Goal: Book appointment/travel/reservation

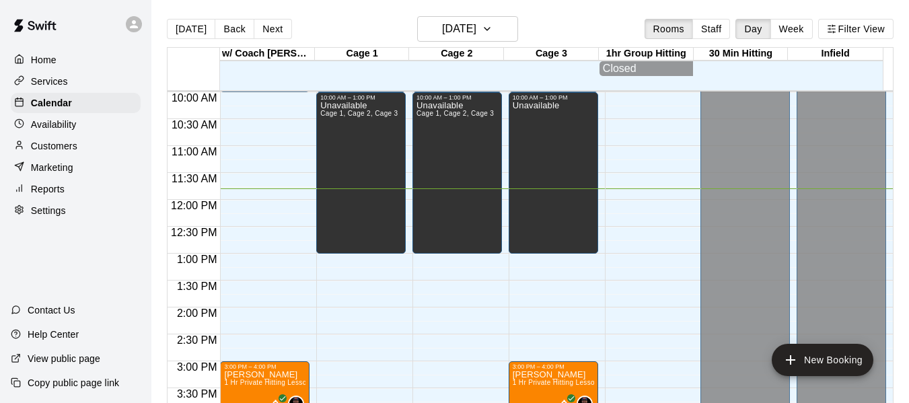
scroll to position [523, 0]
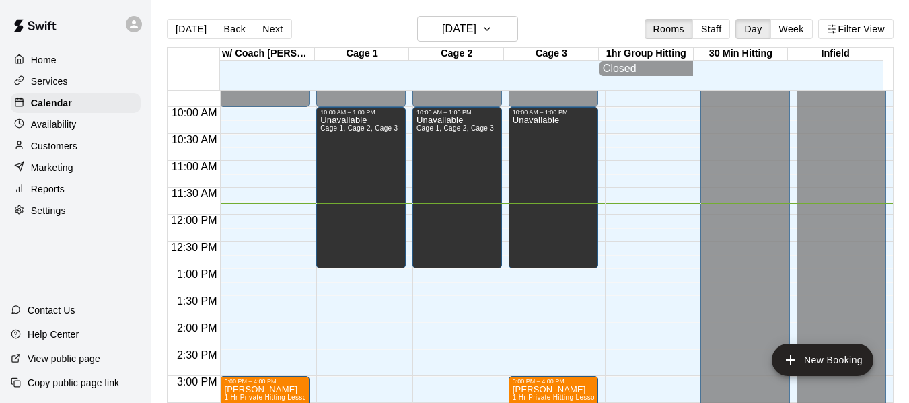
click at [349, 25] on div "Today Back Next Tuesday Aug 19 Rooms Staff Day Week Filter View" at bounding box center [530, 31] width 726 height 31
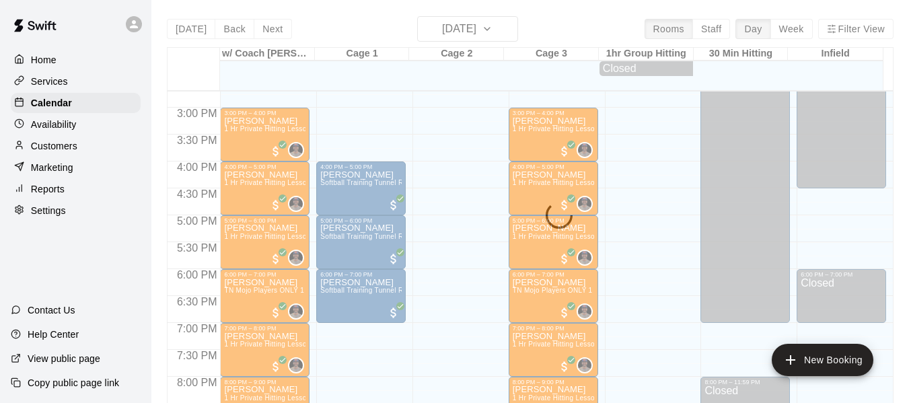
scroll to position [859, 0]
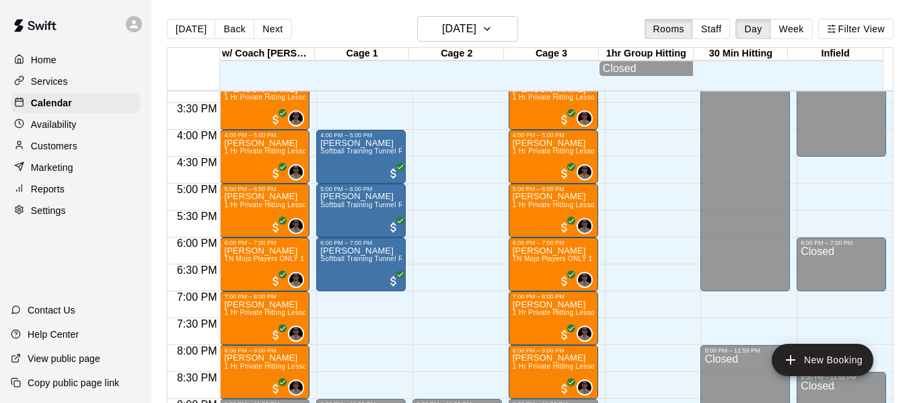
scroll to position [782, 0]
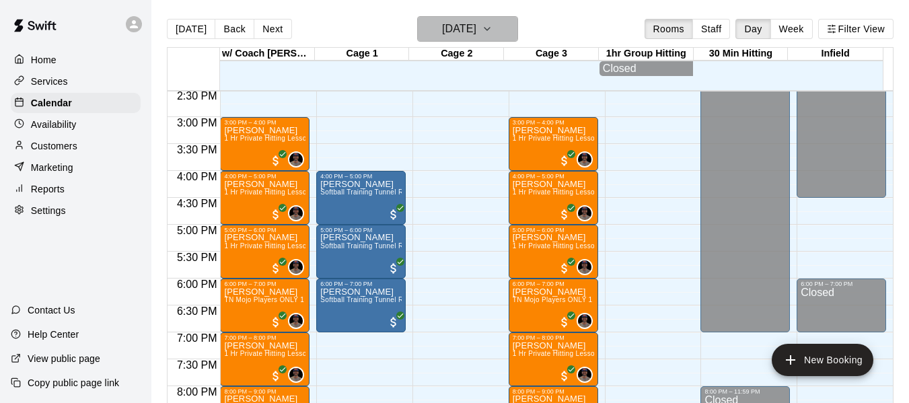
click at [500, 23] on button "[DATE]" at bounding box center [467, 29] width 101 height 26
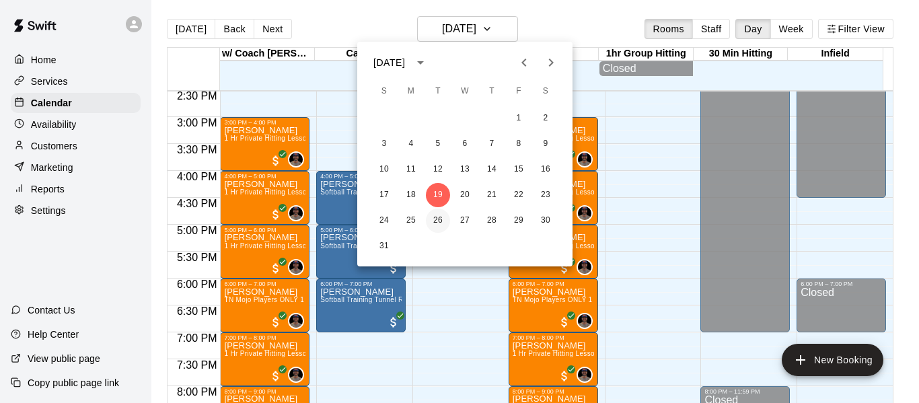
click at [437, 223] on button "26" at bounding box center [438, 221] width 24 height 24
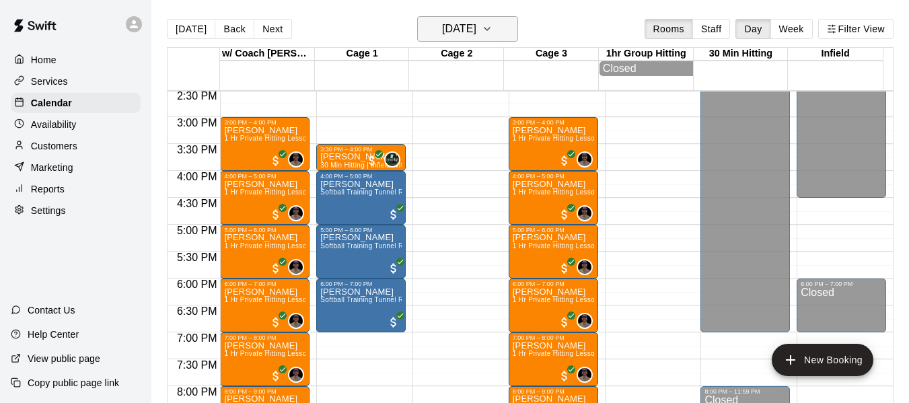
click at [514, 27] on button "[DATE]" at bounding box center [467, 29] width 101 height 26
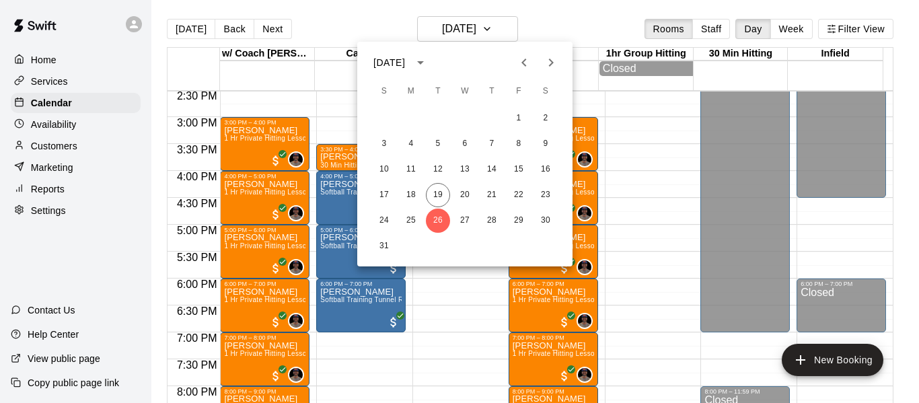
click at [556, 59] on icon "Next month" at bounding box center [551, 62] width 16 height 16
click at [439, 112] on button "2" at bounding box center [438, 118] width 24 height 24
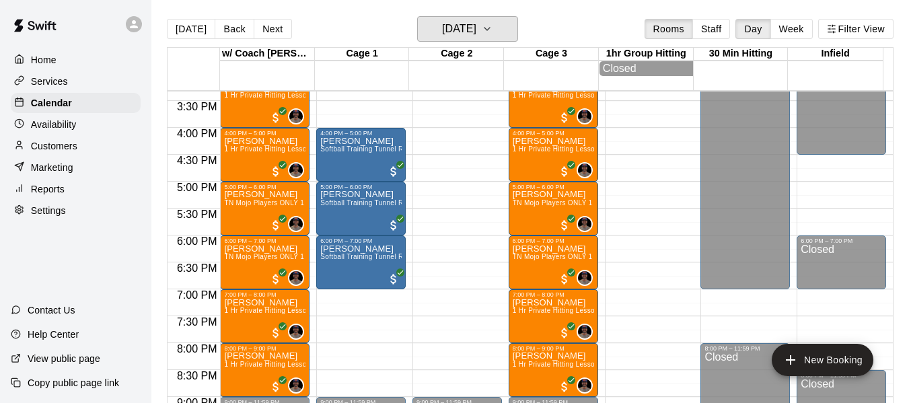
scroll to position [804, 0]
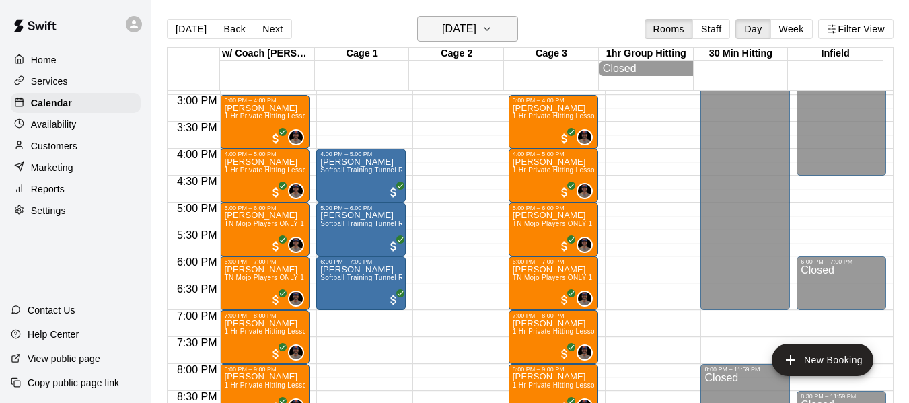
click at [513, 30] on button "[DATE]" at bounding box center [467, 29] width 101 height 26
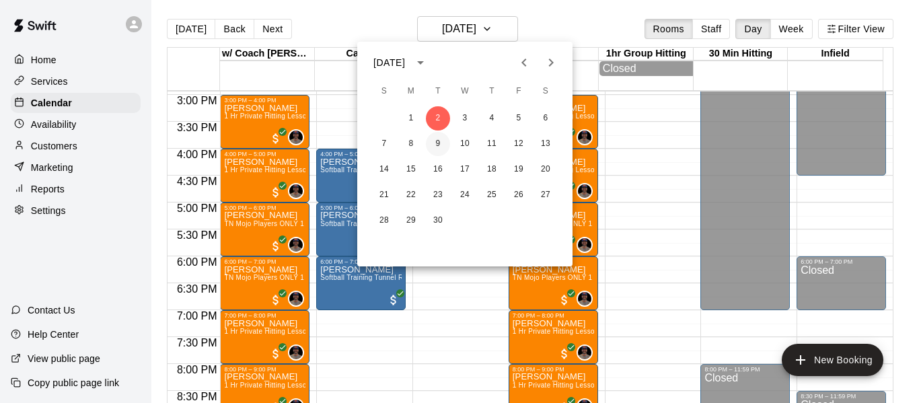
click at [437, 145] on button "9" at bounding box center [438, 144] width 24 height 24
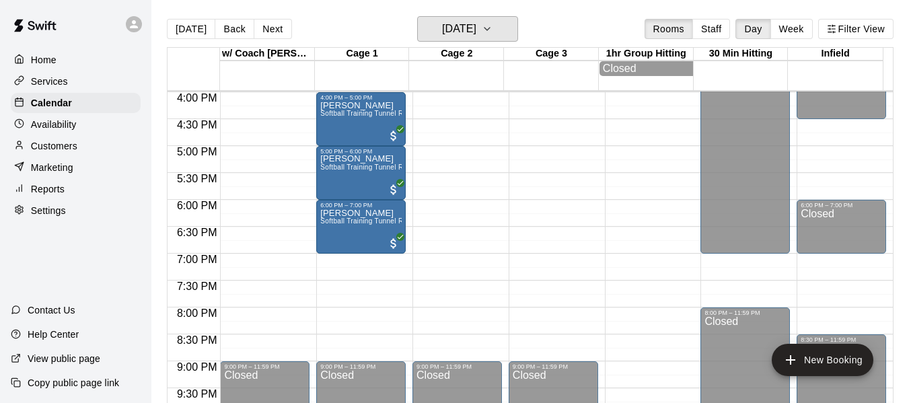
scroll to position [849, 0]
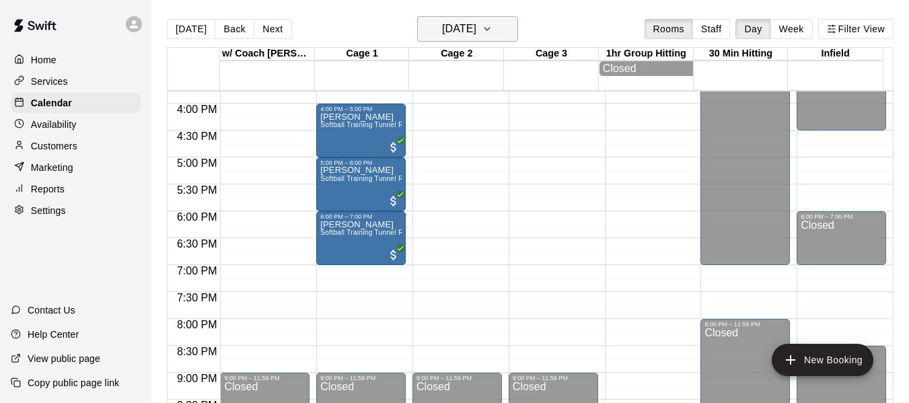
click at [492, 26] on icon "button" at bounding box center [487, 29] width 11 height 16
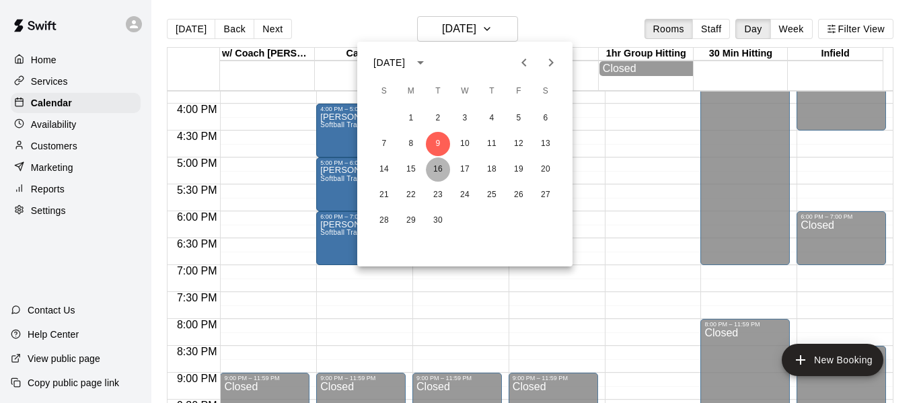
click at [437, 172] on button "16" at bounding box center [438, 169] width 24 height 24
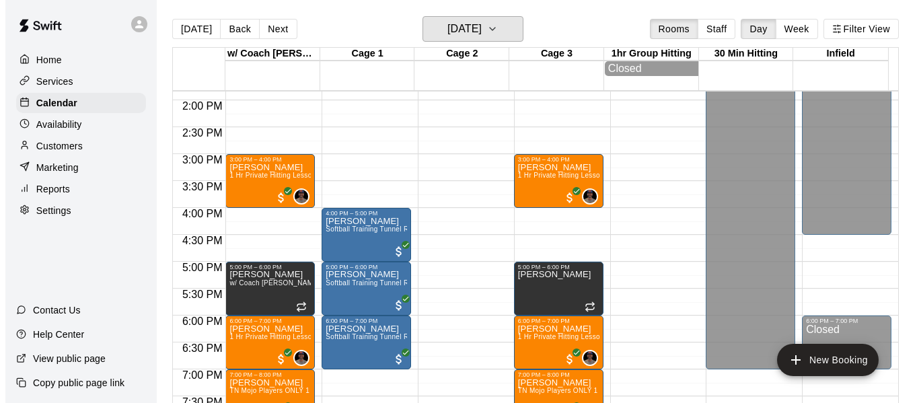
scroll to position [737, 0]
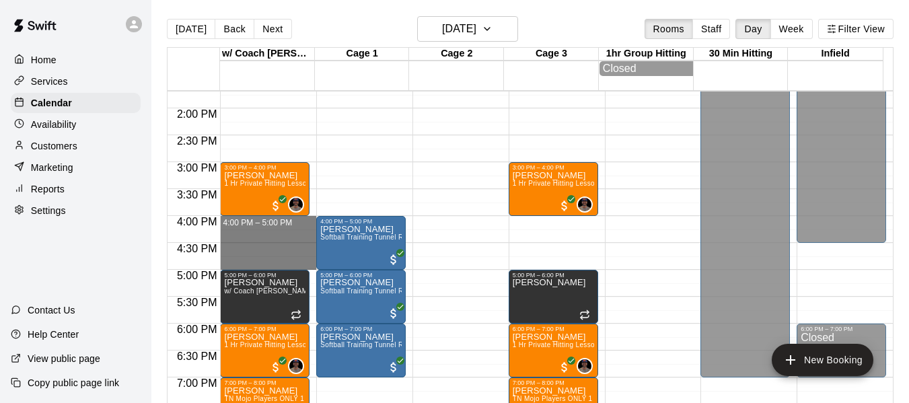
drag, startPoint x: 231, startPoint y: 223, endPoint x: 241, endPoint y: 264, distance: 42.3
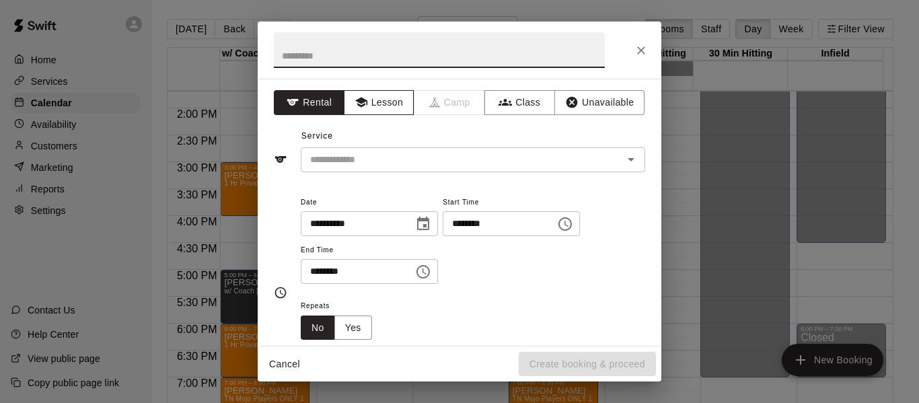
click at [376, 92] on button "Lesson" at bounding box center [379, 102] width 71 height 25
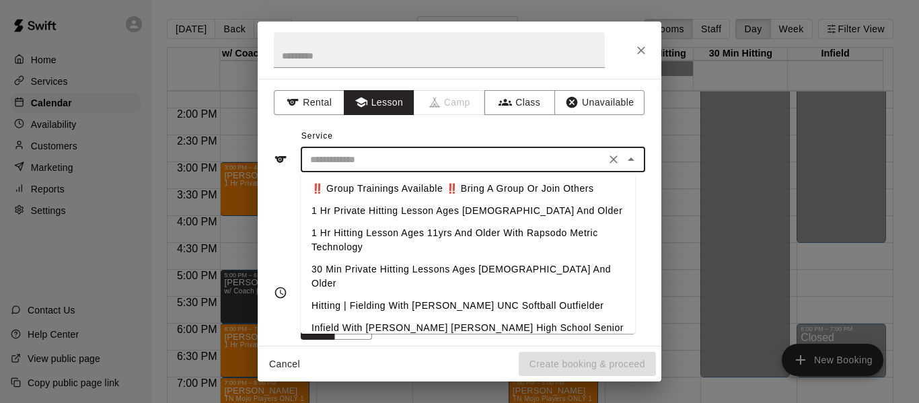
click at [369, 162] on input "text" at bounding box center [453, 159] width 297 height 17
click at [391, 209] on li "1 Hr Private Hitting Lesson Ages [DEMOGRAPHIC_DATA] And Older" at bounding box center [468, 211] width 334 height 22
type input "**********"
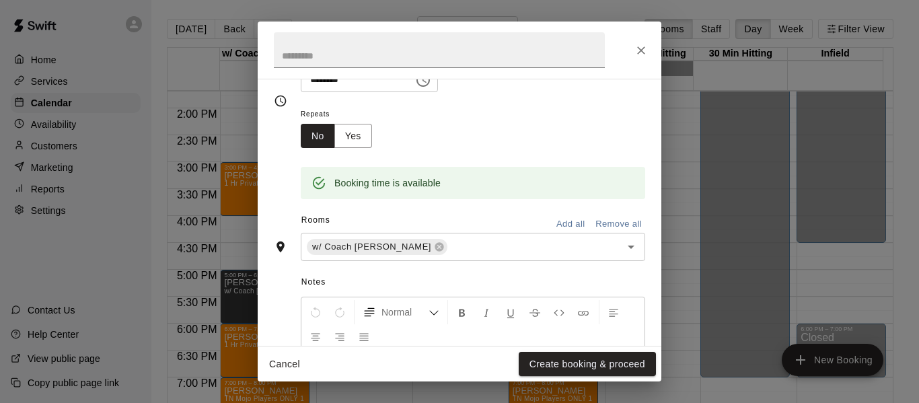
scroll to position [202, 0]
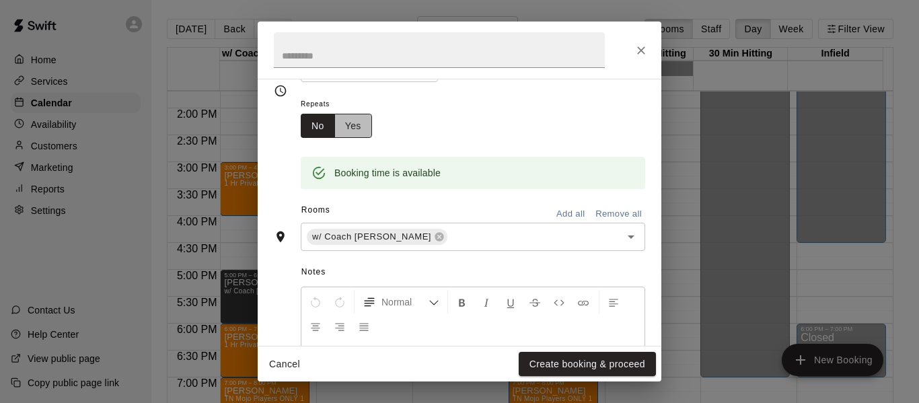
click at [359, 128] on button "Yes" at bounding box center [353, 126] width 38 height 25
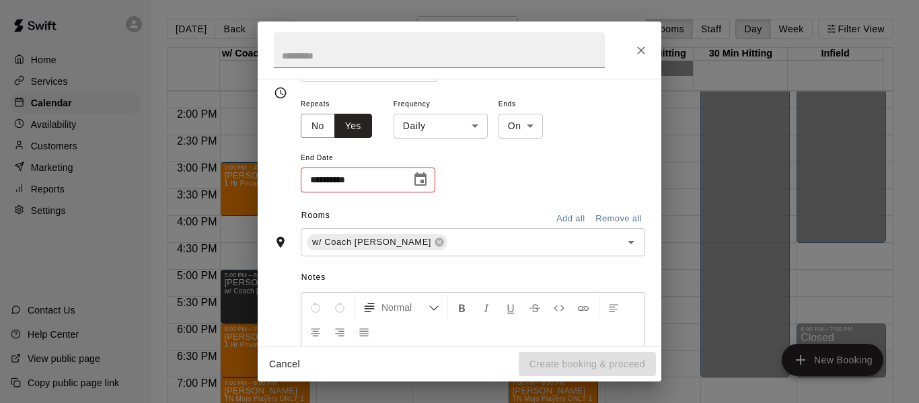
scroll to position [204, 0]
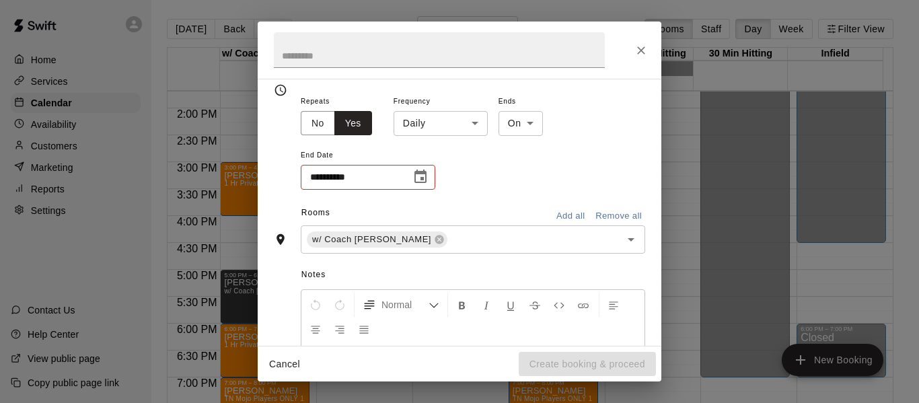
click at [468, 124] on body "Home Services Calendar Availability Customers Marketing Reports Settings Contac…" at bounding box center [459, 212] width 919 height 424
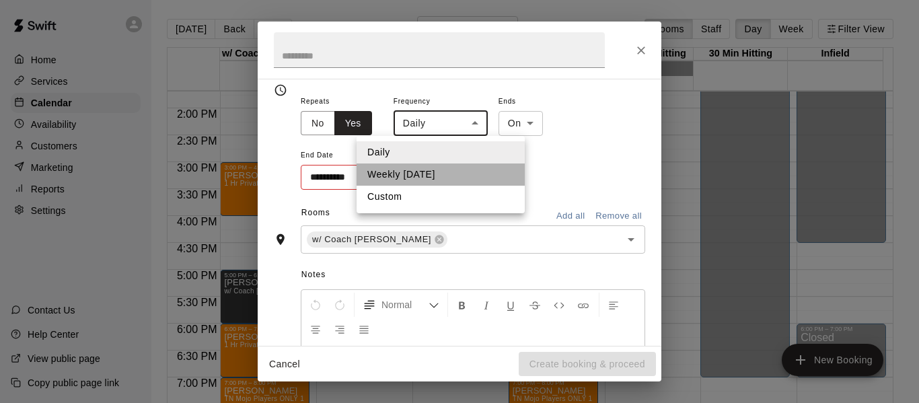
click at [430, 178] on li "Weekly [DATE]" at bounding box center [441, 174] width 168 height 22
type input "******"
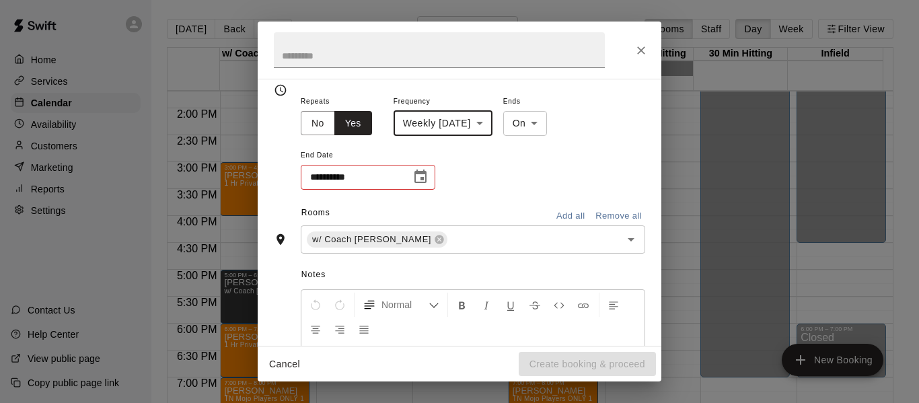
click at [424, 178] on icon "Choose date" at bounding box center [420, 177] width 16 height 16
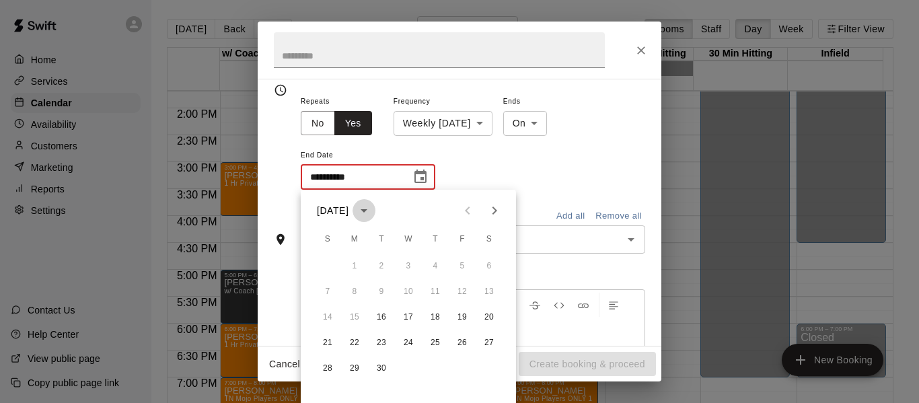
click at [367, 210] on icon "calendar view is open, switch to year view" at bounding box center [364, 210] width 7 height 3
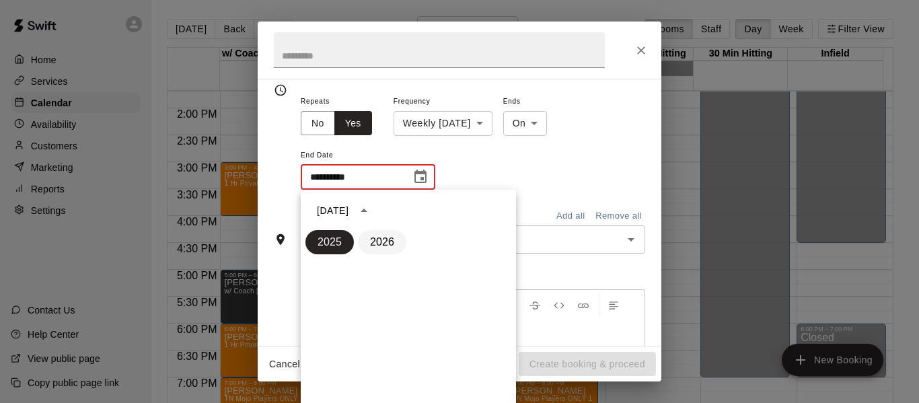
click at [381, 242] on button "2026" at bounding box center [382, 242] width 48 height 24
type input "**********"
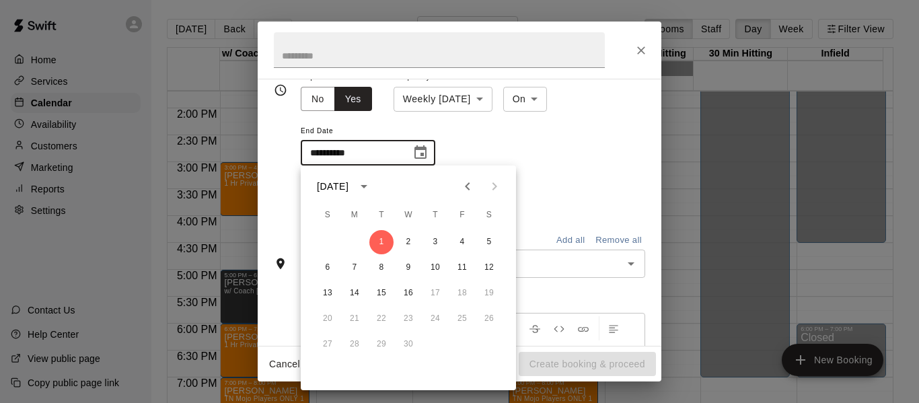
click at [535, 186] on div "Checking availability..." at bounding box center [473, 198] width 344 height 35
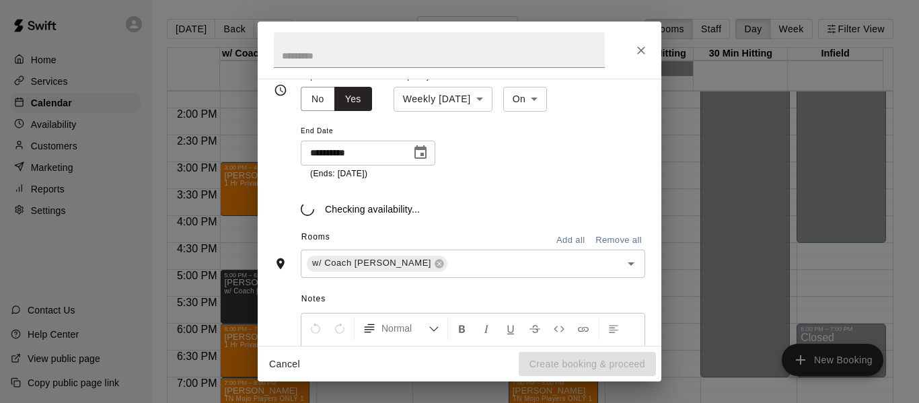
scroll to position [237, 0]
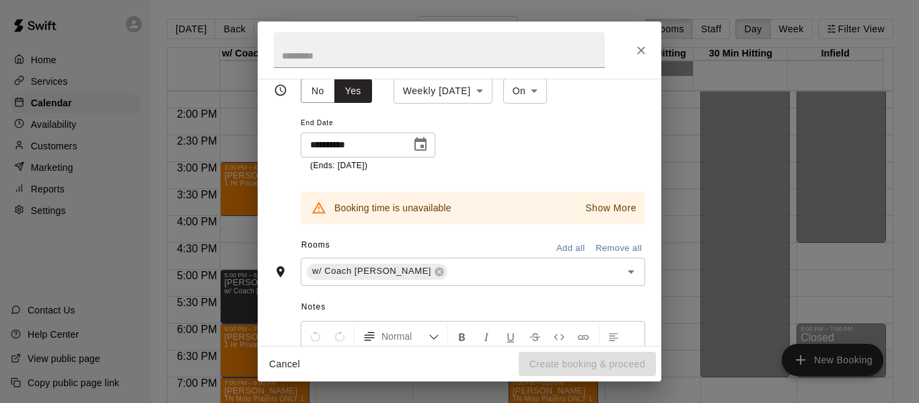
click at [591, 205] on p "Show More" at bounding box center [610, 208] width 51 height 14
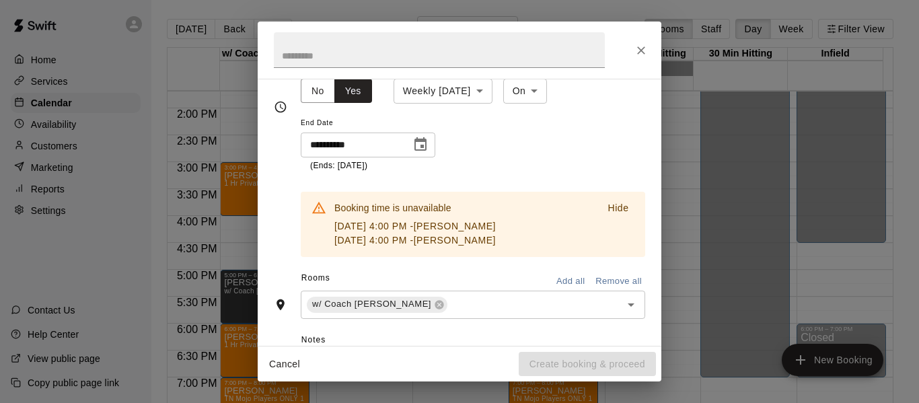
scroll to position [254, 0]
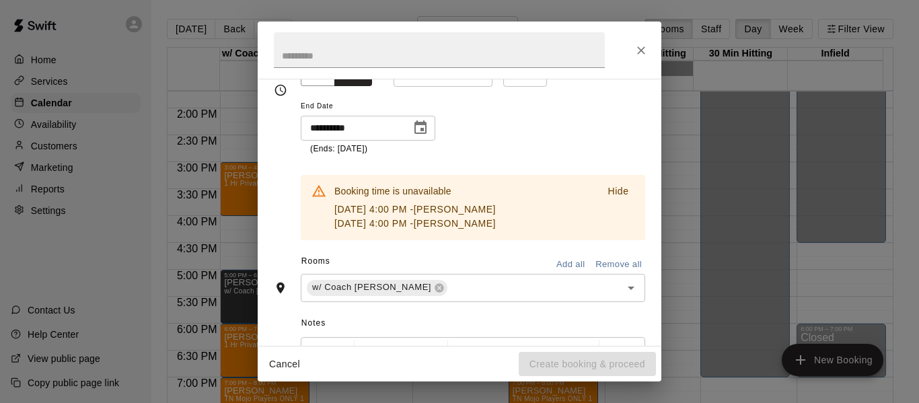
click at [640, 50] on icon "Close" at bounding box center [641, 50] width 8 height 8
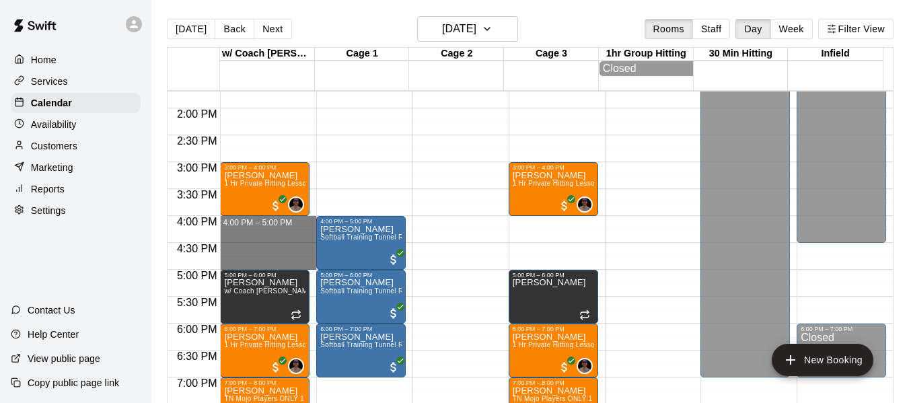
drag, startPoint x: 268, startPoint y: 220, endPoint x: 268, endPoint y: 262, distance: 42.4
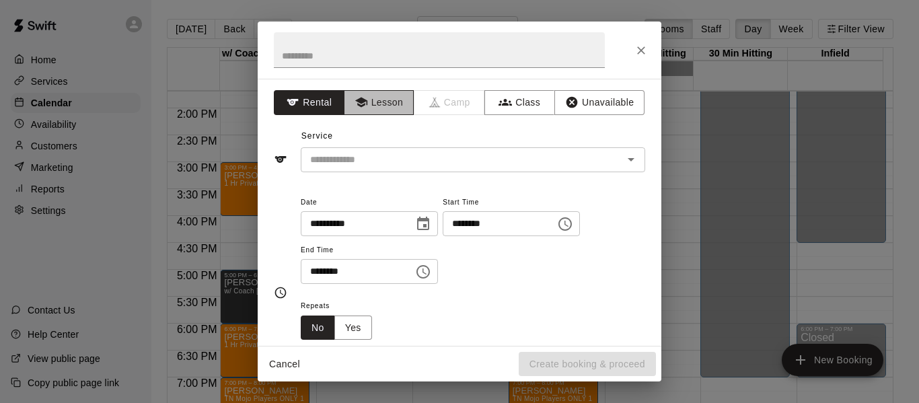
click at [394, 102] on button "Lesson" at bounding box center [379, 102] width 71 height 25
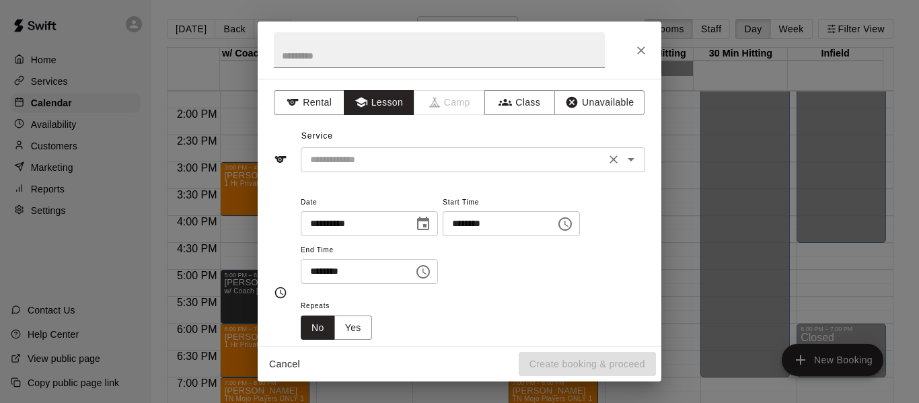
click at [396, 170] on div "​" at bounding box center [473, 159] width 344 height 25
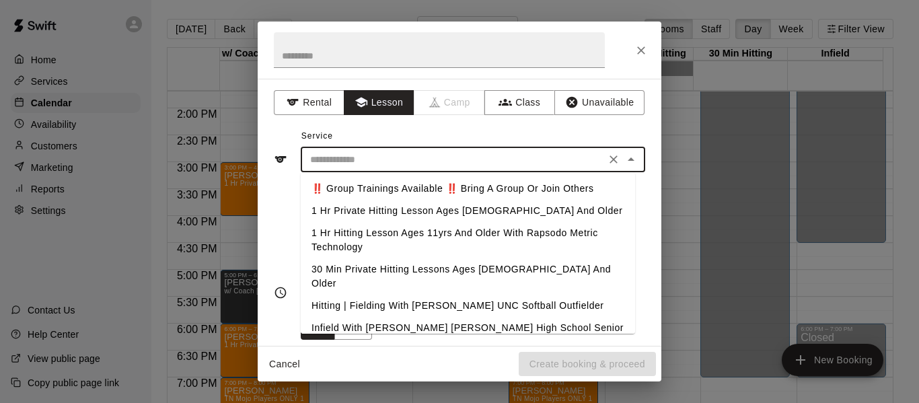
click at [394, 211] on li "1 Hr Private Hitting Lesson Ages [DEMOGRAPHIC_DATA] And Older" at bounding box center [468, 211] width 334 height 22
type input "**********"
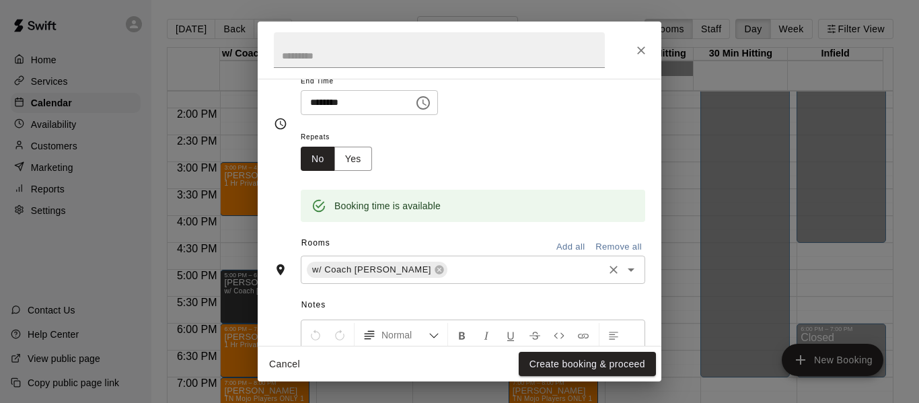
scroll to position [180, 0]
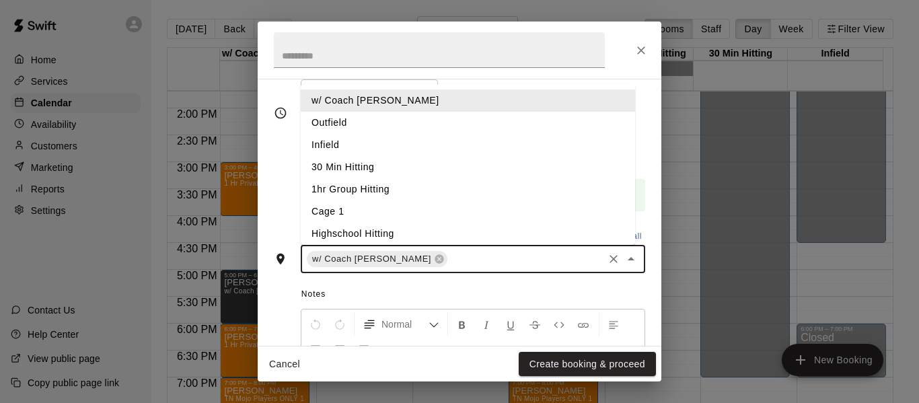
click at [474, 261] on input "text" at bounding box center [525, 259] width 152 height 17
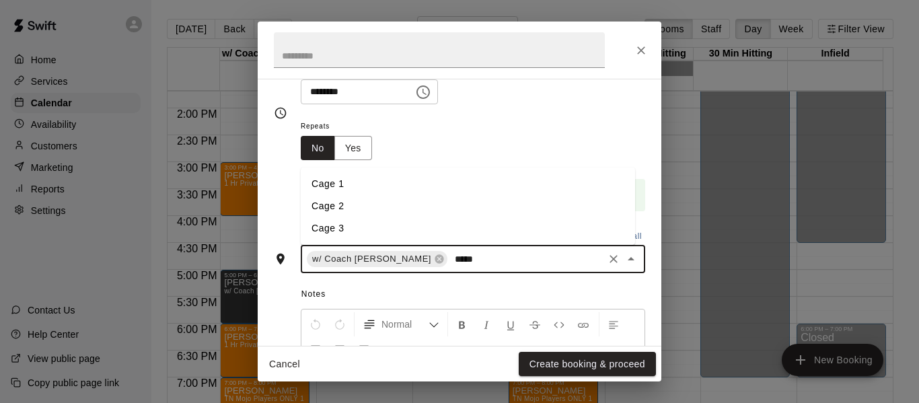
type input "******"
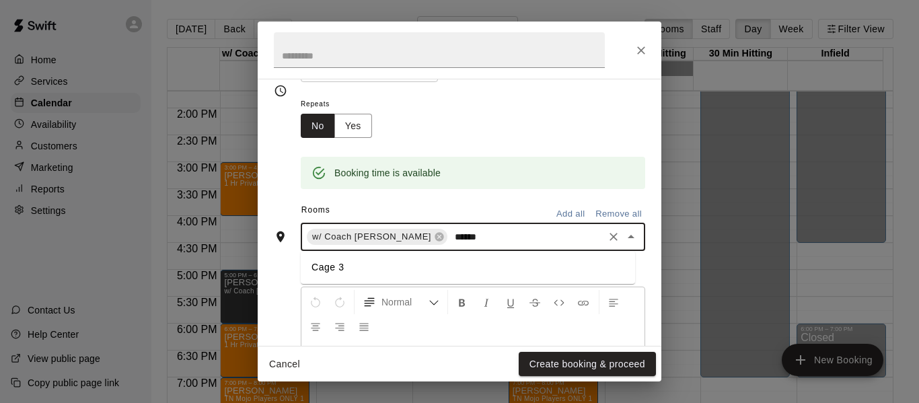
click at [398, 268] on li "Cage 3" at bounding box center [468, 267] width 334 height 22
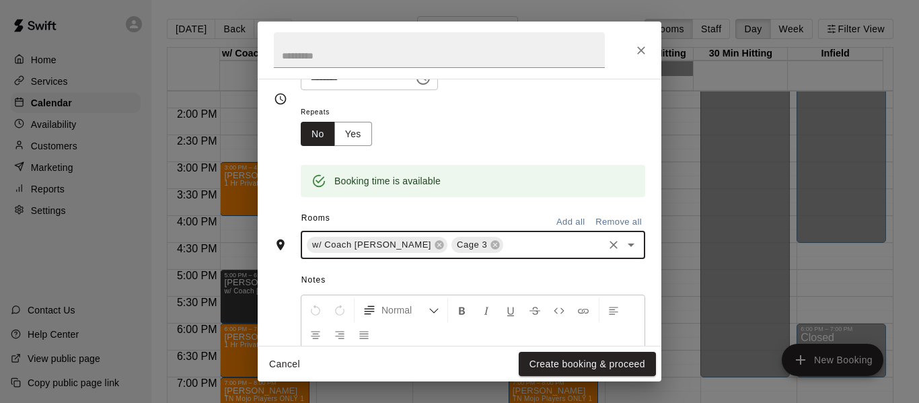
scroll to position [202, 0]
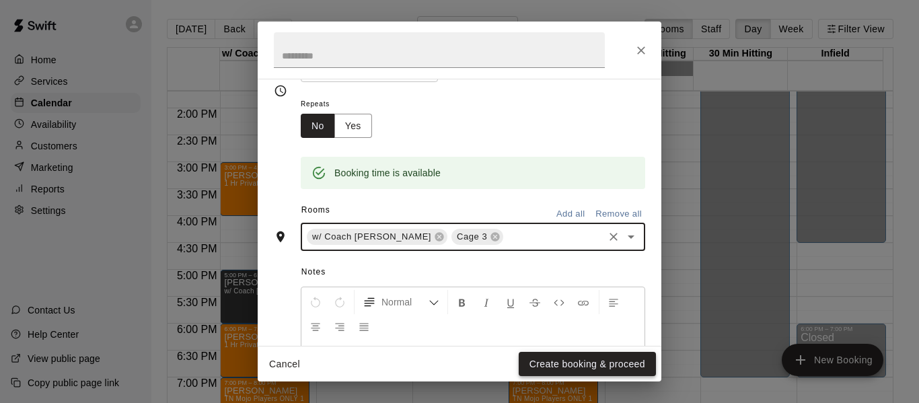
click at [595, 368] on button "Create booking & proceed" at bounding box center [587, 364] width 137 height 25
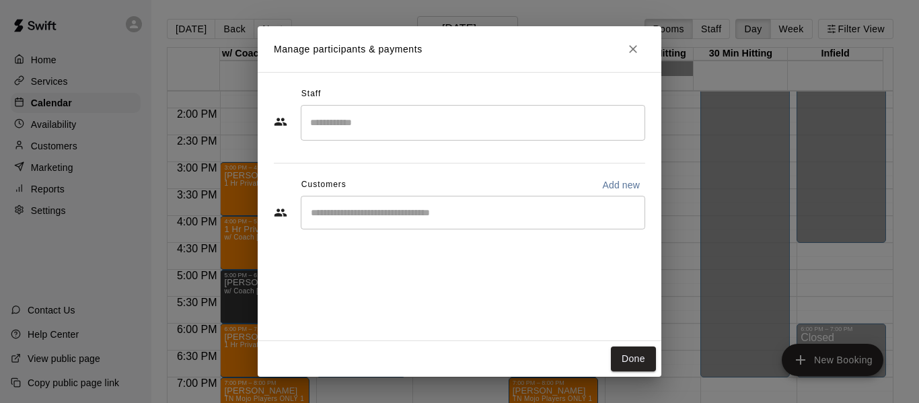
click at [396, 126] on input "Search staff" at bounding box center [473, 123] width 332 height 24
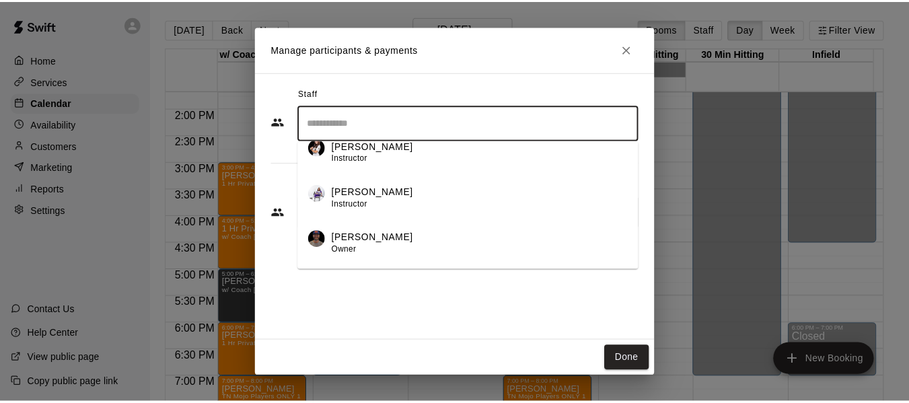
scroll to position [67, 0]
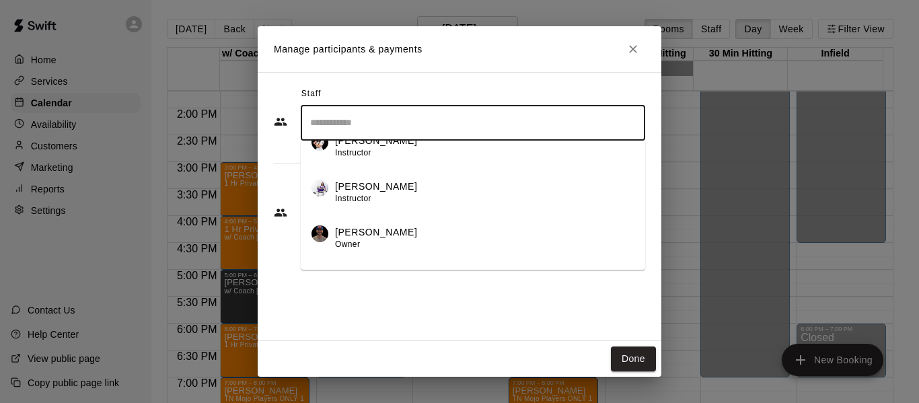
click at [369, 233] on p "[PERSON_NAME]" at bounding box center [376, 232] width 82 height 14
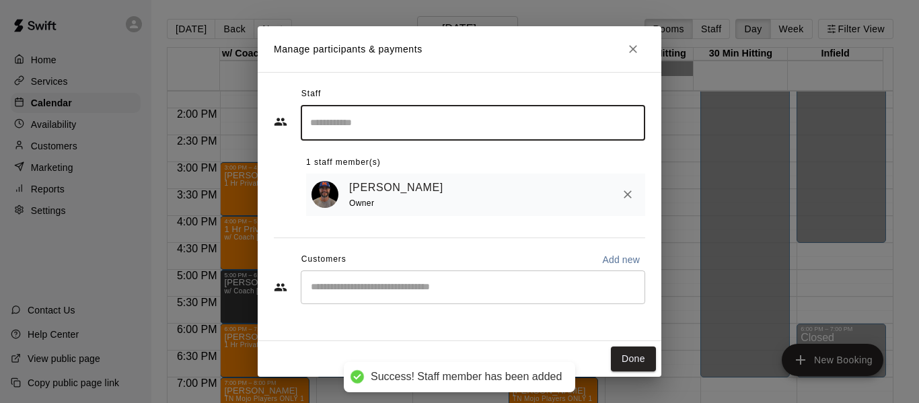
click at [441, 289] on input "Start typing to search customers..." at bounding box center [473, 286] width 332 height 13
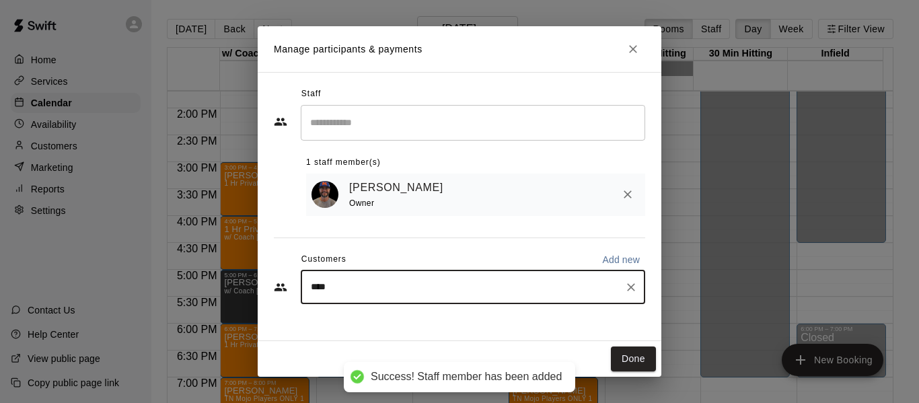
type input "*****"
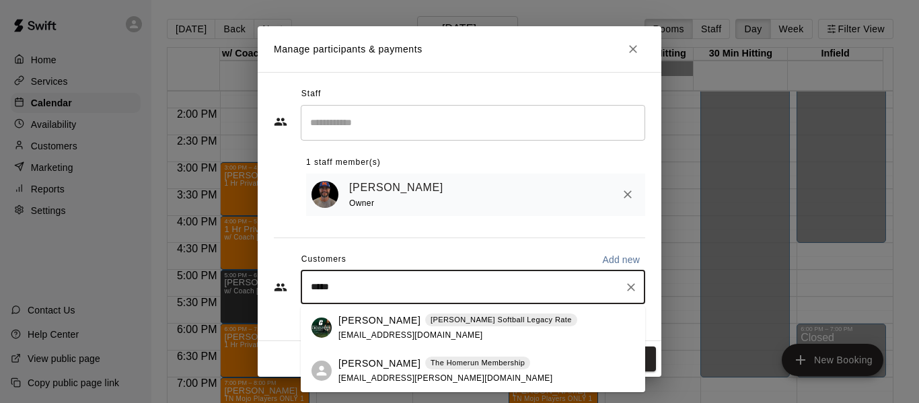
click at [407, 333] on span "[EMAIL_ADDRESS][DOMAIN_NAME]" at bounding box center [410, 334] width 145 height 9
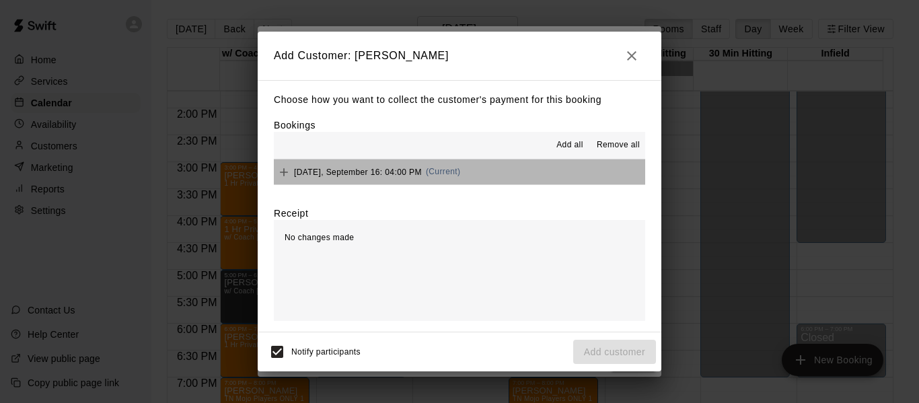
click at [550, 171] on button "[DATE], September 16: 04:00 PM (Current)" at bounding box center [459, 171] width 371 height 25
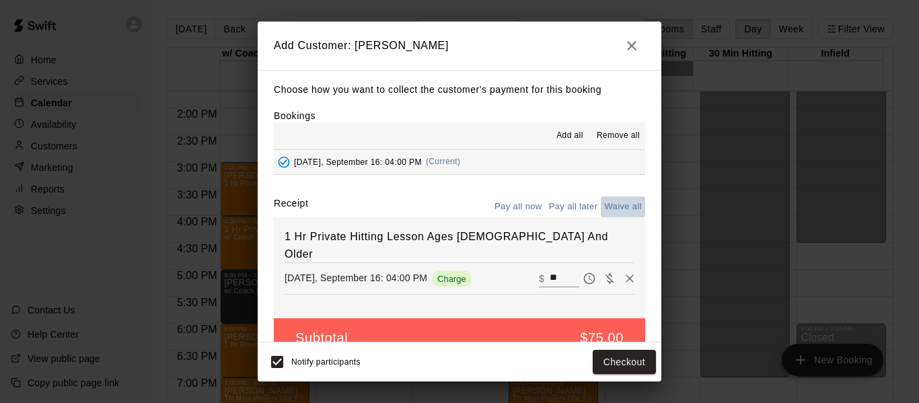
click at [608, 210] on button "Waive all" at bounding box center [623, 206] width 44 height 21
type input "*"
click at [609, 366] on button "Add customer" at bounding box center [614, 362] width 83 height 25
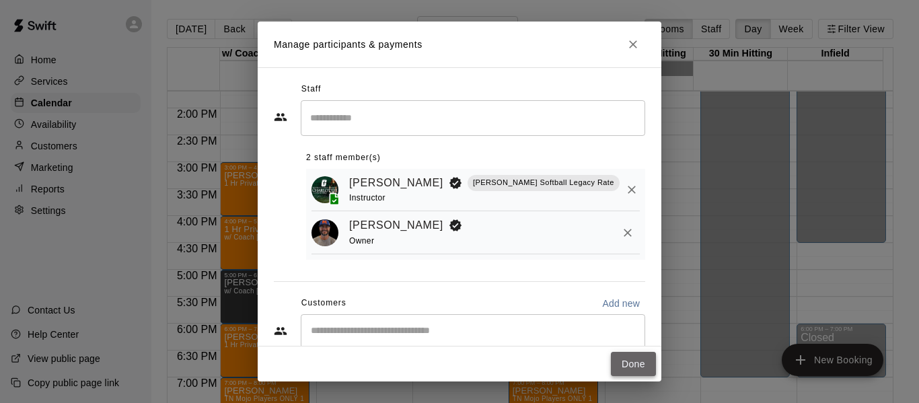
click at [628, 361] on button "Done" at bounding box center [633, 364] width 45 height 25
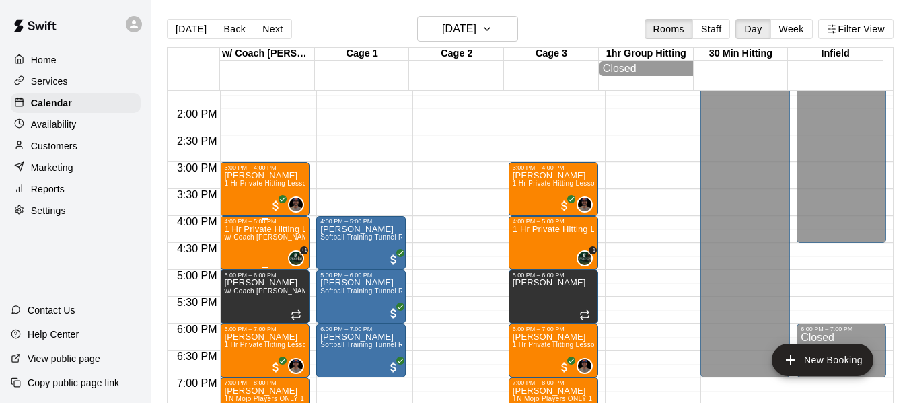
click at [260, 240] on span "w/ Coach [PERSON_NAME], Cage 3" at bounding box center [283, 236] width 118 height 7
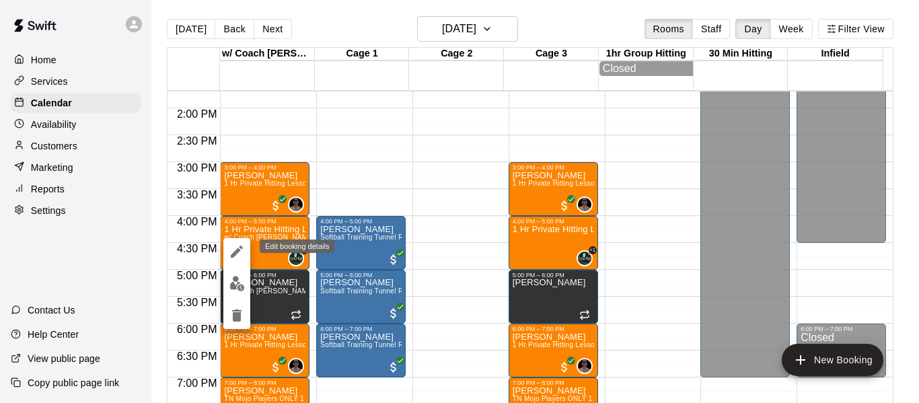
click at [232, 252] on icon "edit" at bounding box center [237, 251] width 16 height 16
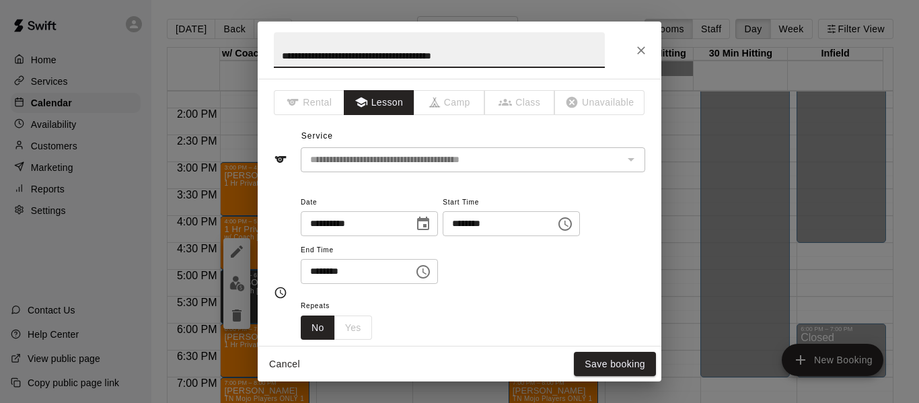
drag, startPoint x: 517, startPoint y: 53, endPoint x: 138, endPoint y: 48, distance: 379.4
click at [153, 52] on div "**********" at bounding box center [459, 201] width 919 height 403
type input "**********"
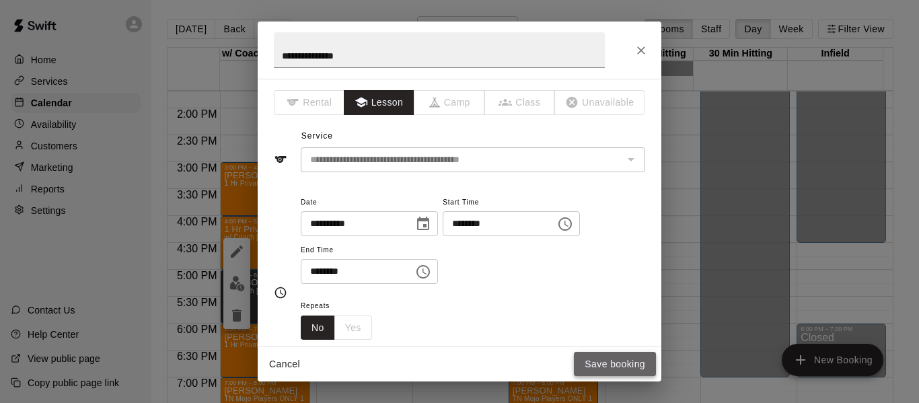
click at [604, 359] on button "Save booking" at bounding box center [615, 364] width 82 height 25
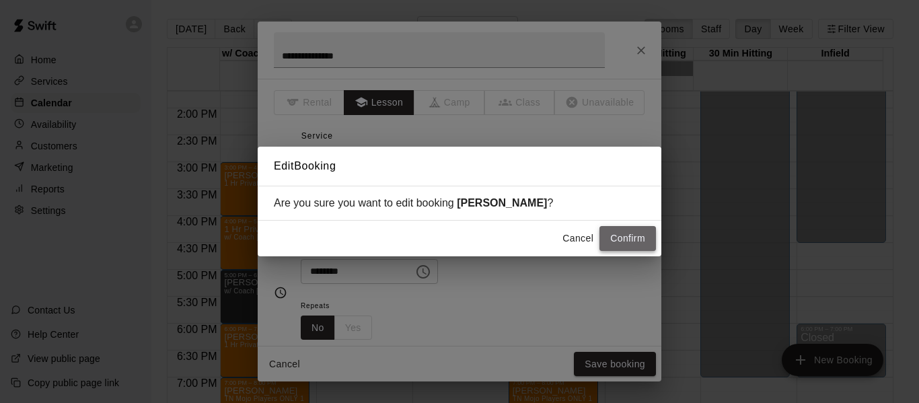
click at [613, 241] on button "Confirm" at bounding box center [627, 238] width 57 height 25
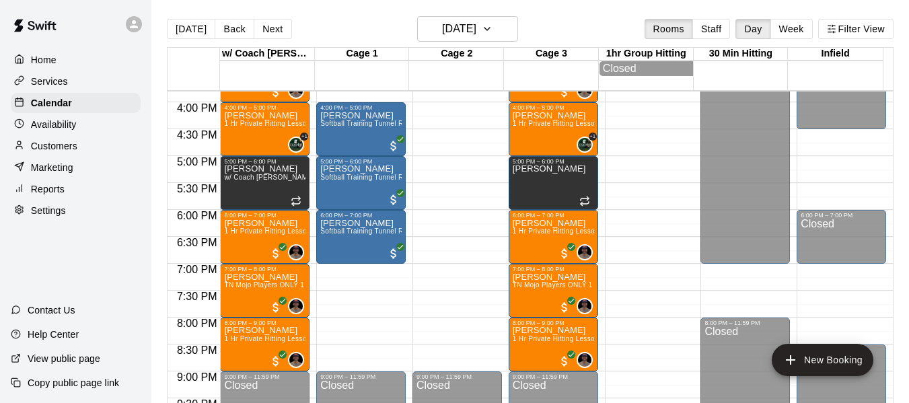
scroll to position [849, 0]
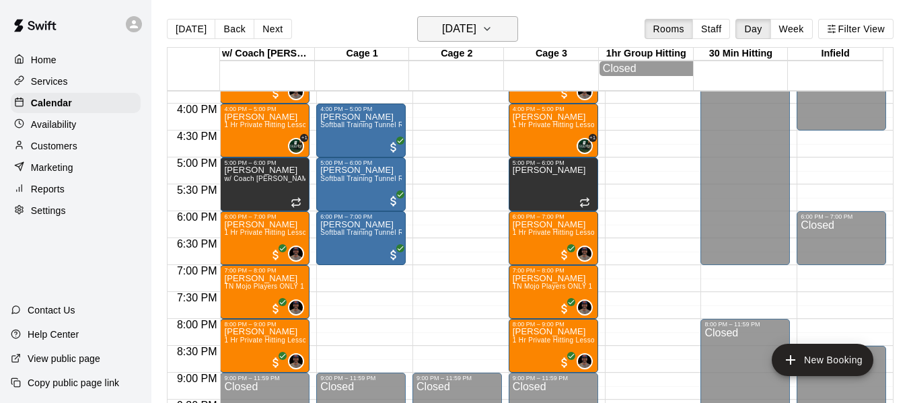
click at [492, 30] on icon "button" at bounding box center [487, 29] width 11 height 16
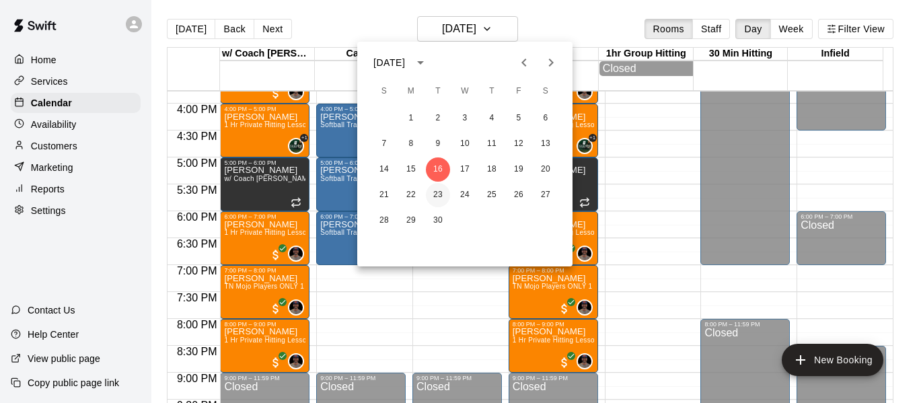
click at [438, 190] on button "23" at bounding box center [438, 195] width 24 height 24
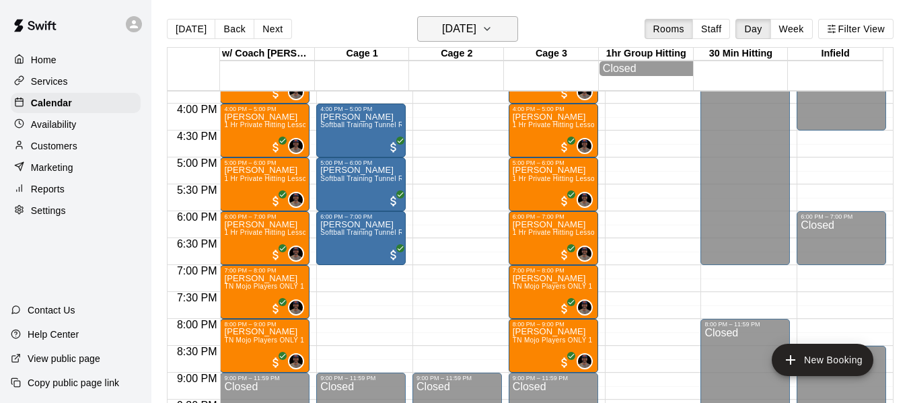
click at [492, 30] on icon "button" at bounding box center [487, 29] width 11 height 16
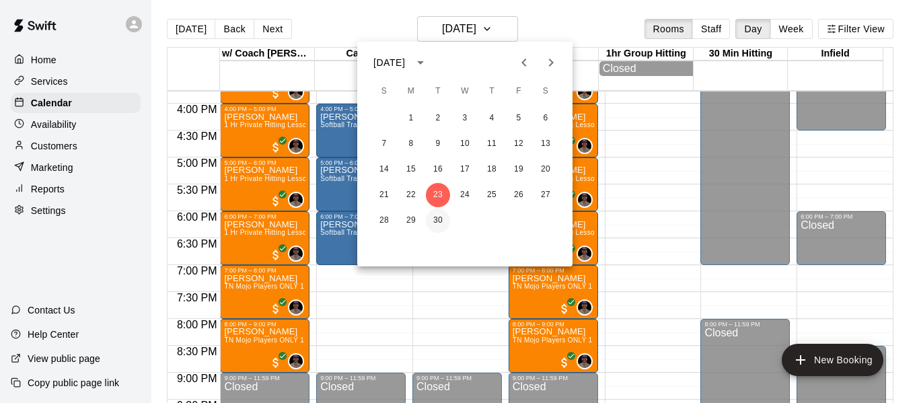
click at [437, 219] on button "30" at bounding box center [438, 221] width 24 height 24
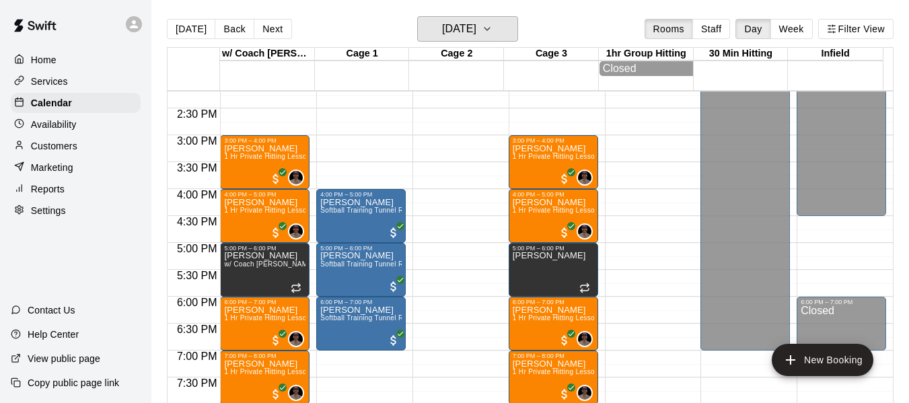
scroll to position [759, 0]
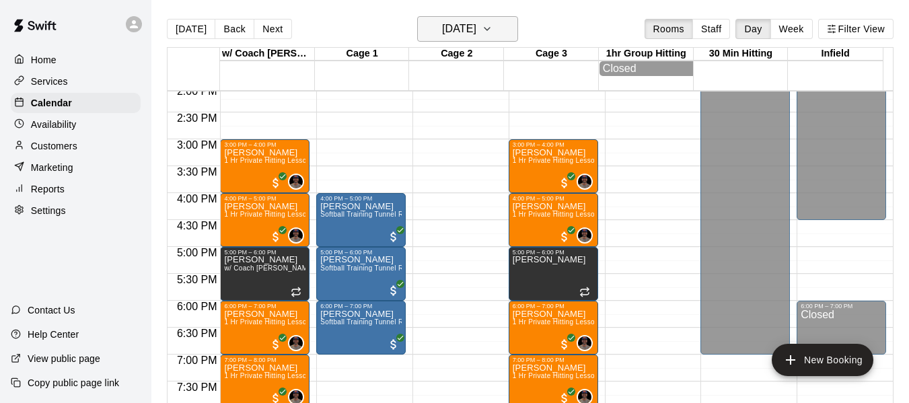
click at [492, 24] on icon "button" at bounding box center [487, 29] width 11 height 16
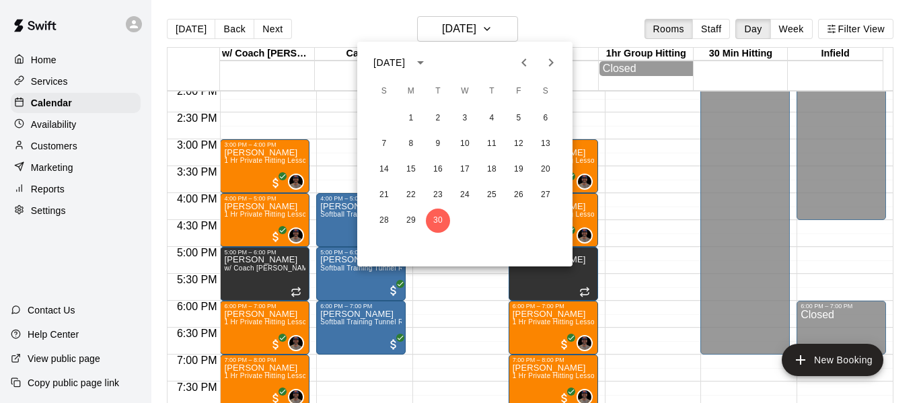
click at [550, 57] on icon "Next month" at bounding box center [551, 62] width 16 height 16
click at [437, 141] on button "7" at bounding box center [438, 144] width 24 height 24
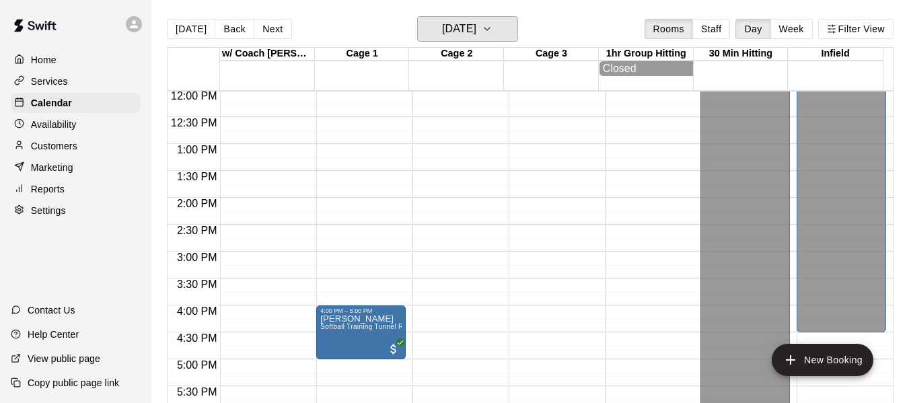
scroll to position [625, 0]
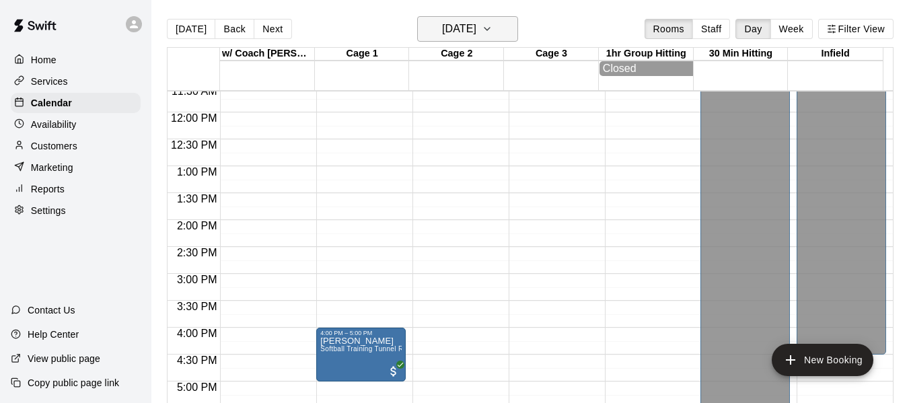
click at [492, 28] on icon "button" at bounding box center [487, 29] width 11 height 16
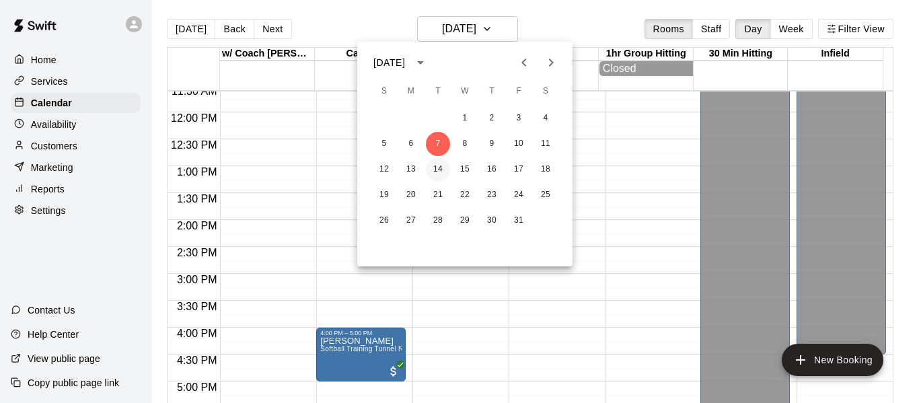
click at [441, 169] on button "14" at bounding box center [438, 169] width 24 height 24
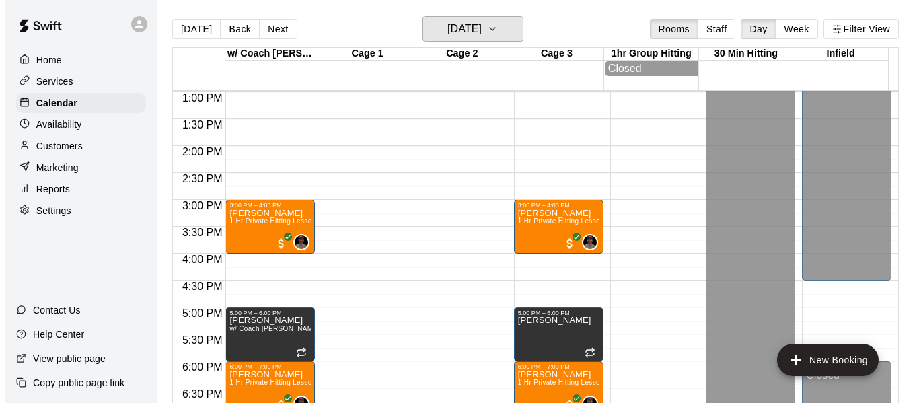
scroll to position [714, 0]
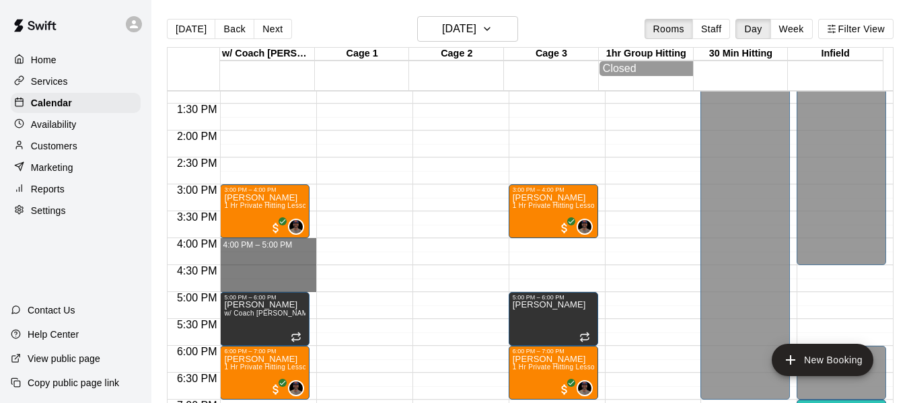
drag, startPoint x: 252, startPoint y: 243, endPoint x: 254, endPoint y: 288, distance: 45.1
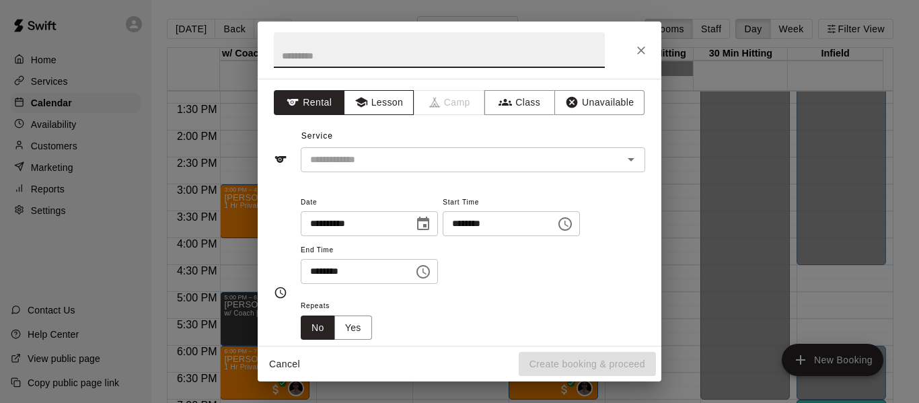
click at [359, 100] on icon "button" at bounding box center [360, 103] width 12 height 10
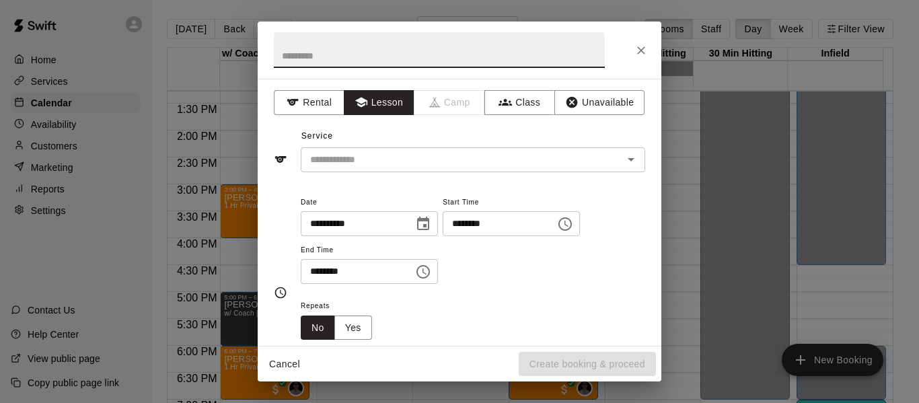
click at [376, 57] on input "text" at bounding box center [439, 50] width 331 height 36
type input "**********"
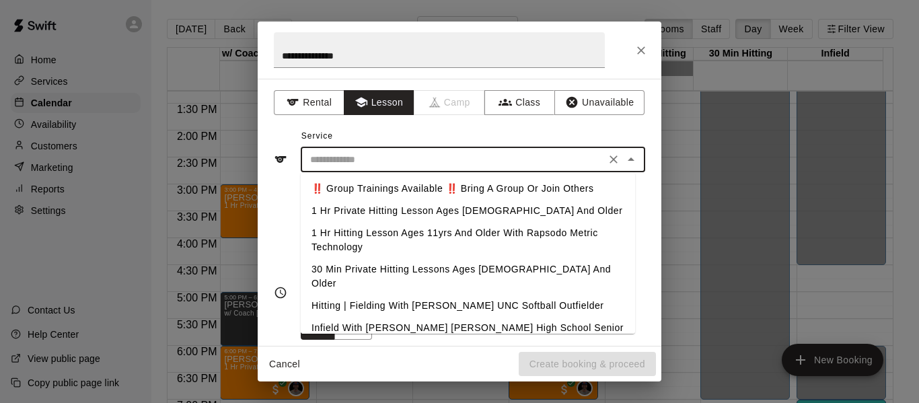
click at [363, 156] on input "text" at bounding box center [453, 159] width 297 height 17
click at [355, 212] on li "1 Hr Private Hitting Lesson Ages [DEMOGRAPHIC_DATA] And Older" at bounding box center [468, 211] width 334 height 22
type input "**********"
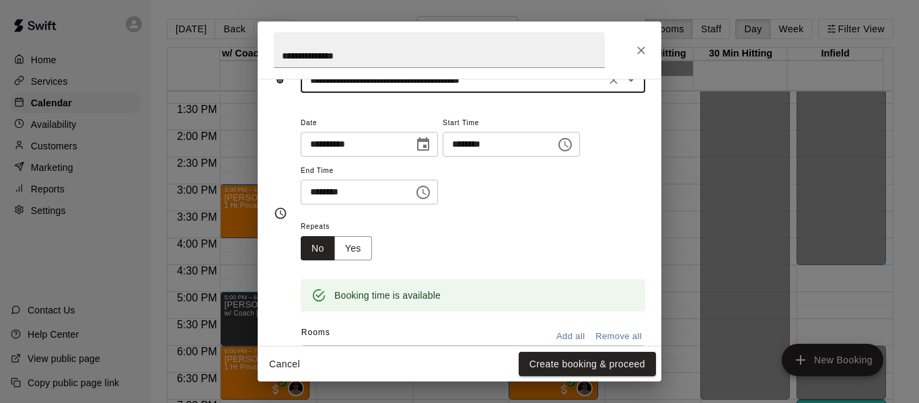
scroll to position [89, 0]
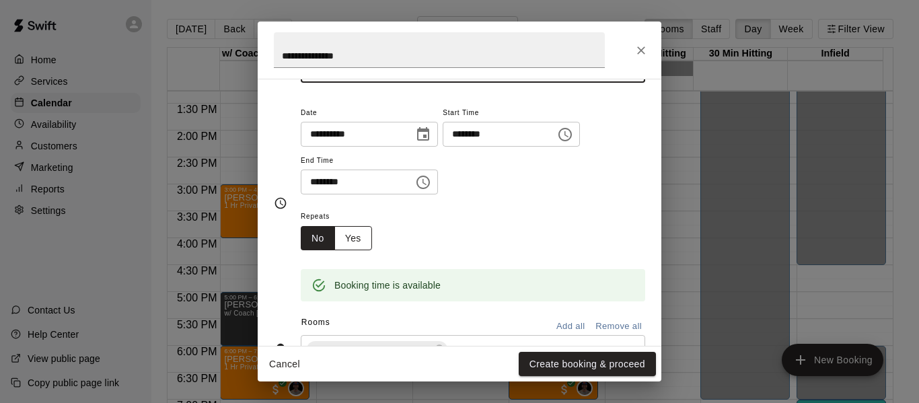
click at [343, 239] on button "Yes" at bounding box center [353, 238] width 38 height 25
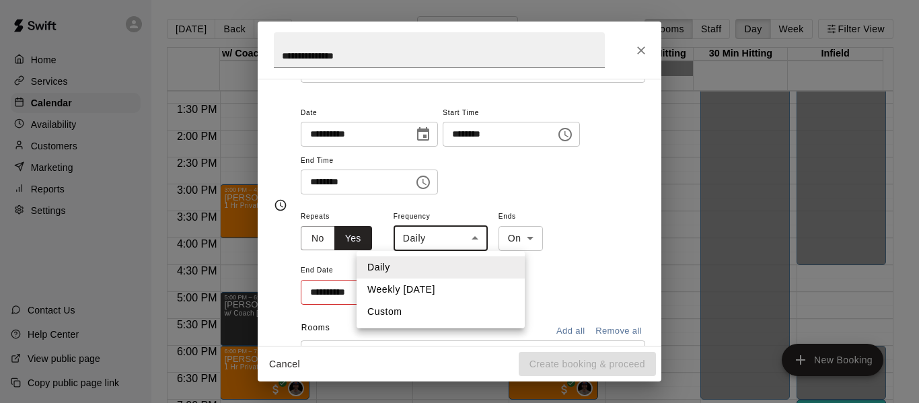
click at [472, 245] on body "Home Services Calendar Availability Customers Marketing Reports Settings Contac…" at bounding box center [459, 212] width 919 height 424
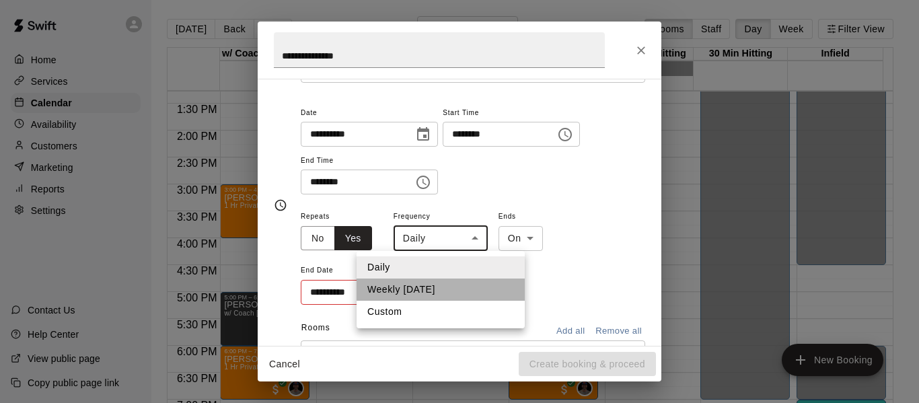
click at [439, 288] on li "Weekly [DATE]" at bounding box center [441, 289] width 168 height 22
type input "******"
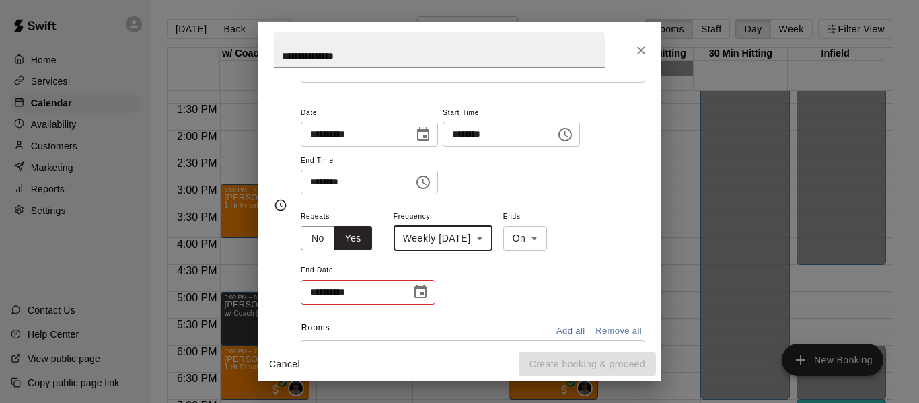
click at [421, 293] on icon "Choose date" at bounding box center [420, 291] width 12 height 13
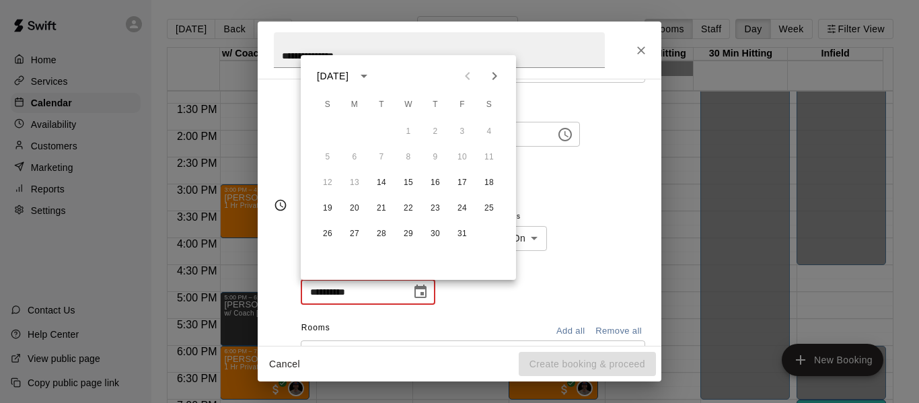
click at [372, 75] on icon "calendar view is open, switch to year view" at bounding box center [364, 76] width 16 height 16
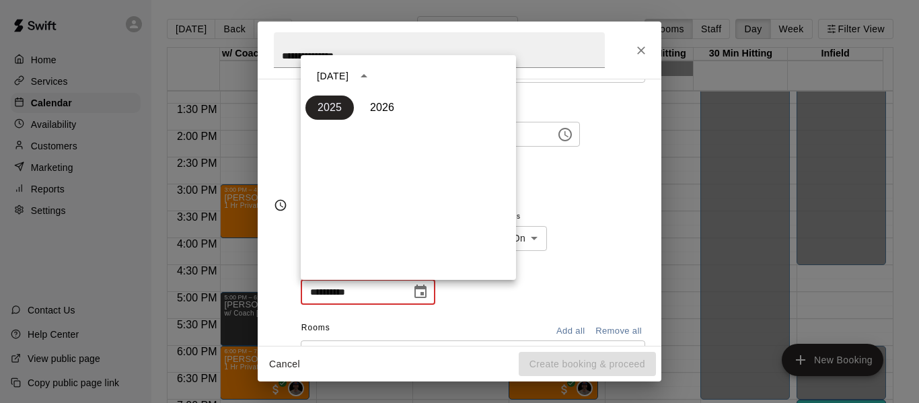
click at [385, 94] on div "2026" at bounding box center [382, 107] width 52 height 32
click at [576, 100] on div "**********" at bounding box center [459, 205] width 371 height 224
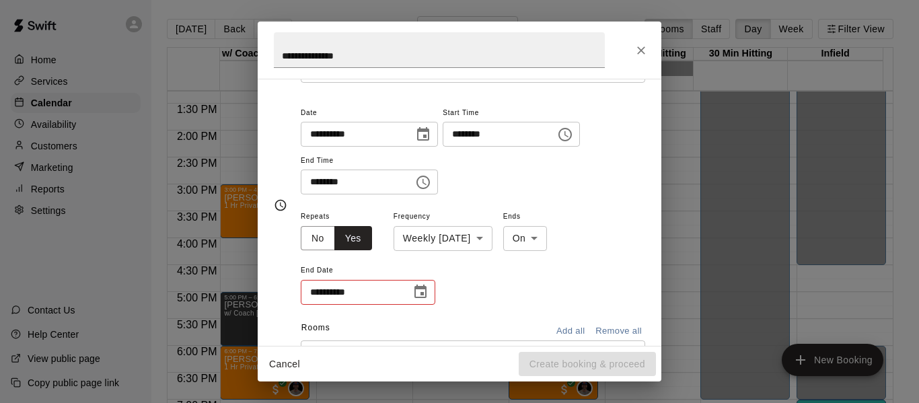
click at [425, 291] on icon "Choose date" at bounding box center [420, 291] width 12 height 13
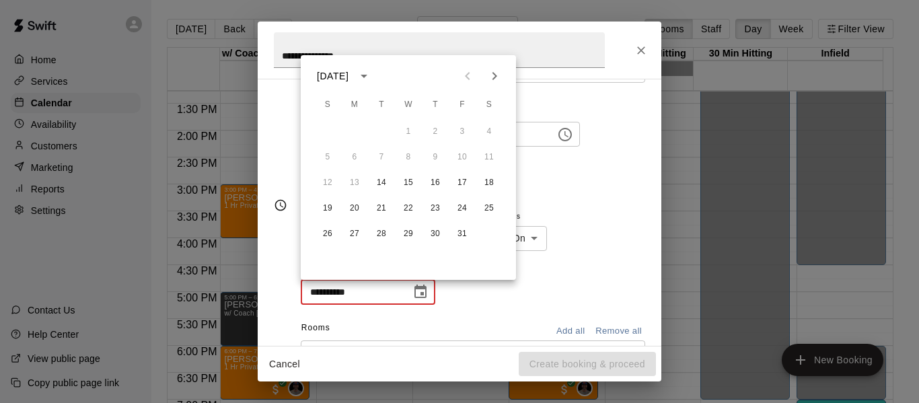
click at [492, 79] on icon "Next month" at bounding box center [494, 76] width 16 height 16
click at [492, 78] on icon "Next month" at bounding box center [494, 76] width 16 height 16
click at [381, 132] on button "3" at bounding box center [381, 132] width 24 height 24
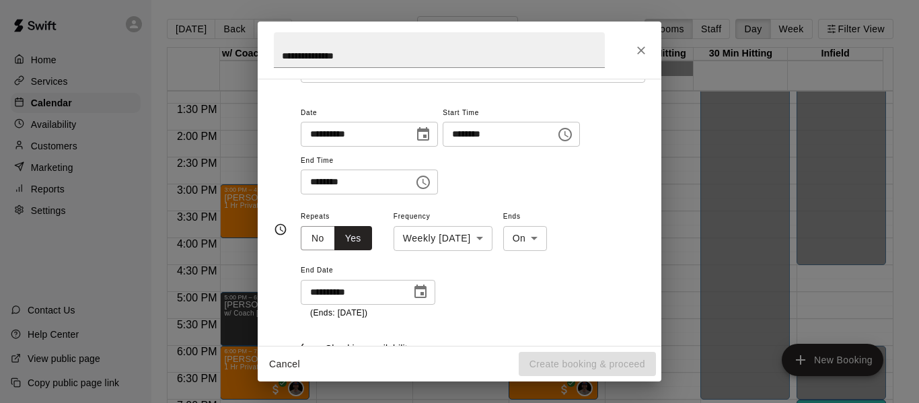
type input "**********"
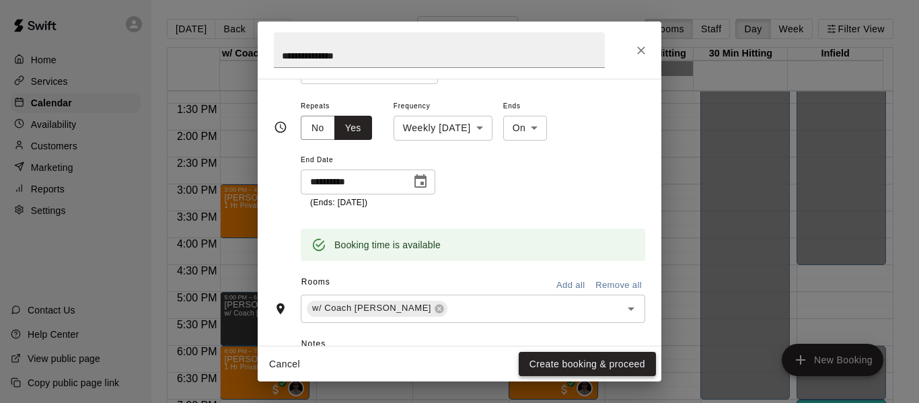
scroll to position [224, 0]
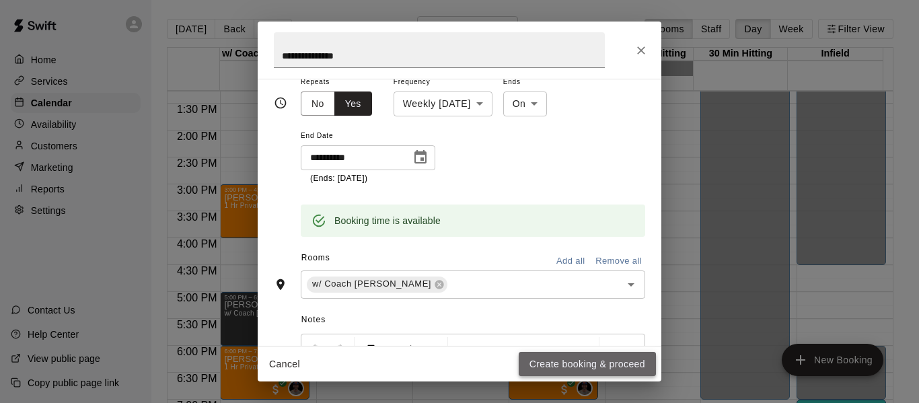
click at [574, 361] on button "Create booking & proceed" at bounding box center [587, 364] width 137 height 25
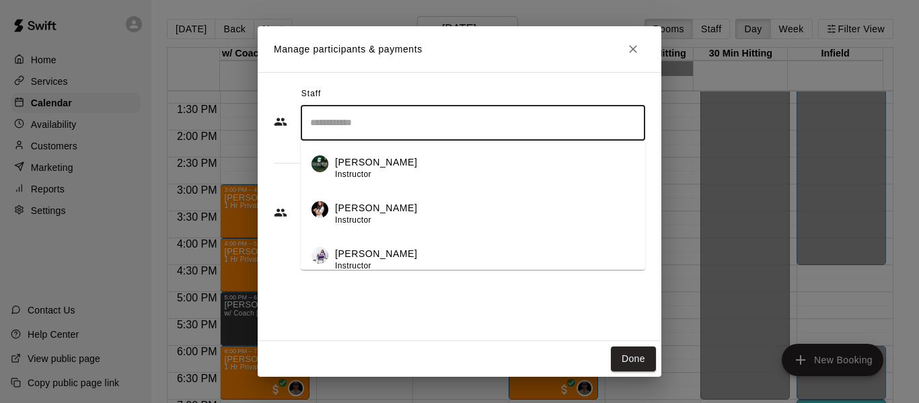
click at [520, 133] on input "Search staff" at bounding box center [473, 123] width 332 height 24
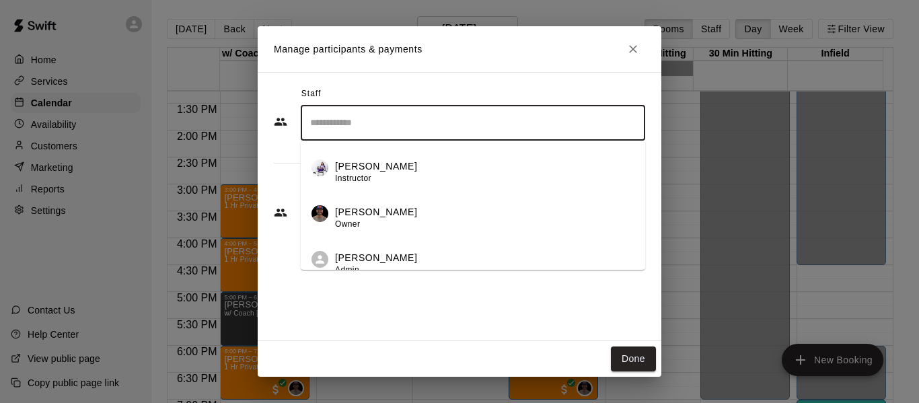
scroll to position [89, 0]
click at [391, 213] on p "[PERSON_NAME]" at bounding box center [376, 210] width 82 height 14
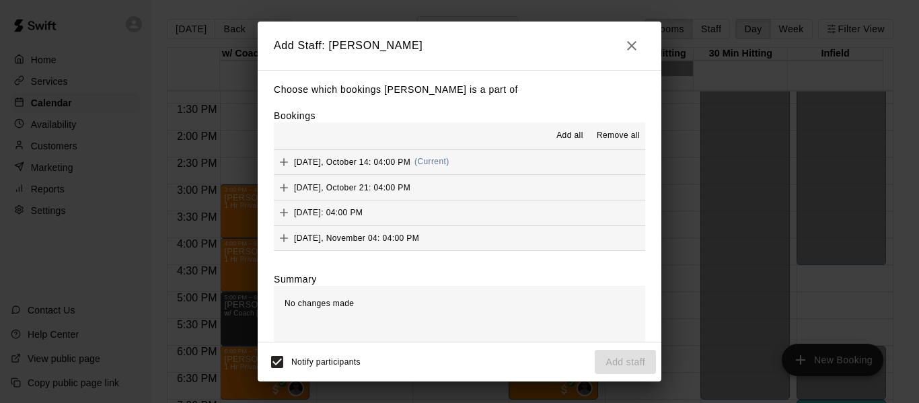
click at [566, 137] on span "Add all" at bounding box center [569, 135] width 27 height 13
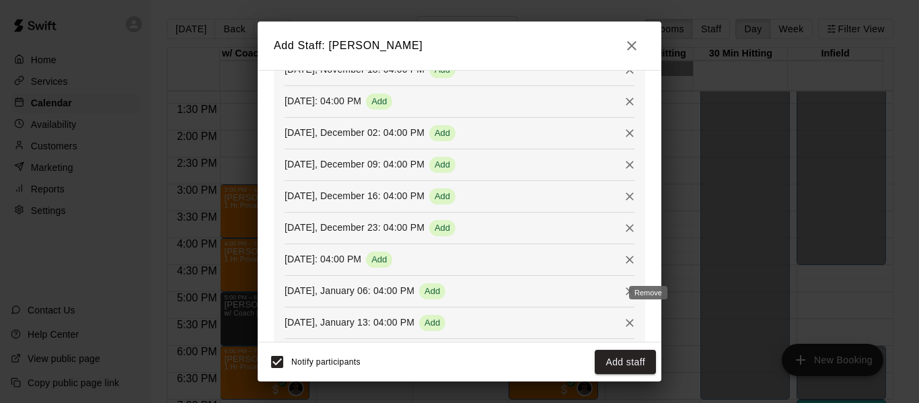
scroll to position [449, 0]
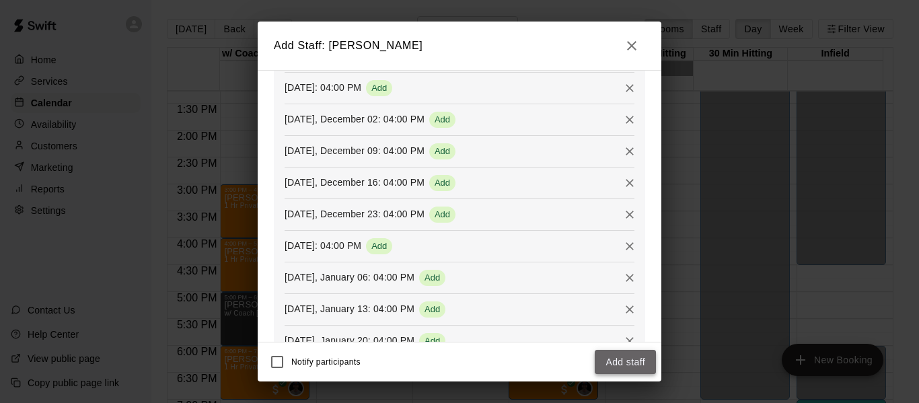
click at [631, 361] on button "Add staff" at bounding box center [625, 362] width 61 height 25
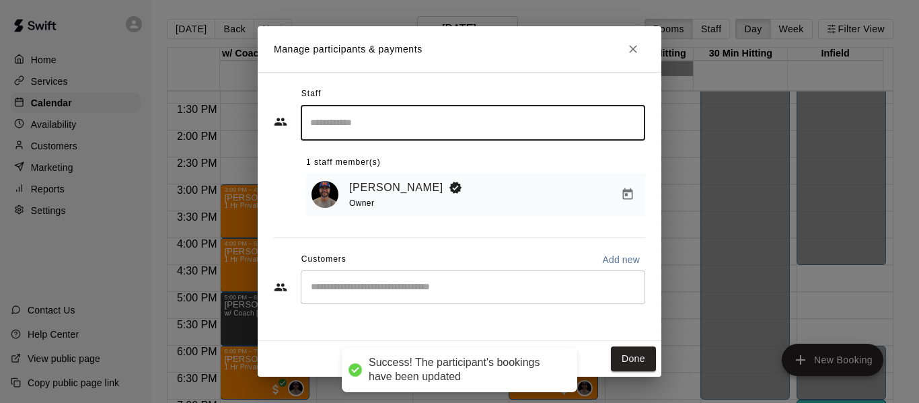
click at [417, 293] on input "Start typing to search customers..." at bounding box center [473, 286] width 332 height 13
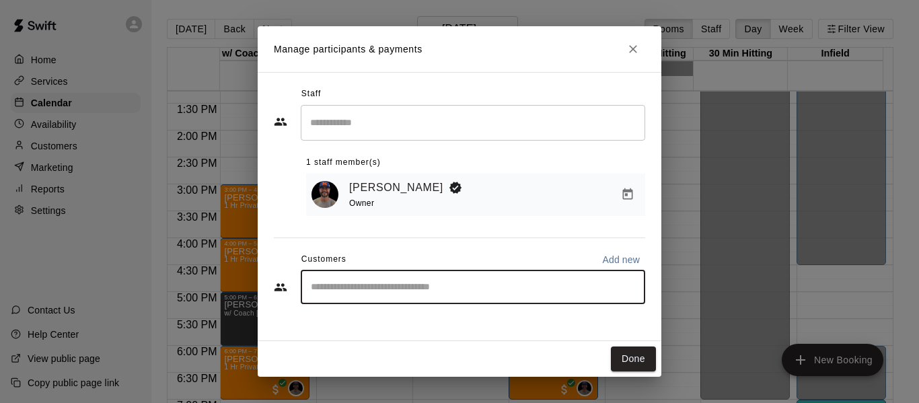
type input "*"
type input "*****"
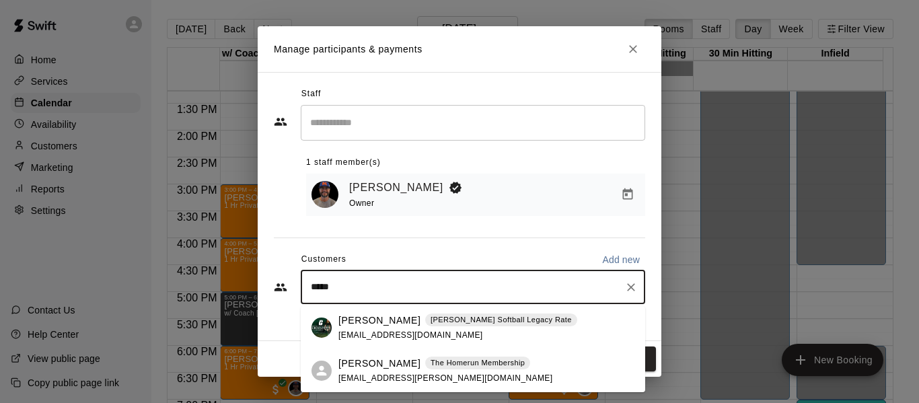
click at [394, 327] on div "[PERSON_NAME] Softball Legacy Rate [EMAIL_ADDRESS][DOMAIN_NAME]" at bounding box center [457, 327] width 239 height 29
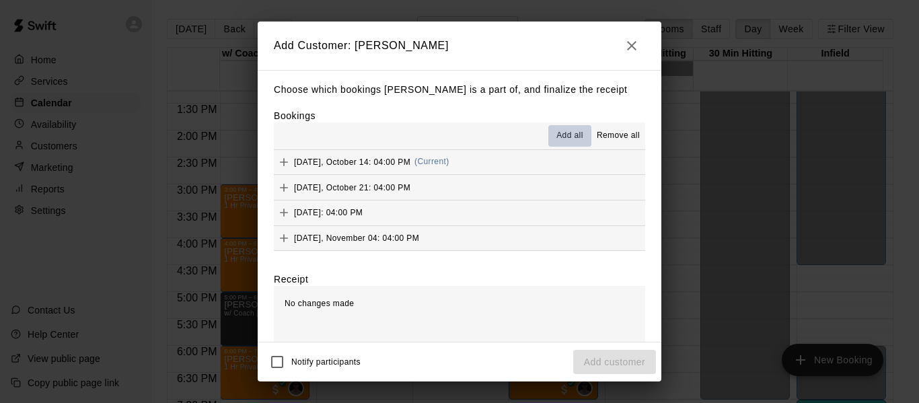
click at [564, 133] on span "Add all" at bounding box center [569, 135] width 27 height 13
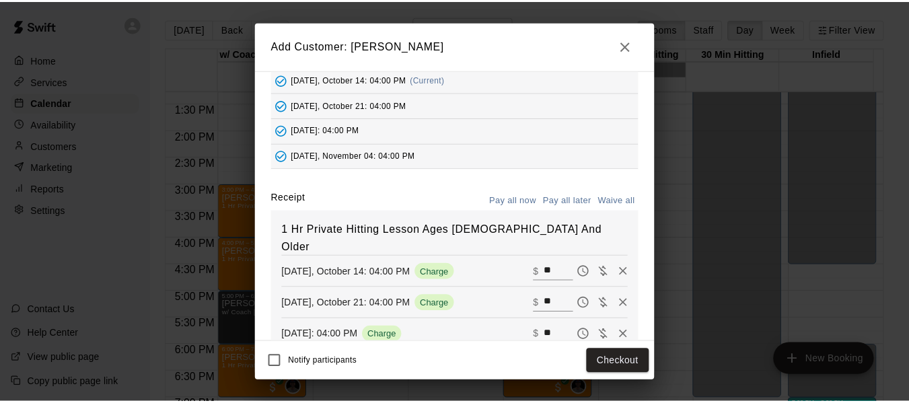
scroll to position [89, 0]
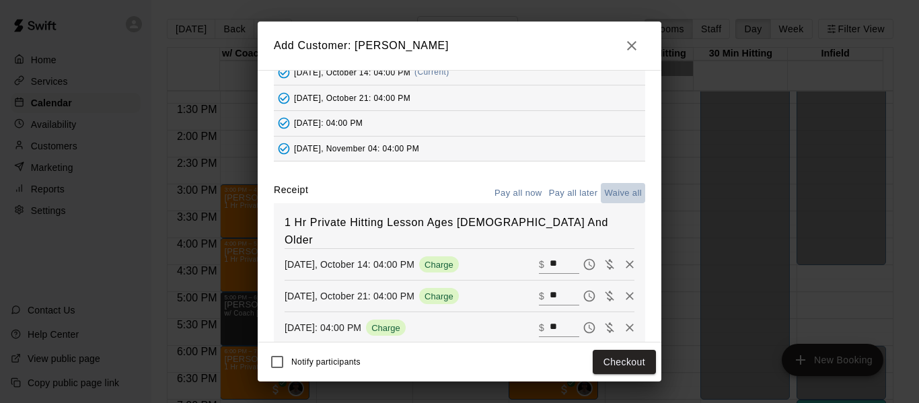
click at [608, 196] on button "Waive all" at bounding box center [623, 193] width 44 height 21
type input "*"
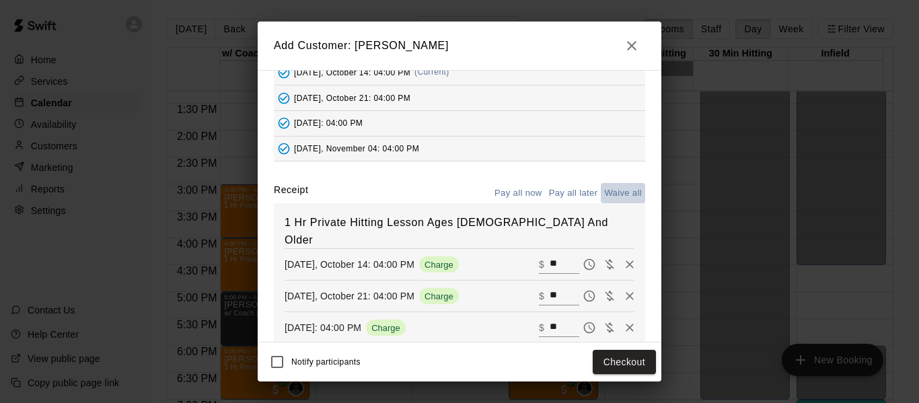
type input "*"
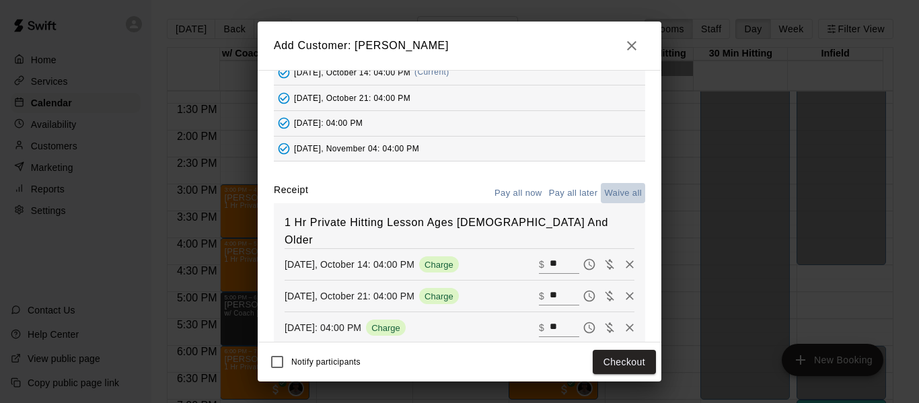
type input "*"
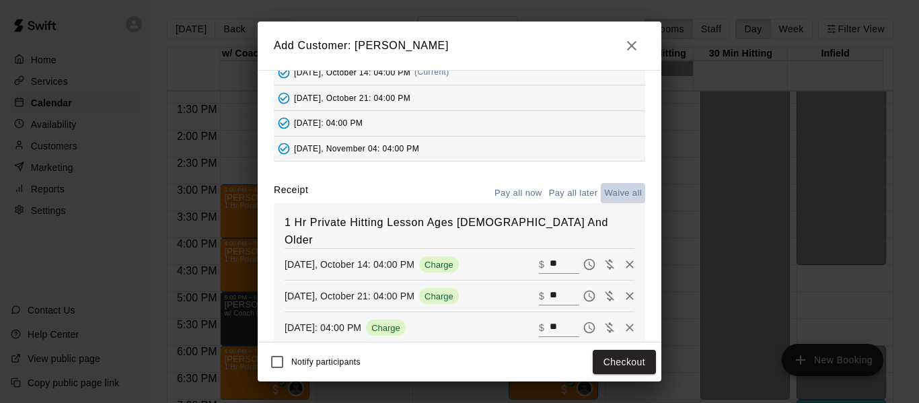
type input "*"
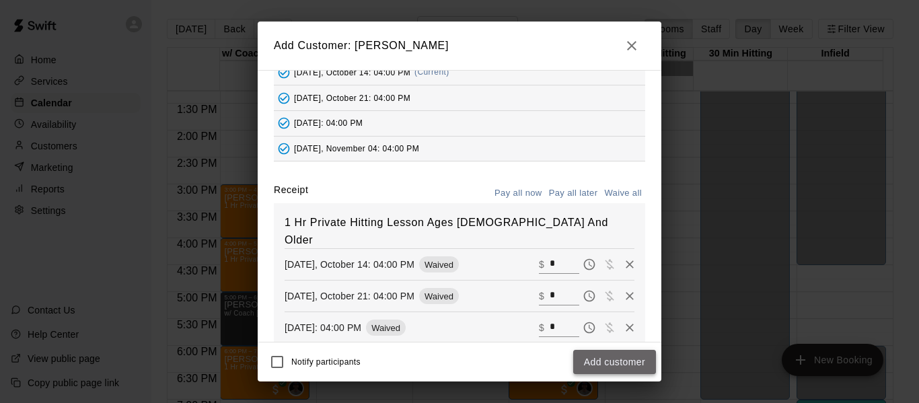
click at [594, 362] on button "Add customer" at bounding box center [614, 362] width 83 height 25
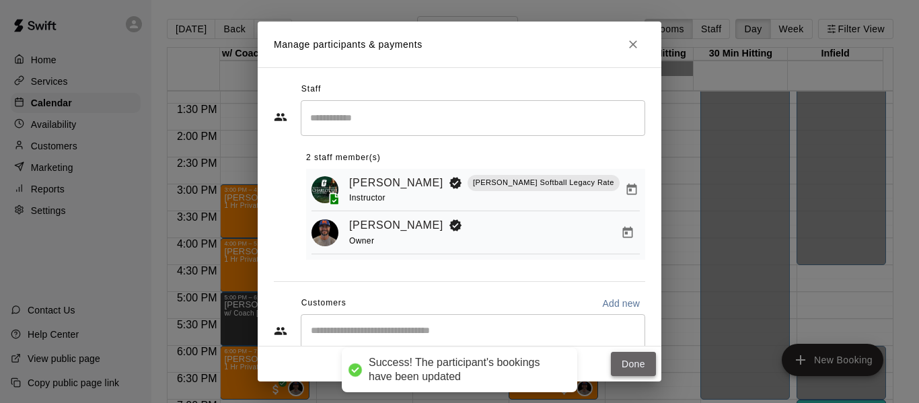
click at [639, 363] on button "Done" at bounding box center [633, 364] width 45 height 25
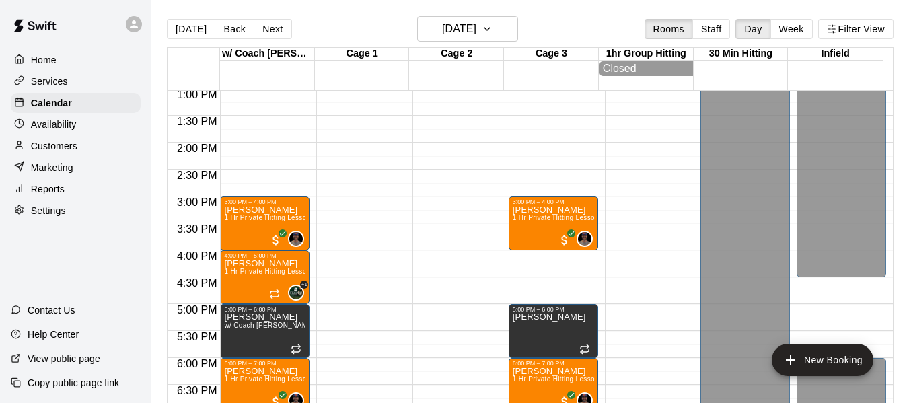
scroll to position [669, 0]
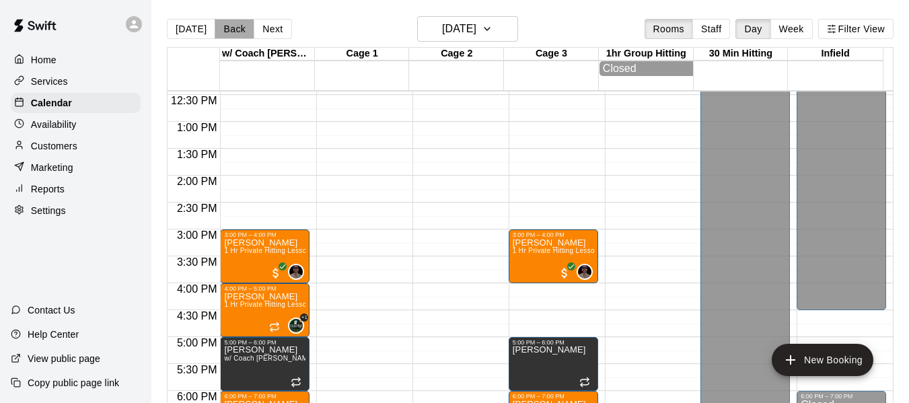
click at [235, 29] on button "Back" at bounding box center [235, 29] width 40 height 20
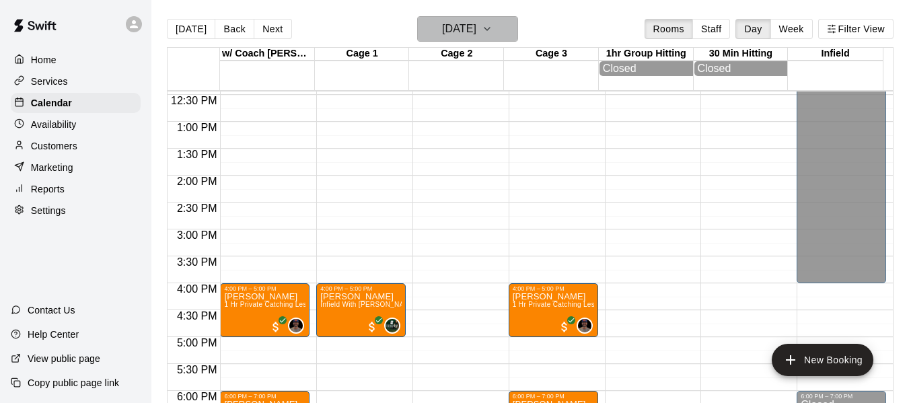
click at [492, 26] on icon "button" at bounding box center [487, 29] width 11 height 16
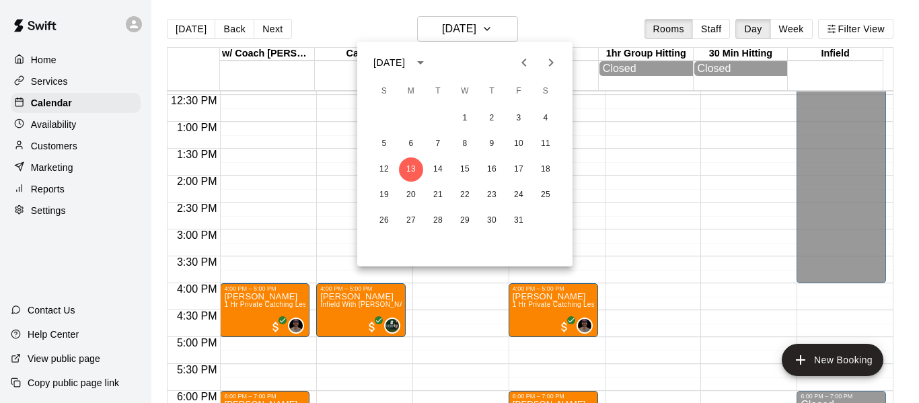
click at [520, 67] on icon "Previous month" at bounding box center [524, 62] width 16 height 16
click at [410, 108] on button "1" at bounding box center [411, 118] width 24 height 24
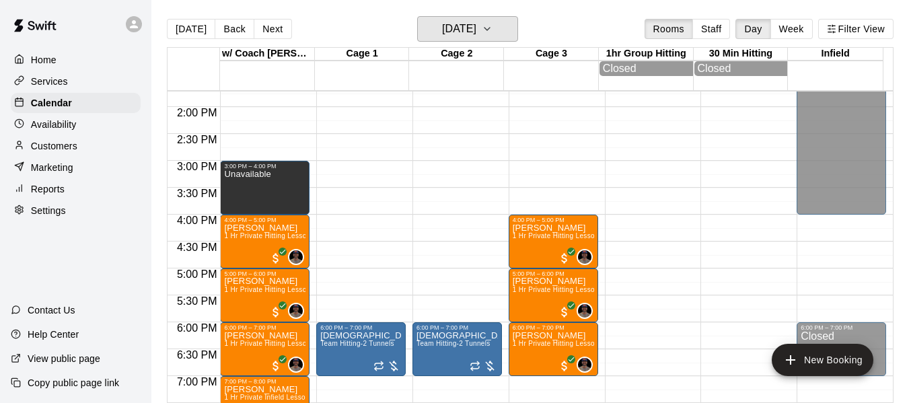
scroll to position [737, 0]
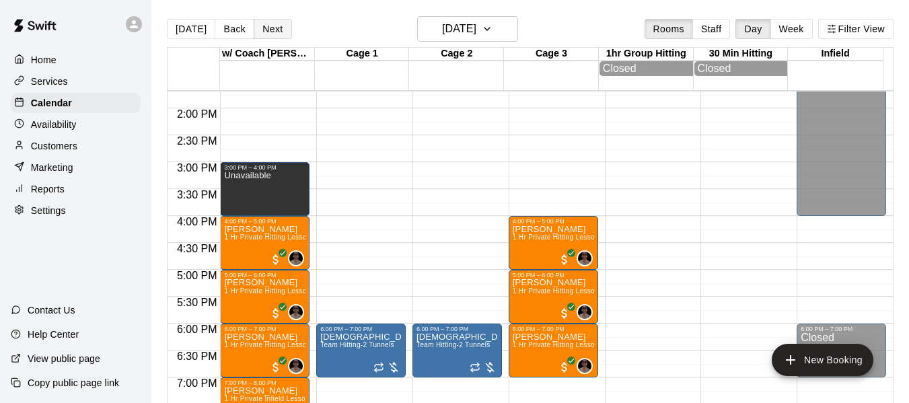
click at [270, 31] on button "Next" at bounding box center [273, 29] width 38 height 20
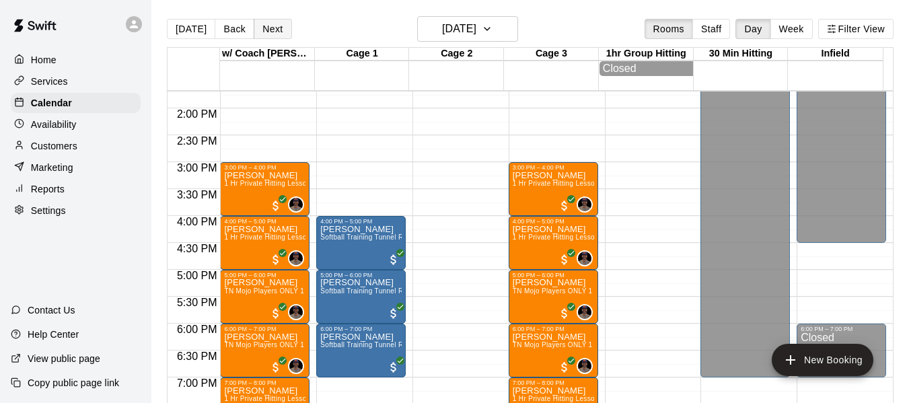
click at [264, 37] on button "Next" at bounding box center [273, 29] width 38 height 20
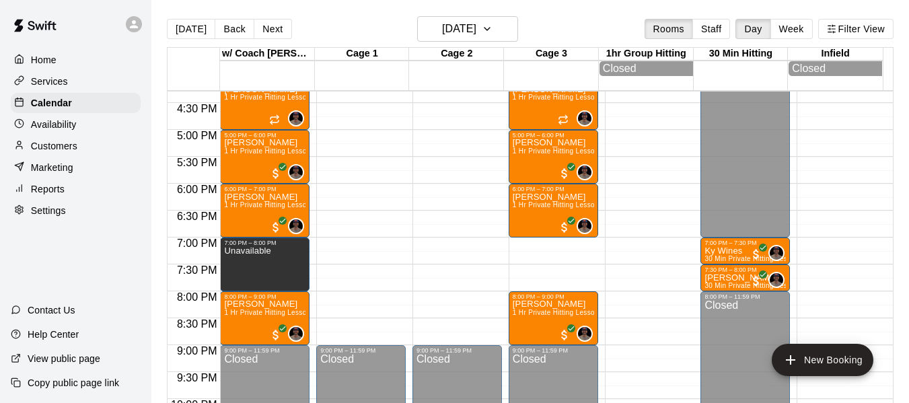
scroll to position [759, 0]
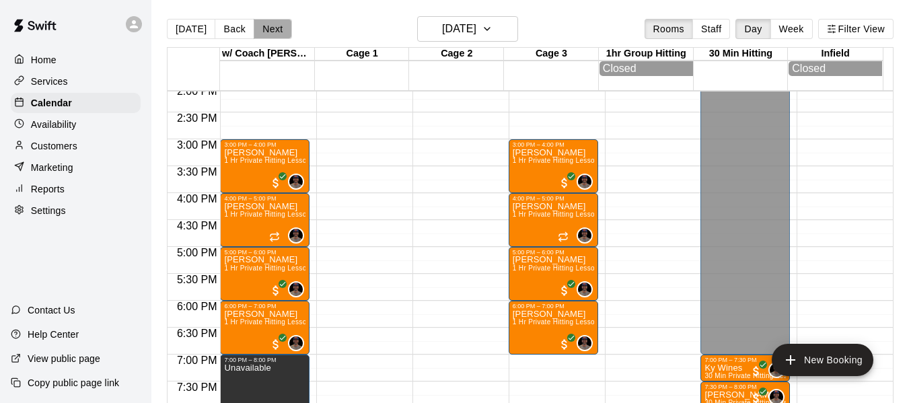
click at [272, 27] on button "Next" at bounding box center [273, 29] width 38 height 20
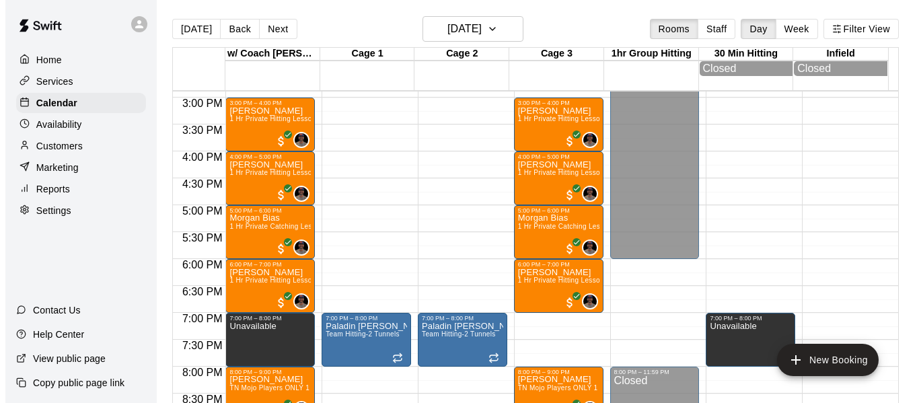
scroll to position [804, 0]
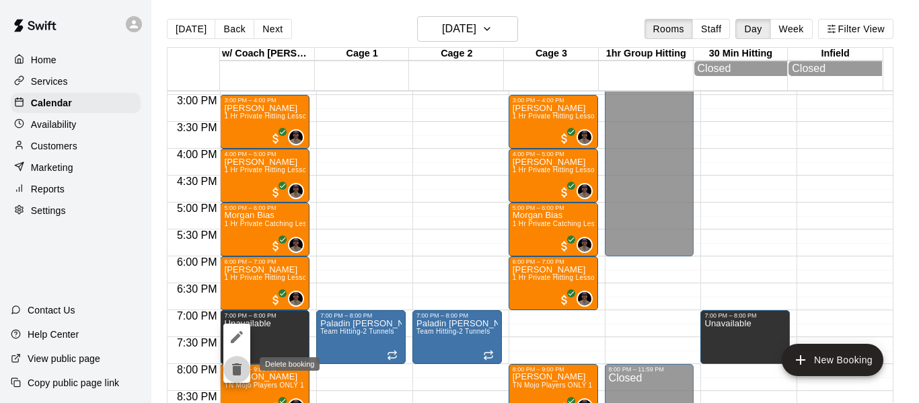
click at [233, 373] on icon "delete" at bounding box center [236, 369] width 9 height 12
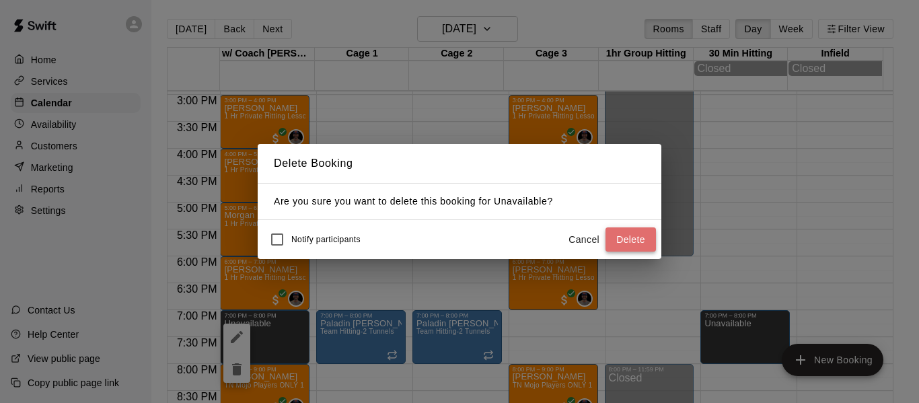
click at [626, 246] on button "Delete" at bounding box center [630, 239] width 50 height 25
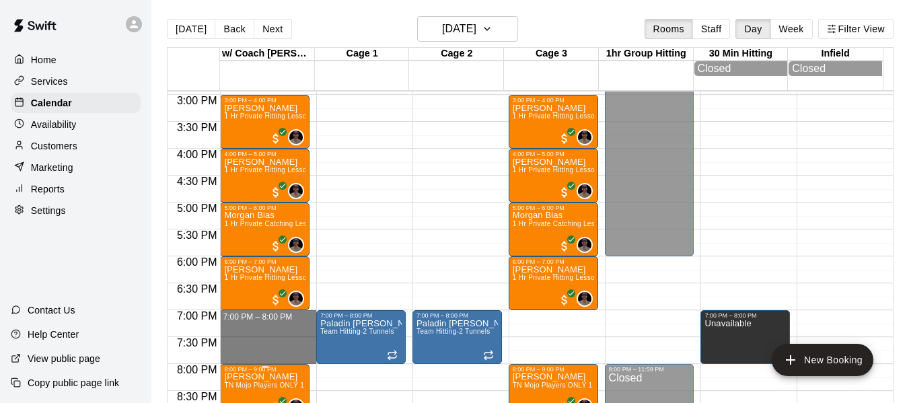
drag, startPoint x: 241, startPoint y: 317, endPoint x: 252, endPoint y: 367, distance: 51.4
drag, startPoint x: 258, startPoint y: 316, endPoint x: 257, endPoint y: 360, distance: 43.7
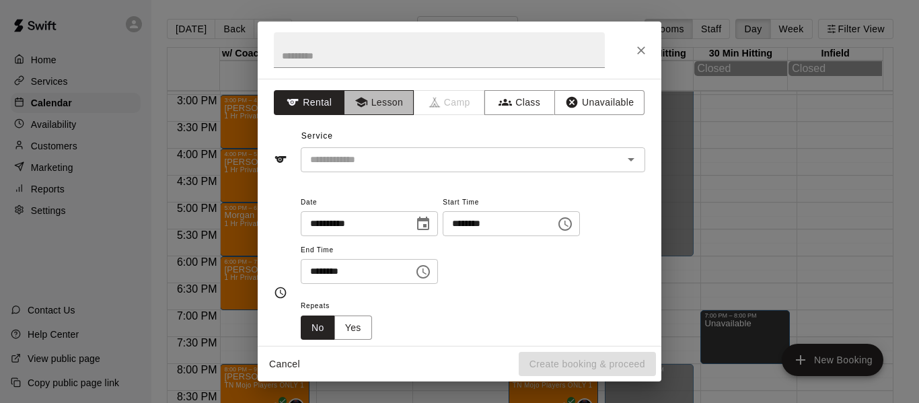
click at [391, 104] on button "Lesson" at bounding box center [379, 102] width 71 height 25
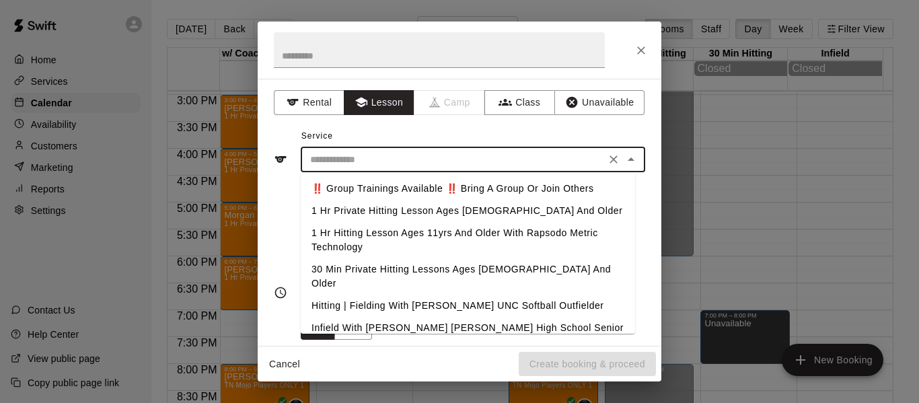
click at [371, 161] on input "text" at bounding box center [453, 159] width 297 height 17
click at [370, 217] on li "1 Hr Private Hitting Lesson Ages [DEMOGRAPHIC_DATA] And Older" at bounding box center [468, 211] width 334 height 22
type input "**********"
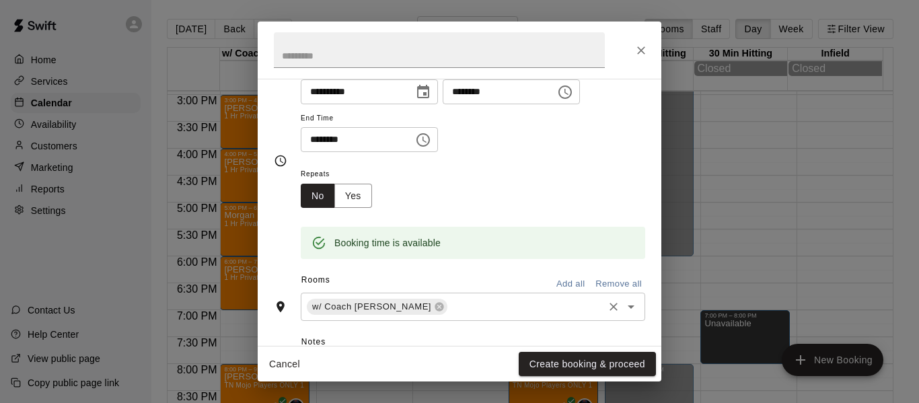
scroll to position [135, 0]
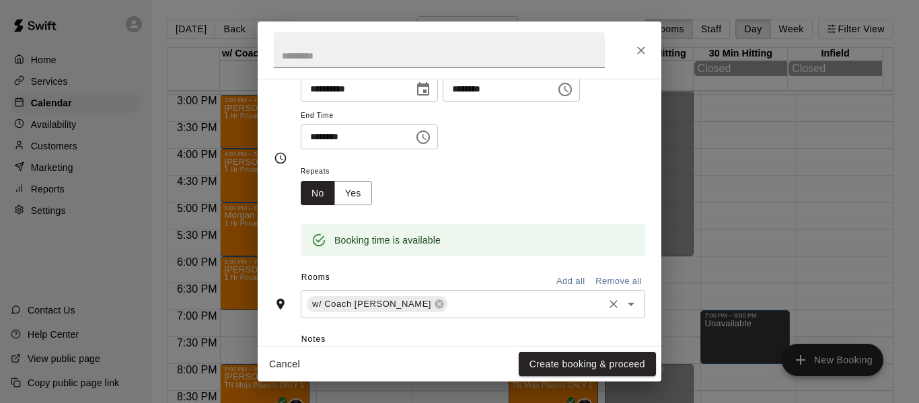
click at [476, 307] on input "text" at bounding box center [525, 304] width 152 height 17
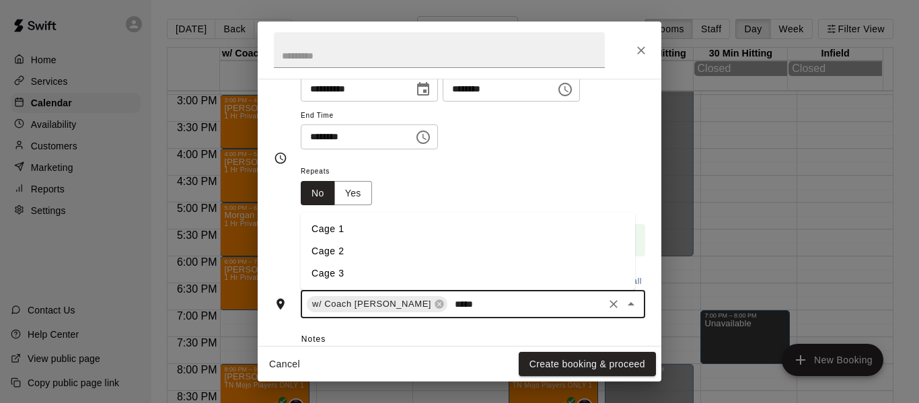
type input "******"
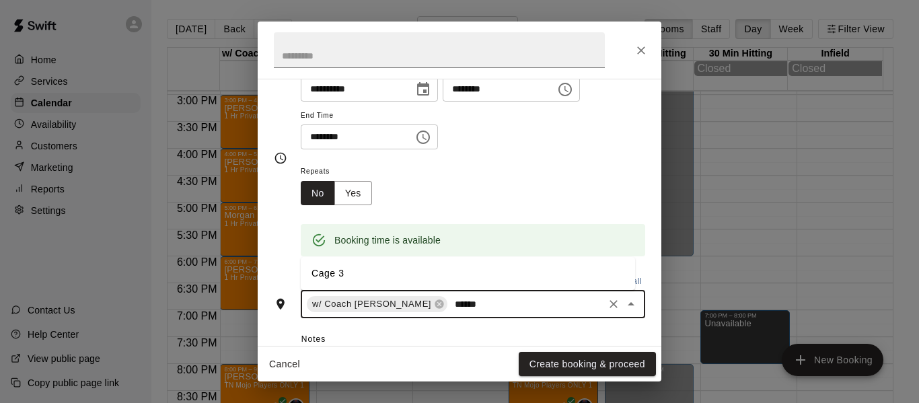
click at [483, 281] on li "Cage 3" at bounding box center [468, 273] width 334 height 22
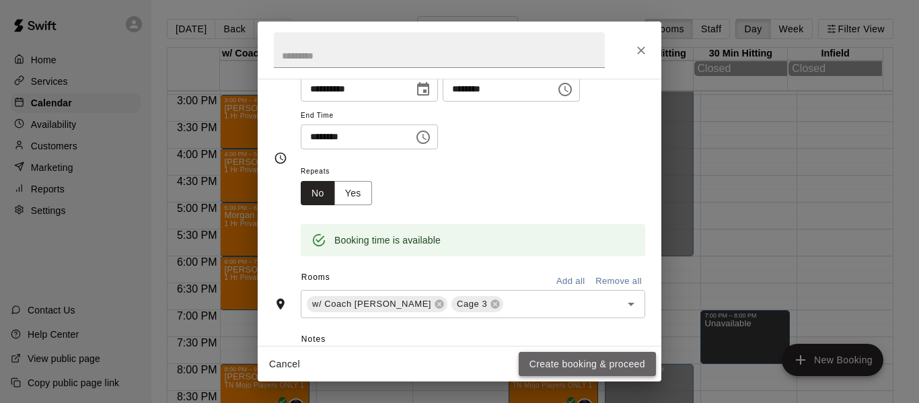
click at [576, 365] on button "Create booking & proceed" at bounding box center [587, 364] width 137 height 25
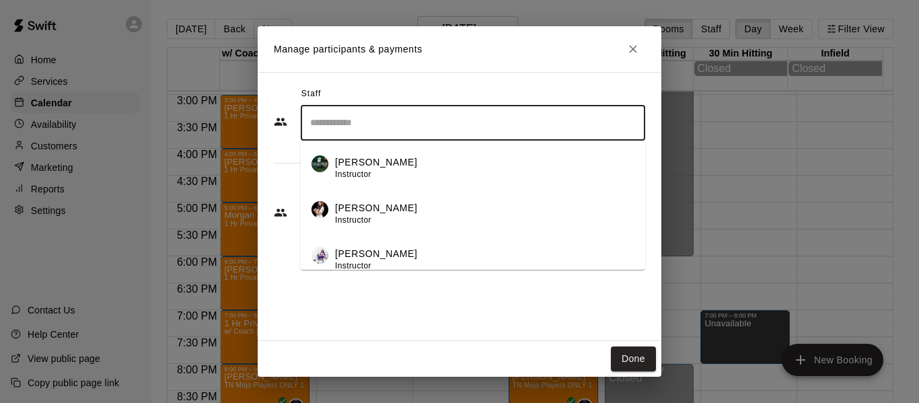
click at [366, 123] on input "Search staff" at bounding box center [473, 123] width 332 height 24
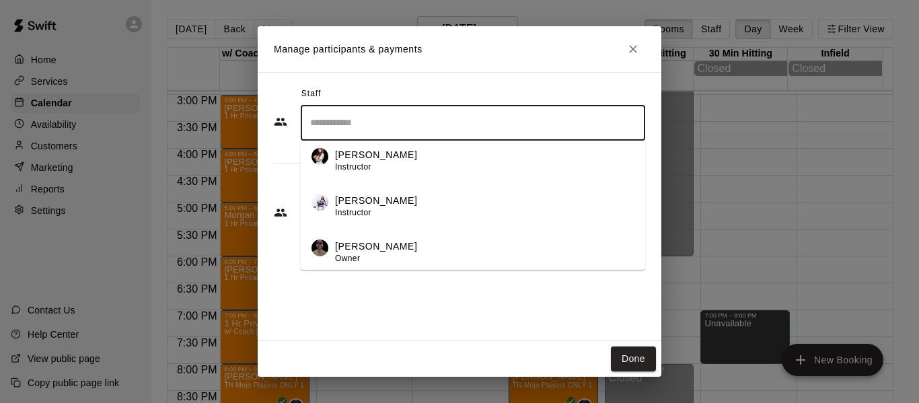
scroll to position [67, 0]
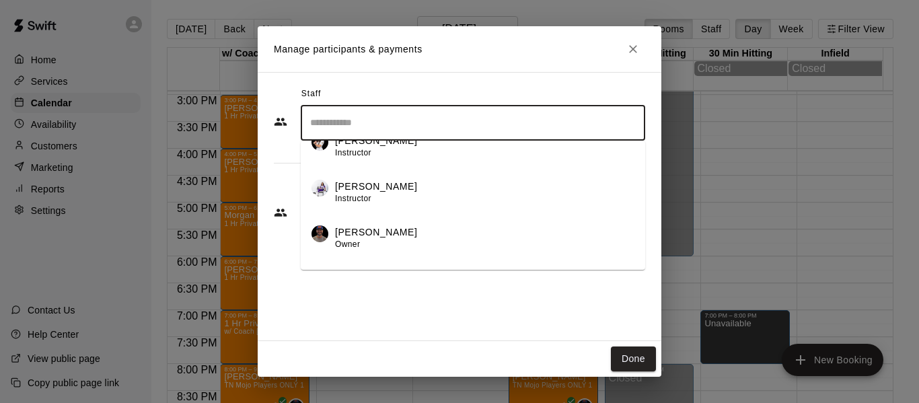
click at [368, 228] on p "[PERSON_NAME]" at bounding box center [376, 232] width 82 height 14
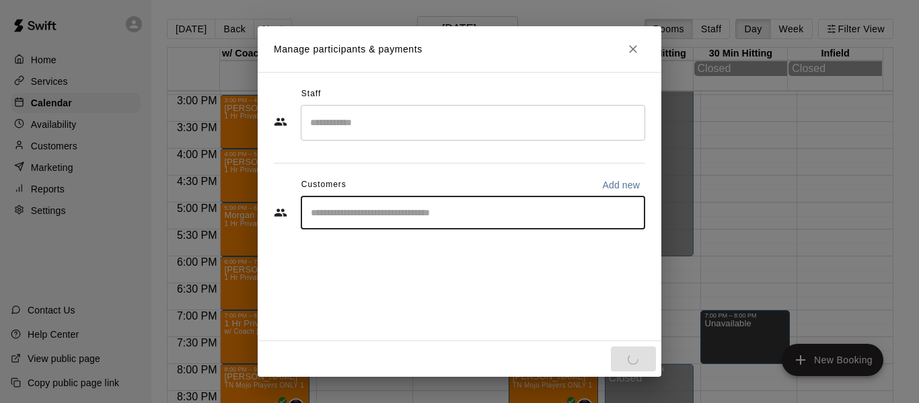
click at [370, 215] on input "Start typing to search customers..." at bounding box center [473, 212] width 332 height 13
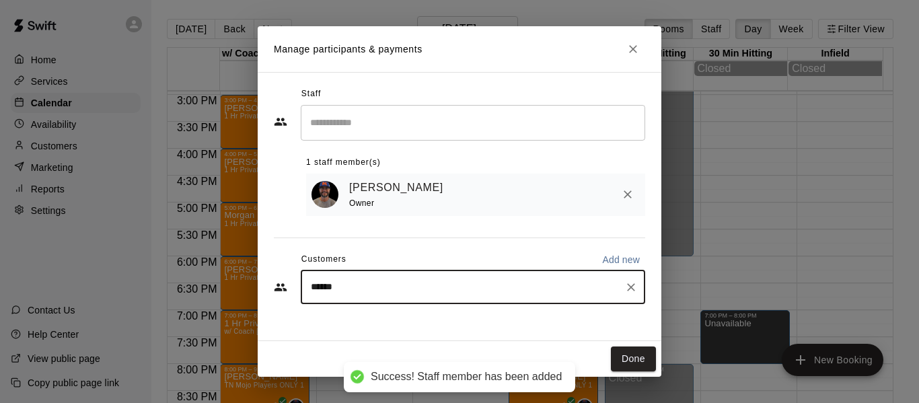
type input "*****"
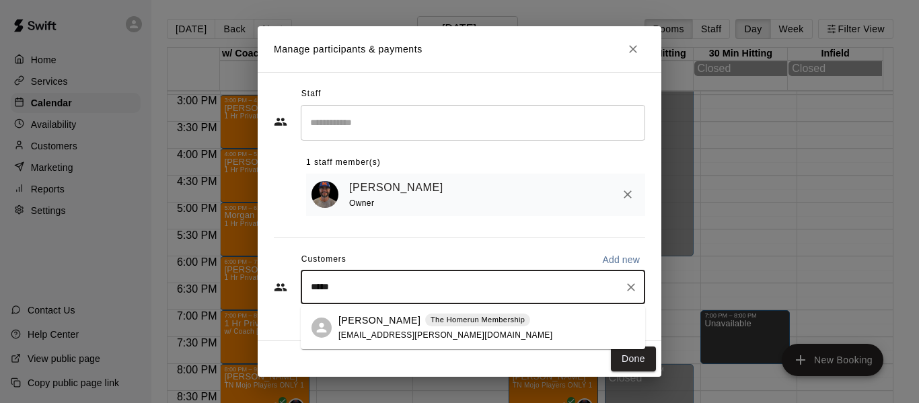
click at [383, 325] on p "[PERSON_NAME]" at bounding box center [379, 320] width 82 height 14
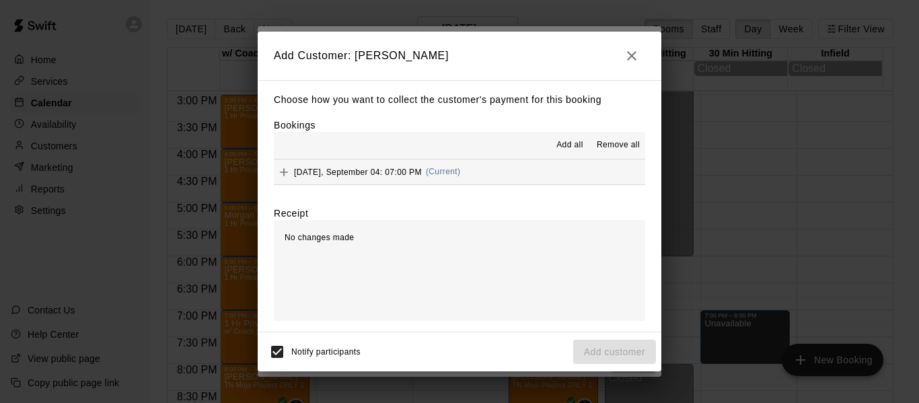
click at [497, 180] on button "[DATE], September 04: 07:00 PM (Current)" at bounding box center [459, 171] width 371 height 25
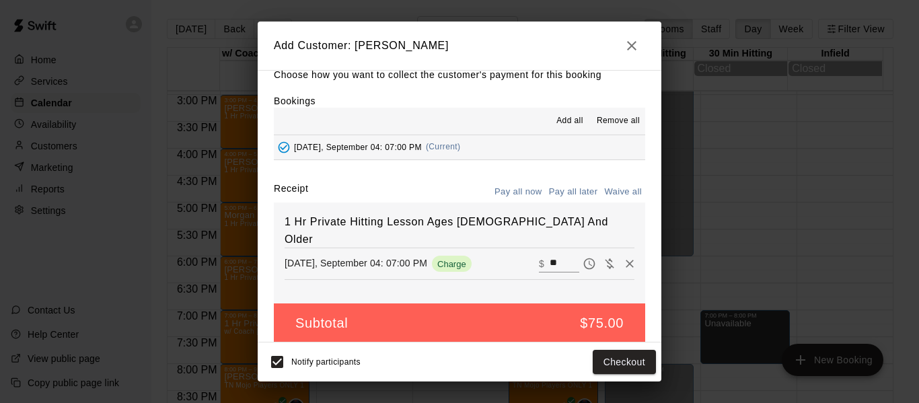
scroll to position [28, 0]
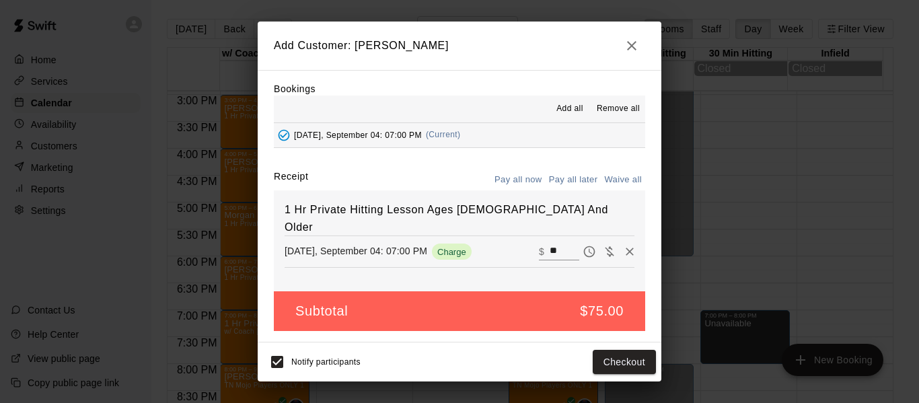
click at [612, 182] on button "Waive all" at bounding box center [623, 180] width 44 height 21
type input "*"
click at [609, 363] on button "Add customer" at bounding box center [614, 362] width 83 height 25
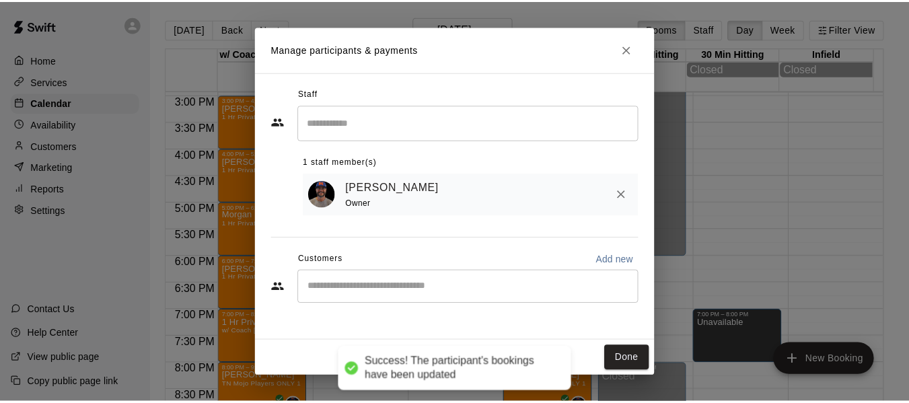
scroll to position [0, 0]
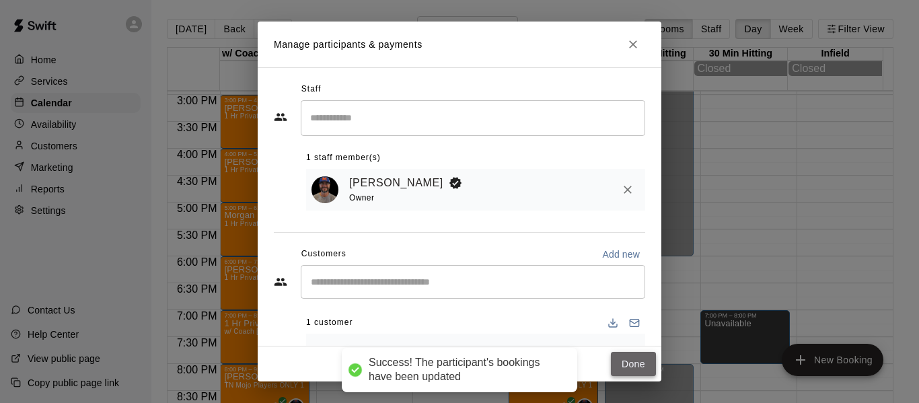
click at [628, 359] on button "Done" at bounding box center [633, 364] width 45 height 25
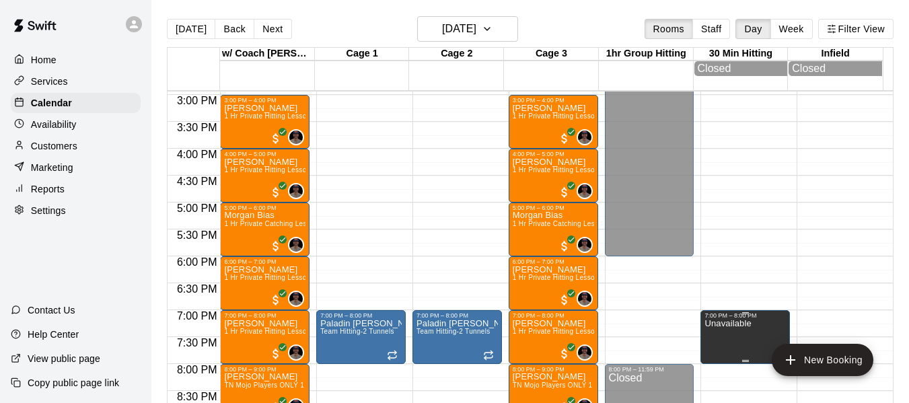
drag, startPoint x: 720, startPoint y: 335, endPoint x: 726, endPoint y: 346, distance: 13.3
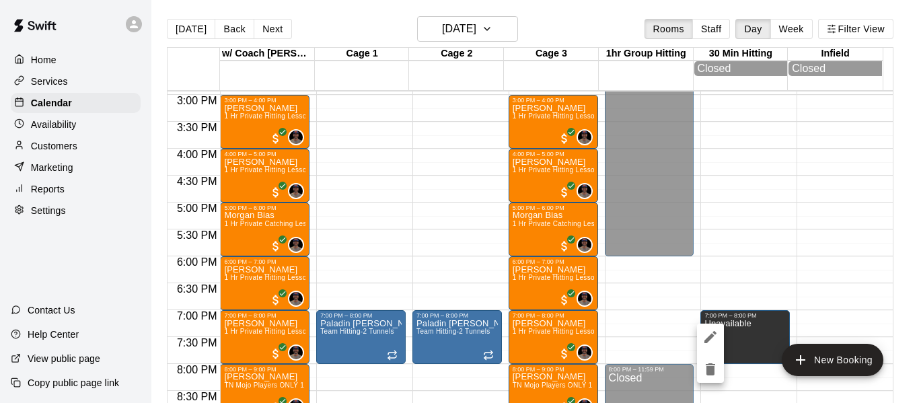
click at [710, 367] on icon "delete" at bounding box center [710, 369] width 9 height 12
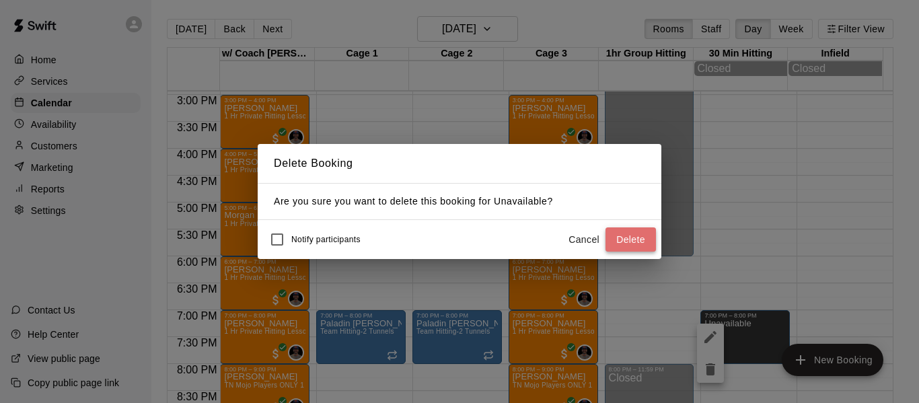
click at [625, 238] on button "Delete" at bounding box center [630, 239] width 50 height 25
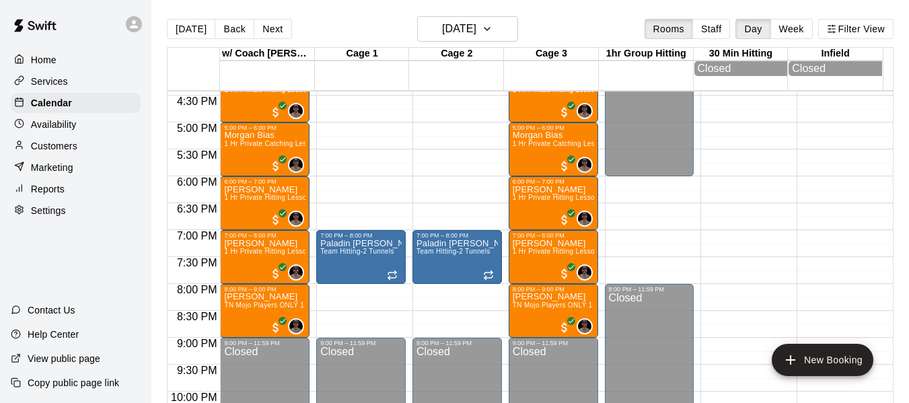
scroll to position [827, 0]
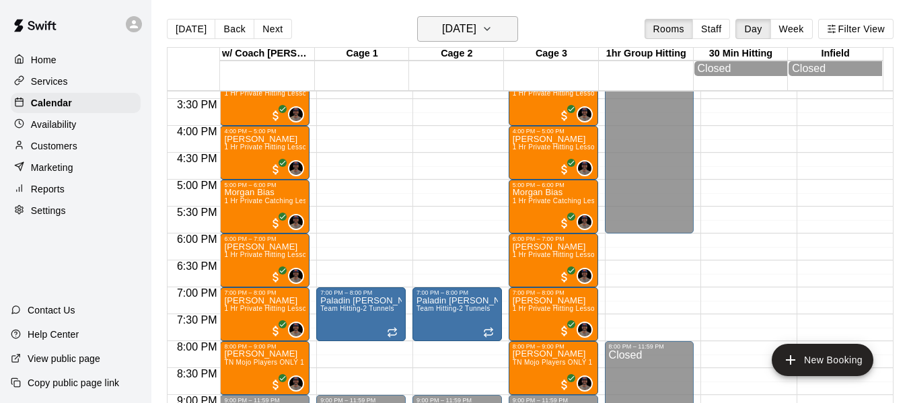
click at [500, 26] on button "[DATE]" at bounding box center [467, 29] width 101 height 26
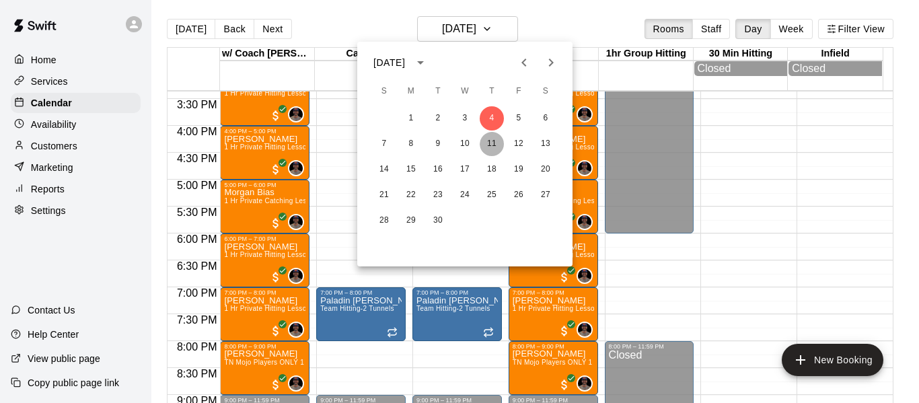
click at [490, 143] on button "11" at bounding box center [492, 144] width 24 height 24
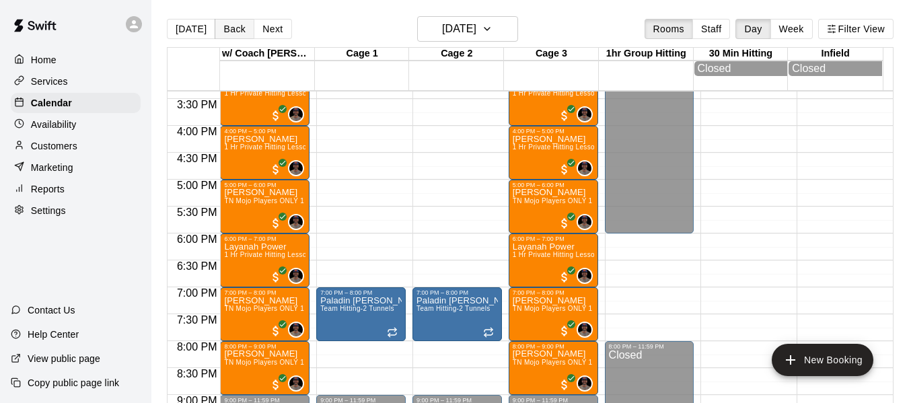
click at [228, 25] on button "Back" at bounding box center [235, 29] width 40 height 20
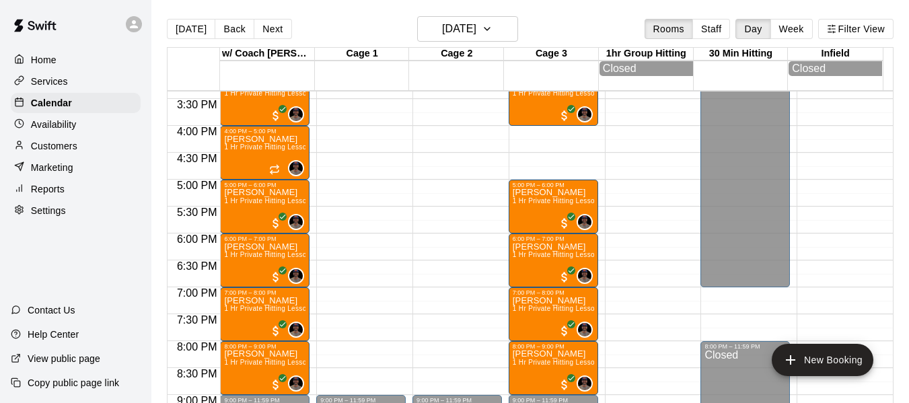
click at [533, 30] on div "[DATE] Back [DATE][DATE] Rooms Staff Day Week Filter View" at bounding box center [530, 31] width 726 height 31
click at [492, 30] on icon "button" at bounding box center [487, 29] width 11 height 16
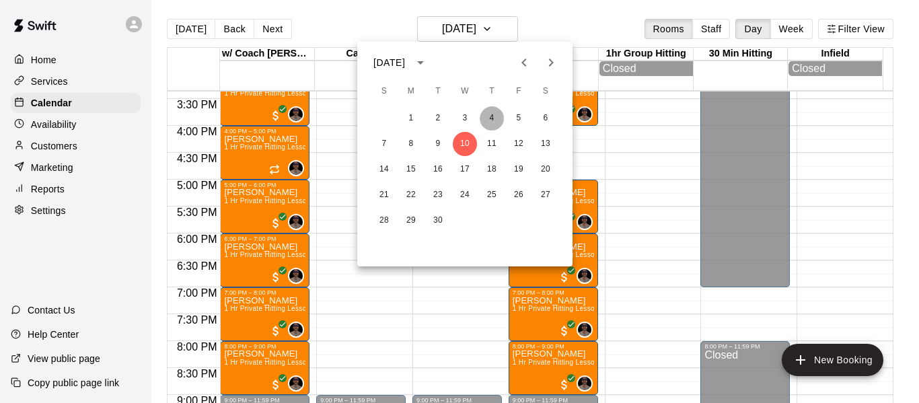
click at [491, 118] on button "4" at bounding box center [492, 118] width 24 height 24
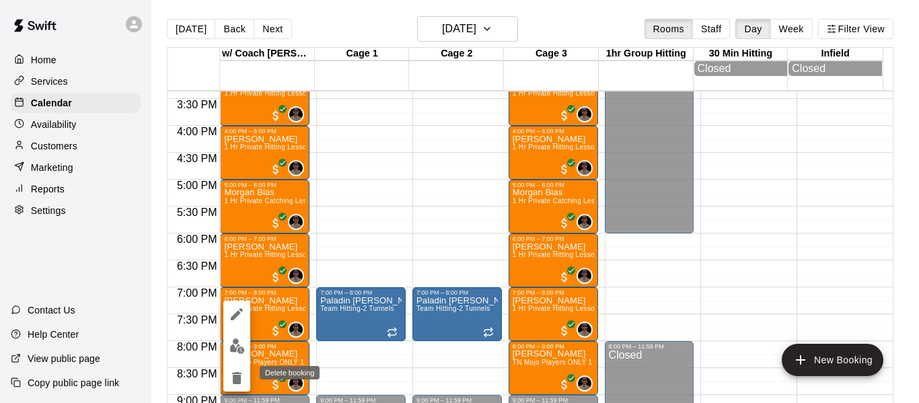
click at [233, 377] on icon "delete" at bounding box center [236, 378] width 9 height 12
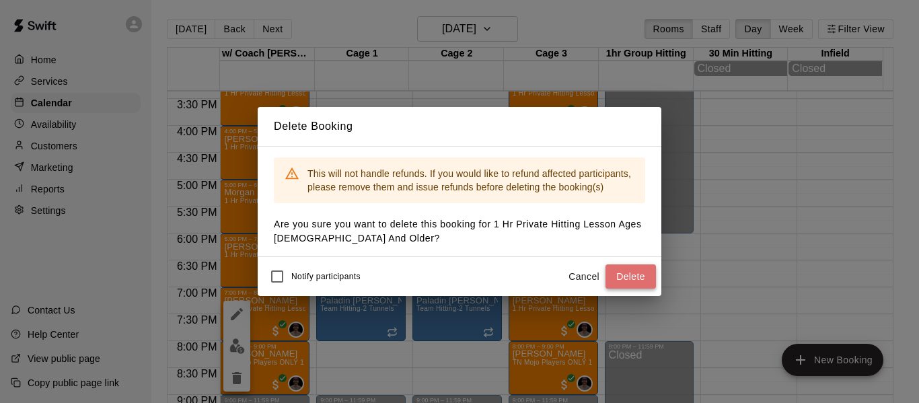
click at [632, 276] on button "Delete" at bounding box center [630, 276] width 50 height 25
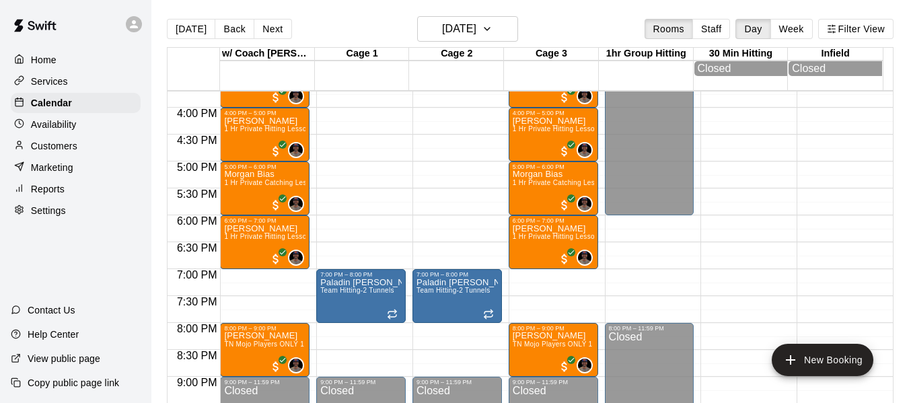
scroll to position [871, 0]
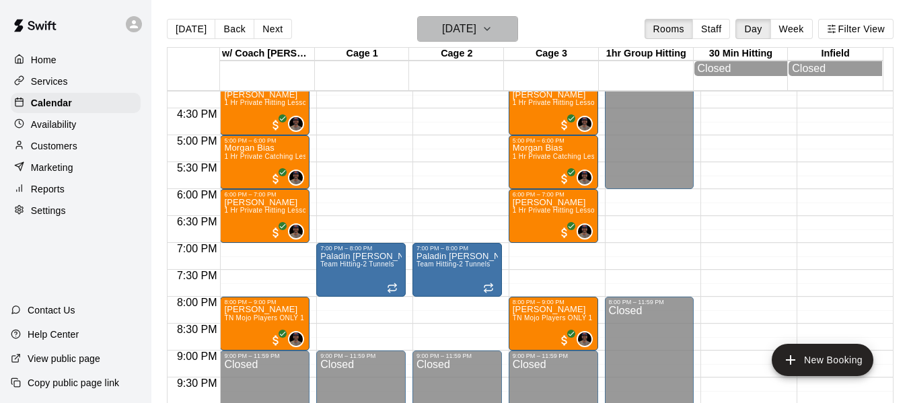
click at [492, 29] on icon "button" at bounding box center [487, 29] width 11 height 16
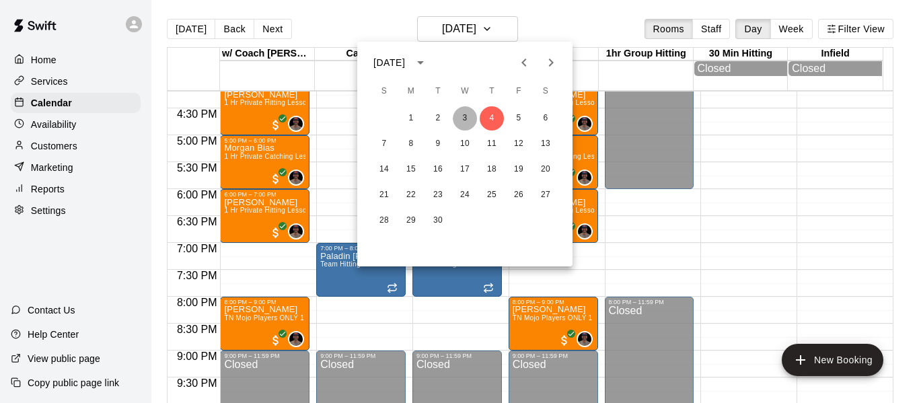
click at [465, 112] on button "3" at bounding box center [465, 118] width 24 height 24
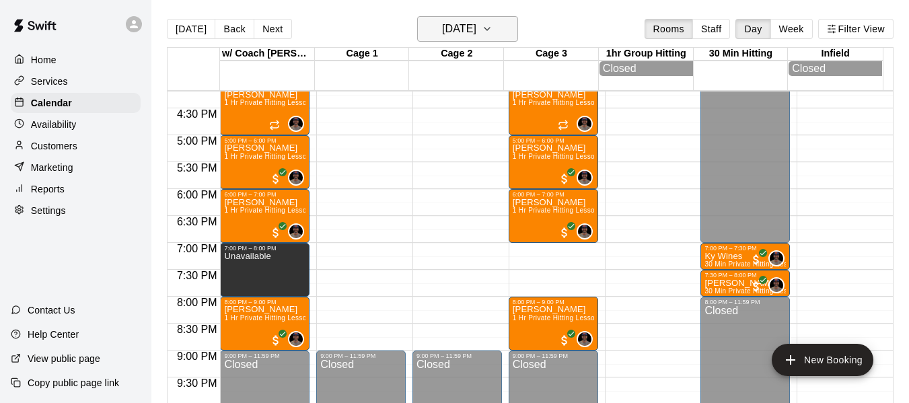
click at [492, 30] on icon "button" at bounding box center [487, 29] width 11 height 16
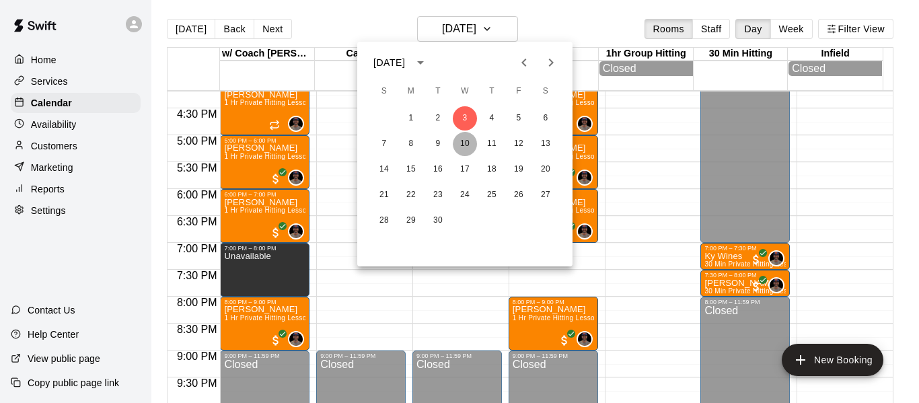
click at [464, 145] on button "10" at bounding box center [465, 144] width 24 height 24
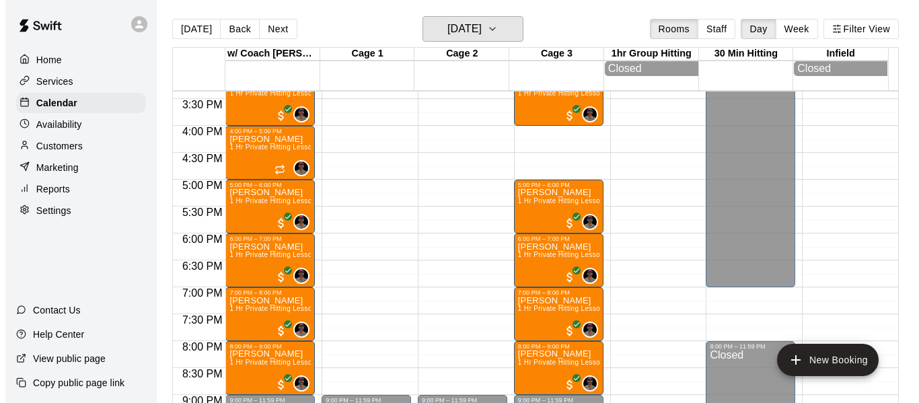
scroll to position [804, 0]
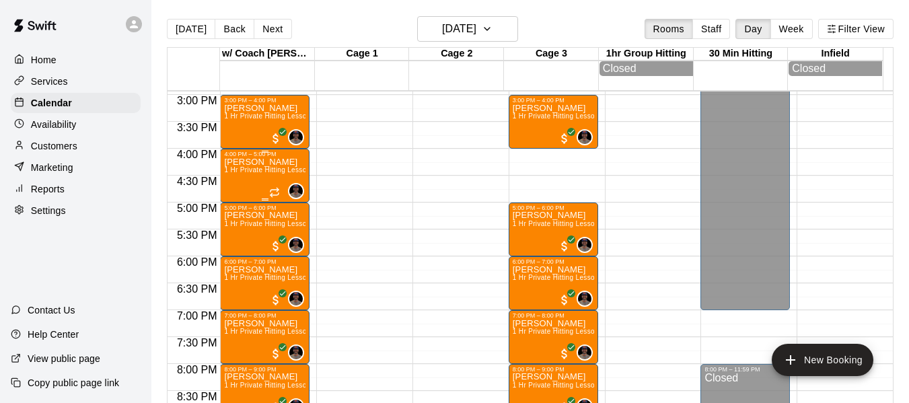
click at [248, 171] on span "1 Hr Private Hitting Lesson Ages [DEMOGRAPHIC_DATA] And Older" at bounding box center [333, 169] width 219 height 7
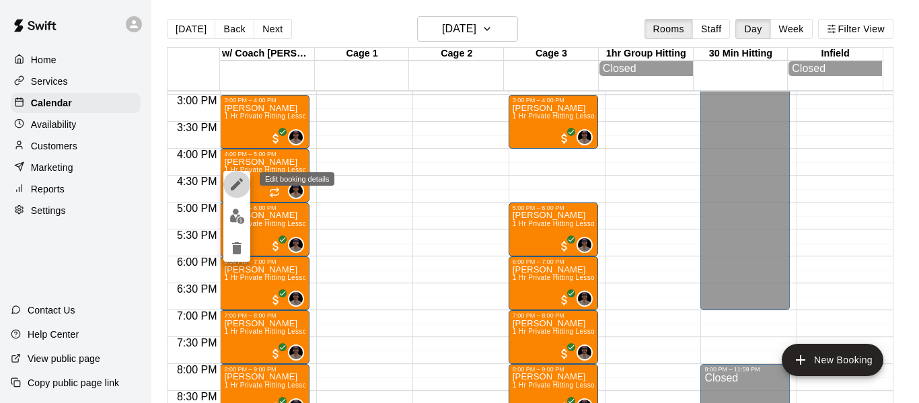
click at [240, 182] on icon "edit" at bounding box center [237, 184] width 16 height 16
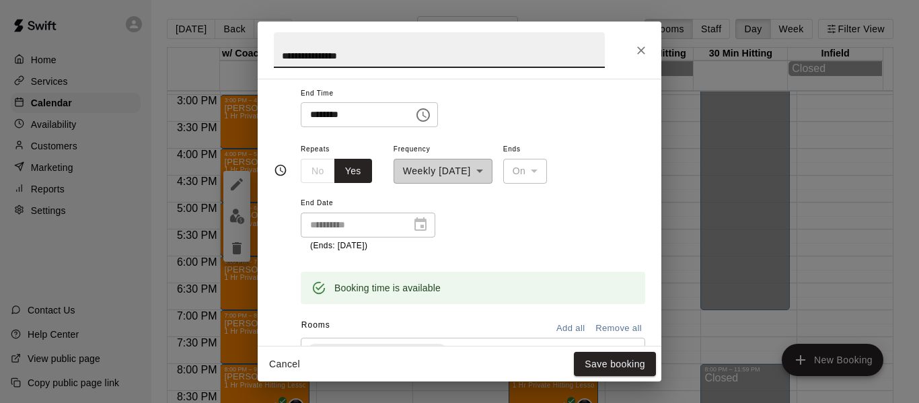
scroll to position [180, 0]
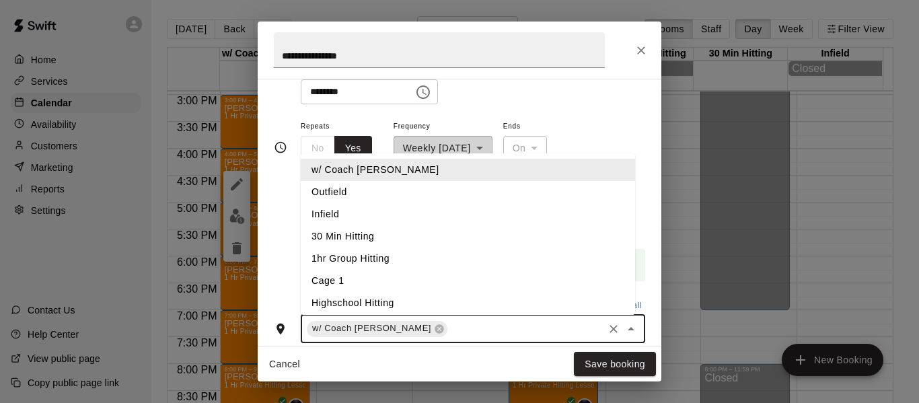
click at [449, 322] on input "text" at bounding box center [525, 328] width 152 height 17
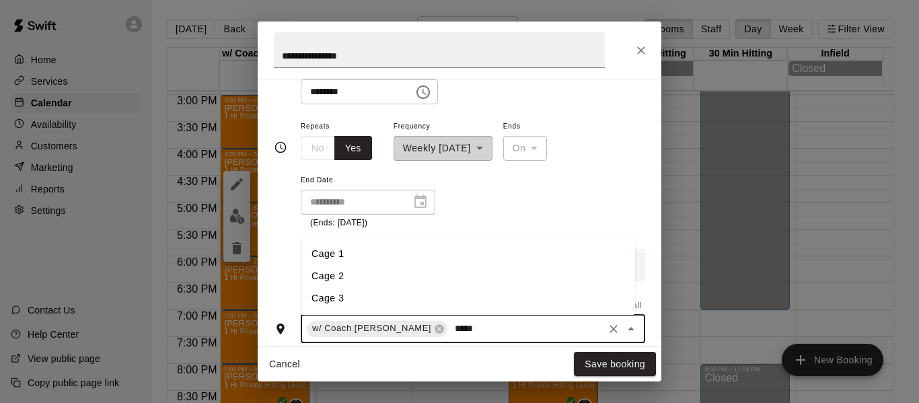
type input "******"
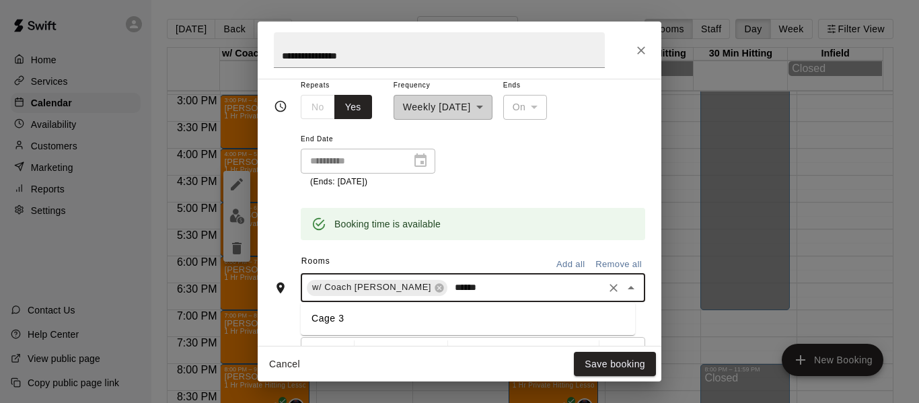
scroll to position [224, 0]
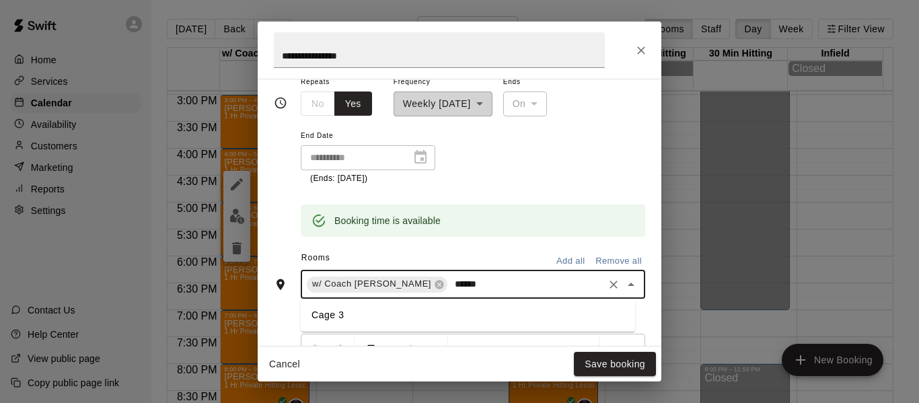
click at [356, 319] on li "Cage 3" at bounding box center [468, 315] width 334 height 22
click at [617, 365] on button "Save booking" at bounding box center [615, 364] width 82 height 25
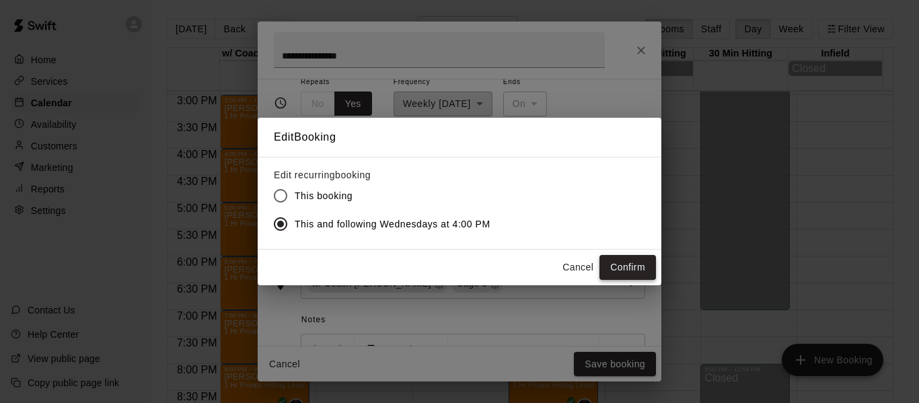
click at [616, 266] on button "Confirm" at bounding box center [627, 267] width 57 height 25
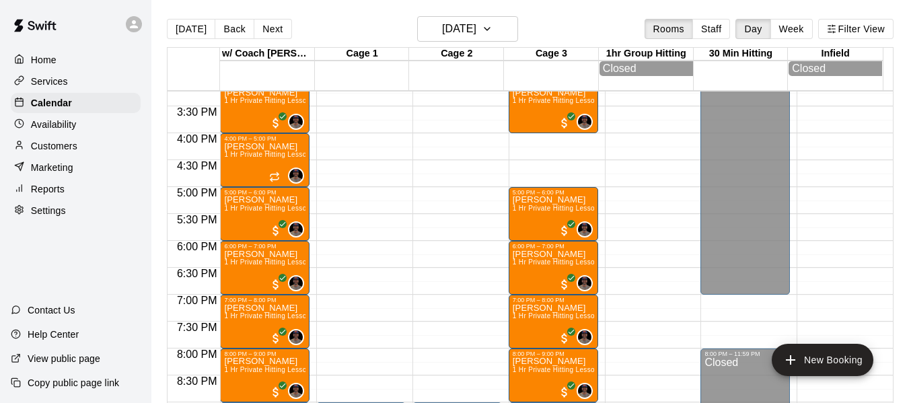
scroll to position [811, 0]
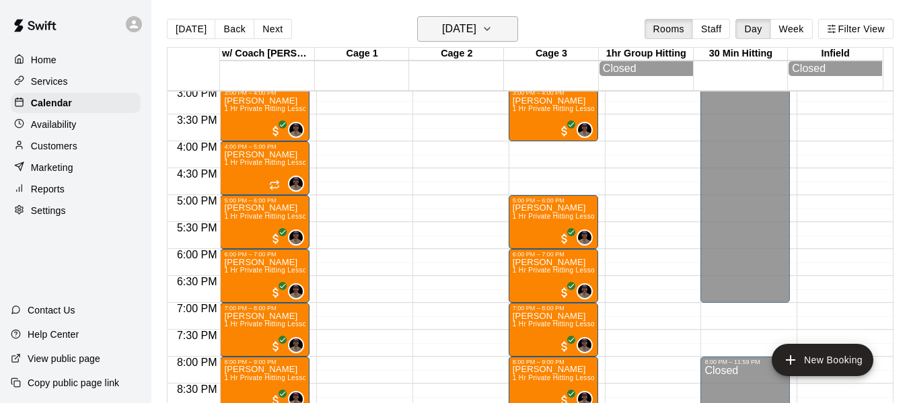
click at [492, 24] on icon "button" at bounding box center [487, 29] width 11 height 16
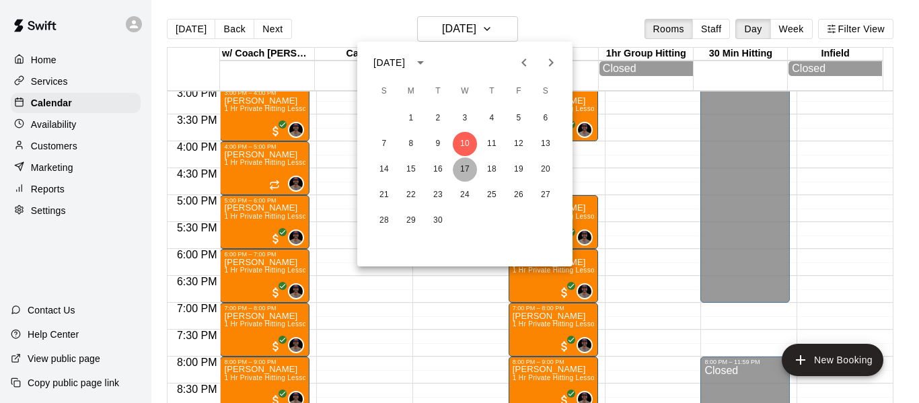
click at [462, 164] on button "17" at bounding box center [465, 169] width 24 height 24
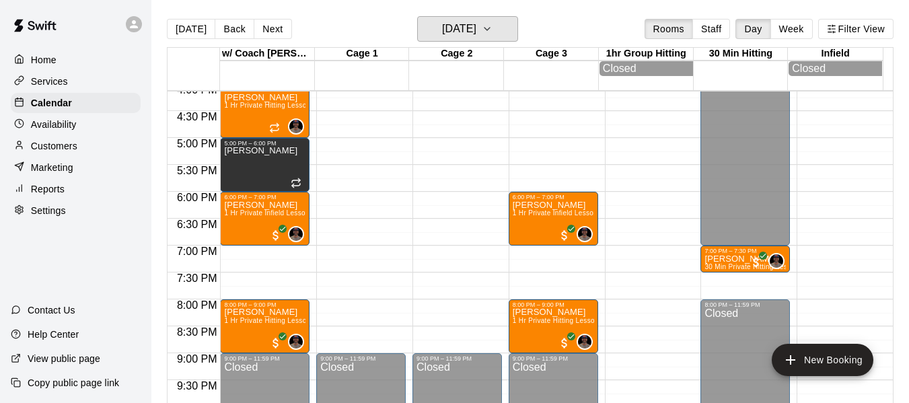
scroll to position [878, 0]
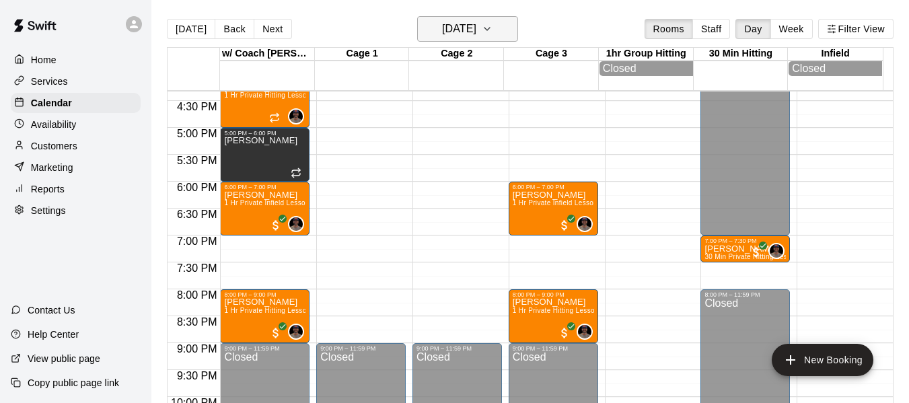
click at [508, 26] on button "[DATE]" at bounding box center [467, 29] width 101 height 26
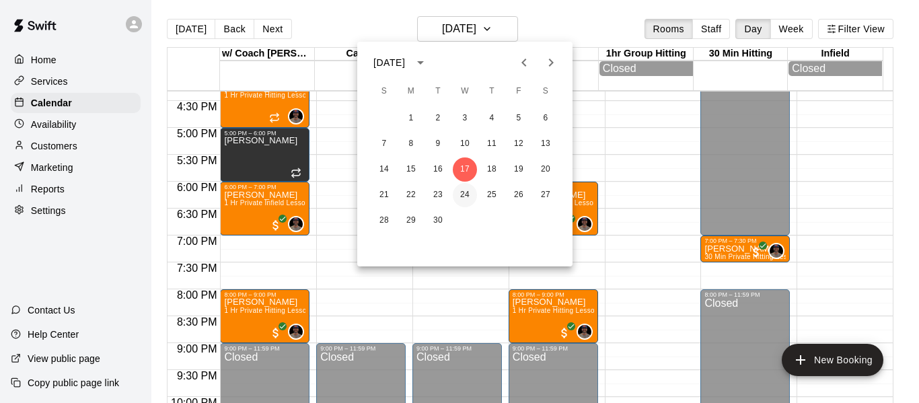
click at [463, 200] on button "24" at bounding box center [465, 195] width 24 height 24
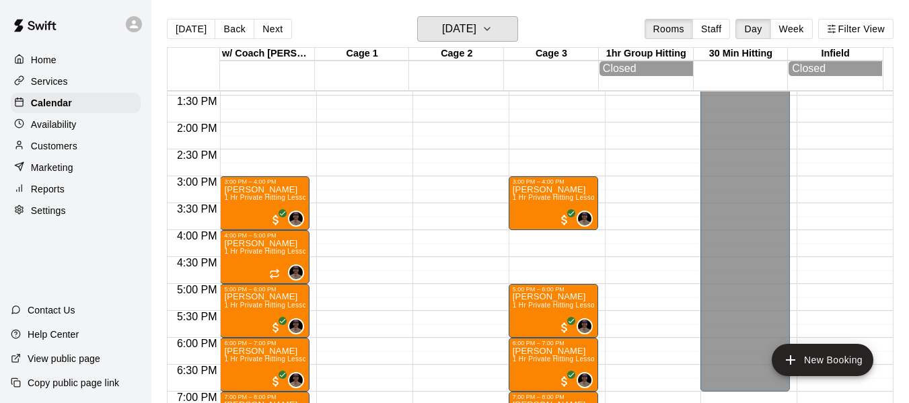
scroll to position [721, 0]
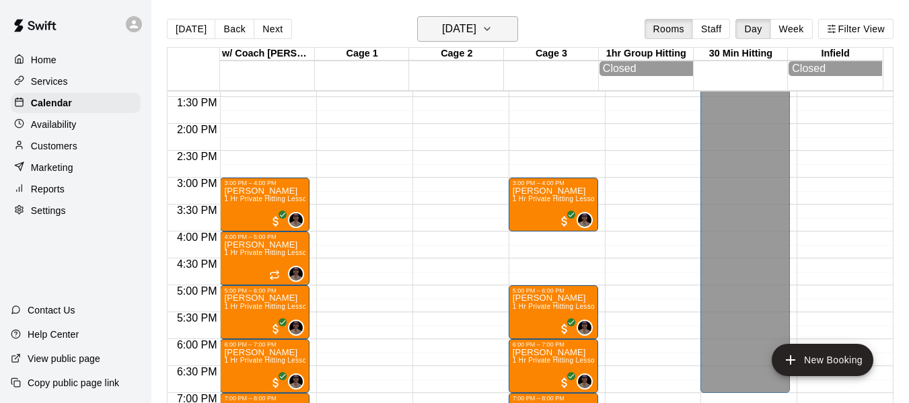
click at [492, 32] on icon "button" at bounding box center [487, 29] width 11 height 16
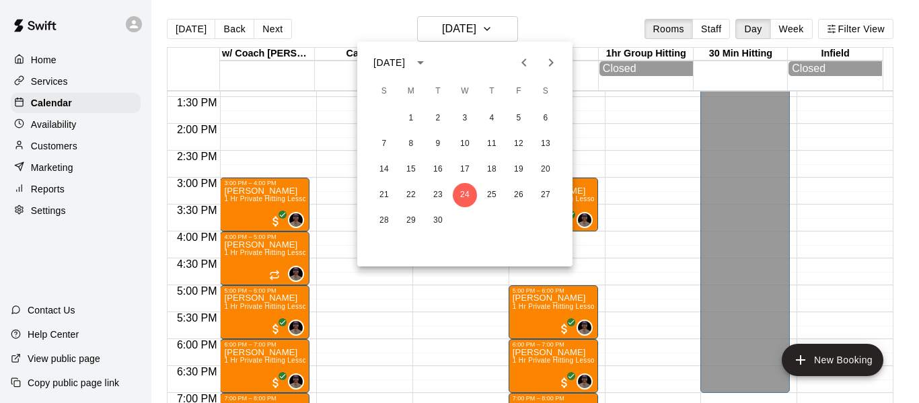
click at [525, 61] on icon "Previous month" at bounding box center [524, 62] width 16 height 16
click at [793, 27] on div at bounding box center [459, 201] width 919 height 403
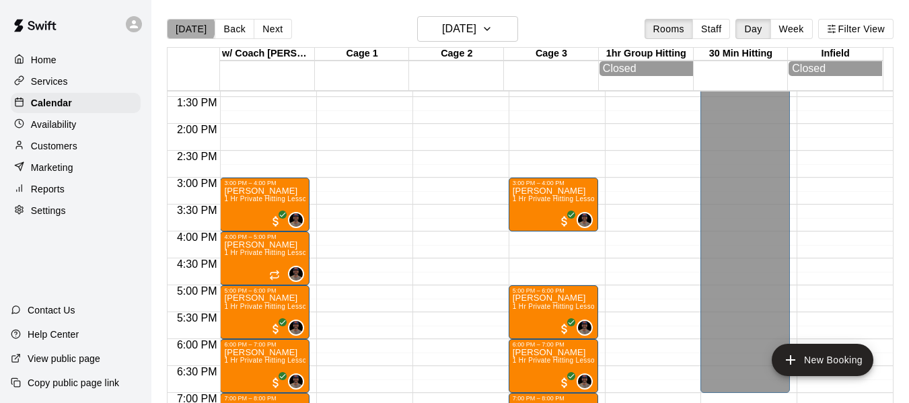
click at [190, 28] on button "[DATE]" at bounding box center [191, 29] width 48 height 20
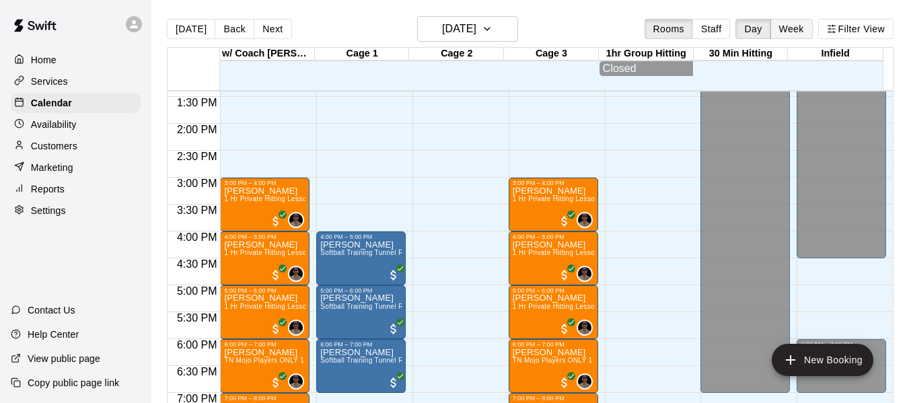
click at [794, 28] on button "Week" at bounding box center [791, 29] width 42 height 20
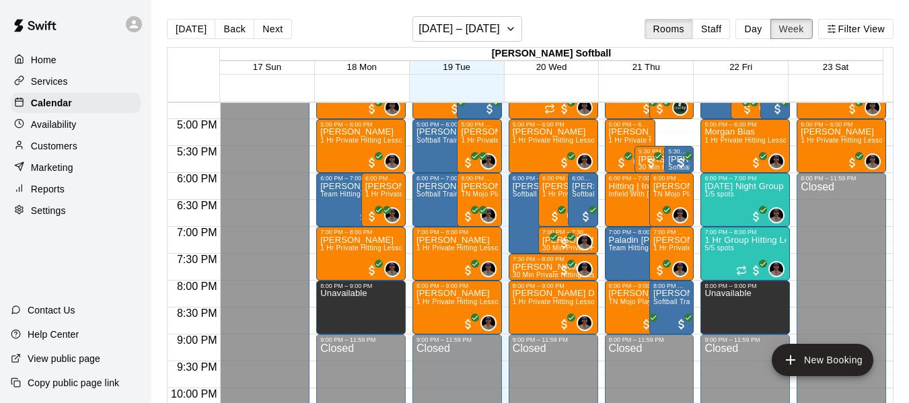
scroll to position [901, 0]
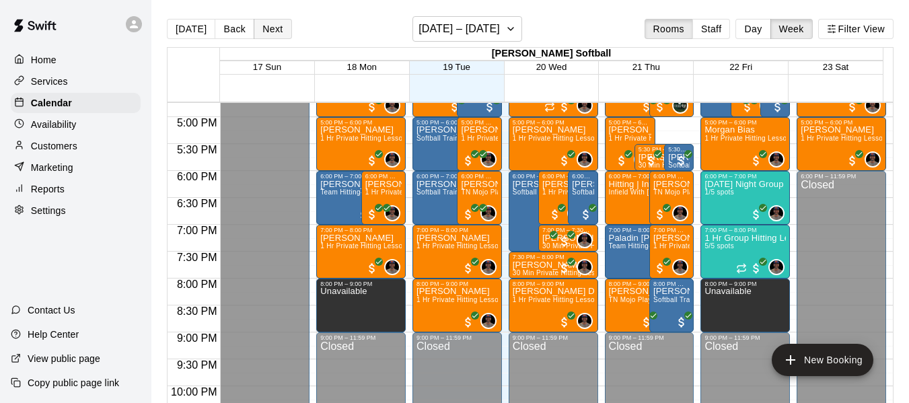
click at [279, 33] on button "Next" at bounding box center [273, 29] width 38 height 20
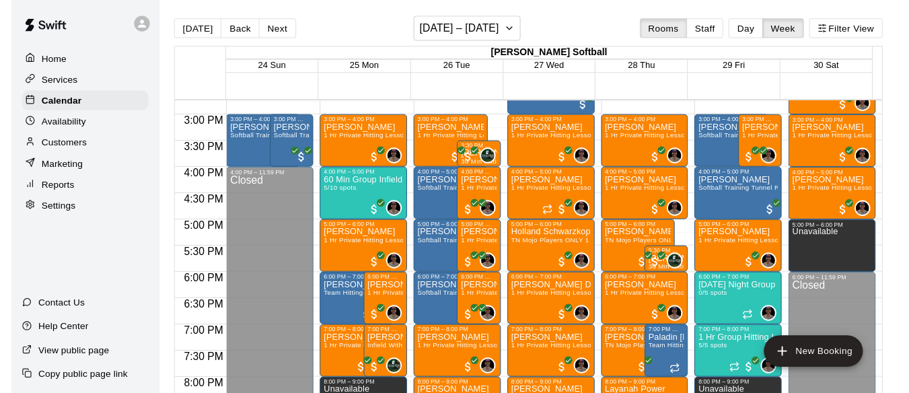
scroll to position [788, 0]
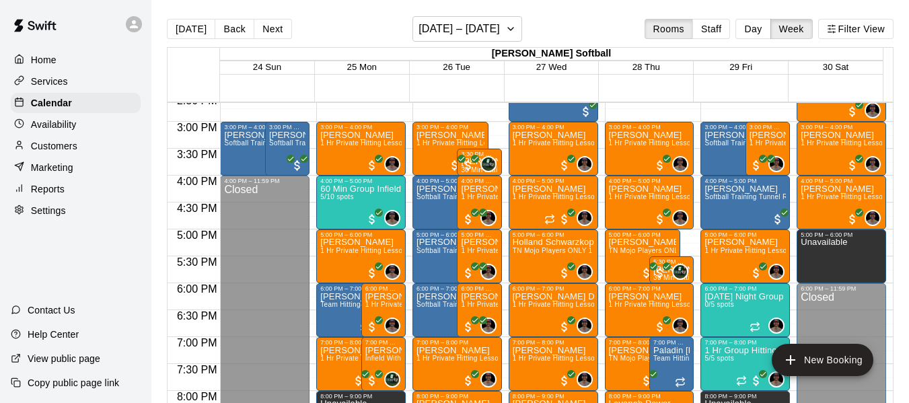
click at [728, 66] on div "29 Fri" at bounding box center [740, 67] width 95 height 13
click at [758, 24] on button "Day" at bounding box center [752, 29] width 35 height 20
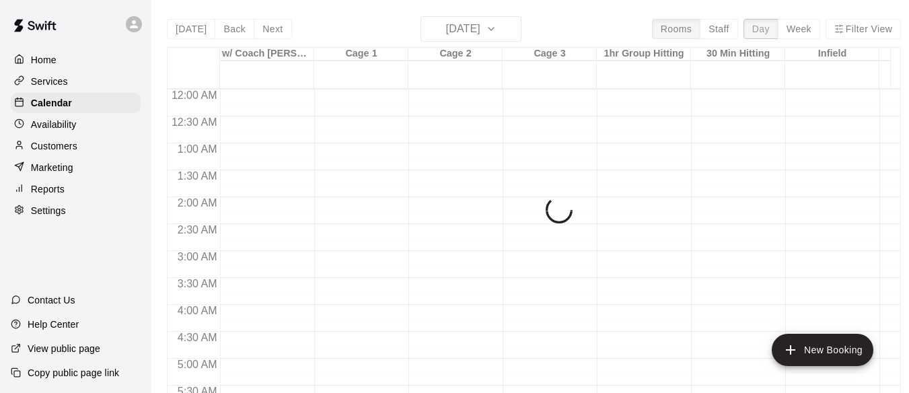
scroll to position [654, 0]
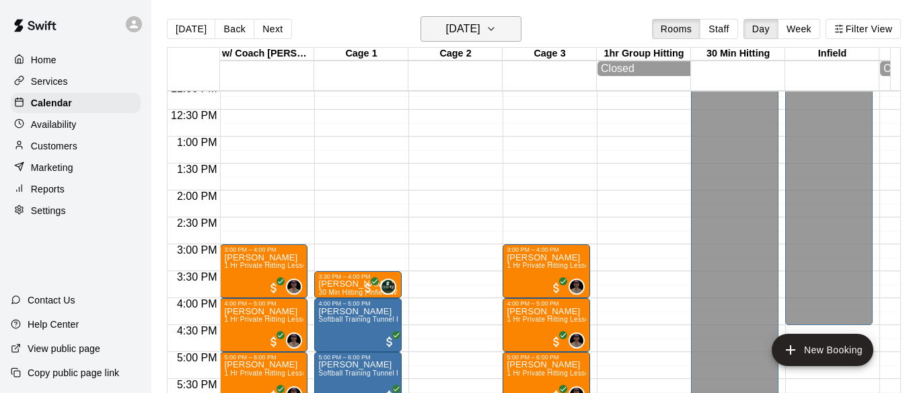
click at [496, 28] on icon "button" at bounding box center [491, 29] width 11 height 16
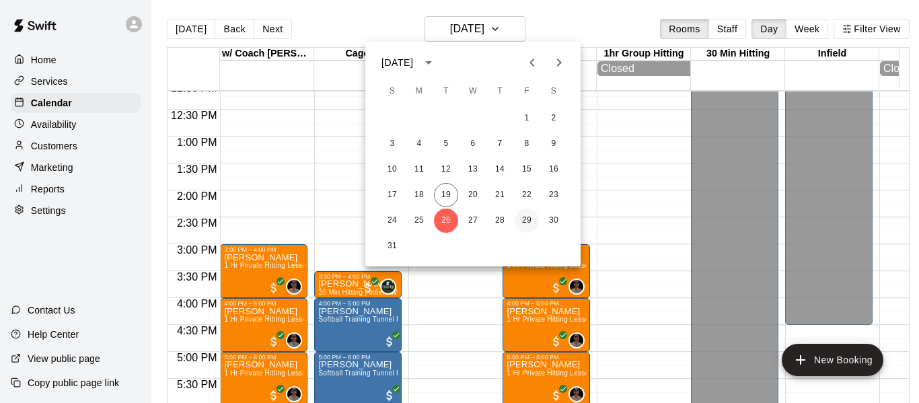
click at [529, 218] on button "29" at bounding box center [527, 221] width 24 height 24
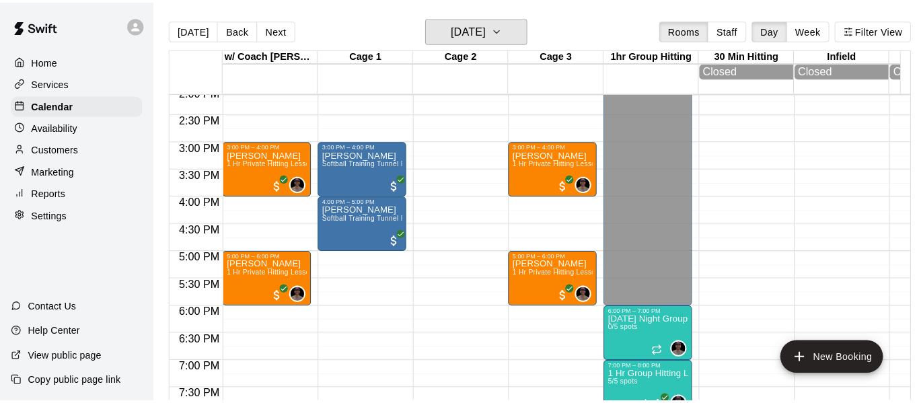
scroll to position [744, 0]
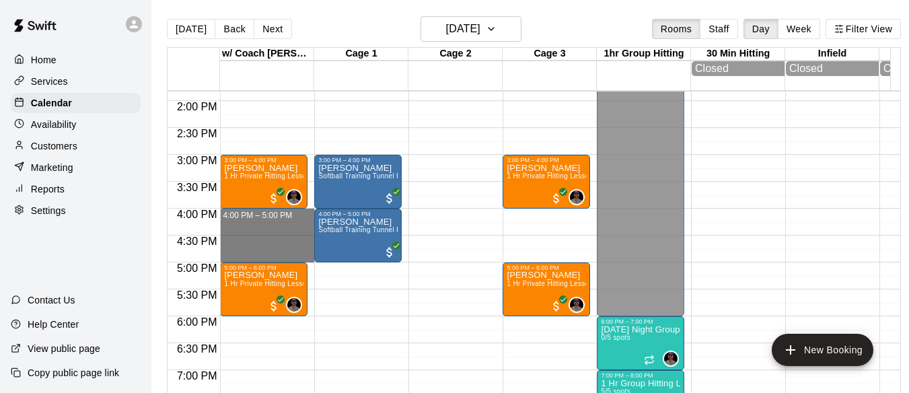
drag, startPoint x: 258, startPoint y: 213, endPoint x: 262, endPoint y: 260, distance: 47.3
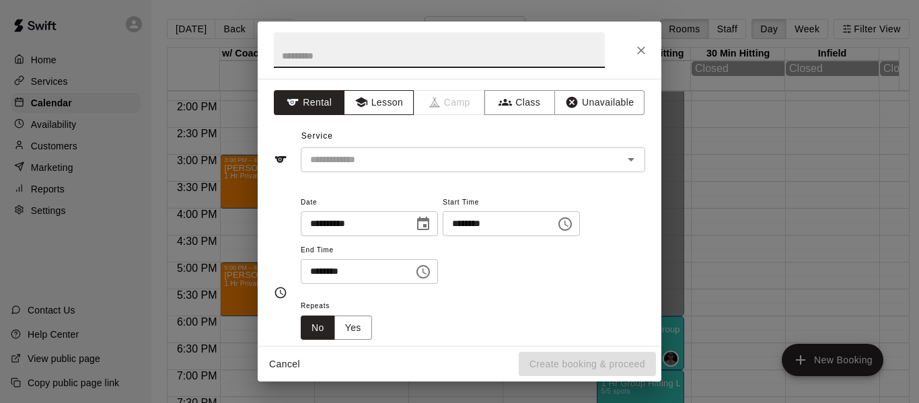
click at [375, 100] on button "Lesson" at bounding box center [379, 102] width 71 height 25
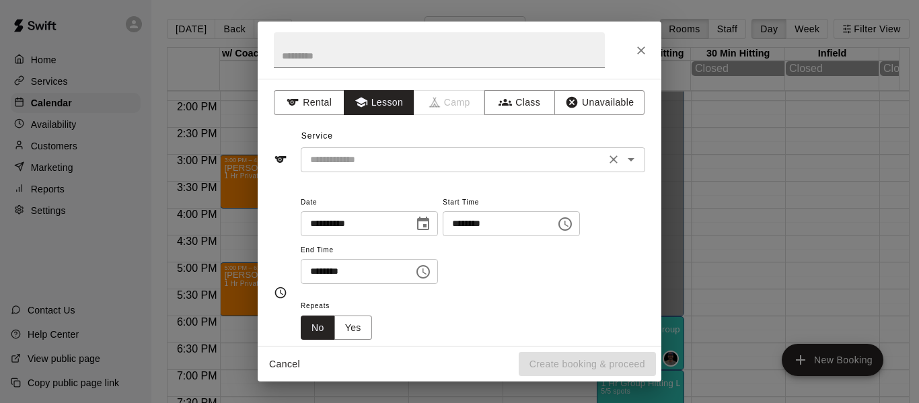
click at [365, 161] on input "text" at bounding box center [453, 159] width 297 height 17
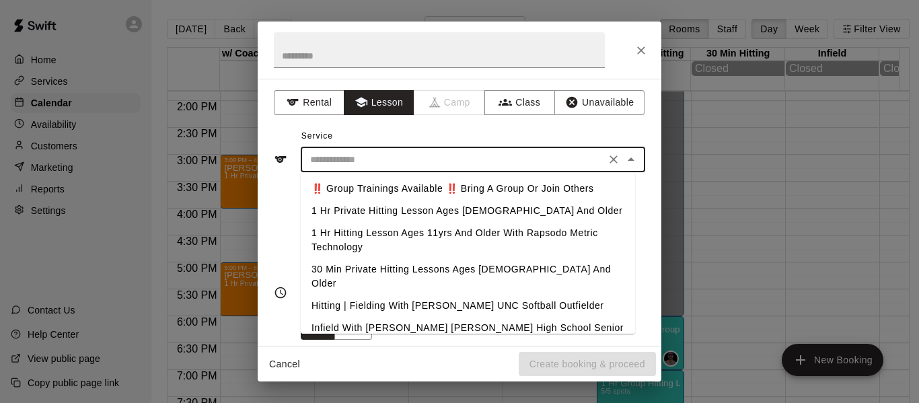
click at [361, 213] on li "1 Hr Private Hitting Lesson Ages [DEMOGRAPHIC_DATA] And Older" at bounding box center [468, 211] width 334 height 22
type input "**********"
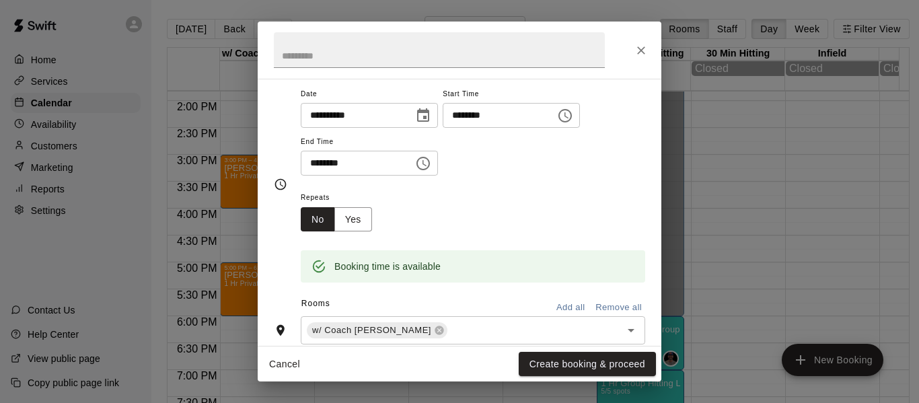
scroll to position [112, 0]
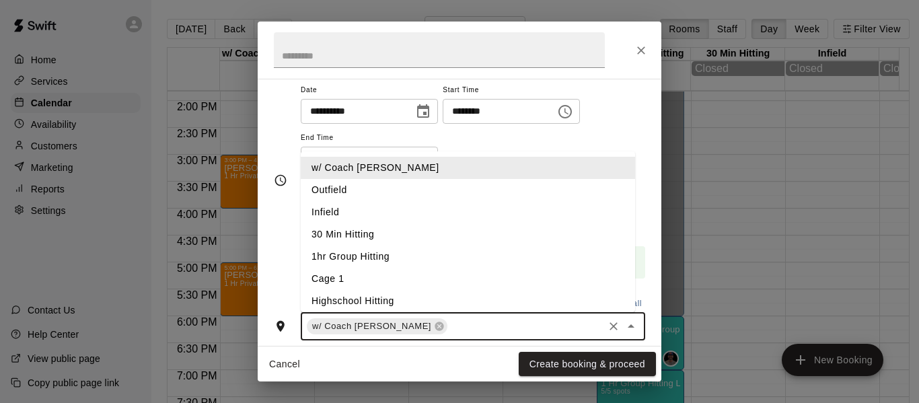
click at [449, 326] on input "text" at bounding box center [525, 326] width 152 height 17
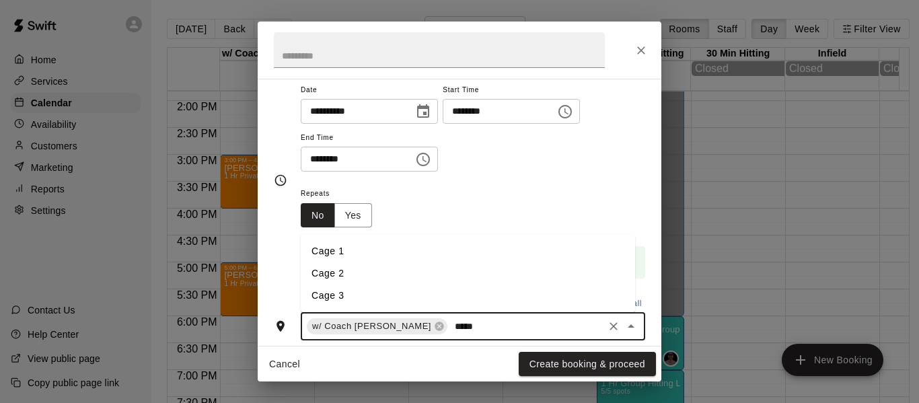
type input "******"
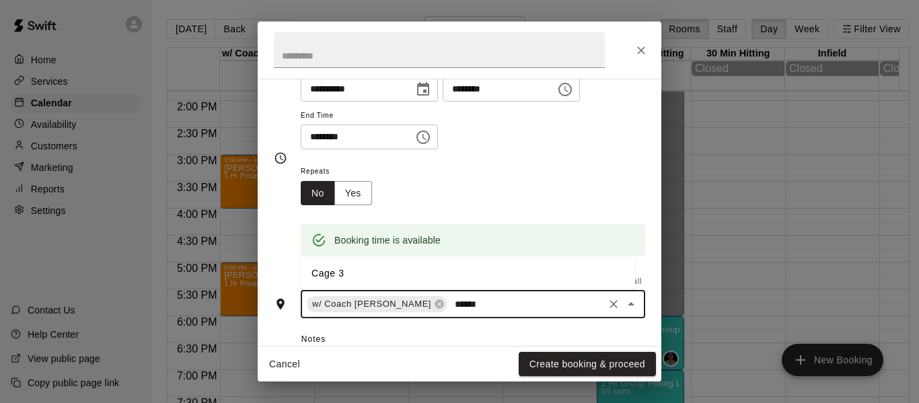
click at [457, 275] on li "Cage 3" at bounding box center [468, 273] width 334 height 22
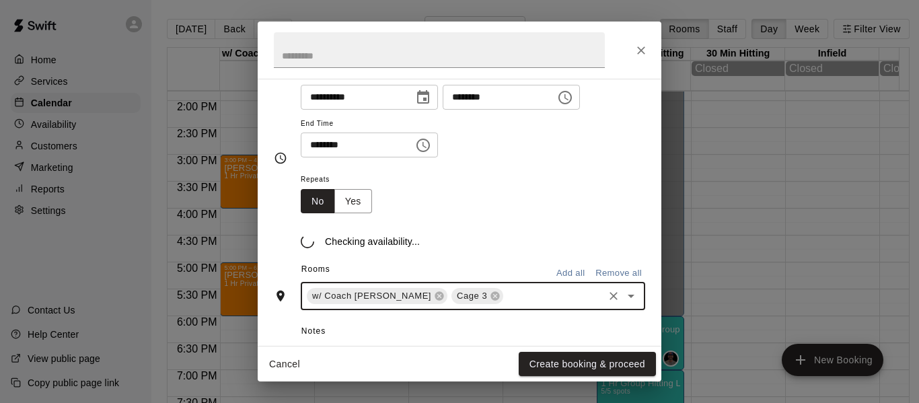
scroll to position [135, 0]
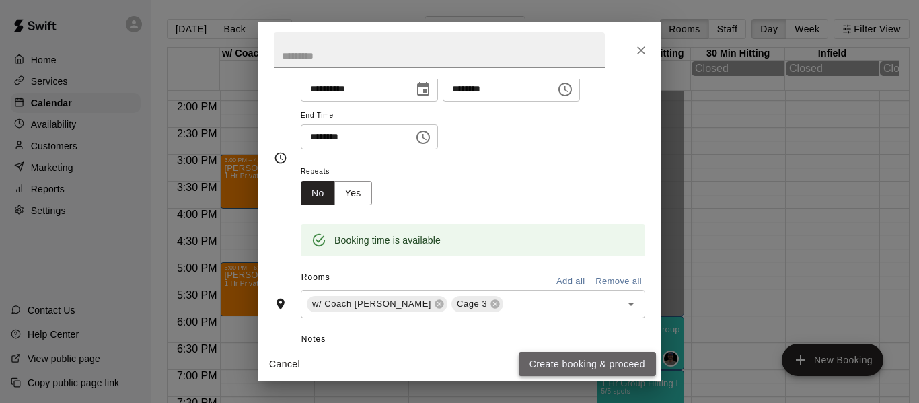
click at [564, 364] on button "Create booking & proceed" at bounding box center [587, 364] width 137 height 25
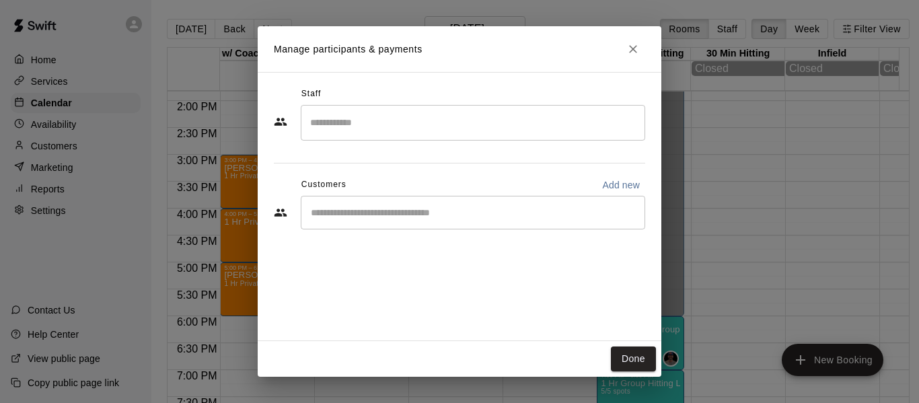
click at [438, 120] on input "Search staff" at bounding box center [473, 123] width 332 height 24
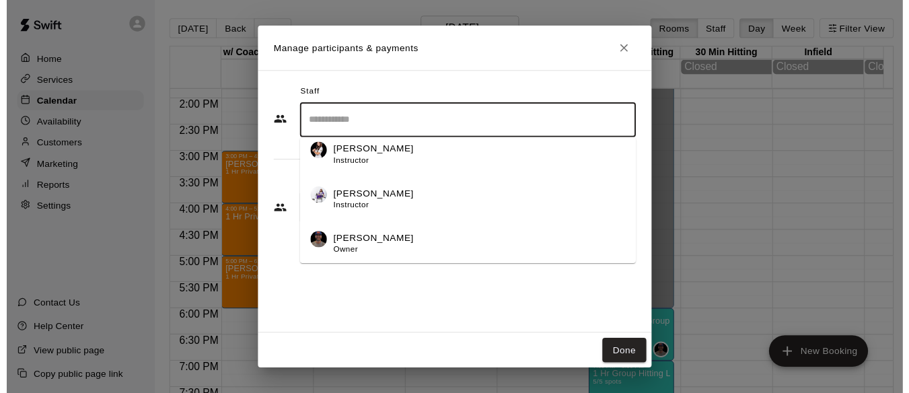
scroll to position [100, 0]
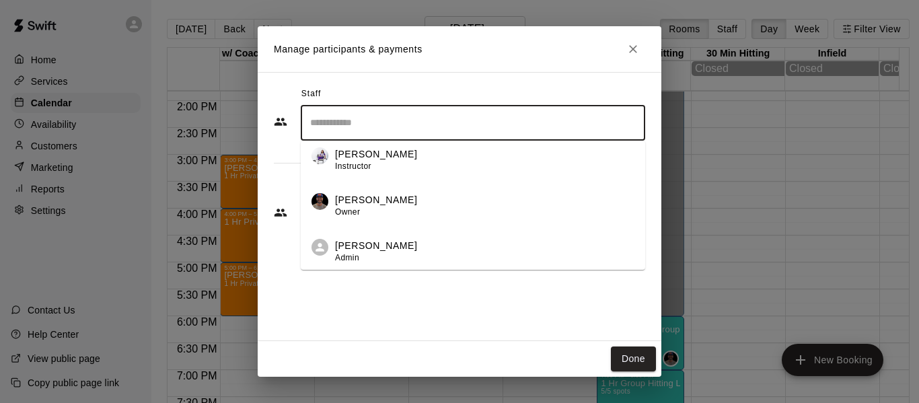
click at [377, 203] on p "[PERSON_NAME]" at bounding box center [376, 200] width 82 height 14
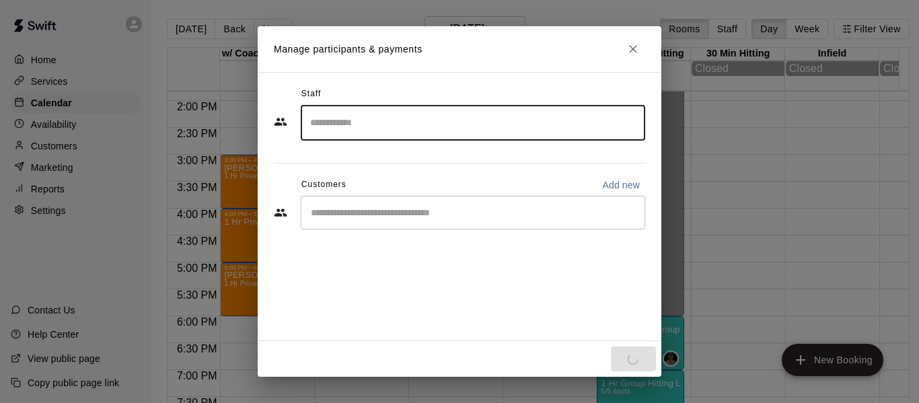
click at [379, 209] on input "Start typing to search customers..." at bounding box center [473, 212] width 332 height 13
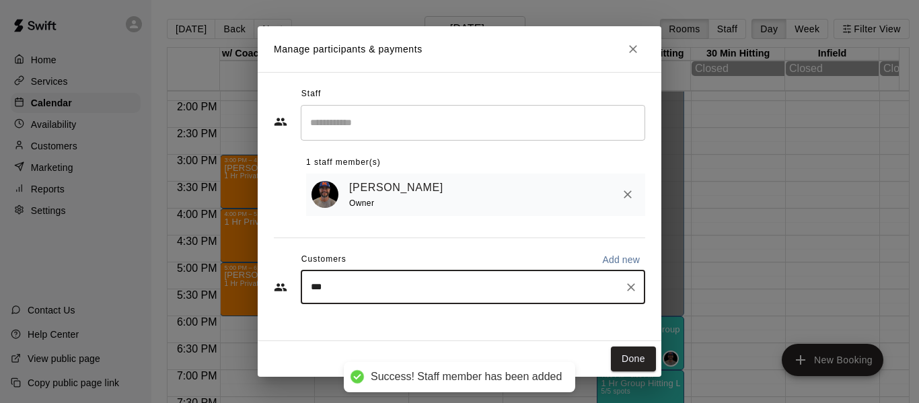
type input "****"
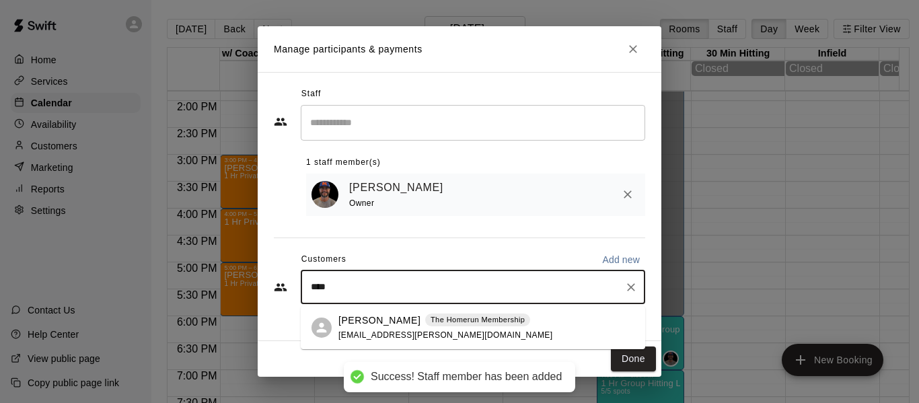
click at [391, 328] on div "[PERSON_NAME] The Homerun Membership [EMAIL_ADDRESS][PERSON_NAME][DOMAIN_NAME]" at bounding box center [445, 327] width 214 height 29
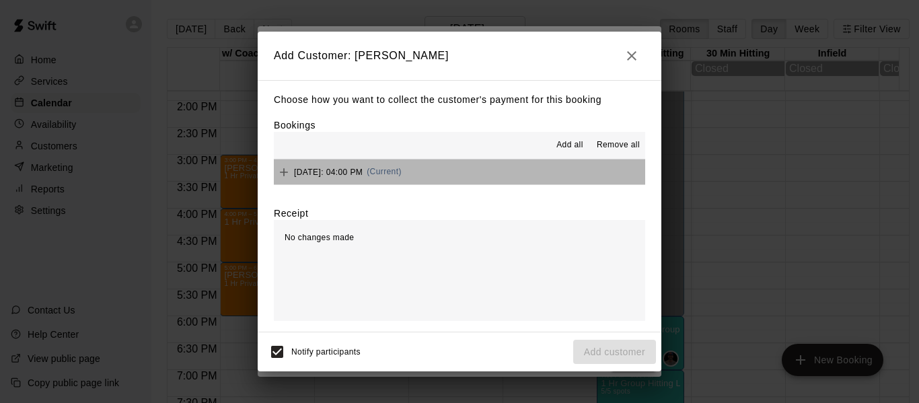
click at [515, 176] on button "[DATE]: 04:00 PM (Current)" at bounding box center [459, 171] width 371 height 25
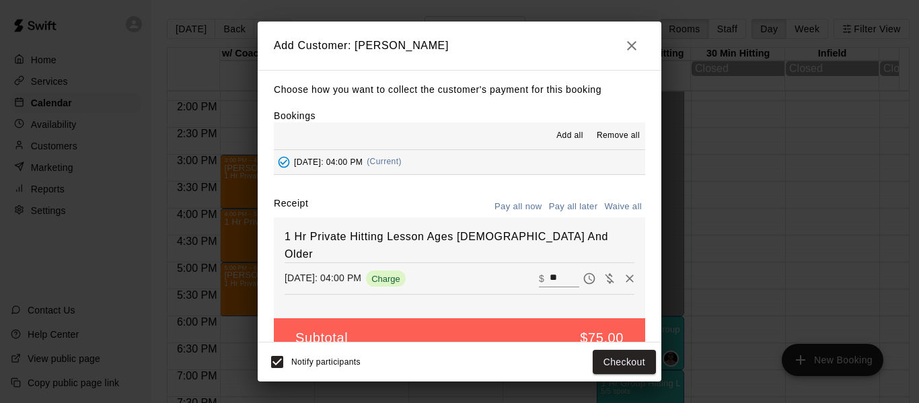
click at [605, 210] on button "Waive all" at bounding box center [623, 206] width 44 height 21
type input "*"
click at [606, 366] on button "Add customer" at bounding box center [614, 362] width 83 height 25
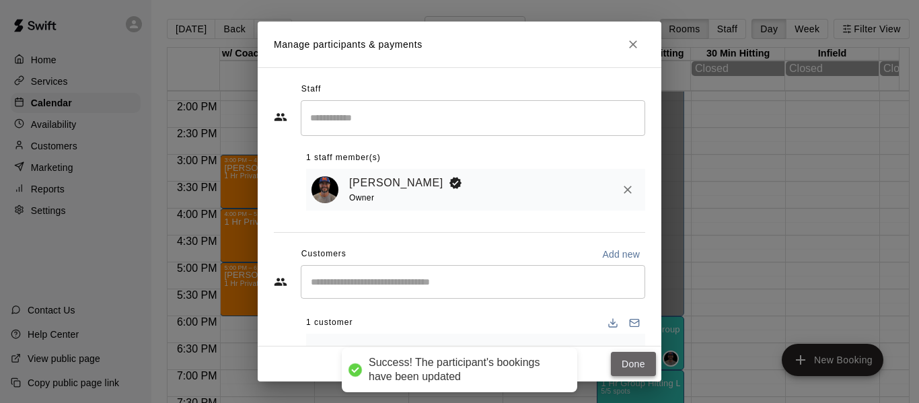
click at [630, 364] on button "Done" at bounding box center [633, 364] width 45 height 25
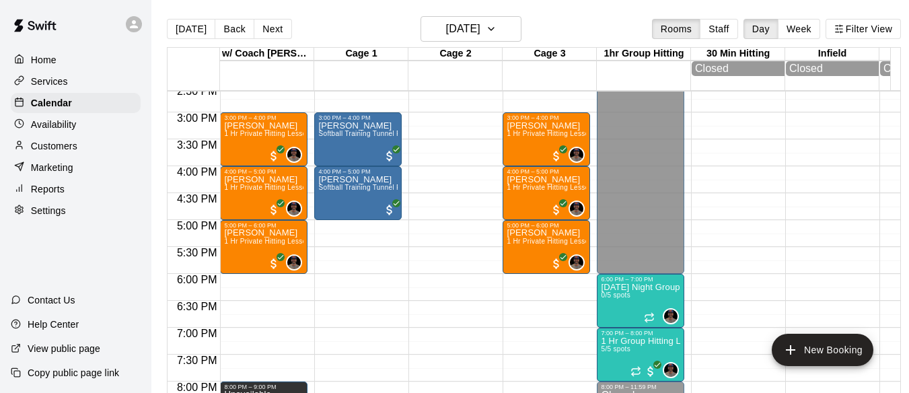
scroll to position [767, 0]
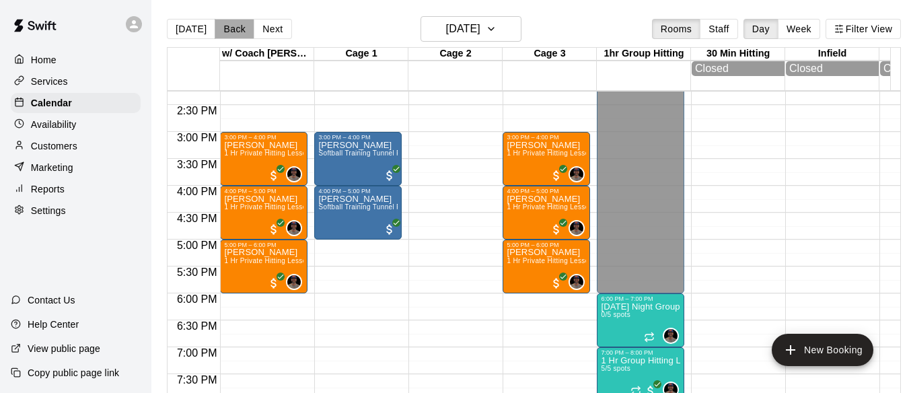
click at [233, 26] on button "Back" at bounding box center [235, 29] width 40 height 20
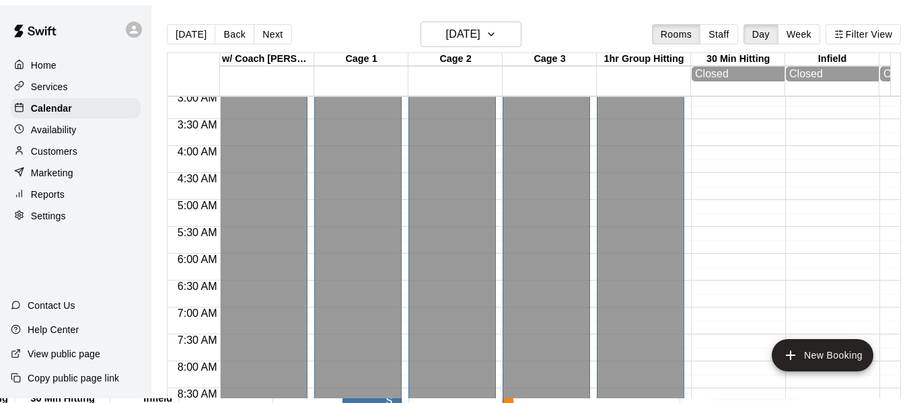
scroll to position [161, 0]
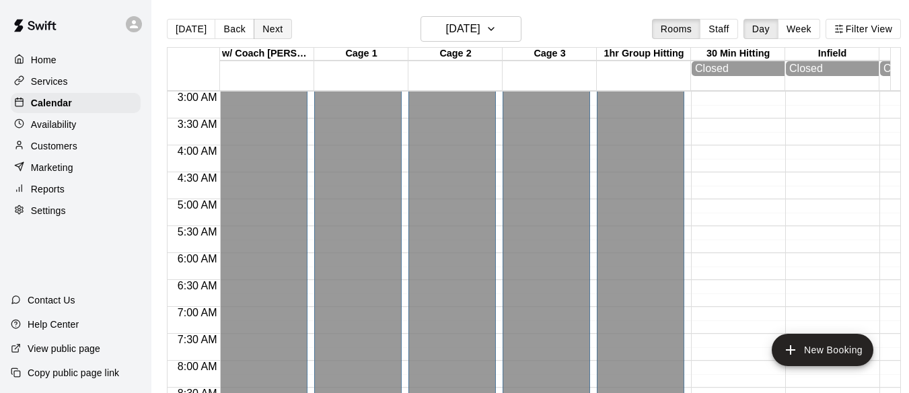
click at [283, 21] on button "Next" at bounding box center [273, 29] width 38 height 20
click at [804, 32] on button "Week" at bounding box center [799, 29] width 42 height 20
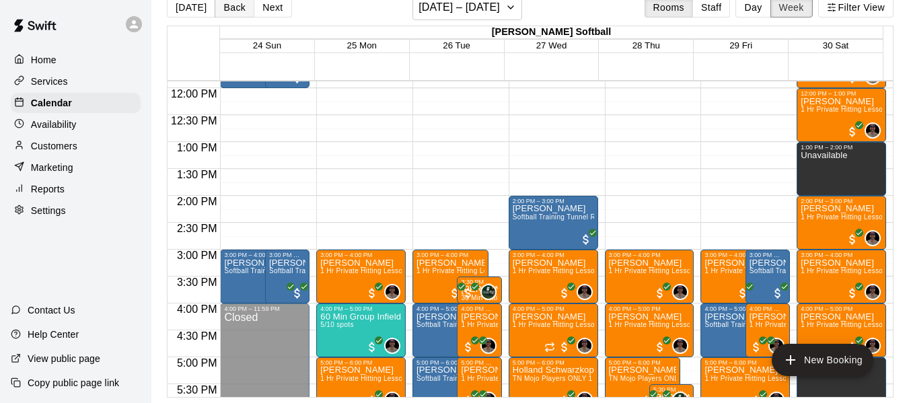
scroll to position [633, 0]
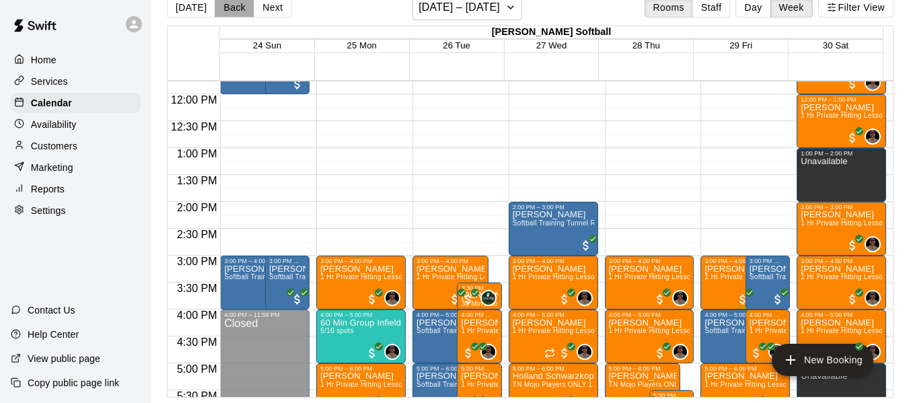
click at [215, 5] on button "Back" at bounding box center [235, 7] width 40 height 20
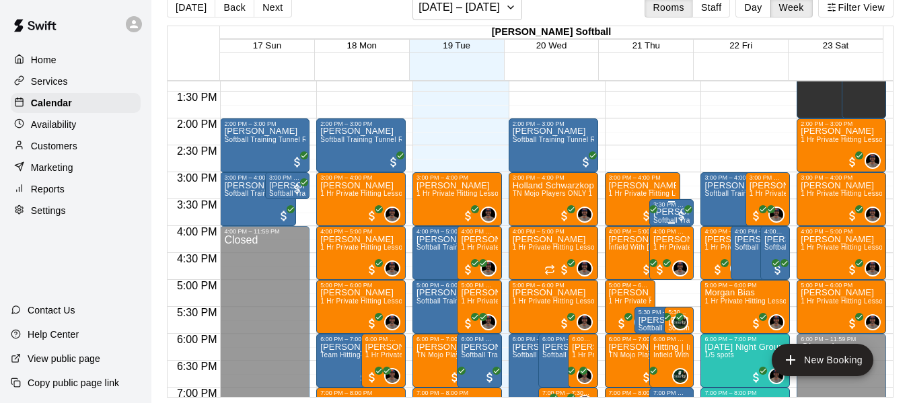
scroll to position [722, 0]
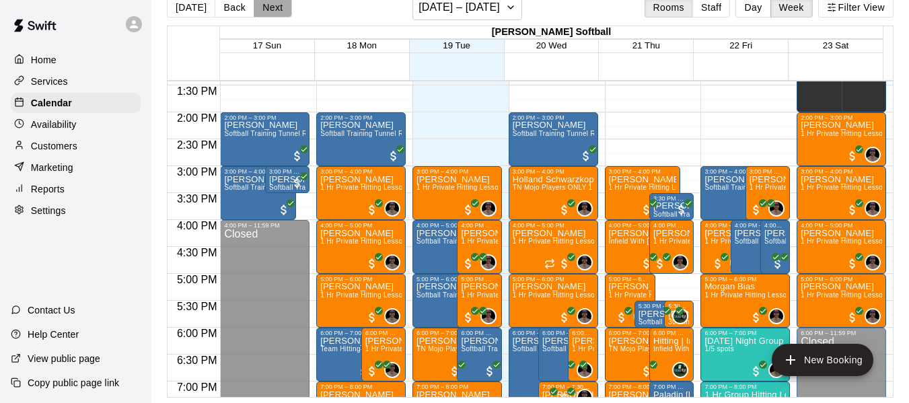
click at [266, 15] on button "Next" at bounding box center [273, 7] width 38 height 20
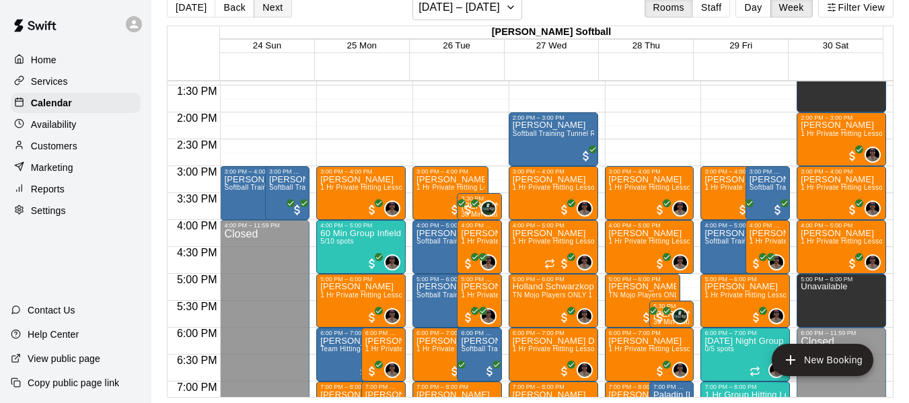
click at [266, 15] on button "Next" at bounding box center [273, 7] width 38 height 20
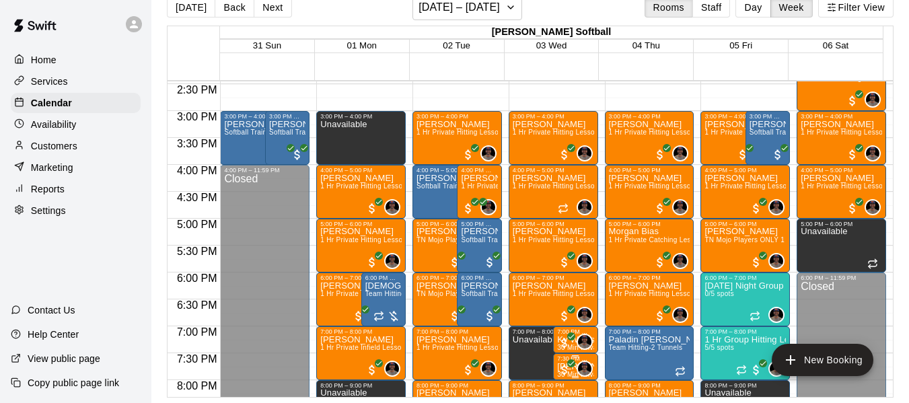
scroll to position [767, 0]
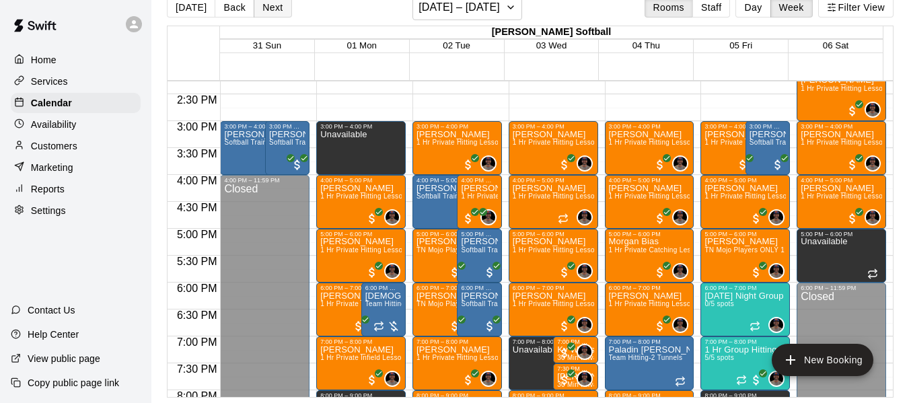
click at [282, 7] on button "Next" at bounding box center [273, 7] width 38 height 20
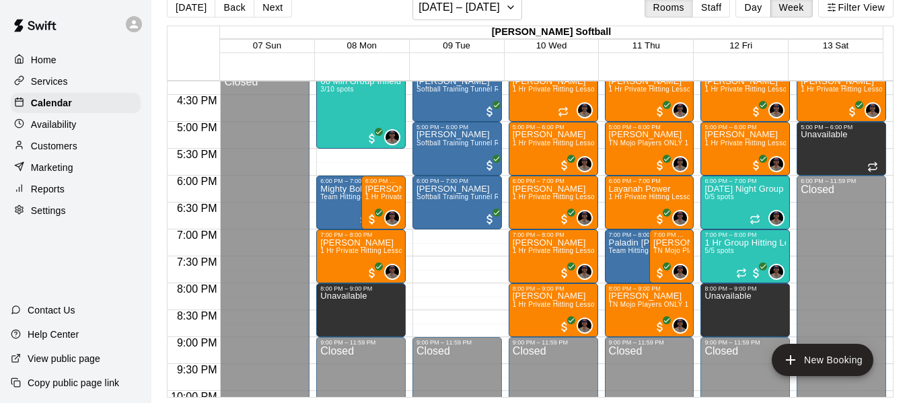
scroll to position [879, 0]
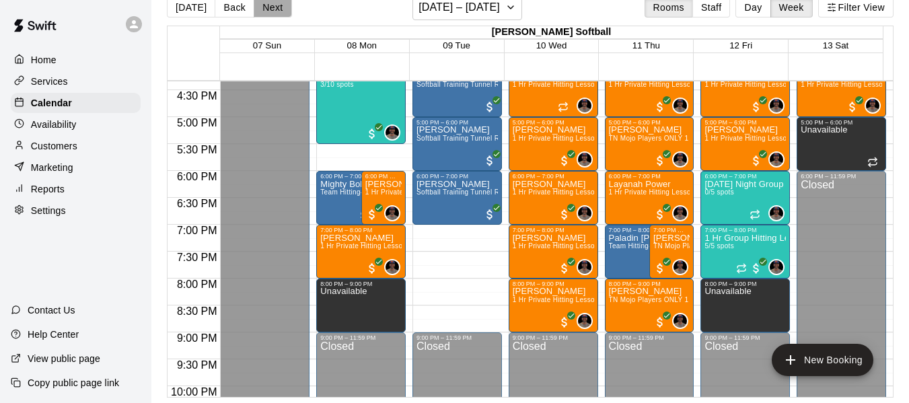
click at [257, 5] on button "Next" at bounding box center [273, 7] width 38 height 20
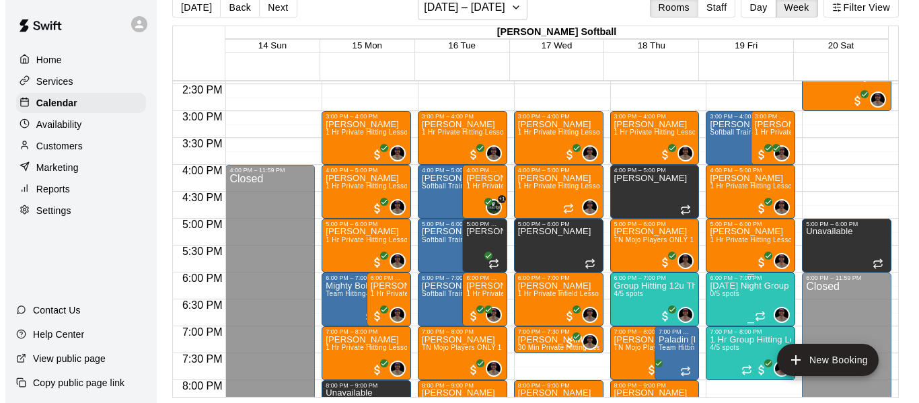
scroll to position [835, 0]
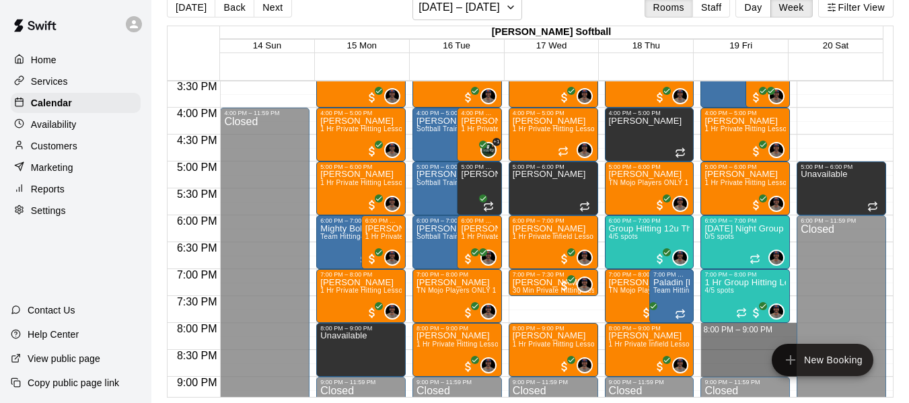
drag, startPoint x: 707, startPoint y: 328, endPoint x: 710, endPoint y: 368, distance: 40.5
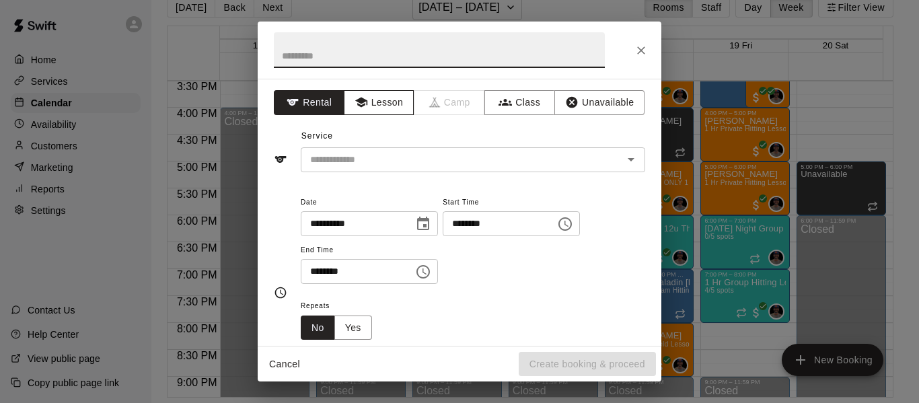
click at [387, 102] on button "Lesson" at bounding box center [379, 102] width 71 height 25
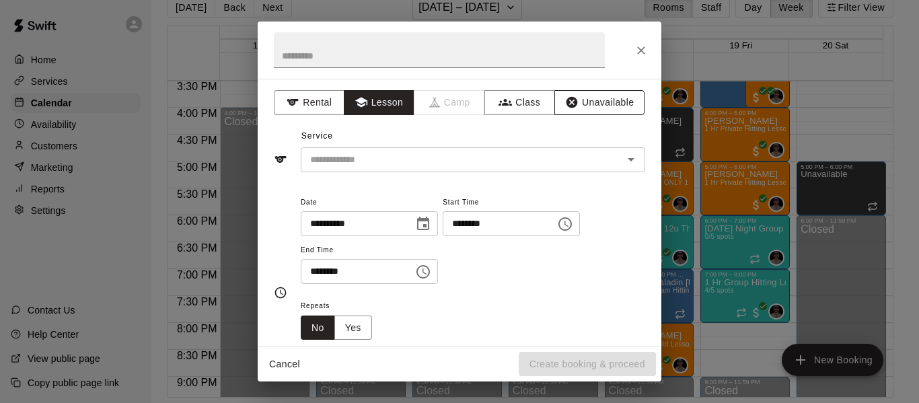
click at [615, 104] on button "Unavailable" at bounding box center [599, 102] width 90 height 25
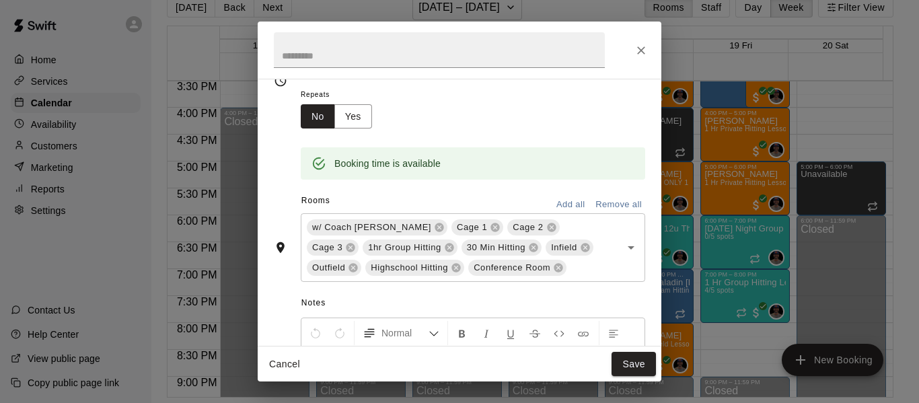
scroll to position [157, 0]
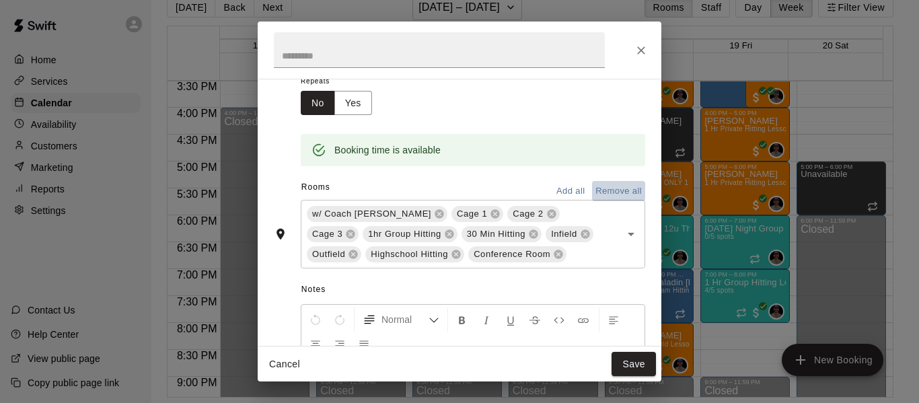
click at [593, 190] on button "Remove all" at bounding box center [618, 191] width 53 height 21
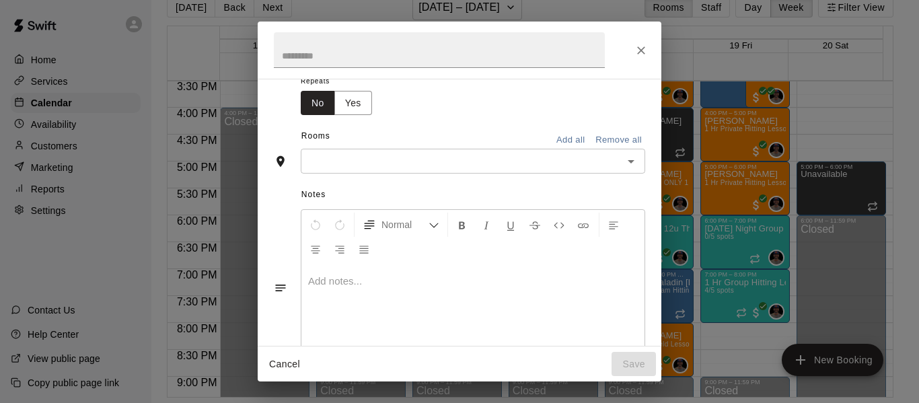
click at [548, 156] on input "text" at bounding box center [462, 161] width 314 height 17
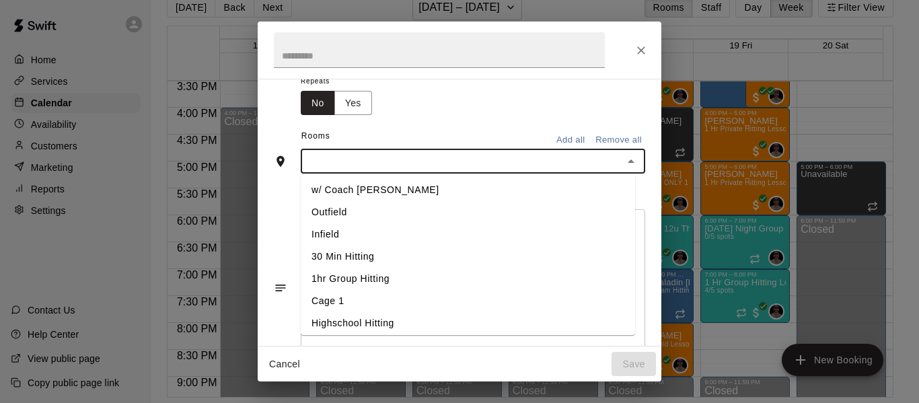
click at [439, 189] on li "w/ Coach [PERSON_NAME]" at bounding box center [468, 190] width 334 height 22
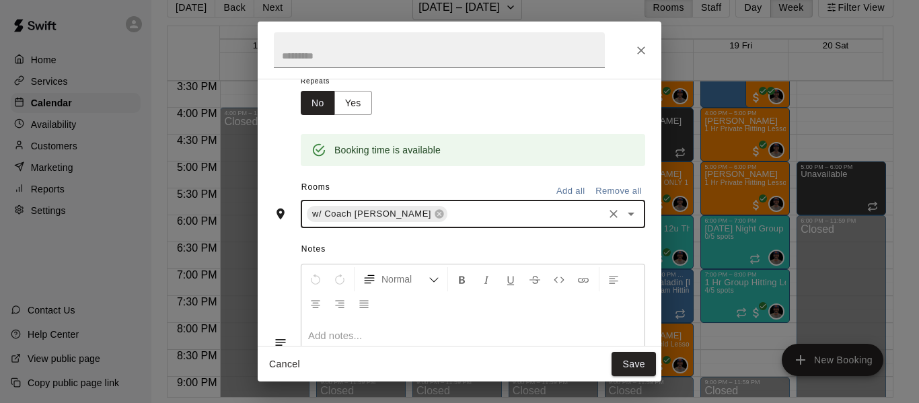
drag, startPoint x: 624, startPoint y: 367, endPoint x: 622, endPoint y: 358, distance: 9.0
click at [624, 367] on button "Save" at bounding box center [633, 364] width 44 height 25
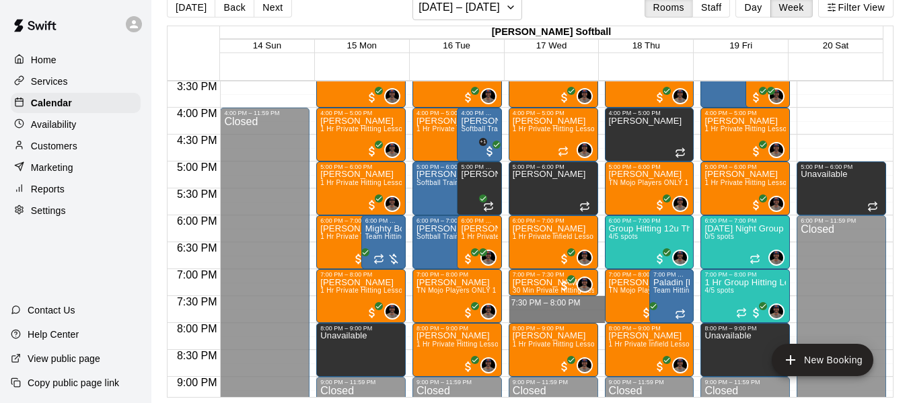
drag, startPoint x: 529, startPoint y: 303, endPoint x: 528, endPoint y: 317, distance: 13.5
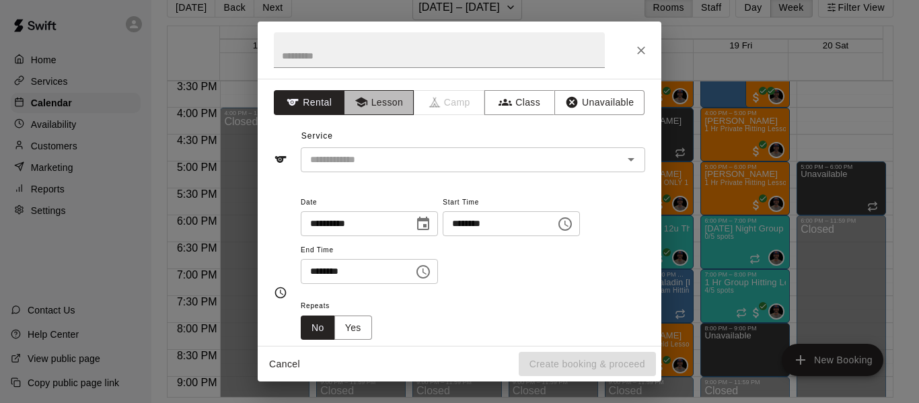
click at [378, 109] on button "Lesson" at bounding box center [379, 102] width 71 height 25
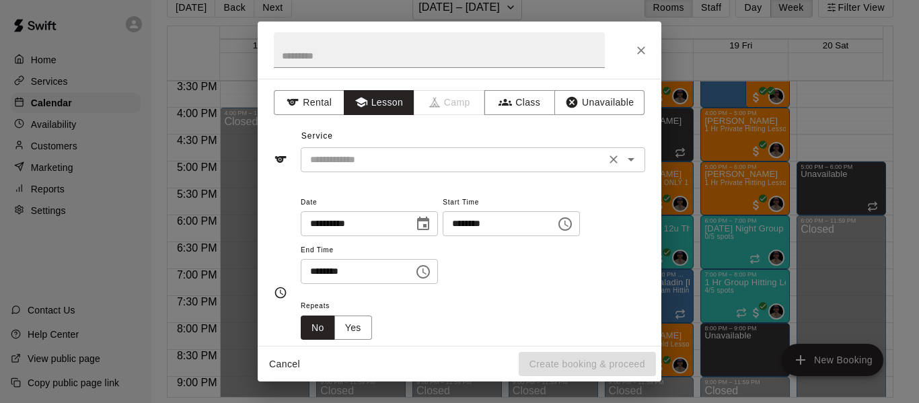
click at [367, 161] on input "text" at bounding box center [453, 159] width 297 height 17
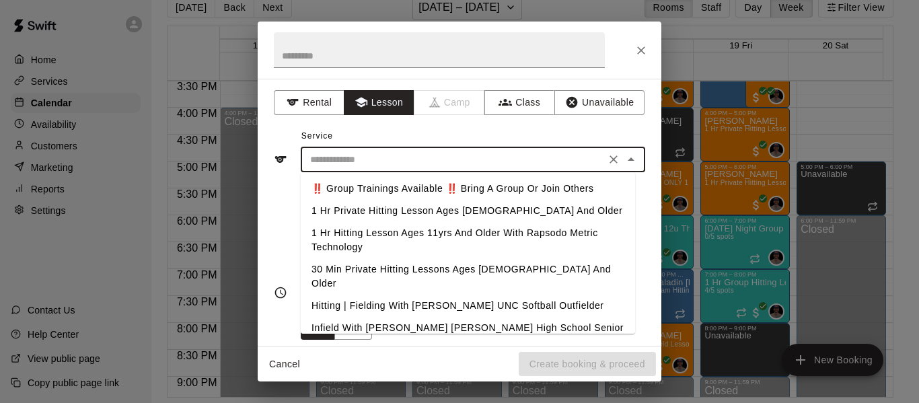
click at [443, 268] on li "30 Min Private Hitting Lessons Ages [DEMOGRAPHIC_DATA] And Older" at bounding box center [468, 276] width 334 height 36
type input "**********"
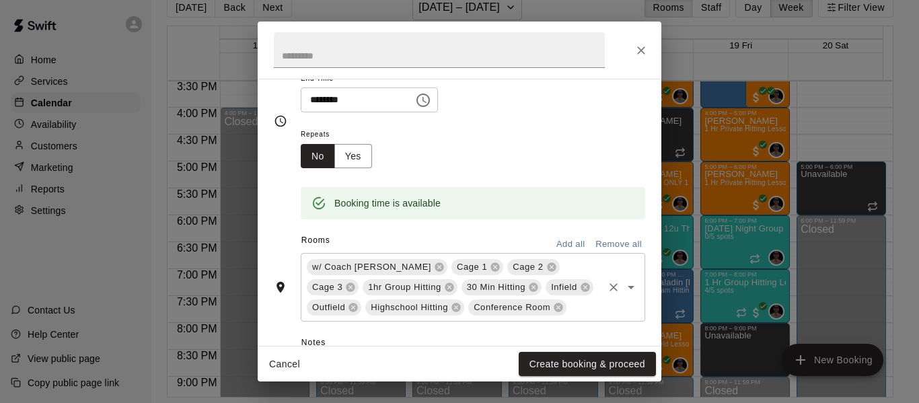
scroll to position [180, 0]
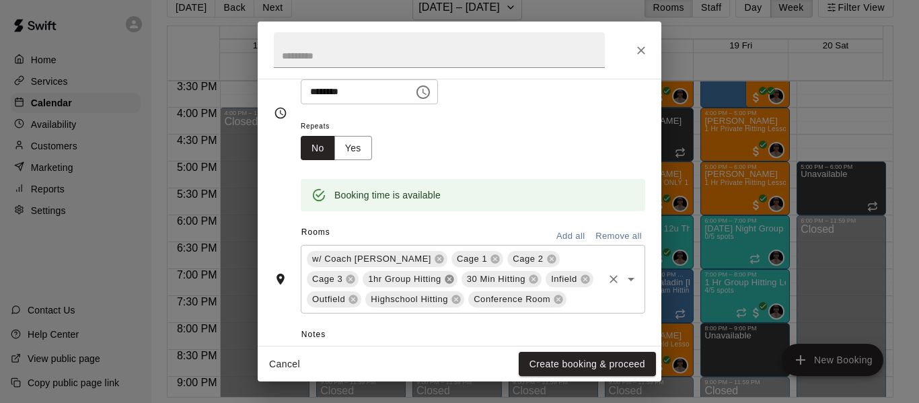
click at [444, 278] on icon at bounding box center [449, 279] width 11 height 11
click at [491, 262] on icon at bounding box center [495, 259] width 9 height 9
click at [428, 280] on icon at bounding box center [430, 279] width 9 height 9
click at [437, 280] on icon at bounding box center [438, 279] width 11 height 11
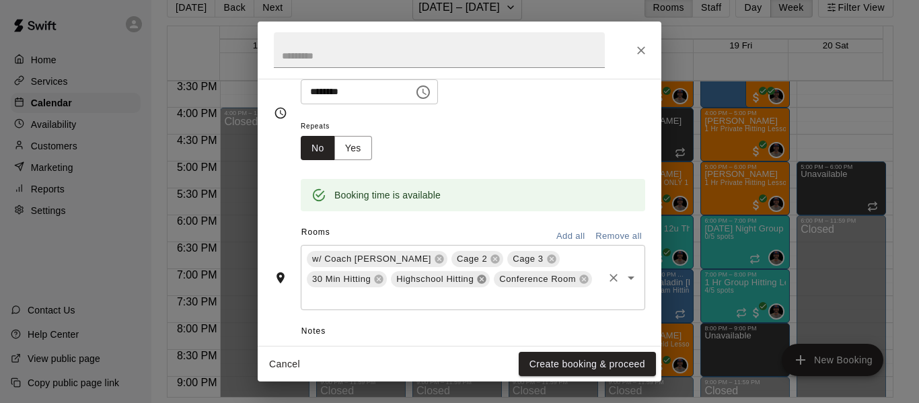
click at [482, 279] on icon at bounding box center [481, 279] width 11 height 11
click at [477, 282] on icon at bounding box center [481, 279] width 11 height 11
click at [491, 260] on icon at bounding box center [495, 259] width 9 height 9
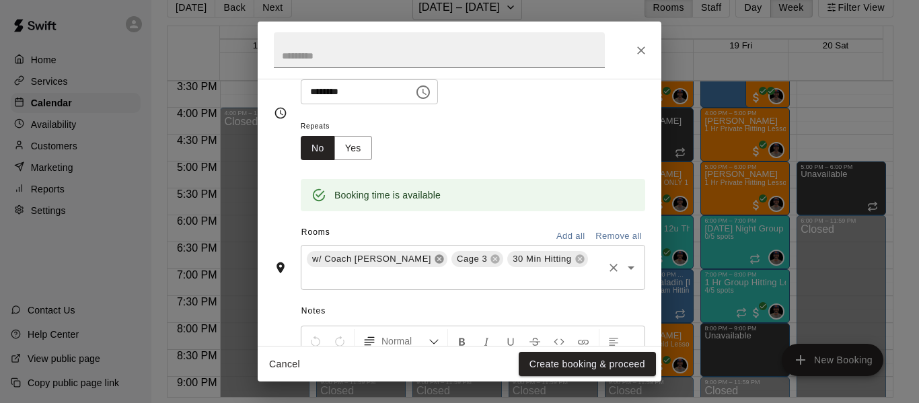
click at [435, 258] on icon at bounding box center [439, 259] width 9 height 9
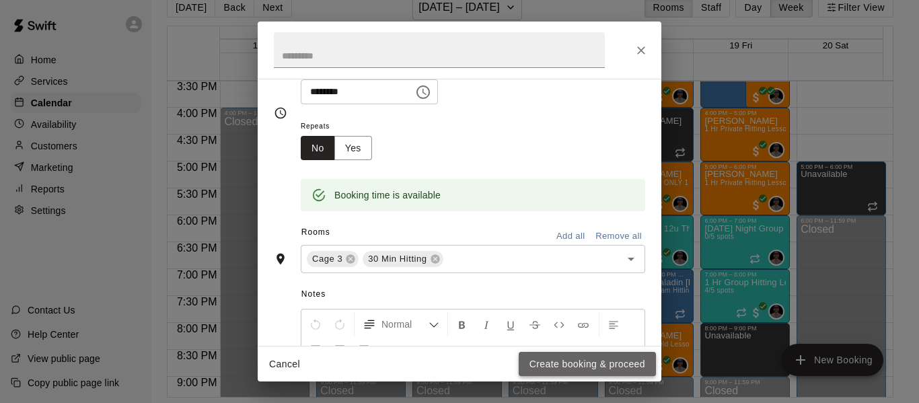
click at [578, 363] on button "Create booking & proceed" at bounding box center [587, 364] width 137 height 25
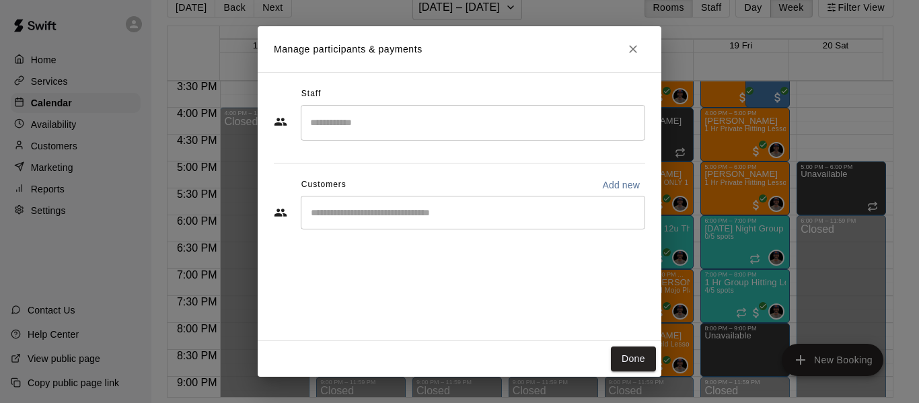
click at [445, 130] on input "Search staff" at bounding box center [473, 123] width 332 height 24
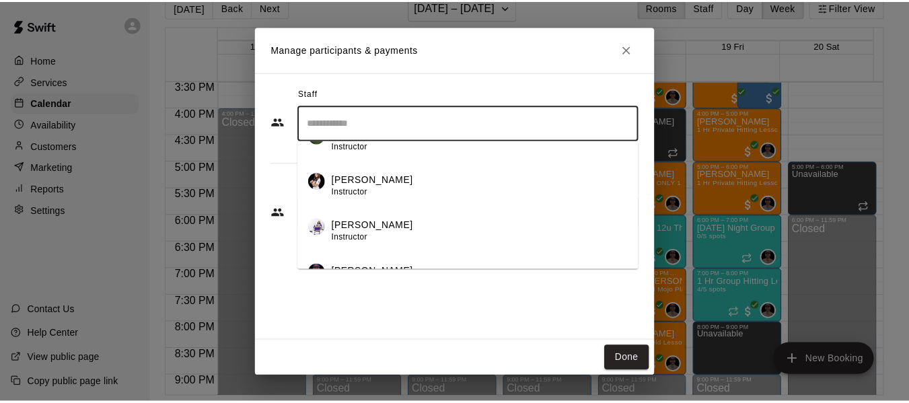
scroll to position [100, 0]
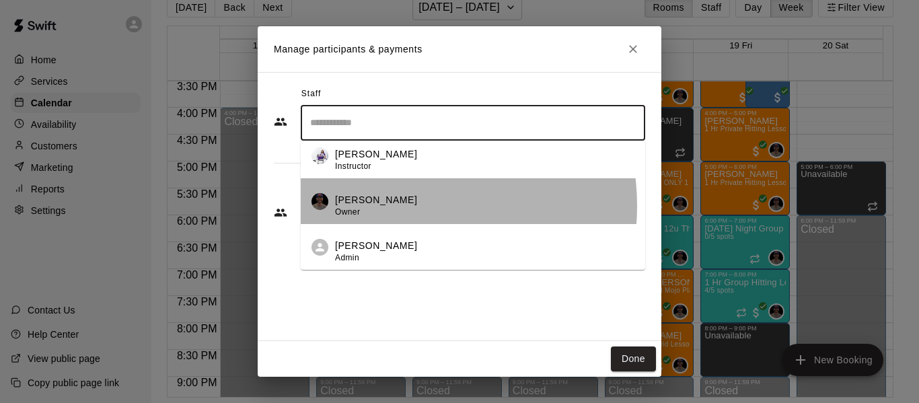
click at [410, 205] on div "[PERSON_NAME] Owner" at bounding box center [484, 206] width 299 height 26
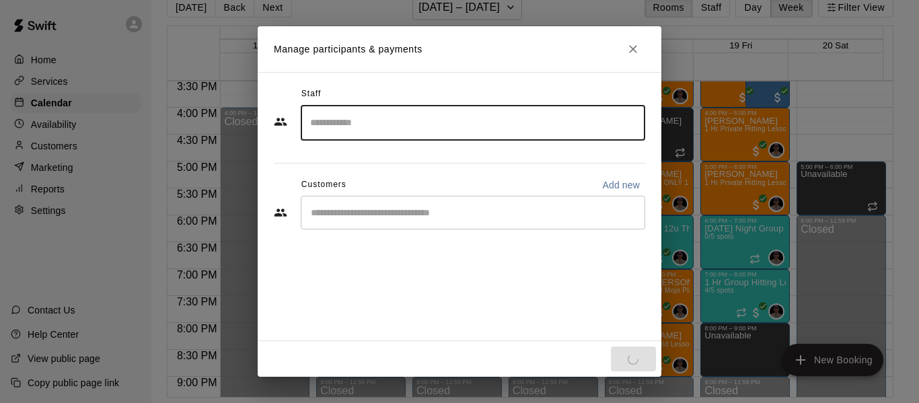
click at [406, 219] on input "Start typing to search customers..." at bounding box center [473, 212] width 332 height 13
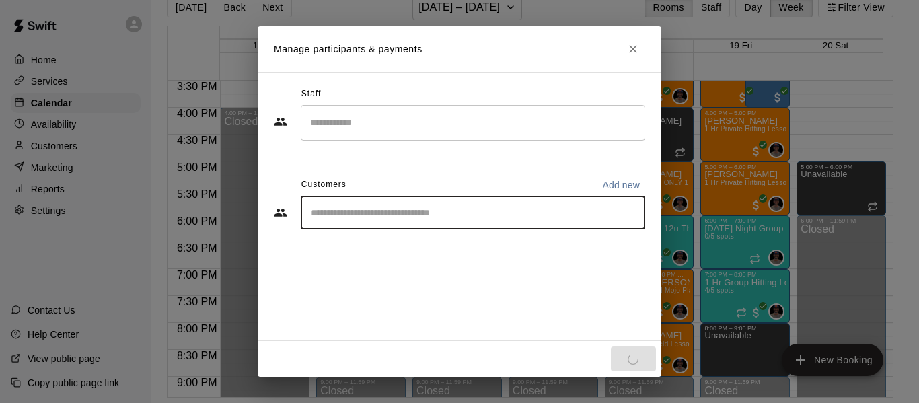
click at [436, 209] on input "Start typing to search customers..." at bounding box center [473, 212] width 332 height 13
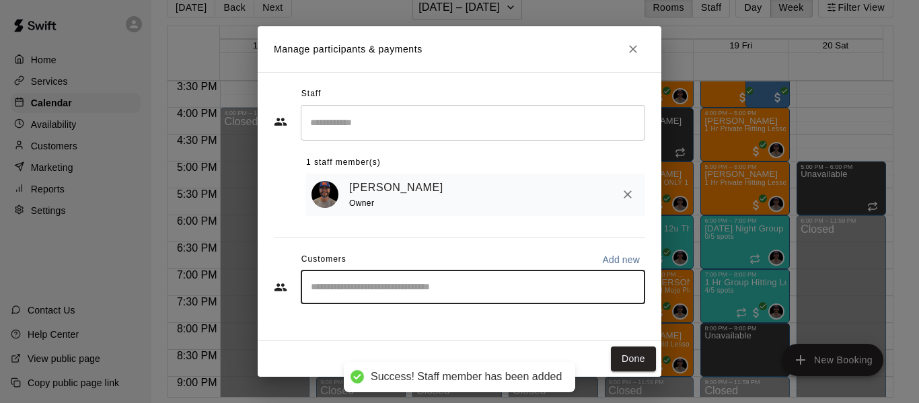
click at [418, 294] on input "Start typing to search customers..." at bounding box center [473, 286] width 332 height 13
type input "****"
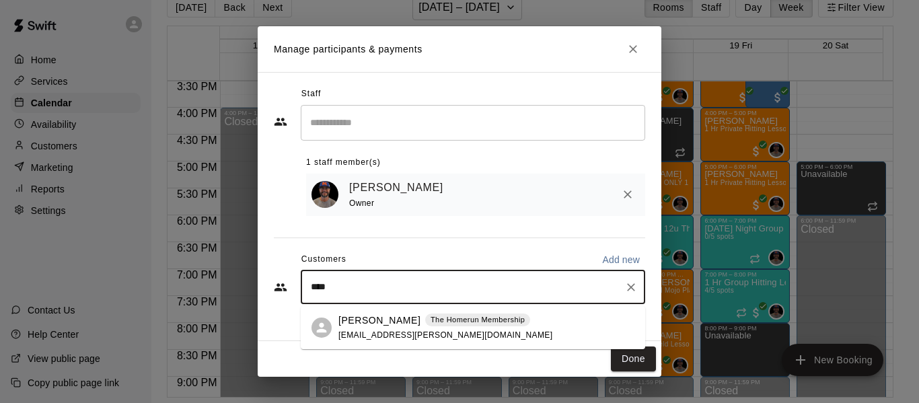
click at [454, 332] on div "[PERSON_NAME] The Homerun Membership [EMAIL_ADDRESS][PERSON_NAME][DOMAIN_NAME]" at bounding box center [445, 327] width 214 height 29
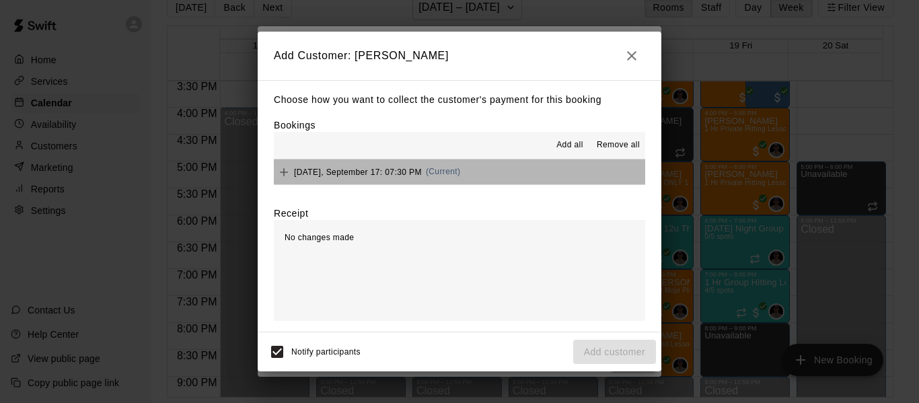
click at [535, 171] on button "[DATE], September 17: 07:30 PM (Current)" at bounding box center [459, 171] width 371 height 25
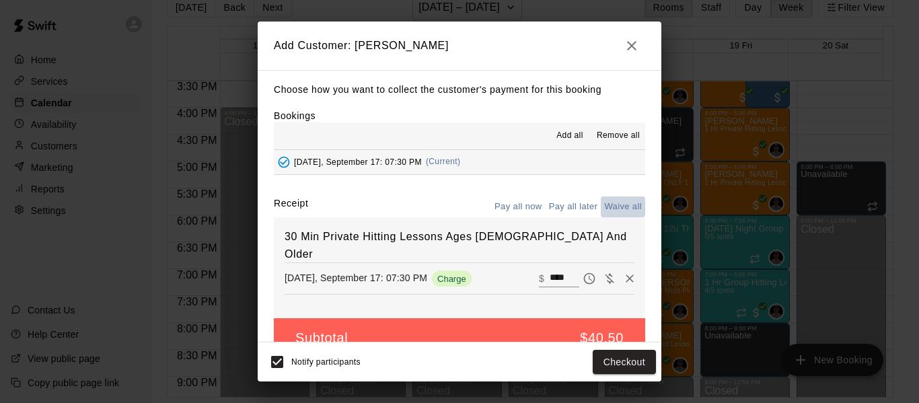
click at [603, 211] on button "Waive all" at bounding box center [623, 206] width 44 height 21
type input "*"
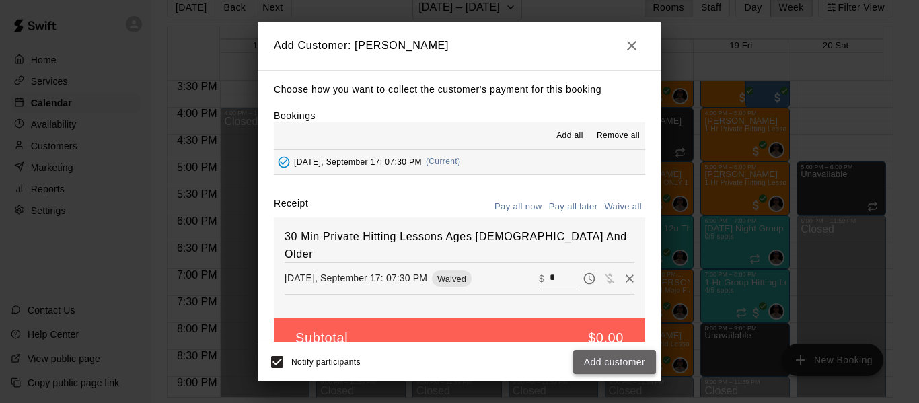
click at [628, 361] on button "Add customer" at bounding box center [614, 362] width 83 height 25
click at [279, 363] on div "Notify participants Add customer" at bounding box center [460, 361] width 404 height 39
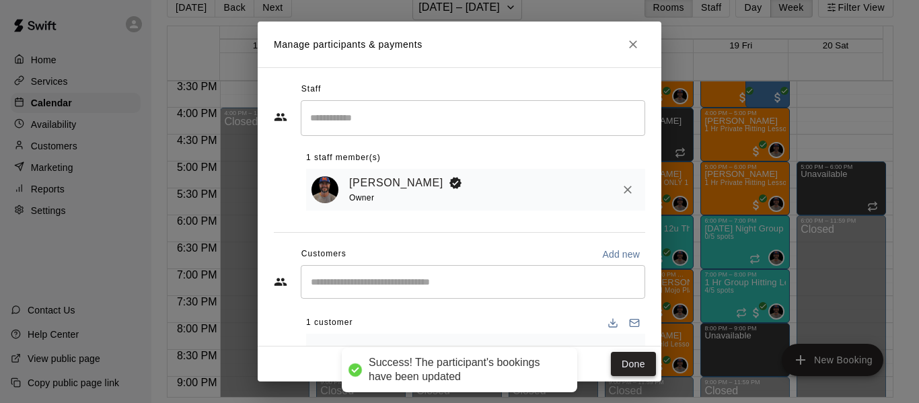
click at [632, 363] on button "Done" at bounding box center [633, 364] width 45 height 25
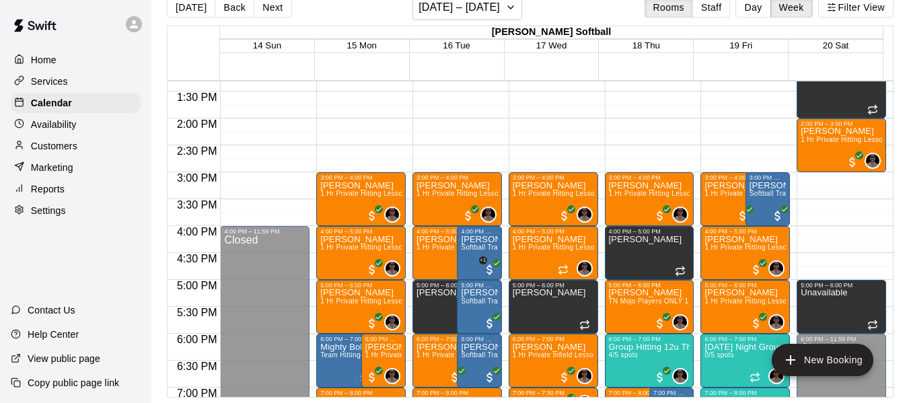
scroll to position [677, 0]
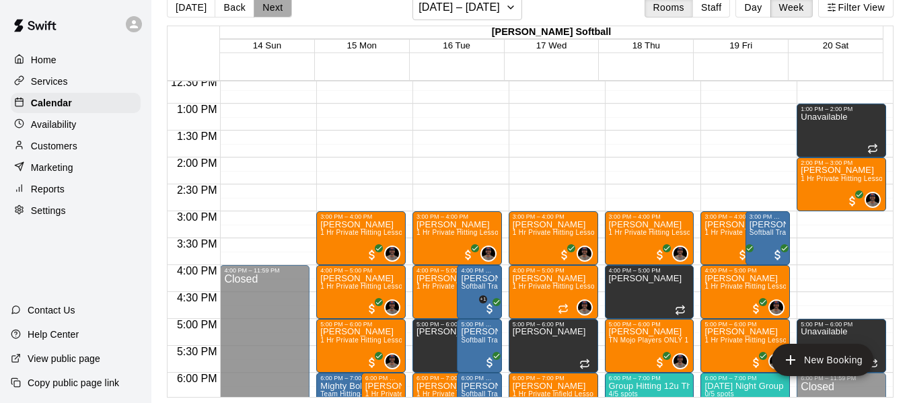
click at [272, 5] on button "Next" at bounding box center [273, 7] width 38 height 20
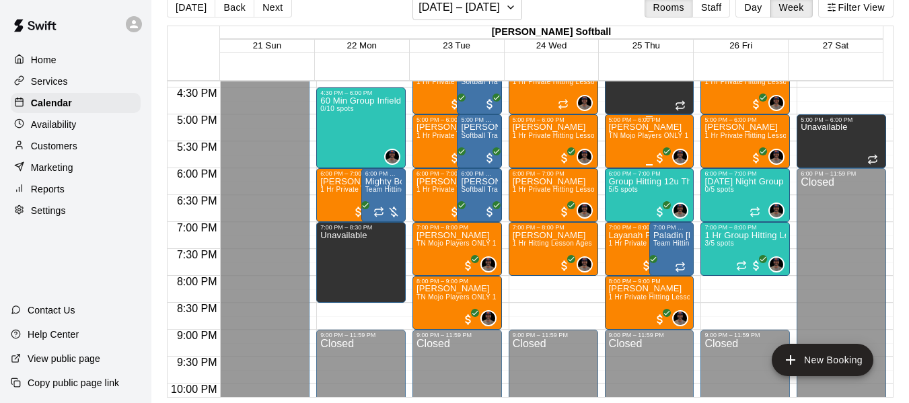
scroll to position [924, 0]
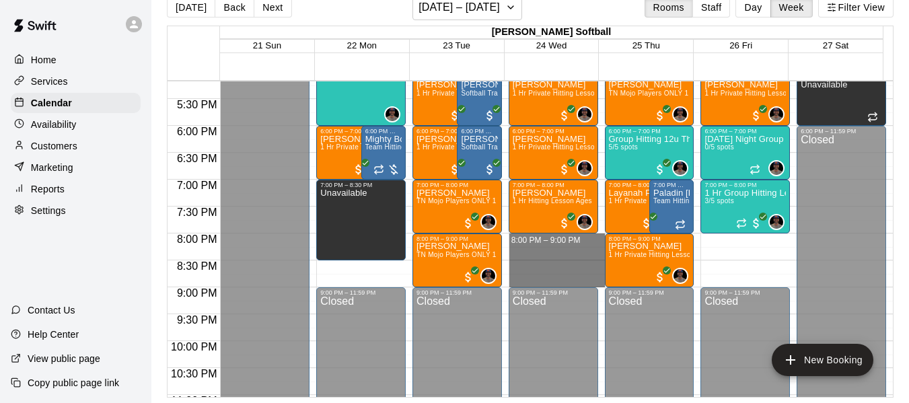
drag, startPoint x: 537, startPoint y: 237, endPoint x: 535, endPoint y: 276, distance: 39.1
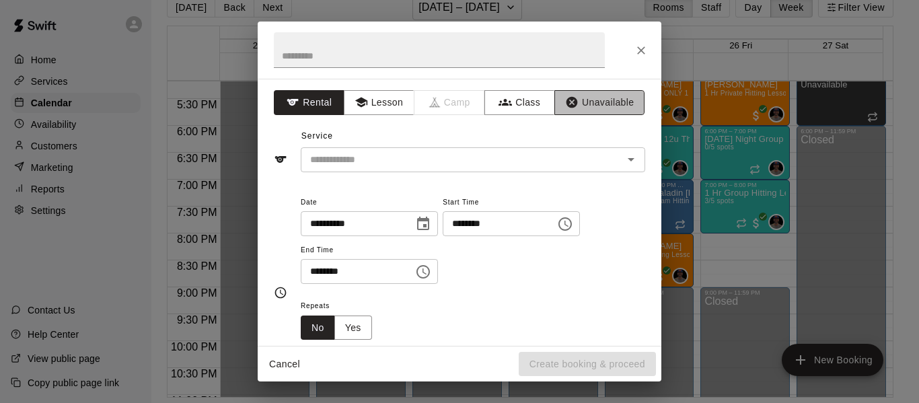
click at [578, 103] on button "Unavailable" at bounding box center [599, 102] width 90 height 25
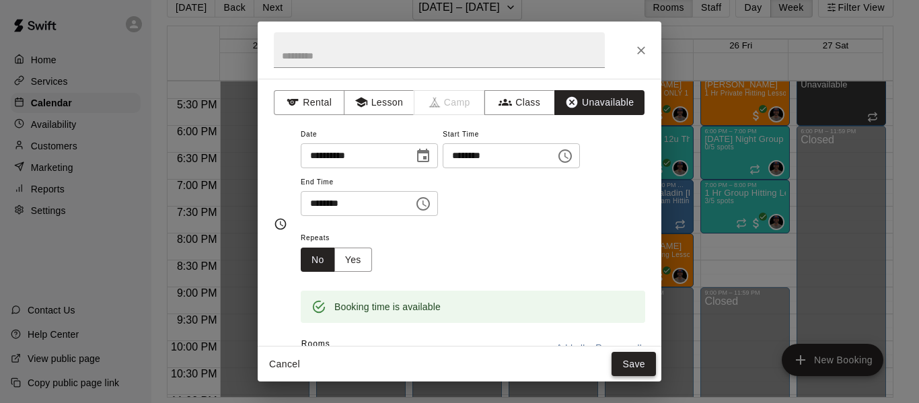
click at [636, 366] on button "Save" at bounding box center [633, 364] width 44 height 25
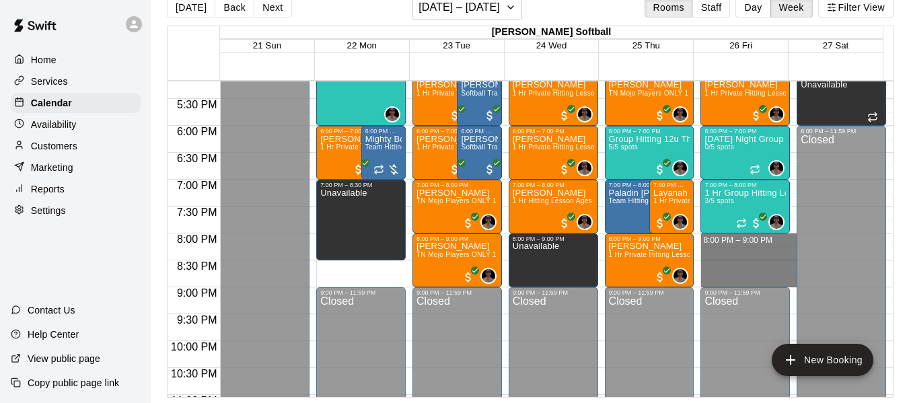
drag, startPoint x: 724, startPoint y: 239, endPoint x: 720, endPoint y: 278, distance: 39.2
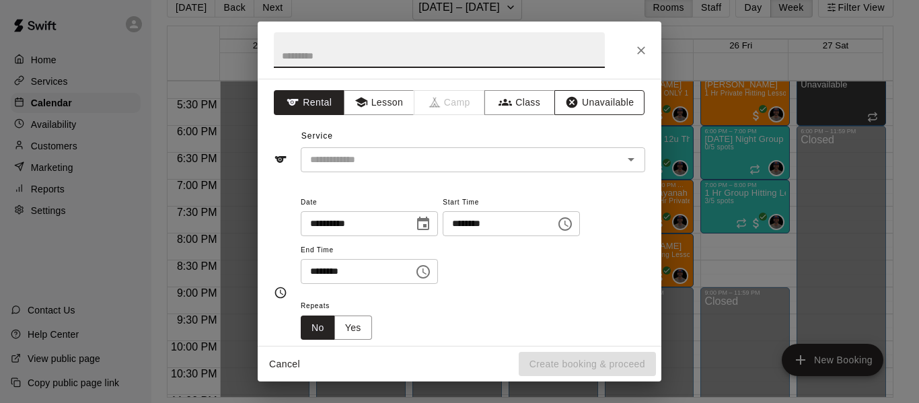
click at [586, 103] on button "Unavailable" at bounding box center [599, 102] width 90 height 25
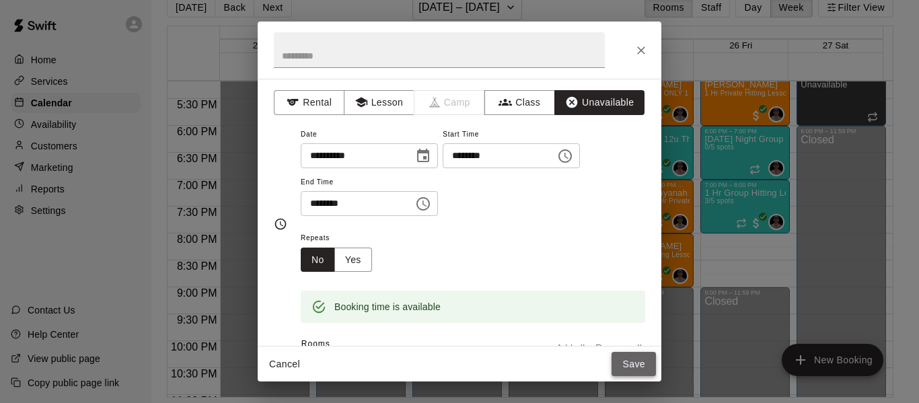
click at [639, 370] on button "Save" at bounding box center [633, 364] width 44 height 25
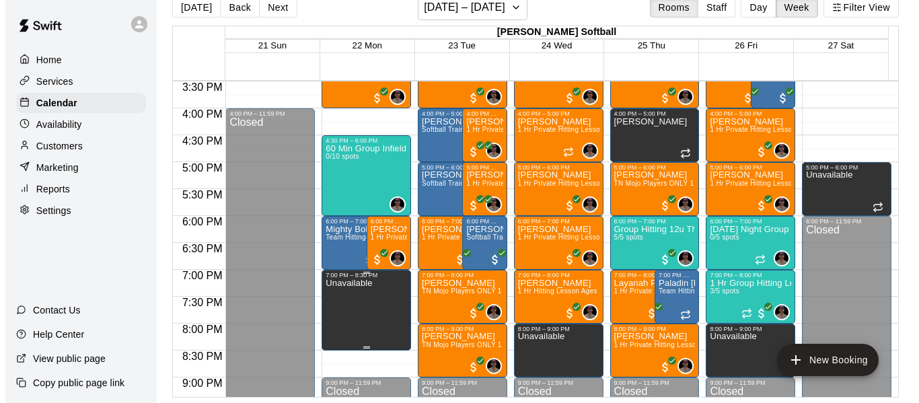
scroll to position [835, 0]
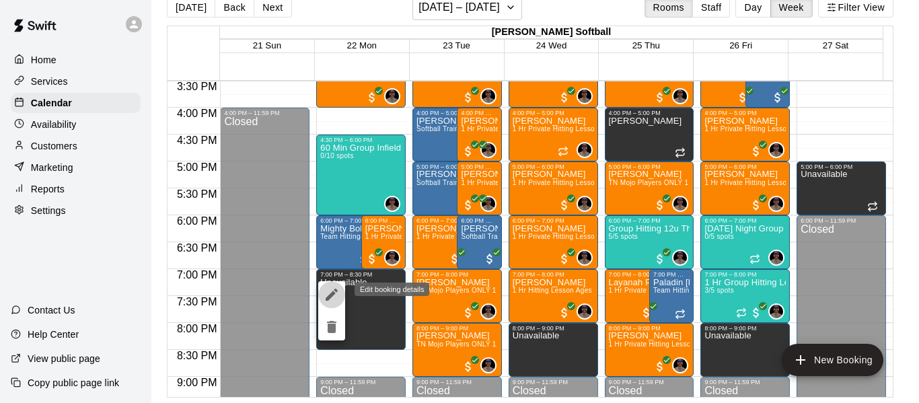
click at [328, 298] on icon "edit" at bounding box center [332, 295] width 12 height 12
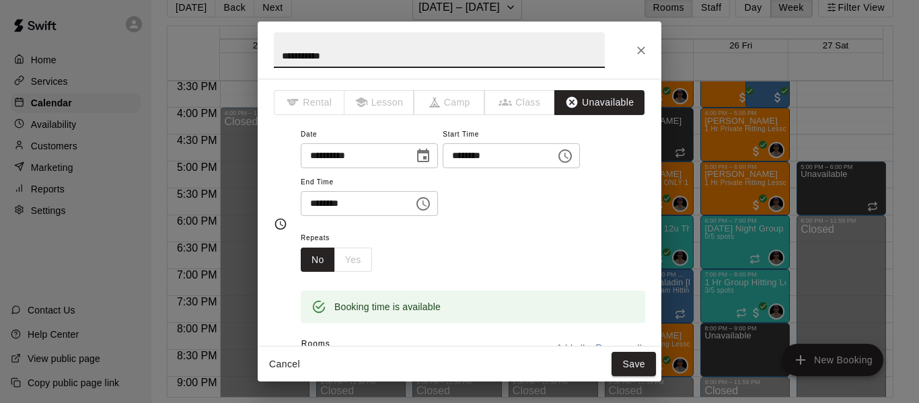
click at [573, 155] on icon "Choose time, selected time is 7:00 PM" at bounding box center [565, 156] width 16 height 16
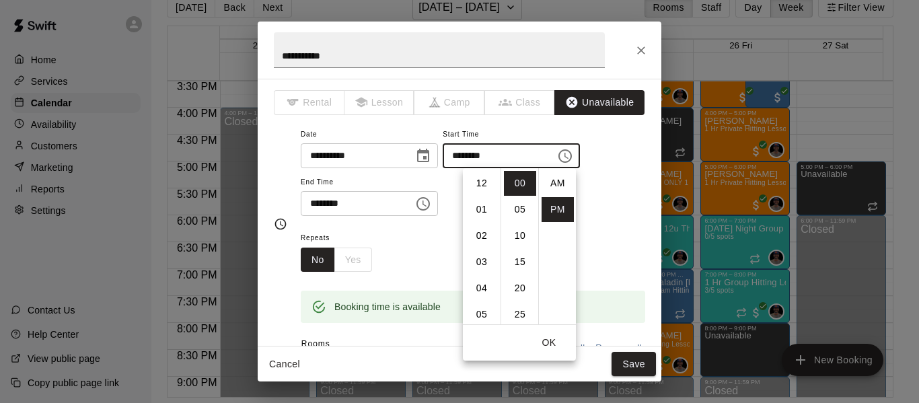
scroll to position [24, 0]
click at [488, 206] on li "08" at bounding box center [481, 209] width 32 height 25
type input "********"
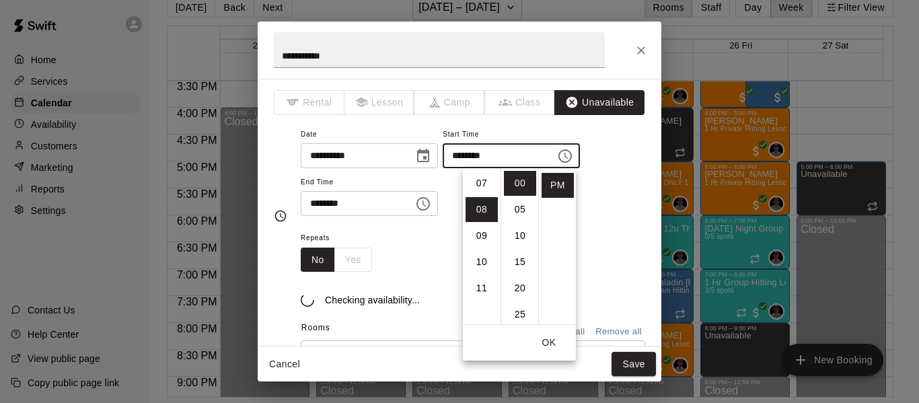
scroll to position [210, 0]
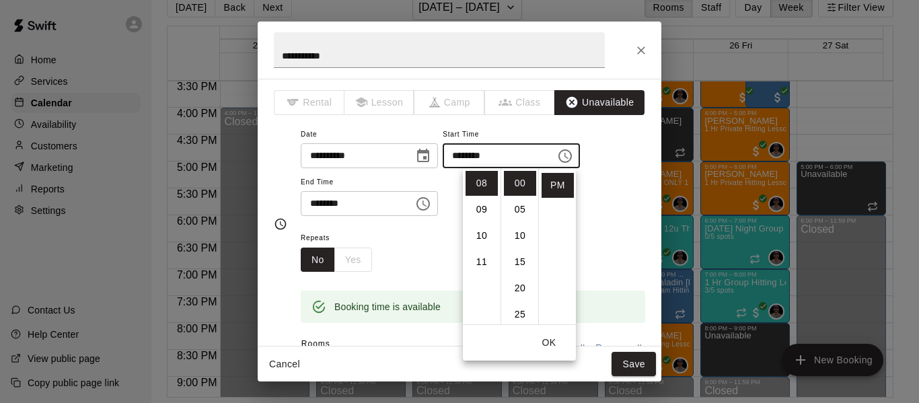
click at [333, 207] on input "********" at bounding box center [353, 203] width 104 height 25
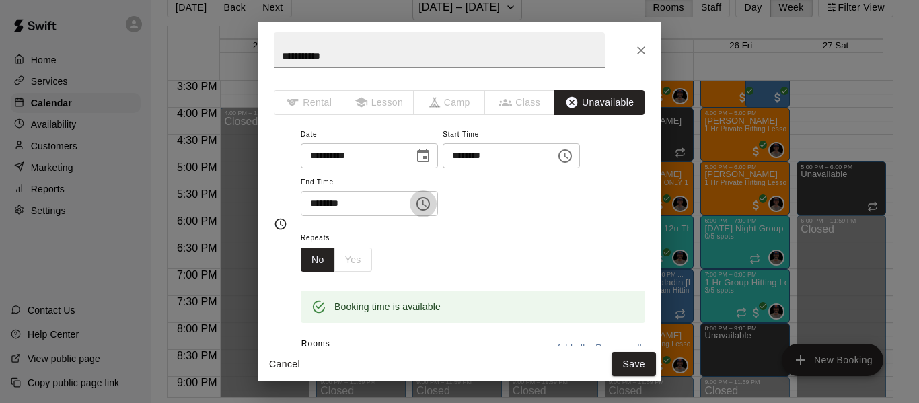
click at [437, 204] on button "Choose time, selected time is 8:30 PM" at bounding box center [423, 203] width 27 height 27
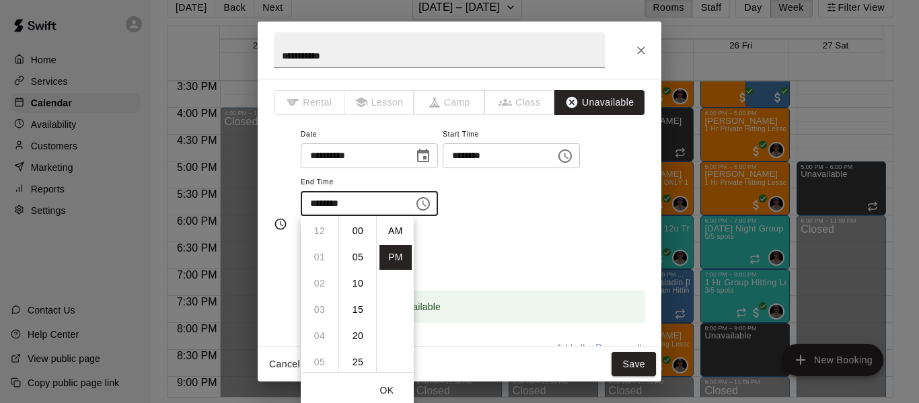
scroll to position [24, 0]
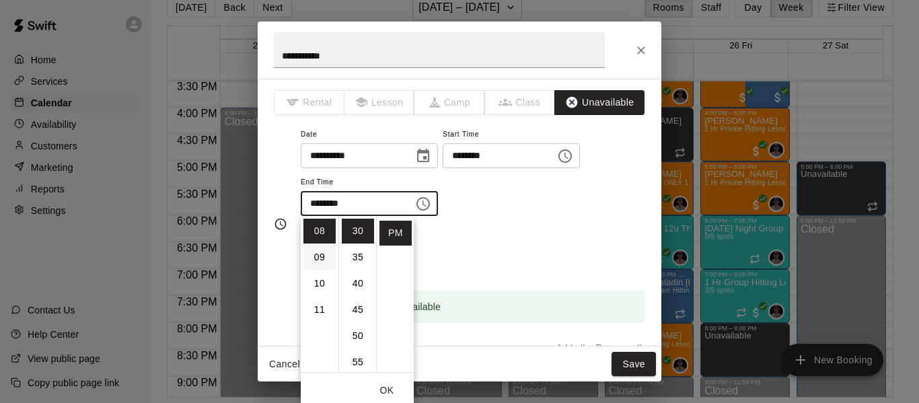
click at [317, 257] on li "09" at bounding box center [319, 257] width 32 height 25
click at [357, 236] on li "00" at bounding box center [358, 230] width 32 height 25
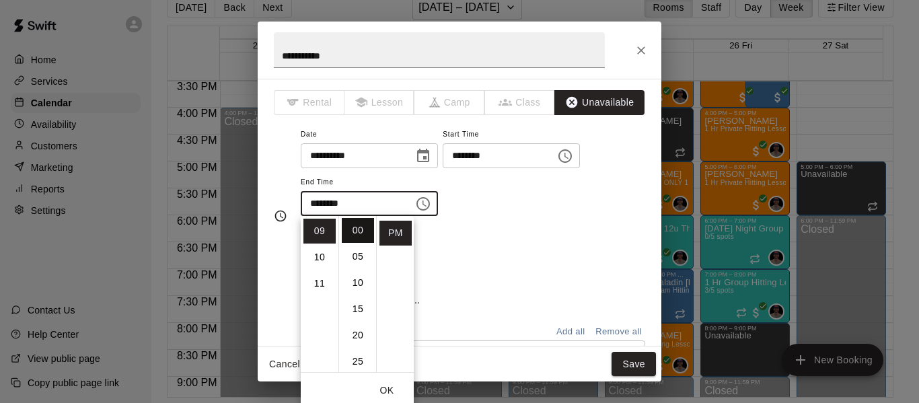
type input "********"
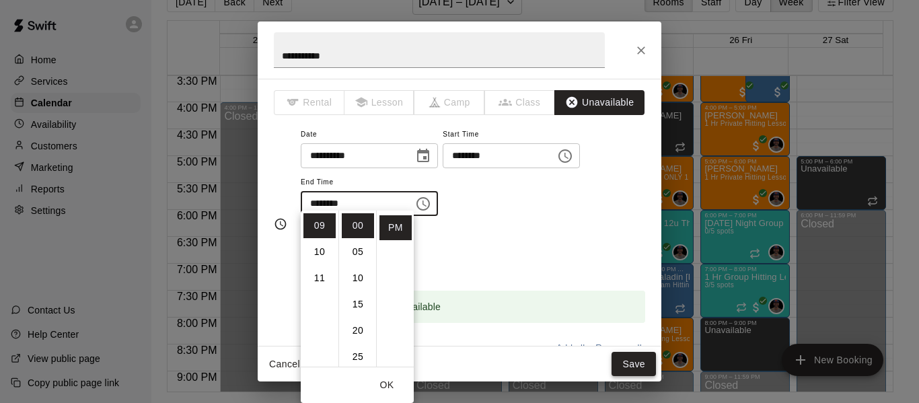
click at [617, 364] on button "Save" at bounding box center [633, 364] width 44 height 25
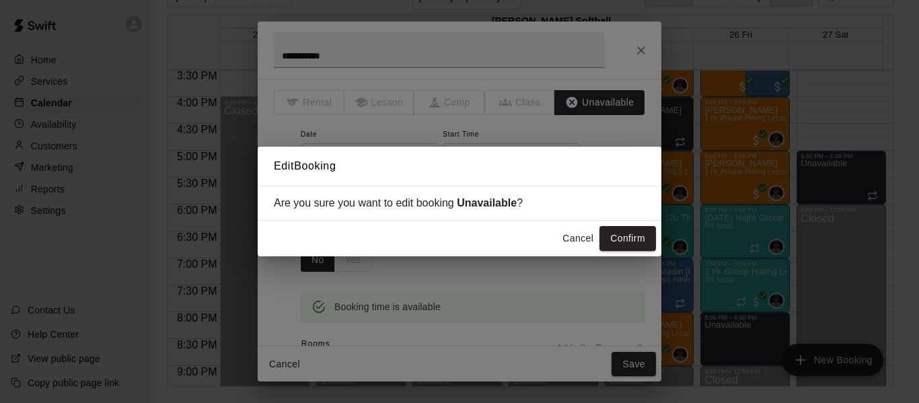
scroll to position [22, 0]
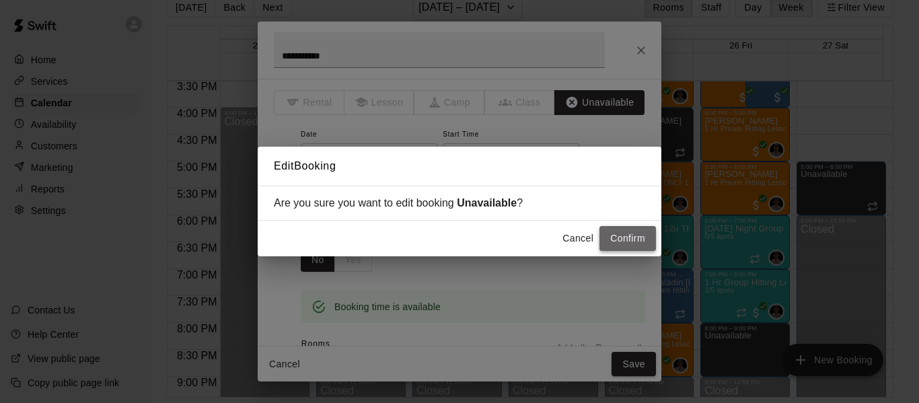
click at [615, 237] on button "Confirm" at bounding box center [627, 238] width 57 height 25
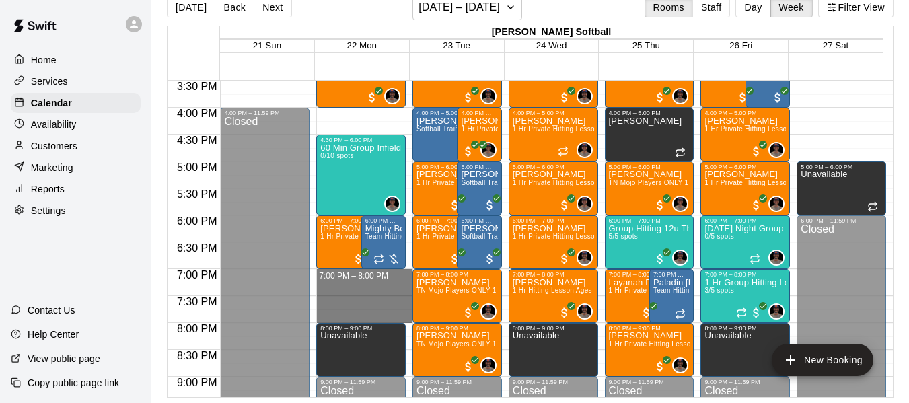
drag, startPoint x: 354, startPoint y: 274, endPoint x: 358, endPoint y: 315, distance: 41.2
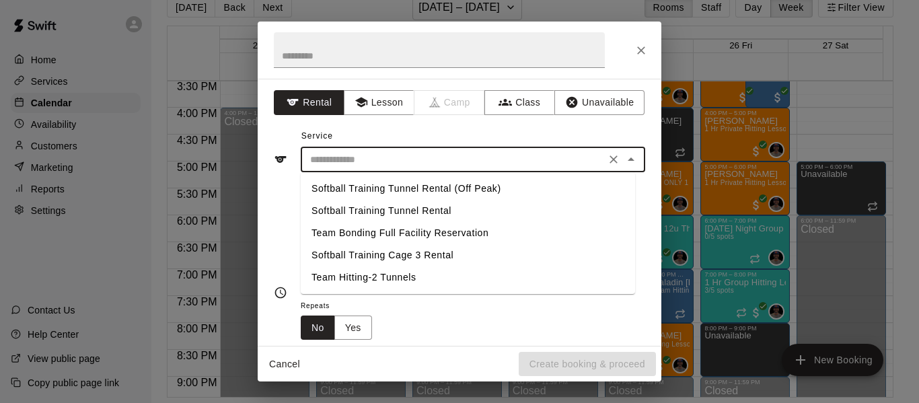
click at [390, 160] on input "text" at bounding box center [453, 159] width 297 height 17
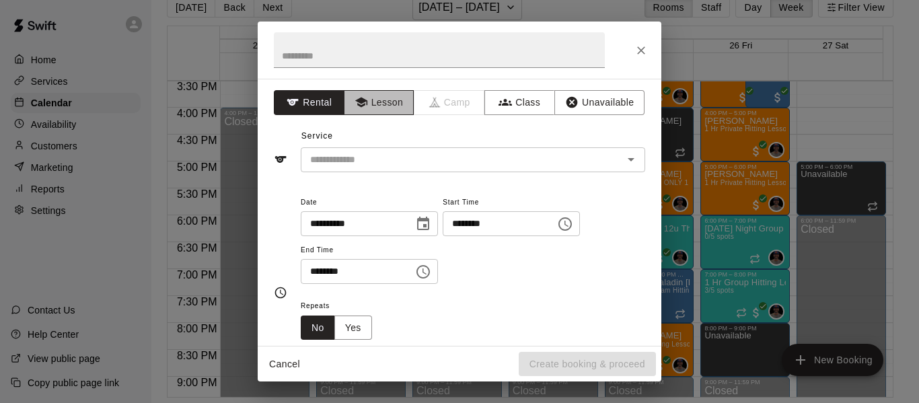
click at [380, 96] on button "Lesson" at bounding box center [379, 102] width 71 height 25
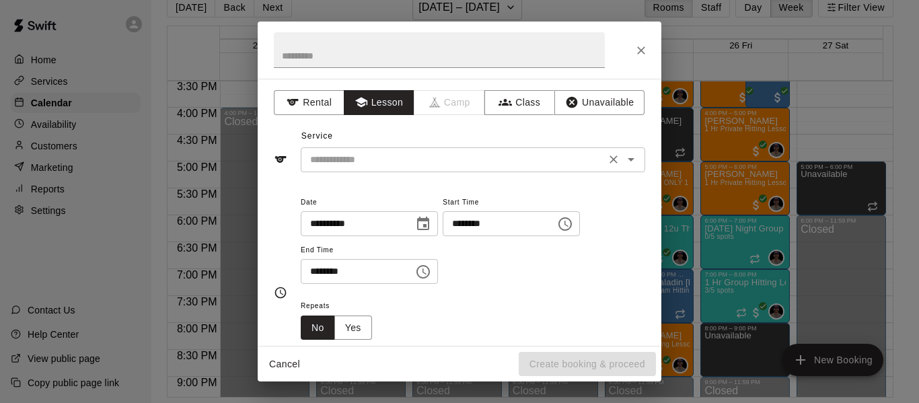
click at [377, 159] on input "text" at bounding box center [453, 159] width 297 height 17
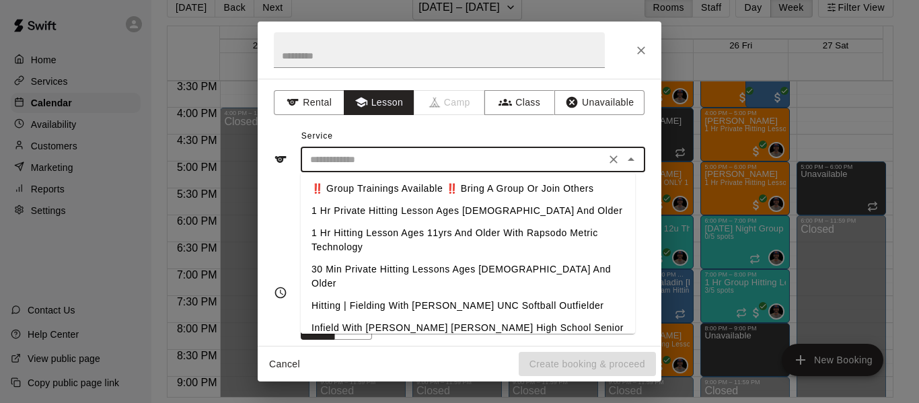
click at [382, 215] on li "1 Hr Private Hitting Lesson Ages [DEMOGRAPHIC_DATA] And Older" at bounding box center [468, 211] width 334 height 22
type input "**********"
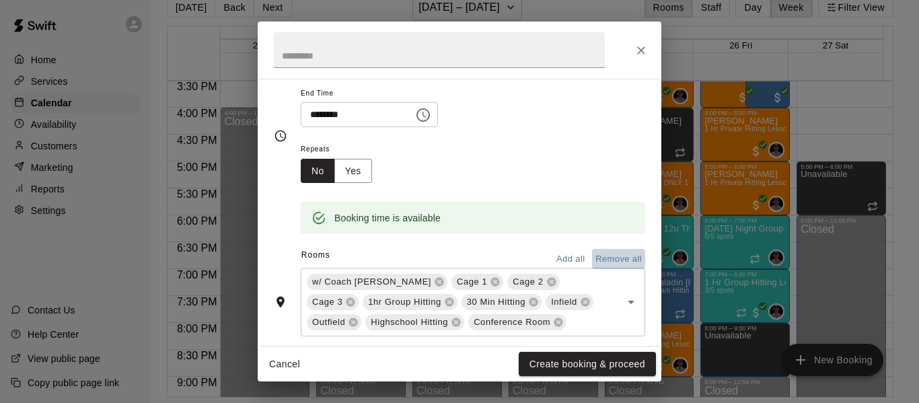
click at [596, 259] on button "Remove all" at bounding box center [618, 259] width 53 height 21
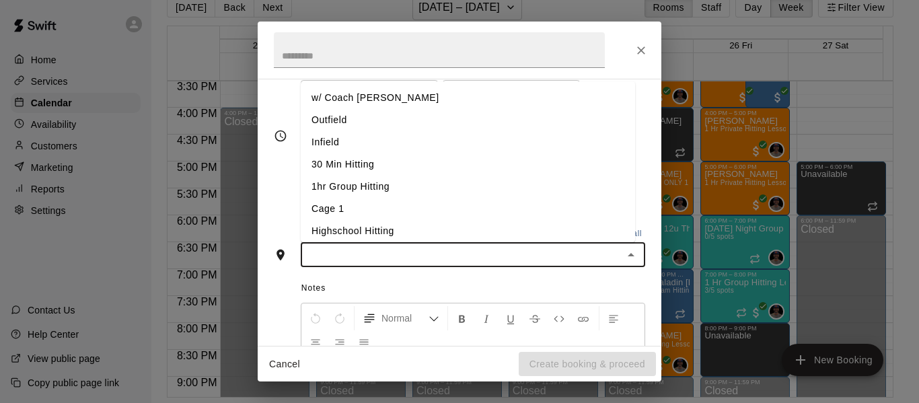
click at [383, 256] on input "text" at bounding box center [462, 254] width 314 height 17
click at [346, 100] on li "w/ Coach [PERSON_NAME]" at bounding box center [468, 98] width 334 height 22
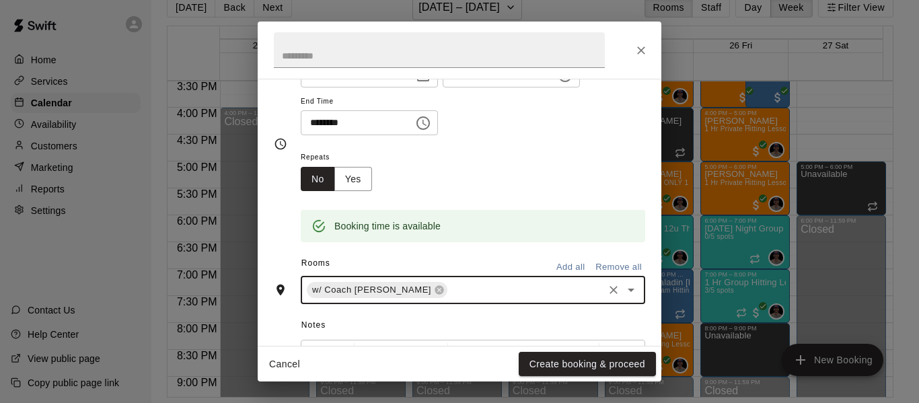
scroll to position [157, 0]
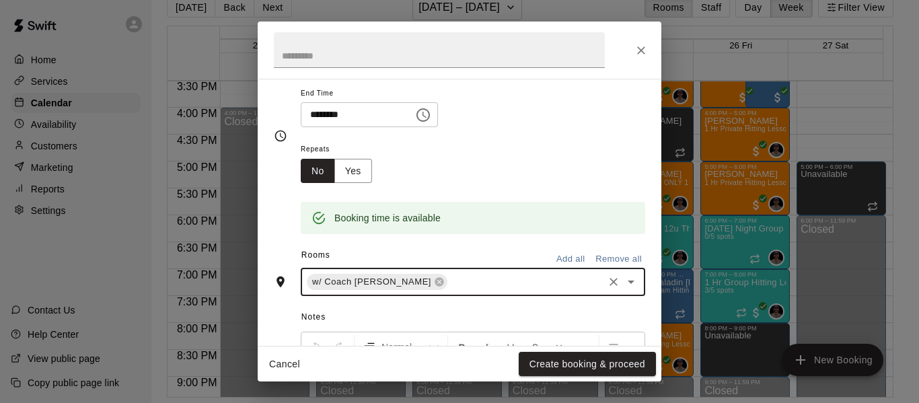
click at [449, 278] on input "text" at bounding box center [525, 282] width 152 height 17
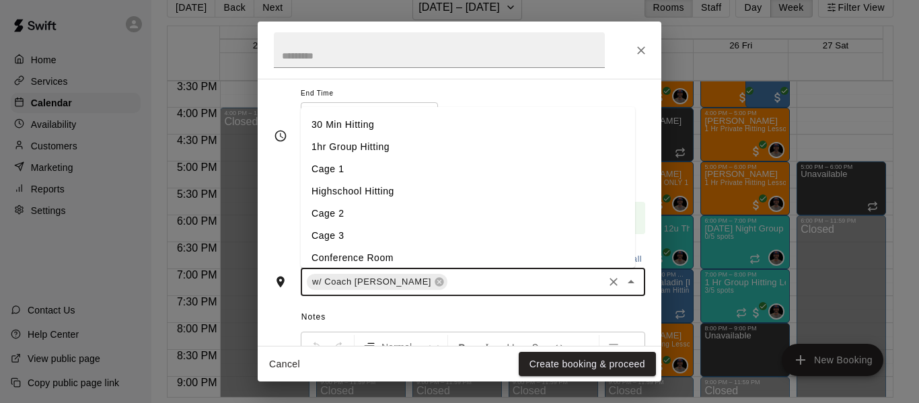
scroll to position [71, 0]
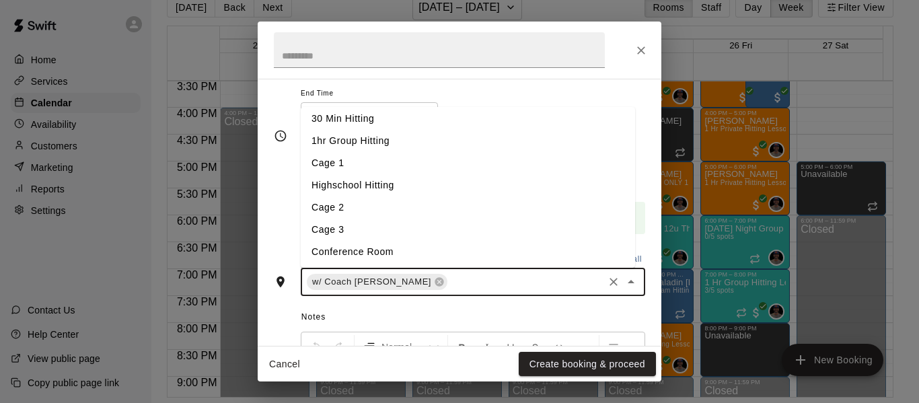
click at [373, 231] on li "Cage 3" at bounding box center [468, 230] width 334 height 22
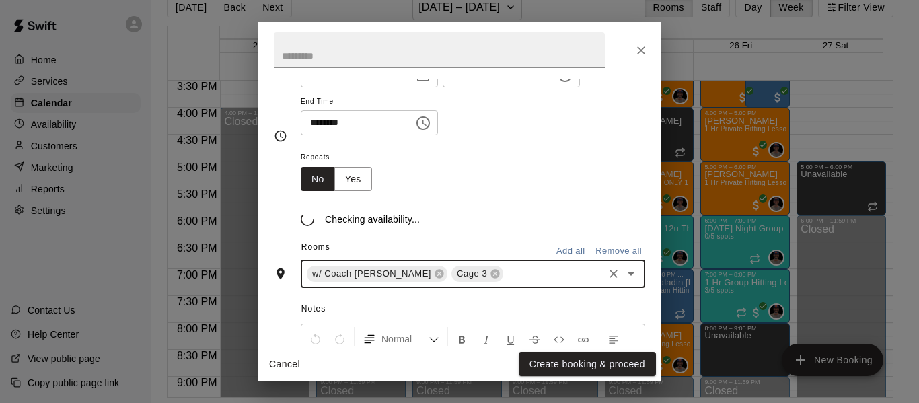
scroll to position [157, 0]
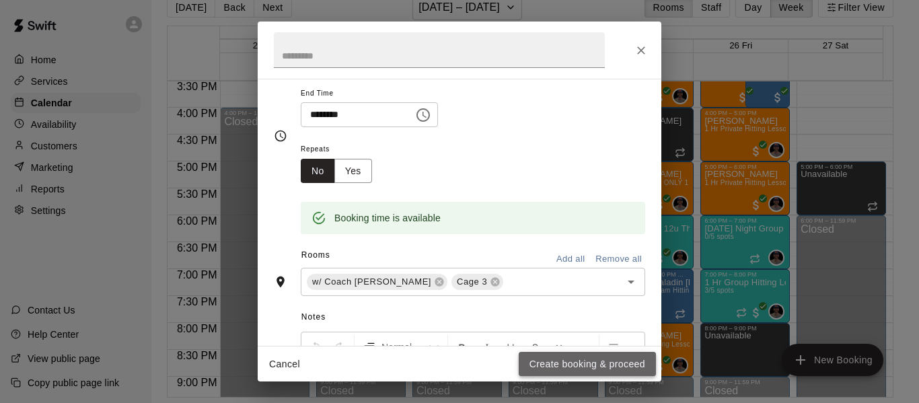
click at [564, 363] on button "Create booking & proceed" at bounding box center [587, 364] width 137 height 25
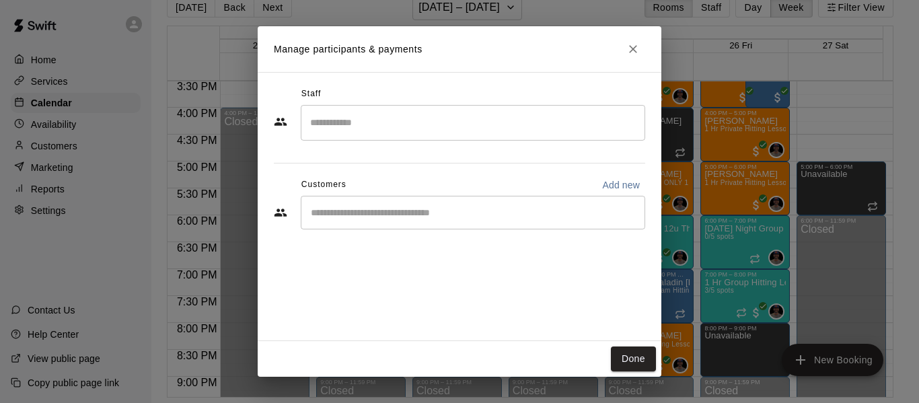
click at [387, 128] on input "Search staff" at bounding box center [473, 123] width 332 height 24
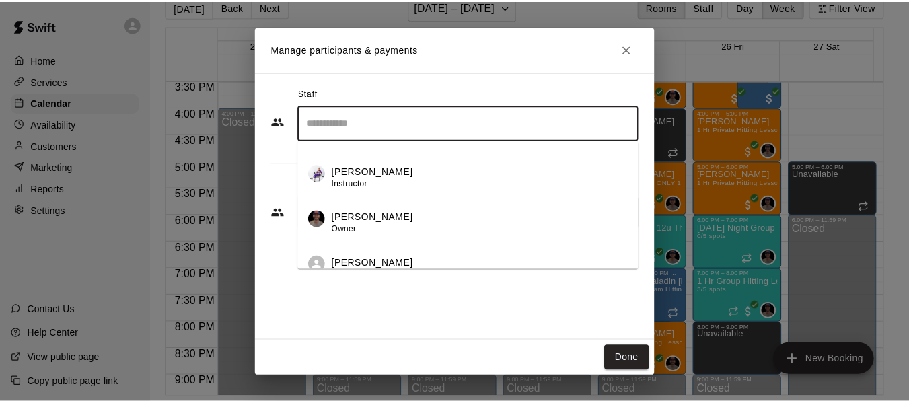
scroll to position [100, 0]
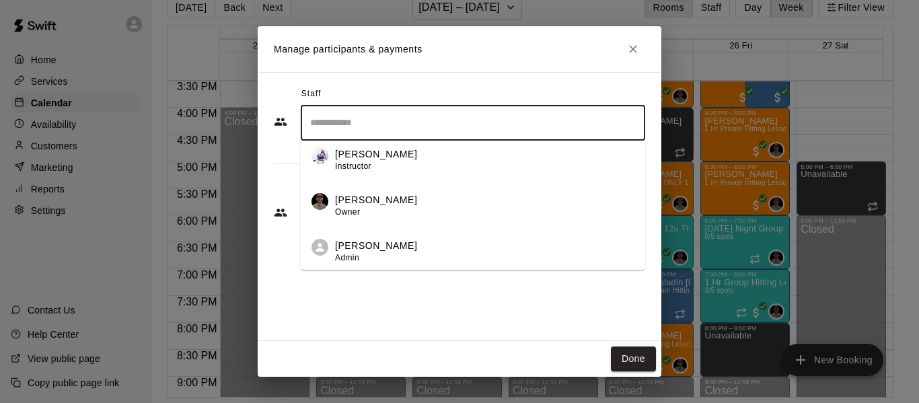
click at [380, 202] on p "[PERSON_NAME]" at bounding box center [376, 200] width 82 height 14
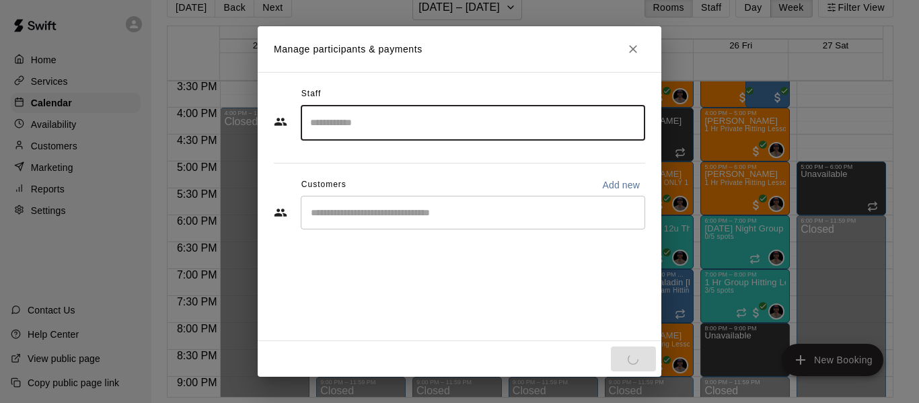
click at [381, 212] on input "Start typing to search customers..." at bounding box center [473, 212] width 332 height 13
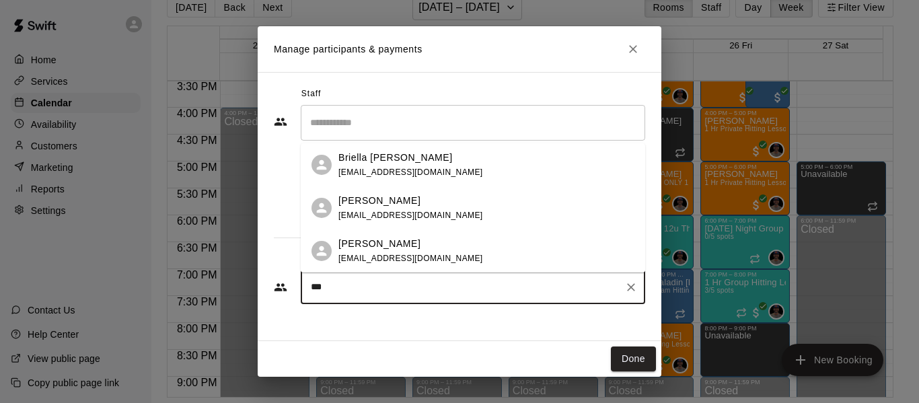
type input "****"
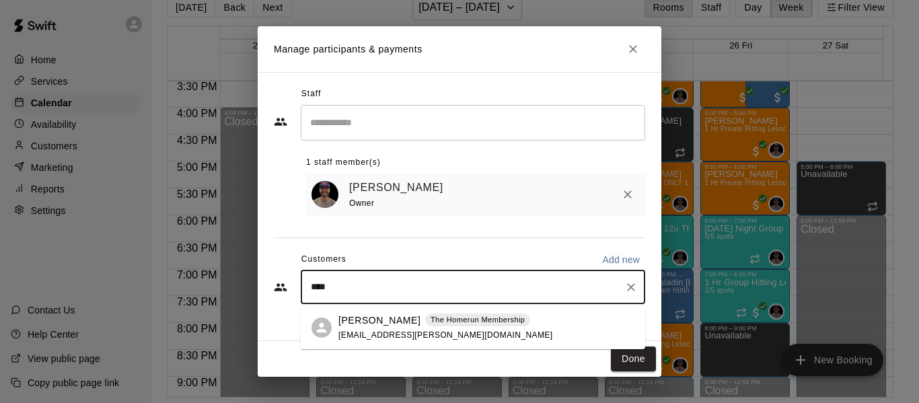
click at [359, 331] on span "[EMAIL_ADDRESS][PERSON_NAME][DOMAIN_NAME]" at bounding box center [445, 334] width 214 height 9
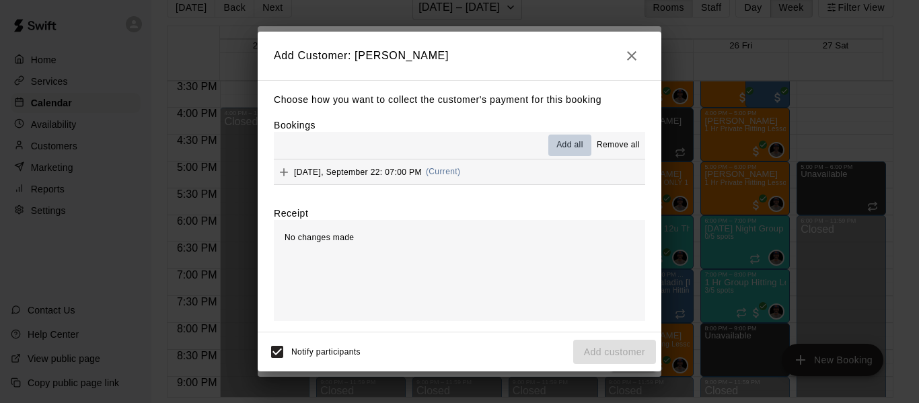
click at [567, 148] on span "Add all" at bounding box center [569, 145] width 27 height 13
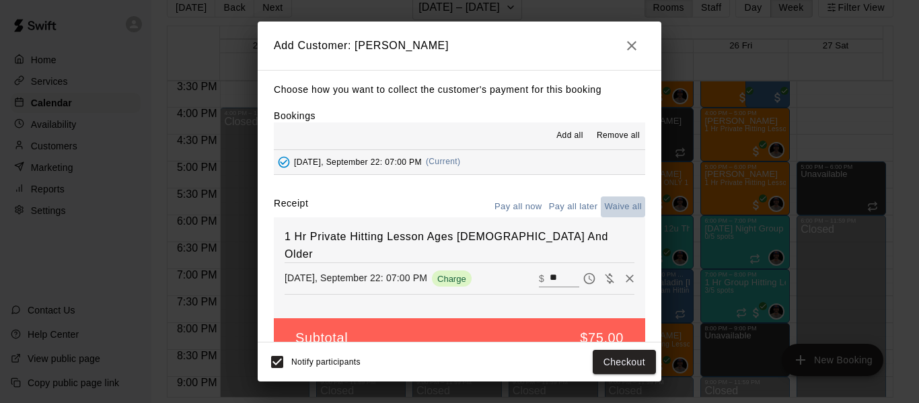
click at [609, 210] on button "Waive all" at bounding box center [623, 206] width 44 height 21
type input "*"
click at [593, 372] on button "Add customer" at bounding box center [614, 362] width 83 height 25
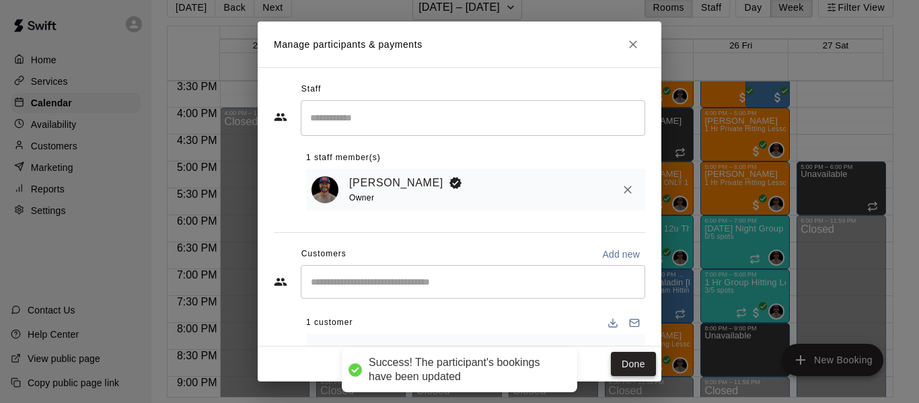
click at [637, 364] on button "Done" at bounding box center [633, 364] width 45 height 25
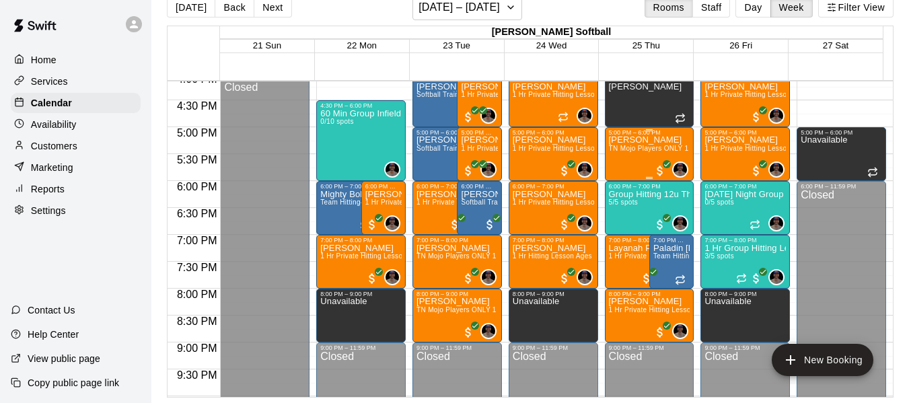
scroll to position [879, 0]
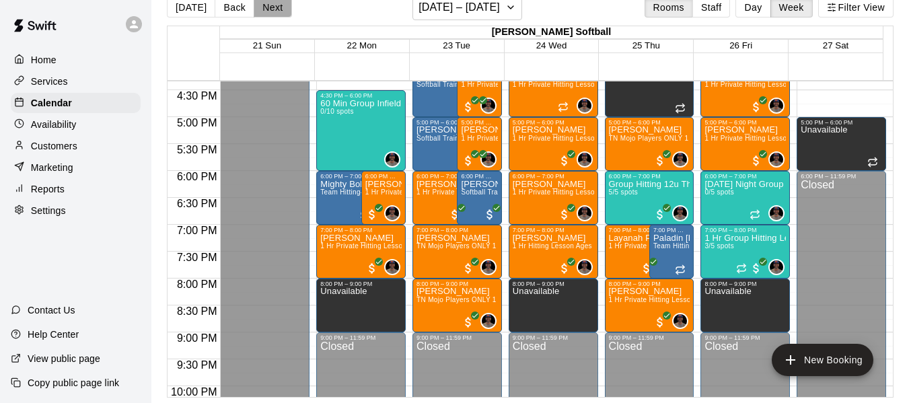
click at [270, 9] on button "Next" at bounding box center [273, 7] width 38 height 20
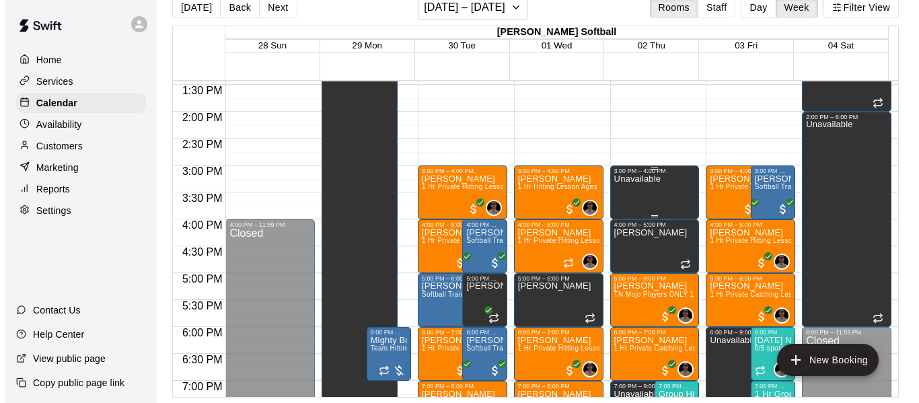
scroll to position [722, 0]
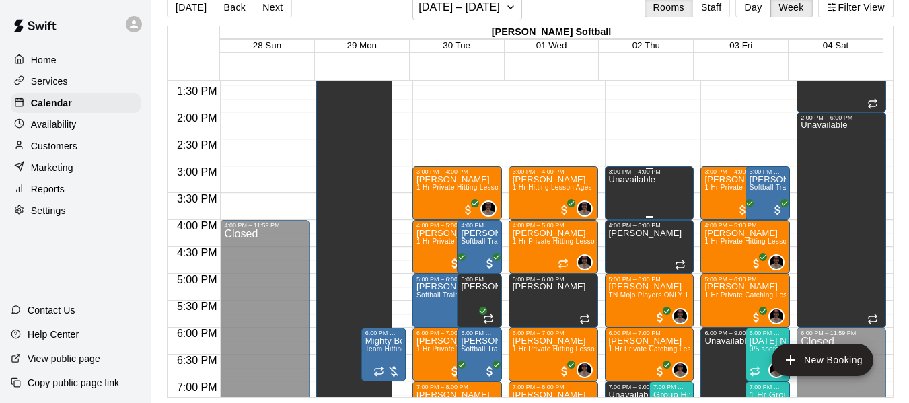
click at [638, 195] on div "Unavailable" at bounding box center [632, 376] width 46 height 403
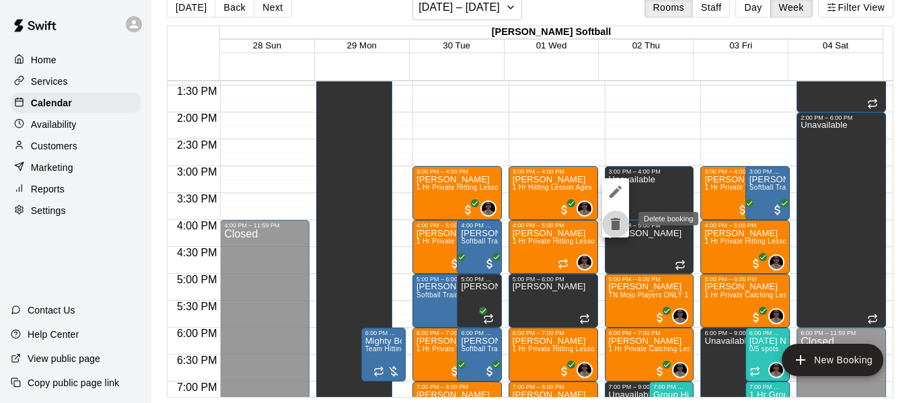
click at [615, 229] on icon "delete" at bounding box center [615, 224] width 9 height 12
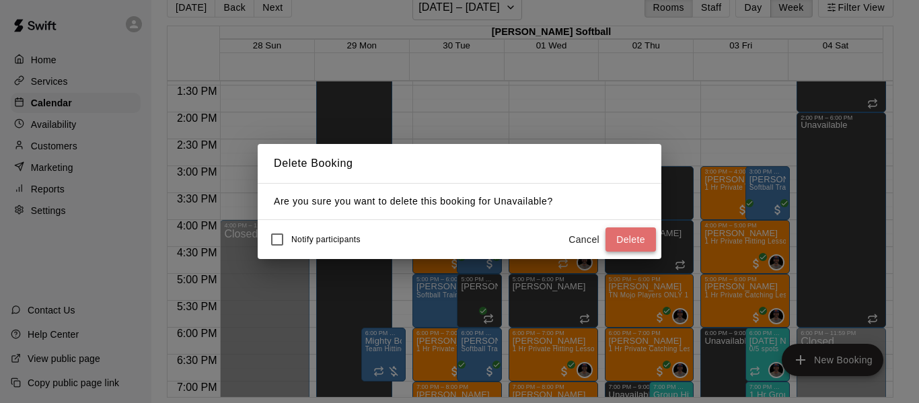
click at [634, 236] on button "Delete" at bounding box center [630, 239] width 50 height 25
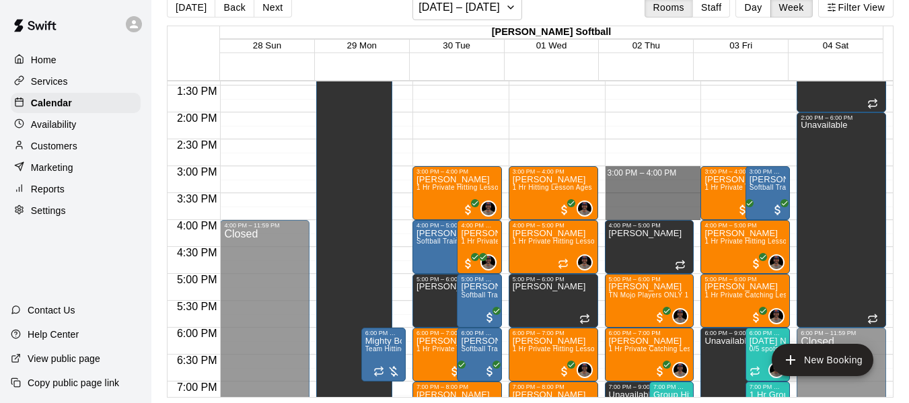
drag, startPoint x: 641, startPoint y: 173, endPoint x: 648, endPoint y: 221, distance: 49.0
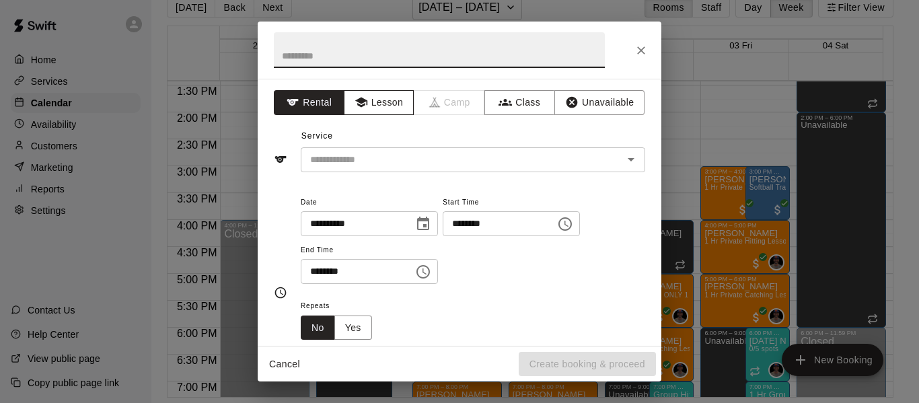
click at [405, 104] on button "Lesson" at bounding box center [379, 102] width 71 height 25
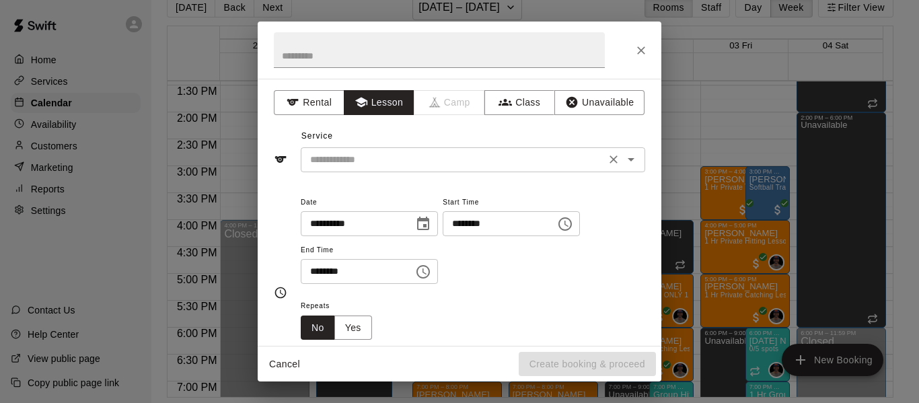
click at [411, 169] on div "​" at bounding box center [473, 159] width 344 height 25
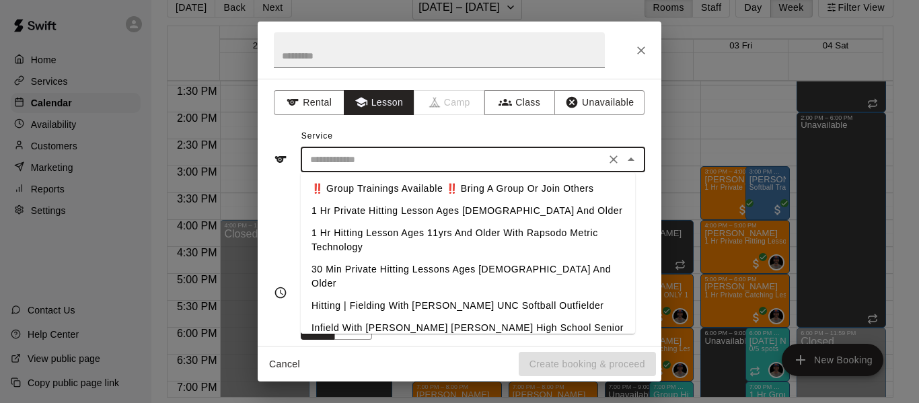
click at [419, 210] on li "1 Hr Private Hitting Lesson Ages [DEMOGRAPHIC_DATA] And Older" at bounding box center [468, 211] width 334 height 22
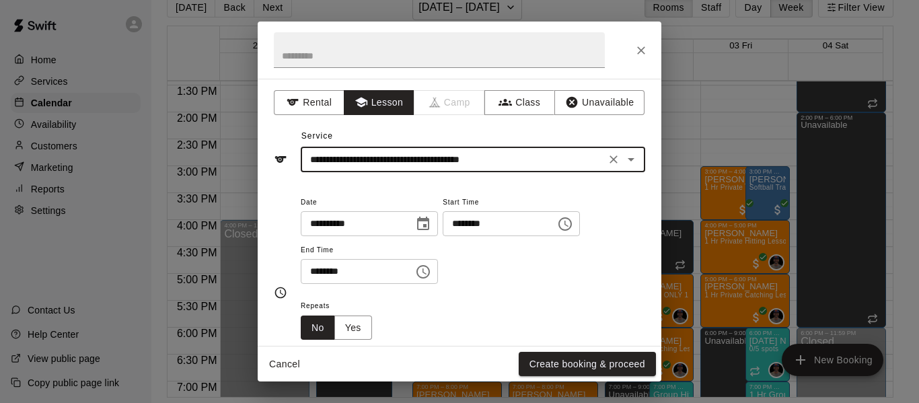
type input "**********"
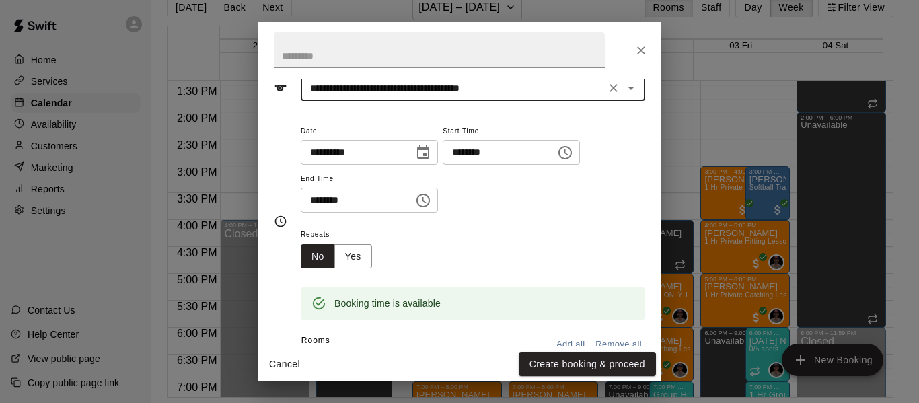
scroll to position [157, 0]
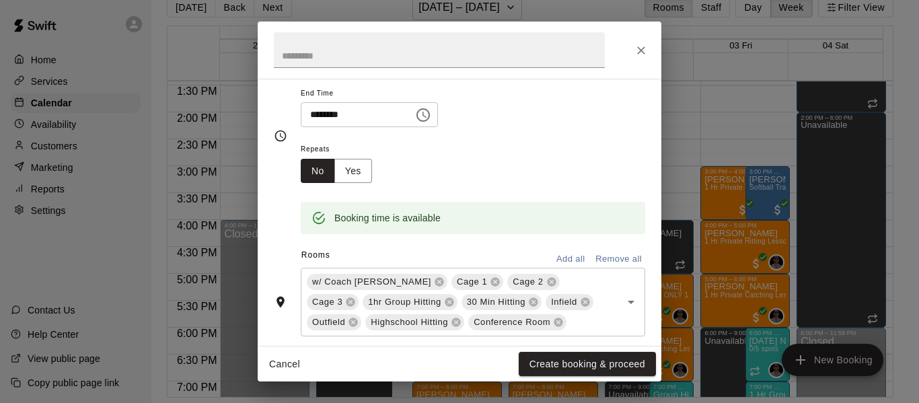
click at [593, 256] on button "Remove all" at bounding box center [618, 259] width 53 height 21
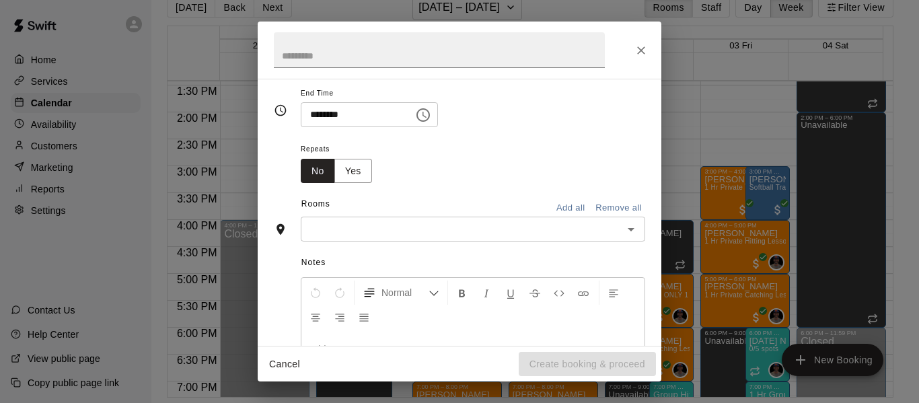
scroll to position [131, 0]
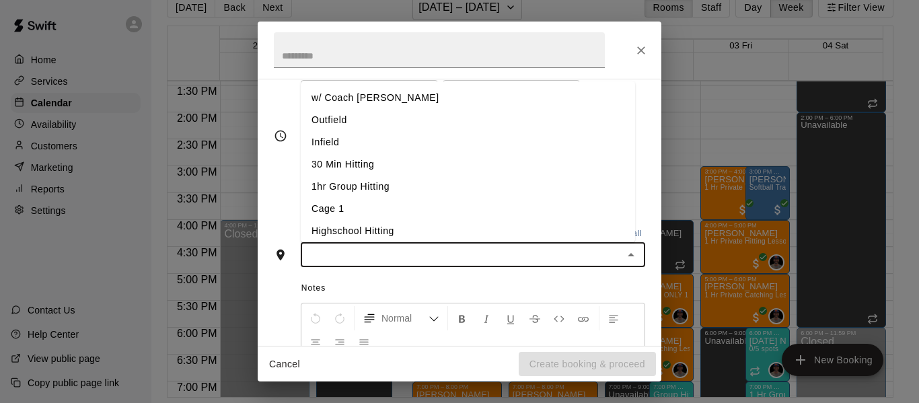
click at [404, 255] on input "text" at bounding box center [462, 254] width 314 height 17
click at [342, 98] on li "w/ Coach [PERSON_NAME]" at bounding box center [468, 98] width 334 height 22
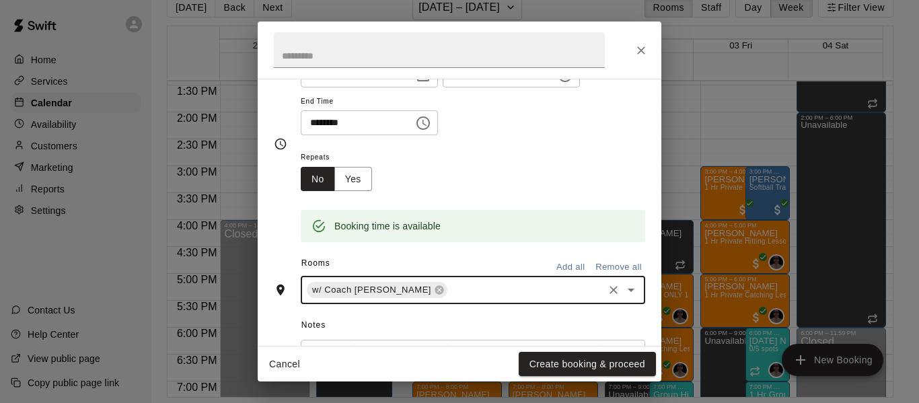
scroll to position [157, 0]
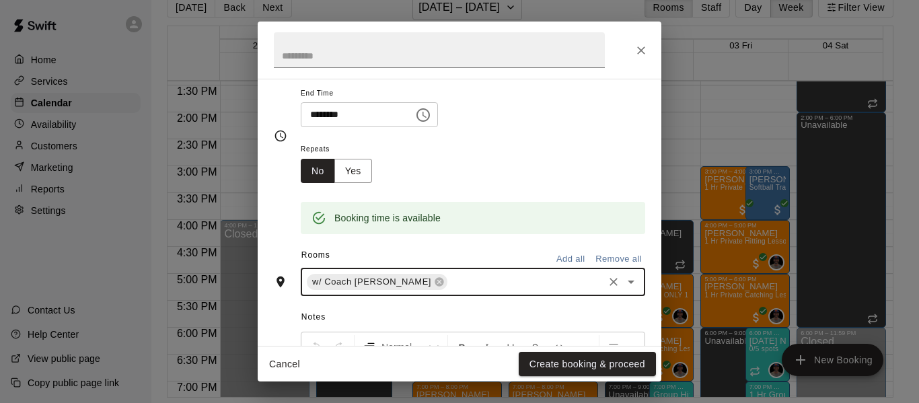
click at [449, 287] on input "text" at bounding box center [525, 282] width 152 height 17
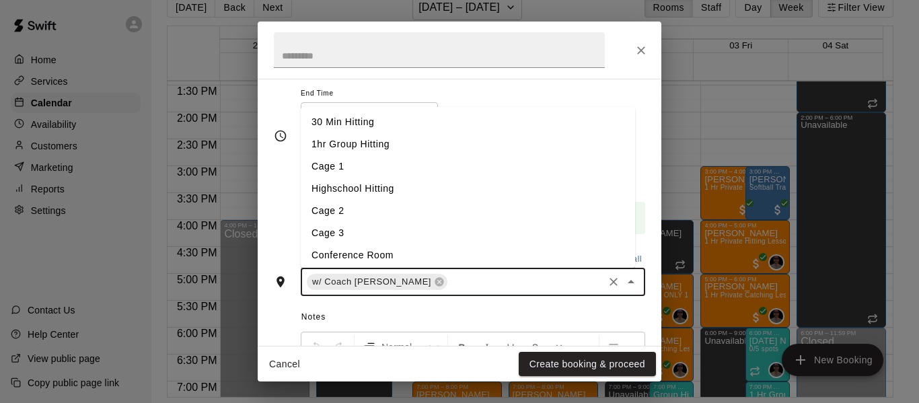
scroll to position [71, 0]
click at [391, 230] on li "Cage 3" at bounding box center [468, 230] width 334 height 22
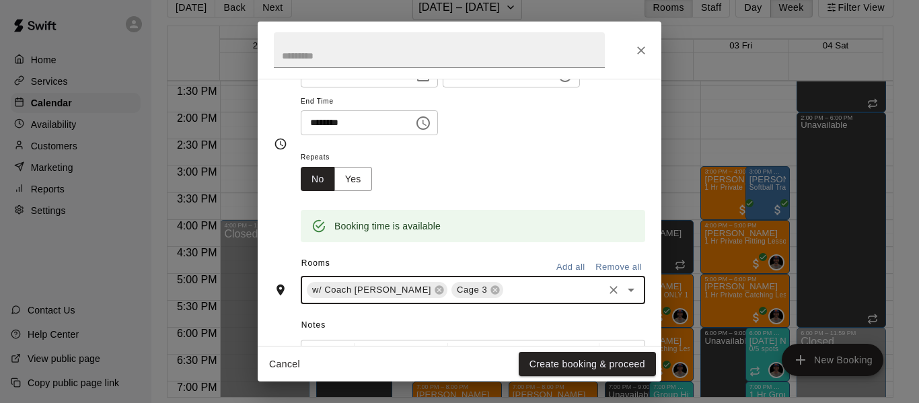
scroll to position [157, 0]
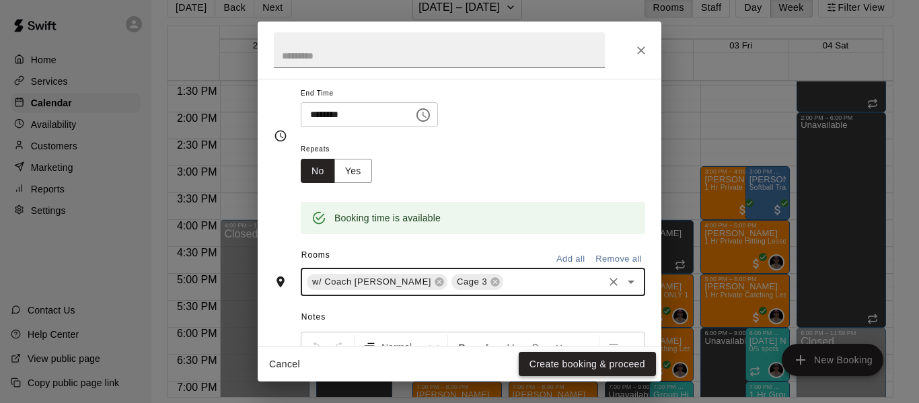
click at [610, 360] on button "Create booking & proceed" at bounding box center [587, 364] width 137 height 25
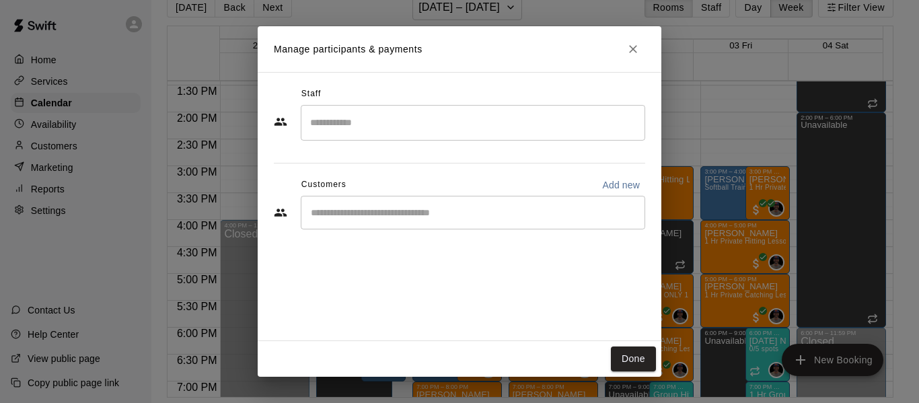
click at [422, 127] on input "Search staff" at bounding box center [473, 123] width 332 height 24
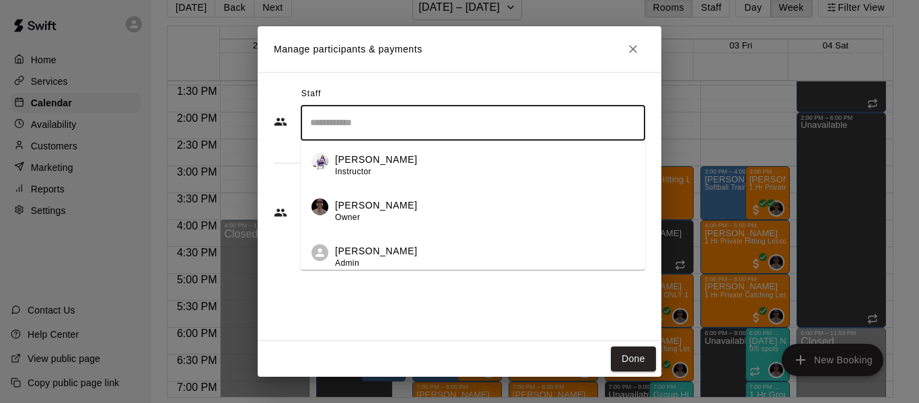
scroll to position [100, 0]
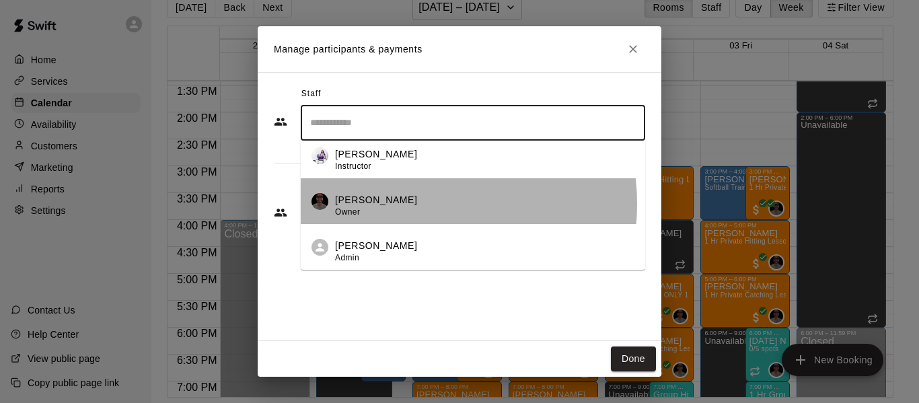
click at [399, 204] on div "[PERSON_NAME] Owner" at bounding box center [484, 206] width 299 height 26
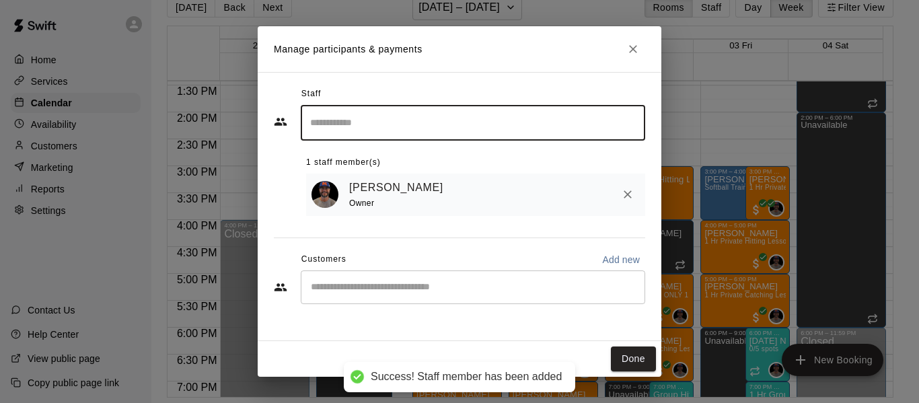
click at [406, 294] on input "Start typing to search customers..." at bounding box center [473, 286] width 332 height 13
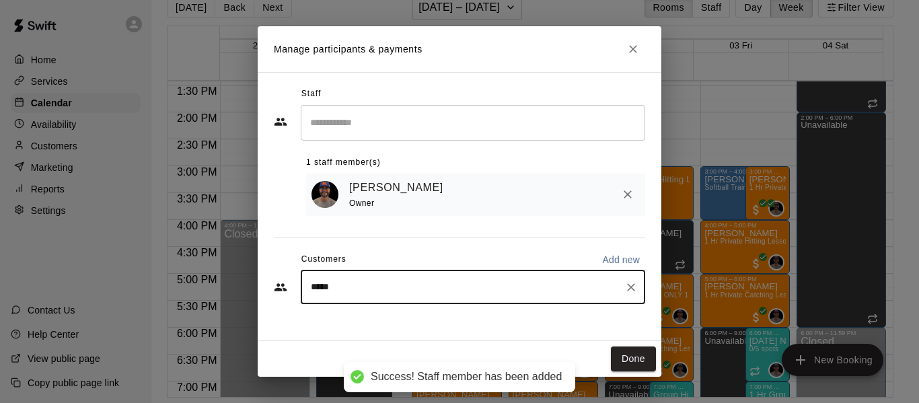
type input "******"
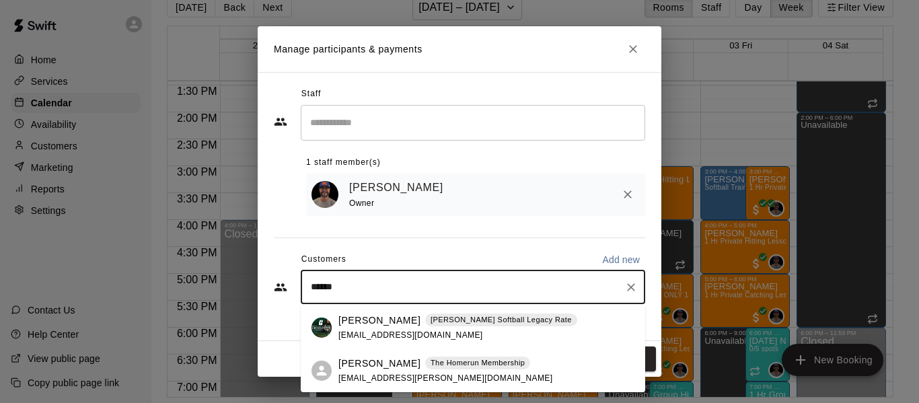
click at [408, 323] on p "[PERSON_NAME]" at bounding box center [379, 320] width 82 height 14
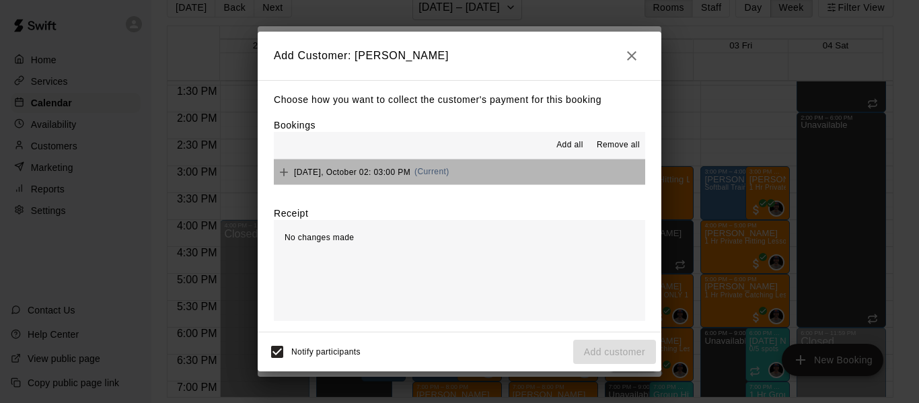
click at [609, 172] on button "[DATE], October 02: 03:00 PM (Current)" at bounding box center [459, 171] width 371 height 25
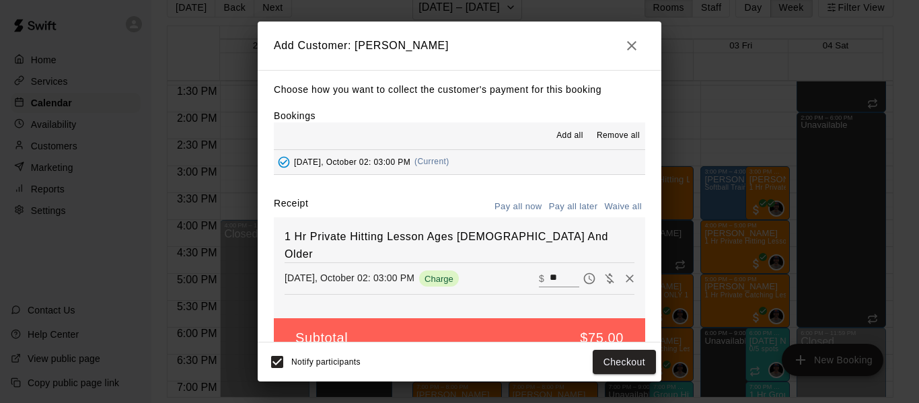
click at [605, 200] on button "Waive all" at bounding box center [623, 206] width 44 height 21
type input "*"
click at [598, 366] on button "Add customer" at bounding box center [614, 362] width 83 height 25
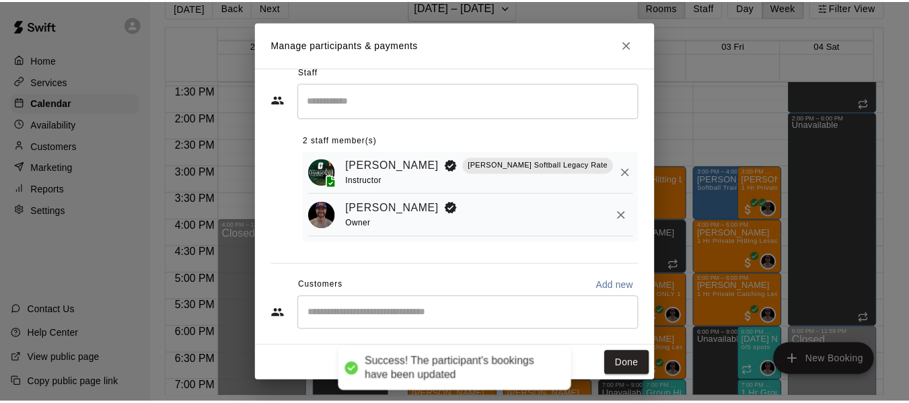
scroll to position [30, 0]
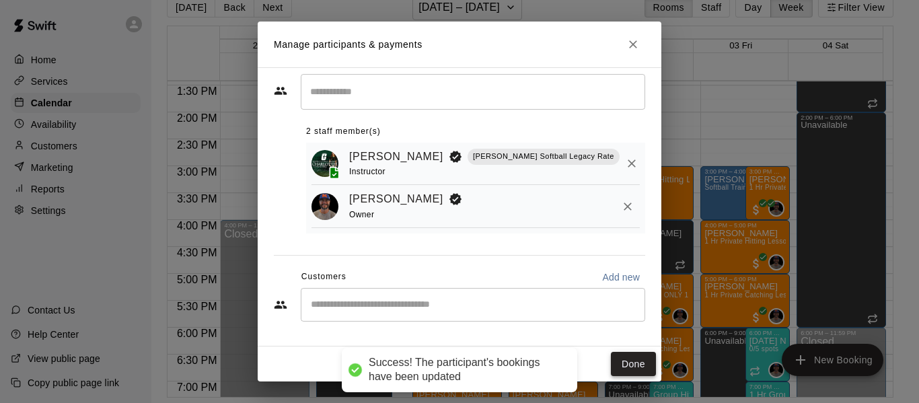
click at [620, 362] on button "Done" at bounding box center [633, 364] width 45 height 25
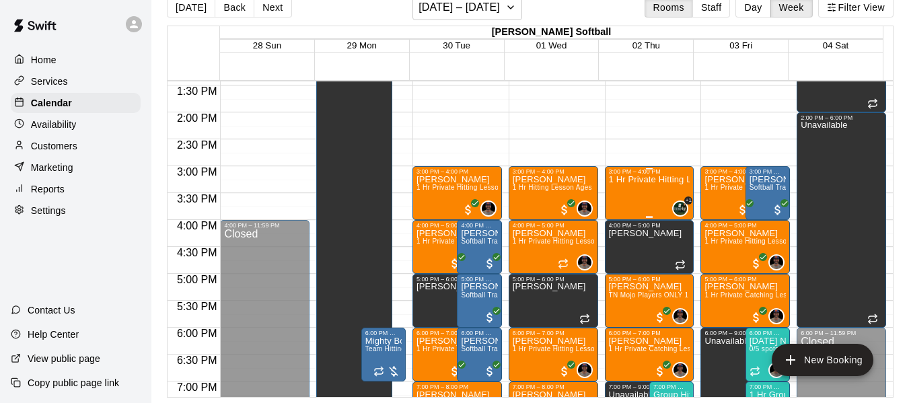
click at [645, 173] on div "3:00 PM – 4:00 PM" at bounding box center [649, 171] width 81 height 7
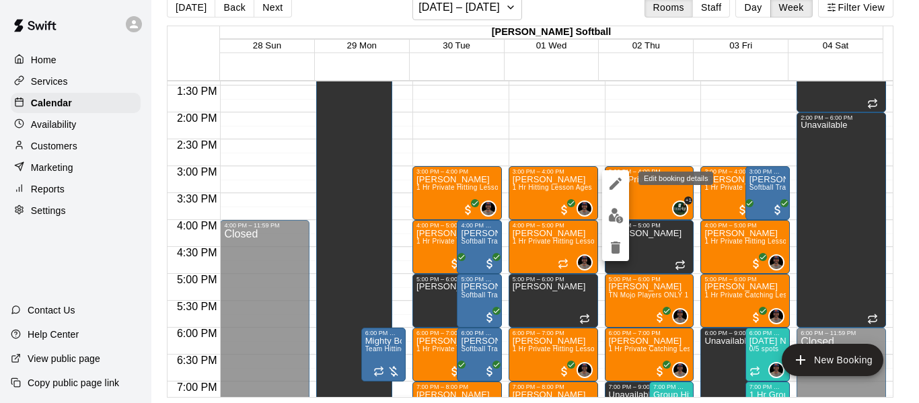
click at [612, 187] on icon "edit" at bounding box center [615, 184] width 12 height 12
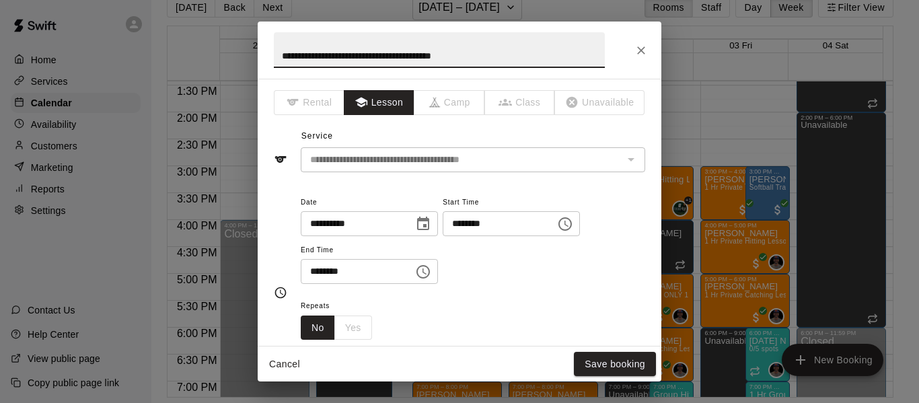
drag, startPoint x: 515, startPoint y: 58, endPoint x: 243, endPoint y: 58, distance: 271.8
click at [243, 58] on div "**********" at bounding box center [459, 201] width 919 height 403
type input "**********"
click at [607, 365] on button "Save booking" at bounding box center [615, 364] width 82 height 25
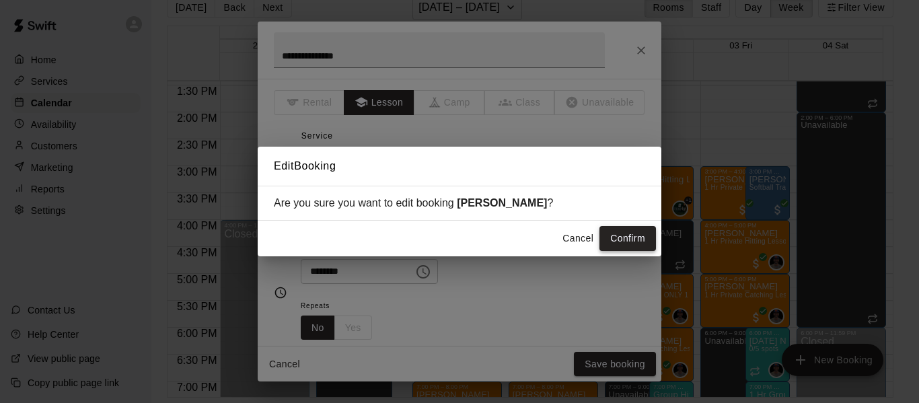
click at [623, 242] on button "Confirm" at bounding box center [627, 238] width 57 height 25
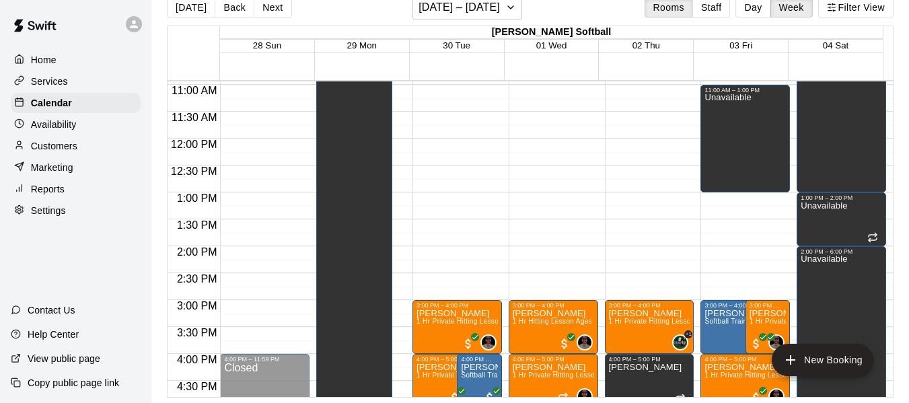
scroll to position [566, 0]
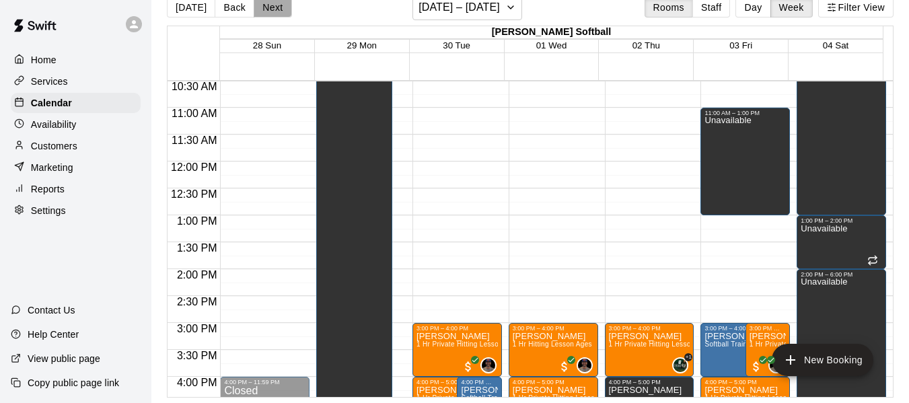
click at [273, 10] on button "Next" at bounding box center [273, 7] width 38 height 20
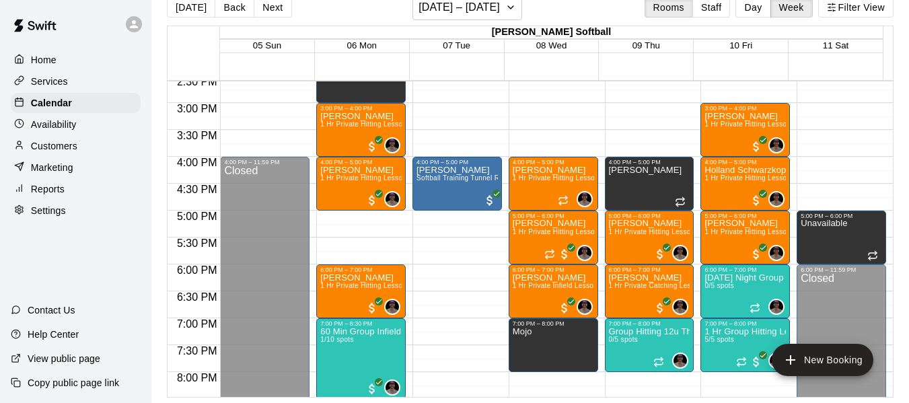
scroll to position [790, 0]
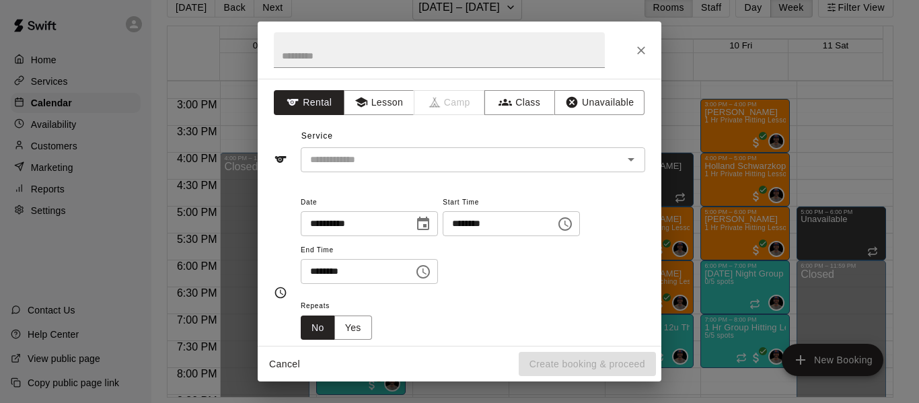
click at [222, 10] on div "**********" at bounding box center [459, 201] width 919 height 403
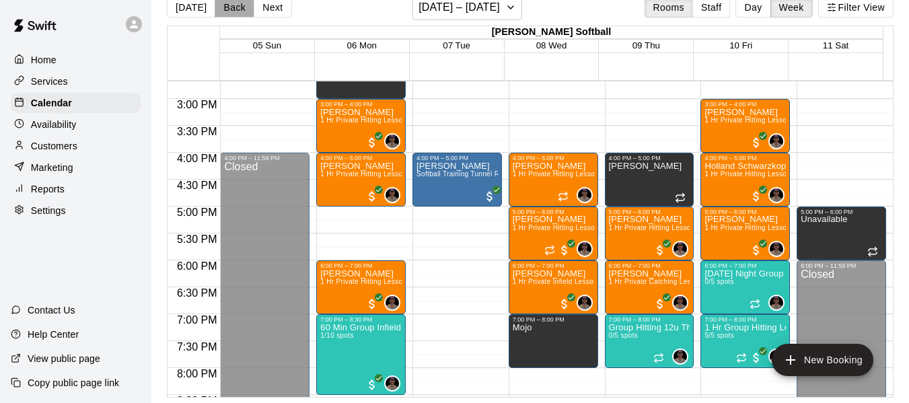
click at [237, 3] on button "Back" at bounding box center [235, 7] width 40 height 20
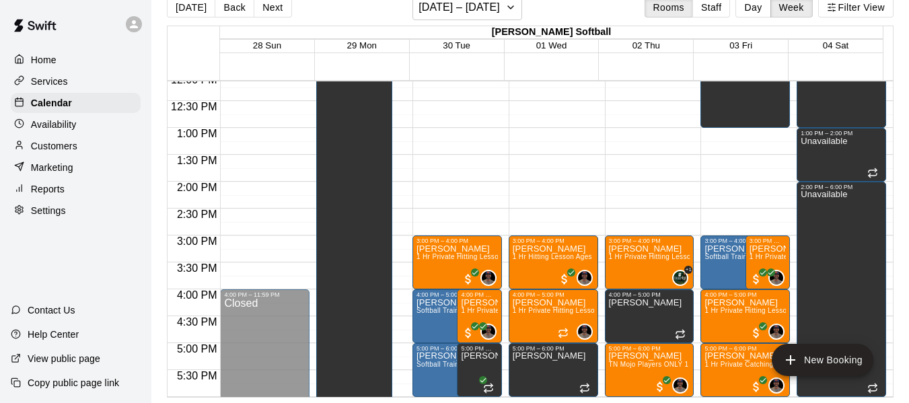
scroll to position [655, 0]
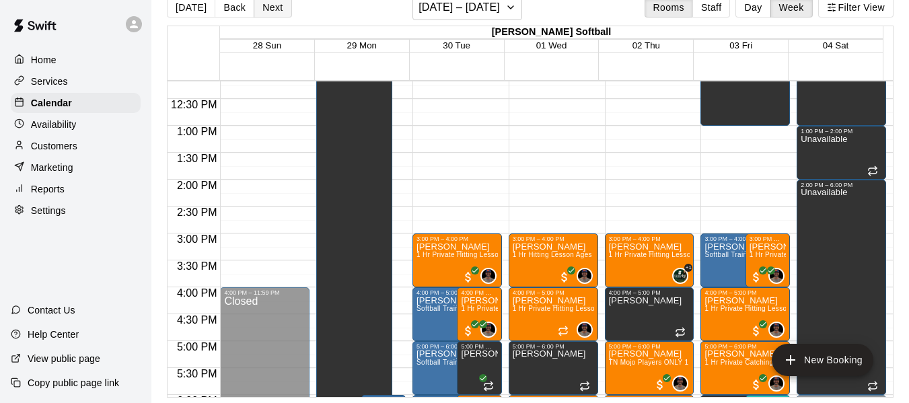
click at [254, 6] on button "Next" at bounding box center [273, 7] width 38 height 20
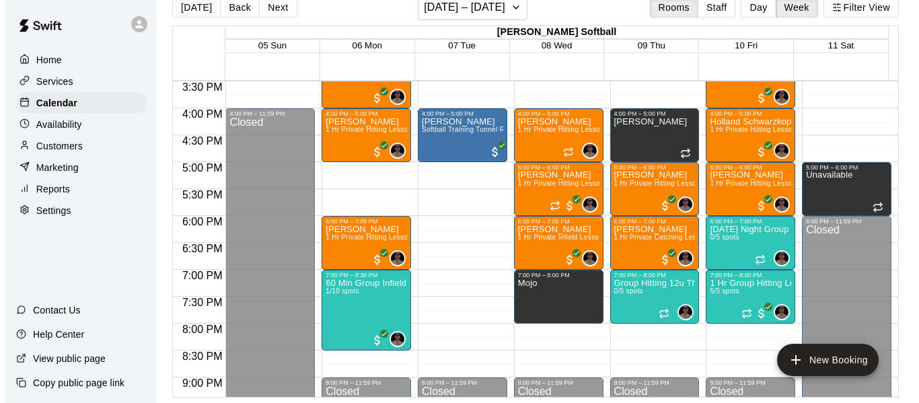
scroll to position [835, 0]
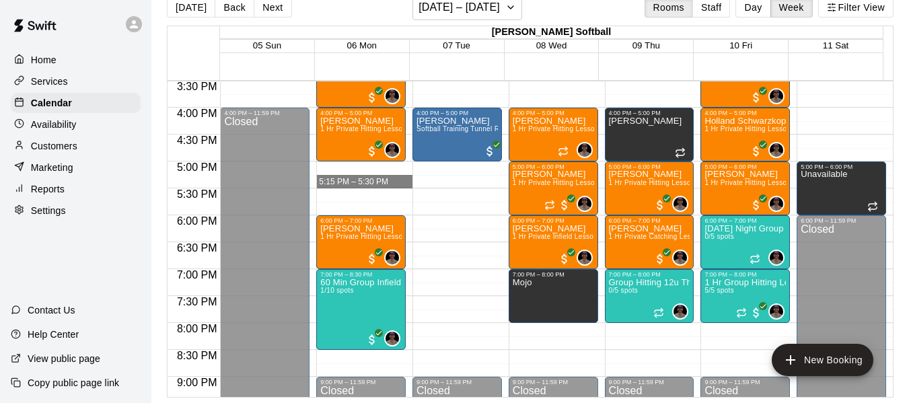
drag, startPoint x: 360, startPoint y: 166, endPoint x: 350, endPoint y: 185, distance: 21.1
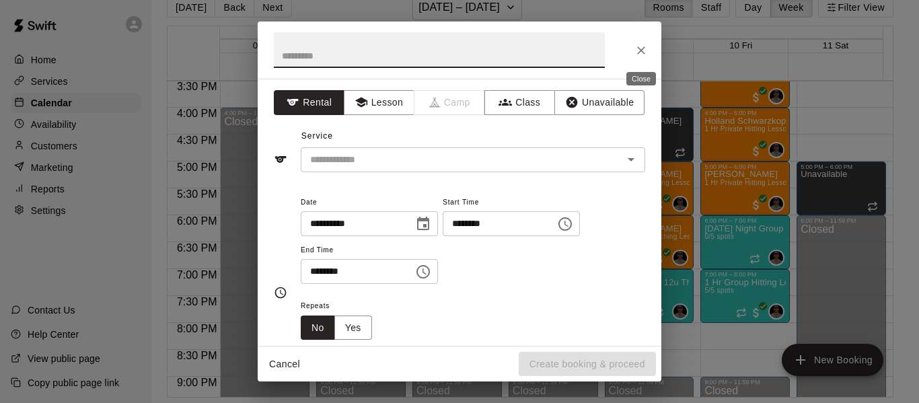
drag, startPoint x: 641, startPoint y: 48, endPoint x: 406, endPoint y: 141, distance: 252.8
click at [640, 48] on icon "Close" at bounding box center [640, 50] width 13 height 13
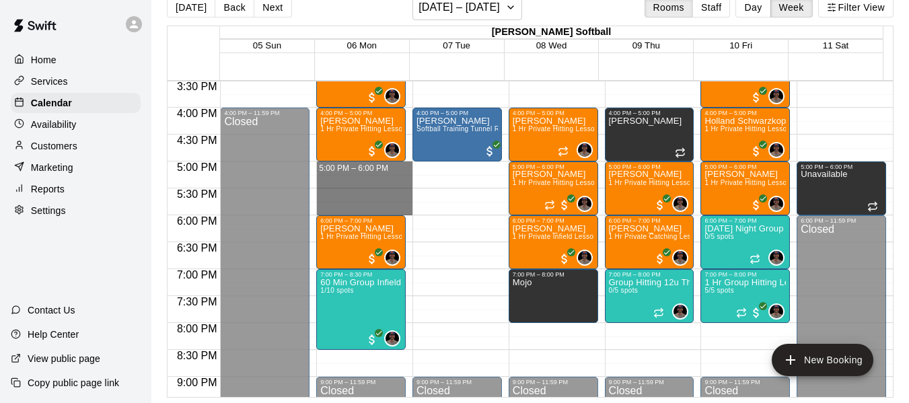
drag, startPoint x: 354, startPoint y: 164, endPoint x: 347, endPoint y: 211, distance: 47.7
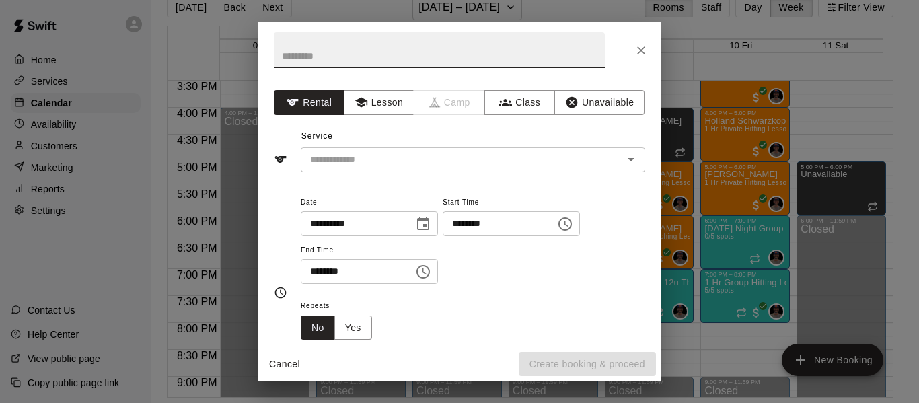
click at [391, 49] on input "text" at bounding box center [439, 50] width 331 height 36
click at [380, 107] on button "Lesson" at bounding box center [379, 102] width 71 height 25
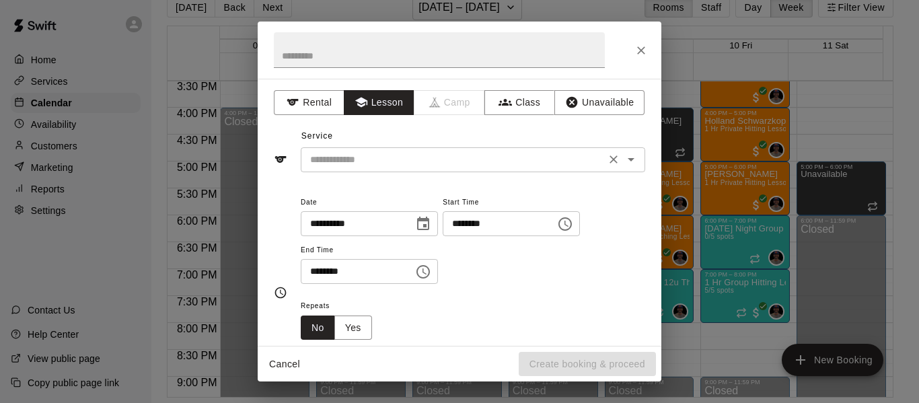
click at [365, 165] on input "text" at bounding box center [453, 159] width 297 height 17
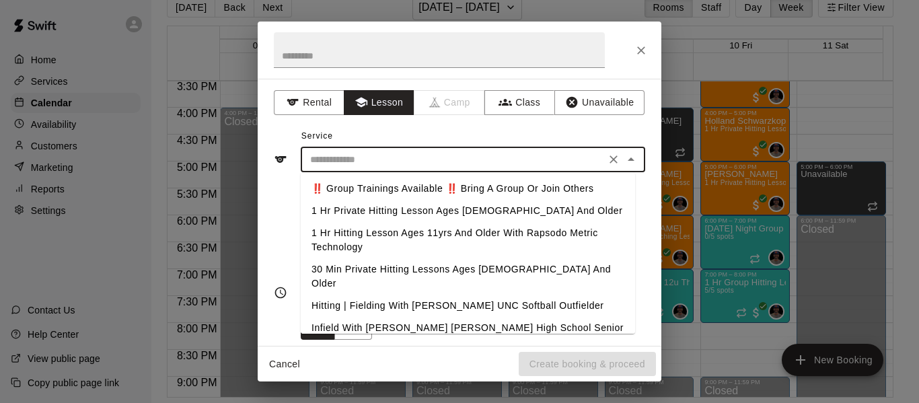
click at [375, 210] on li "1 Hr Private Hitting Lesson Ages [DEMOGRAPHIC_DATA] And Older" at bounding box center [468, 211] width 334 height 22
type input "**********"
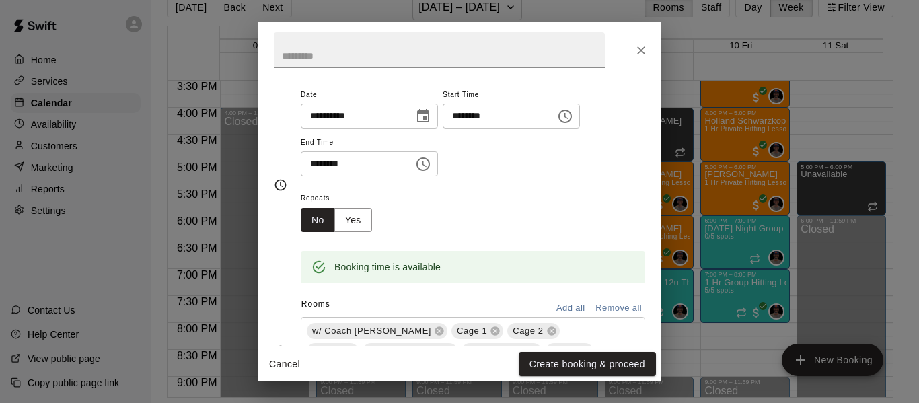
scroll to position [157, 0]
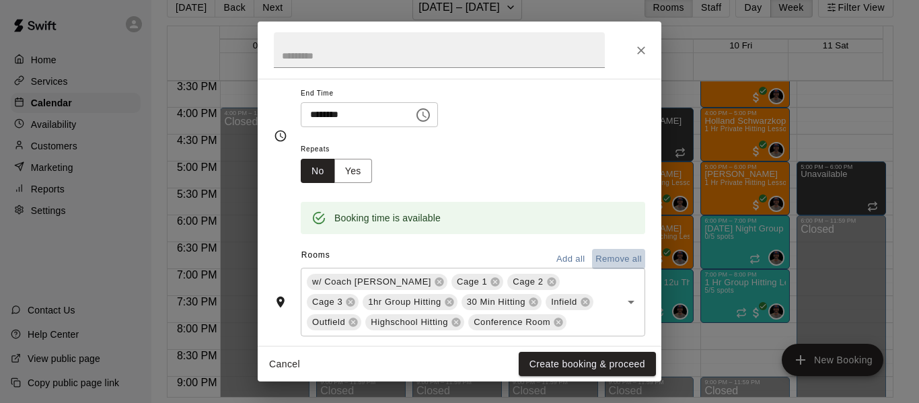
click at [605, 261] on button "Remove all" at bounding box center [618, 259] width 53 height 21
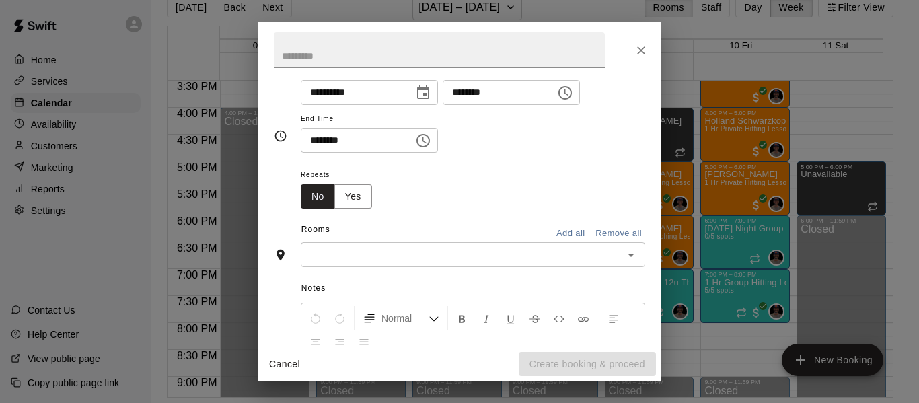
click at [440, 261] on input "text" at bounding box center [462, 254] width 314 height 17
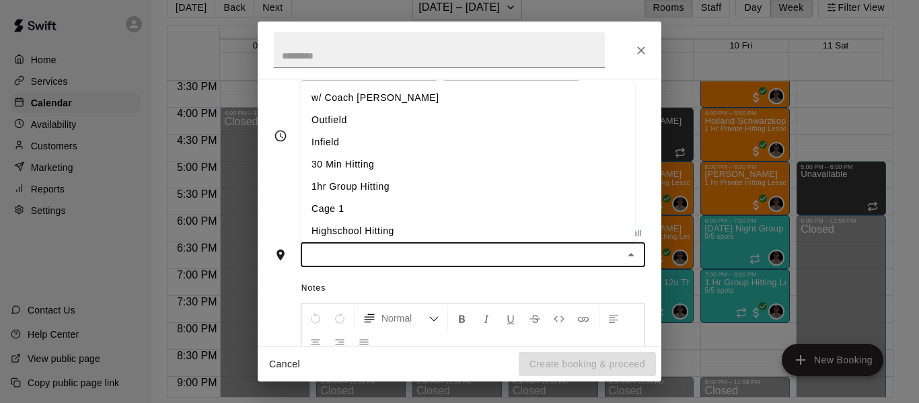
click at [352, 100] on li "w/ Coach [PERSON_NAME]" at bounding box center [468, 98] width 334 height 22
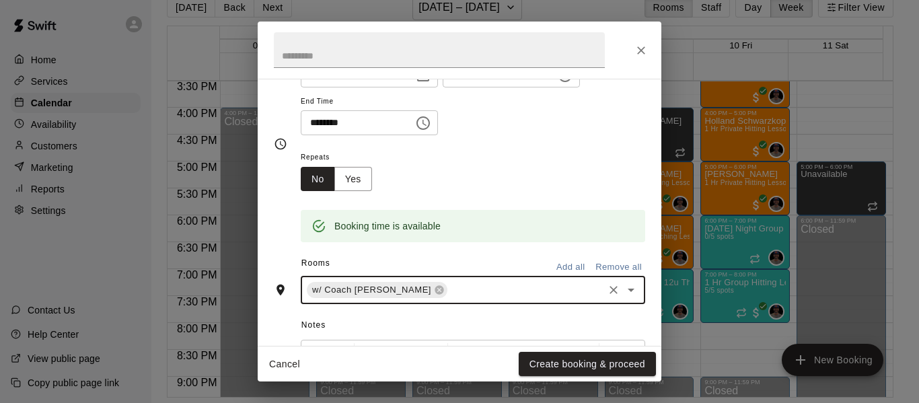
scroll to position [157, 0]
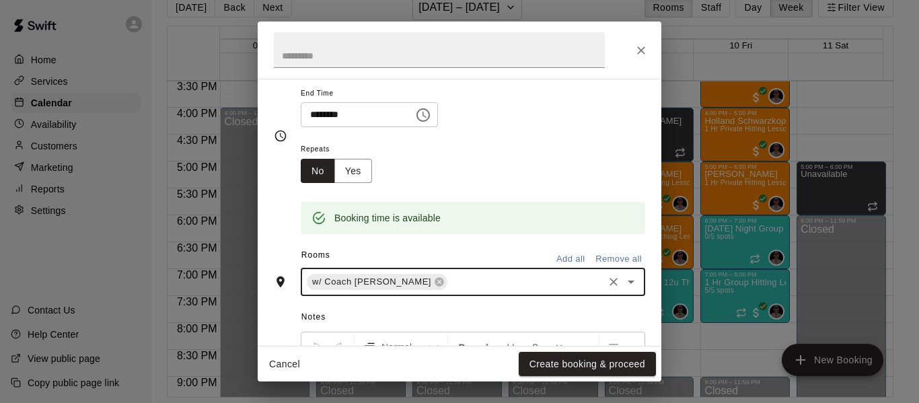
click at [449, 285] on input "text" at bounding box center [525, 282] width 152 height 17
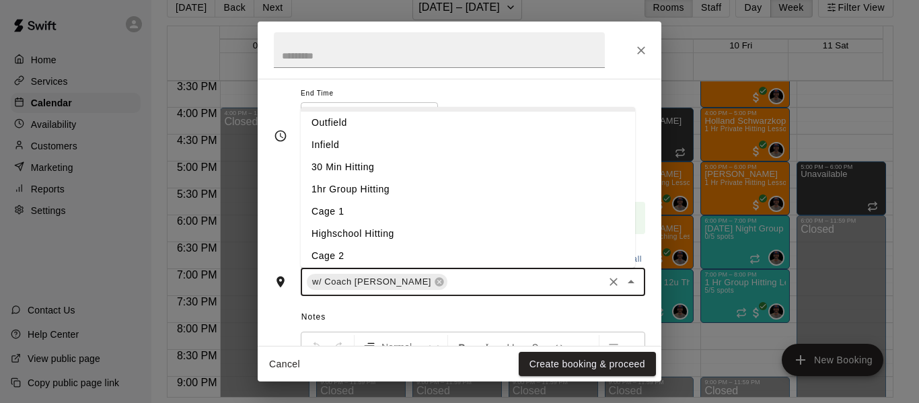
scroll to position [71, 0]
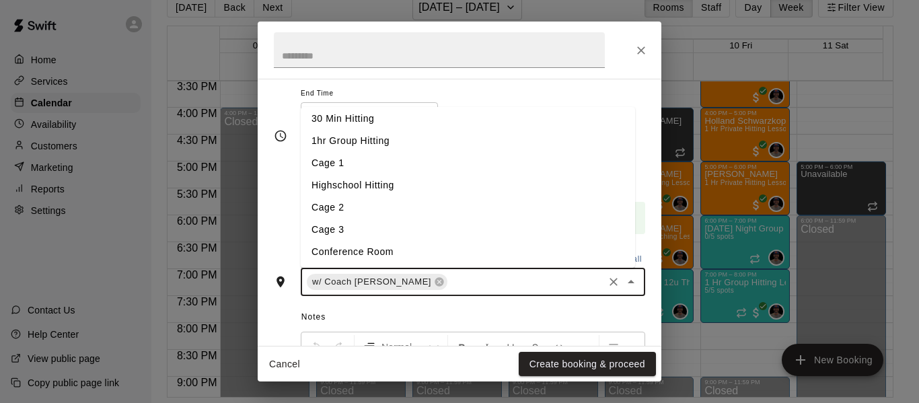
click at [345, 229] on li "Cage 3" at bounding box center [468, 230] width 334 height 22
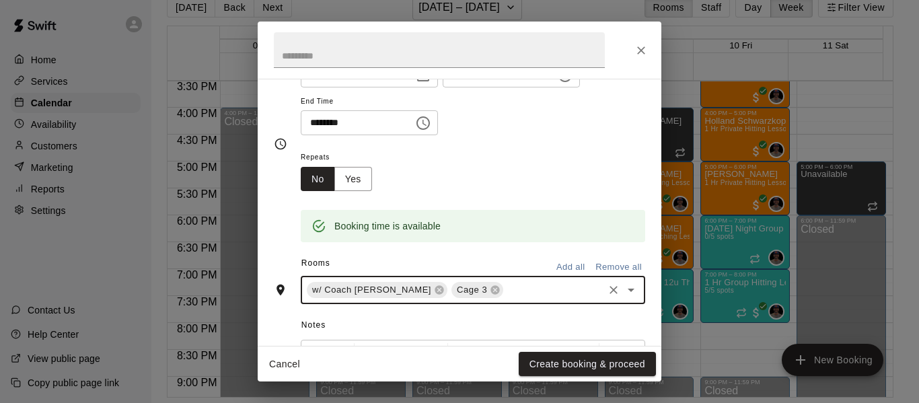
scroll to position [157, 0]
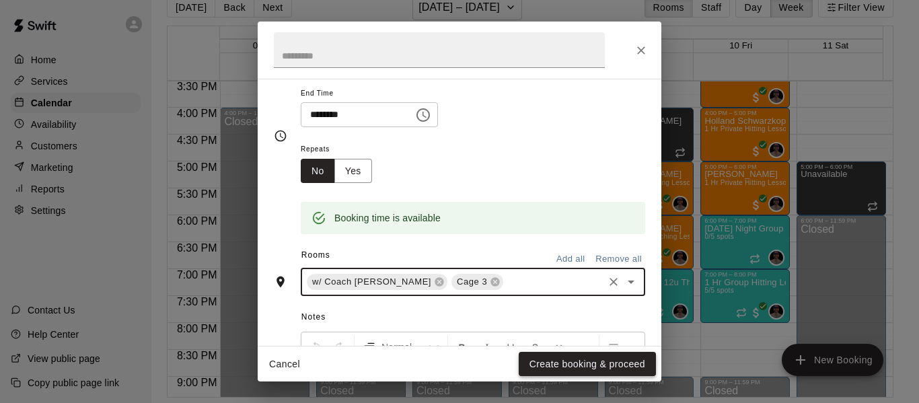
click at [586, 365] on button "Create booking & proceed" at bounding box center [587, 364] width 137 height 25
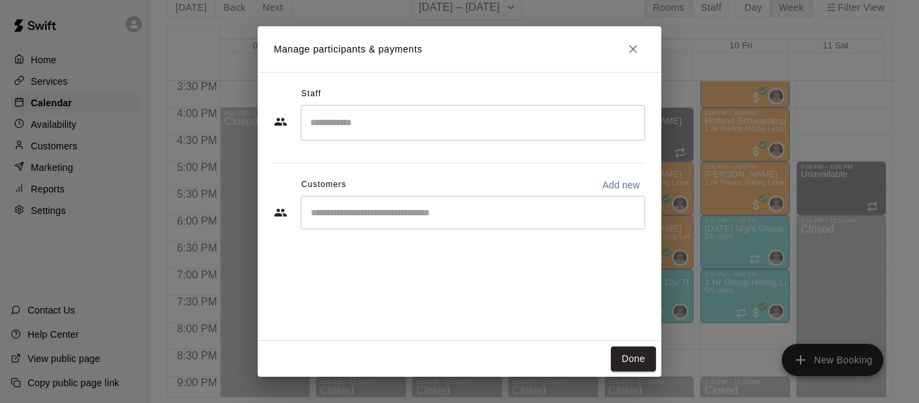
click at [428, 125] on input "Search staff" at bounding box center [473, 123] width 332 height 24
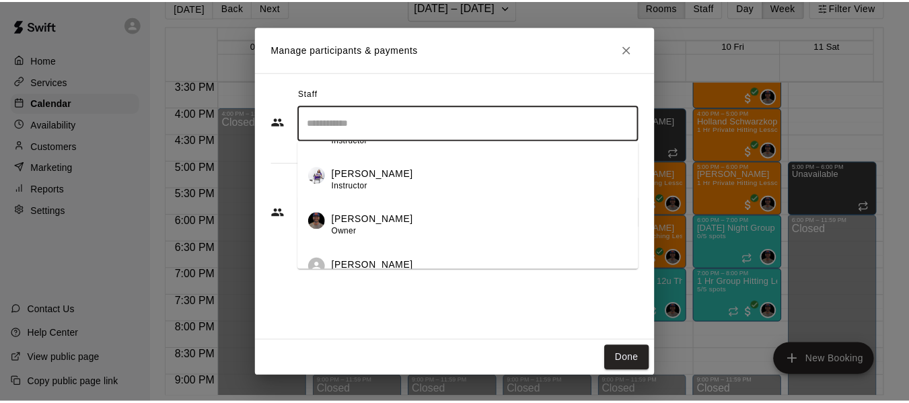
scroll to position [100, 0]
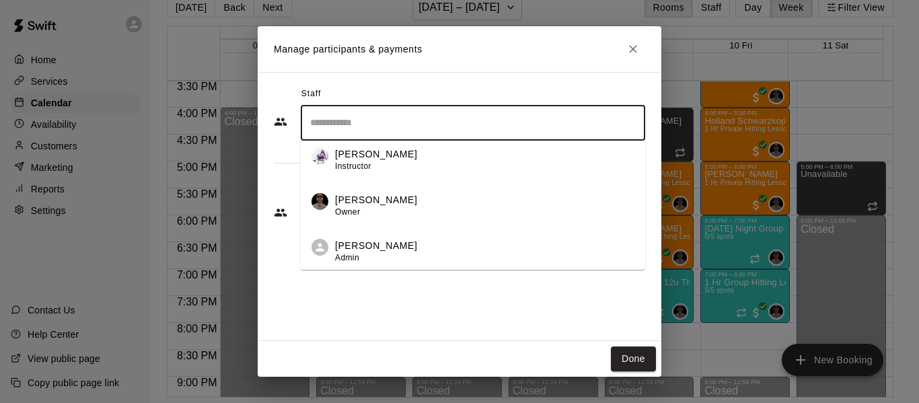
click at [410, 192] on li "[PERSON_NAME] Owner" at bounding box center [473, 201] width 344 height 46
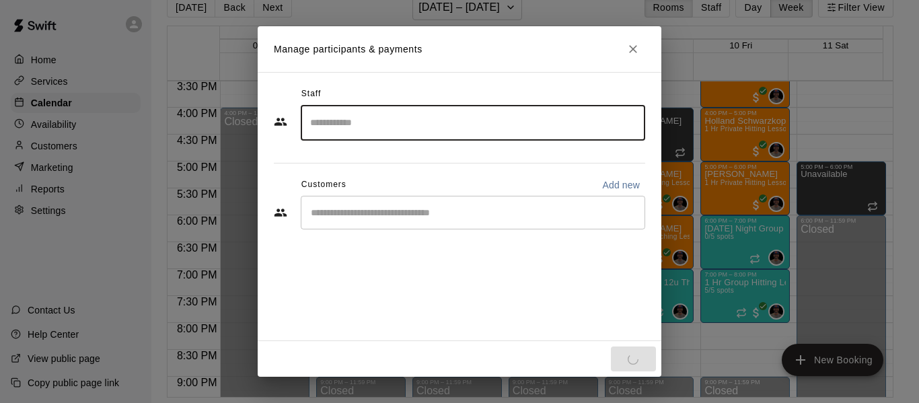
click at [416, 221] on div "​" at bounding box center [473, 213] width 344 height 34
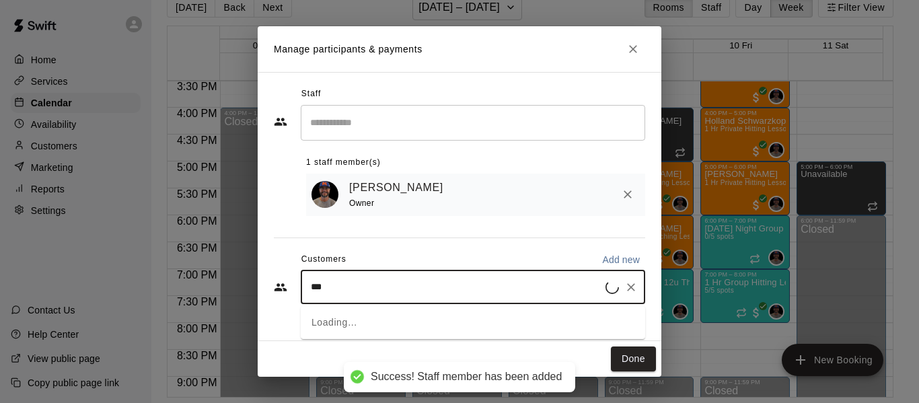
type input "****"
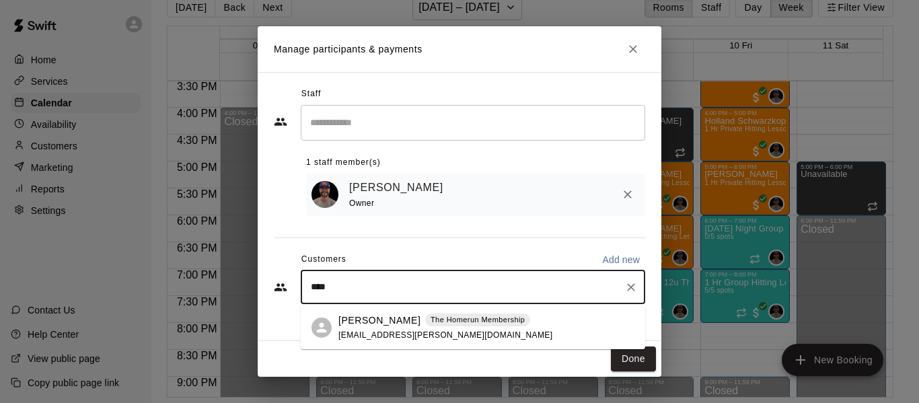
click at [373, 322] on p "[PERSON_NAME]" at bounding box center [379, 320] width 82 height 14
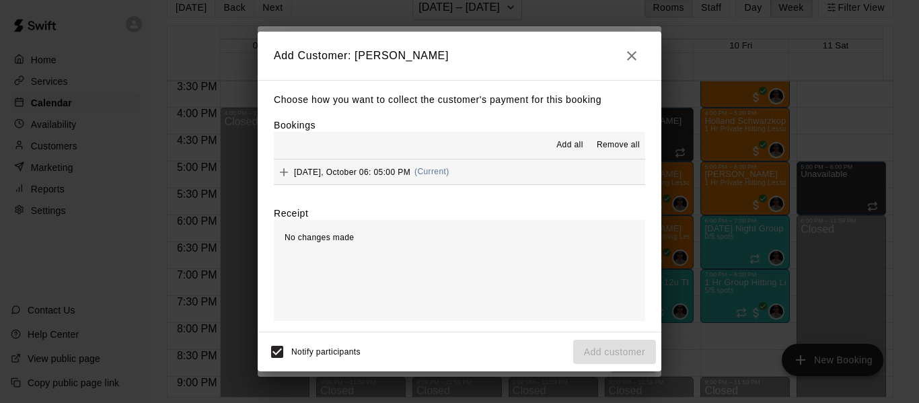
click at [485, 171] on button "[DATE], October 06: 05:00 PM (Current)" at bounding box center [459, 171] width 371 height 25
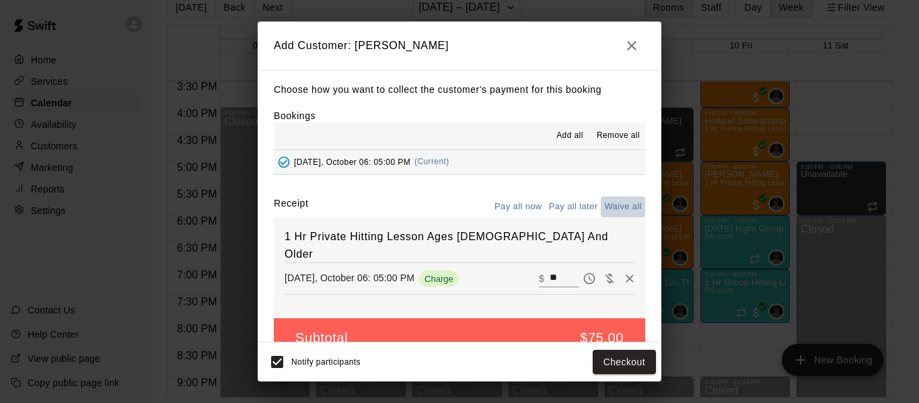
click at [608, 208] on button "Waive all" at bounding box center [623, 206] width 44 height 21
type input "*"
click at [631, 367] on button "Add customer" at bounding box center [614, 362] width 83 height 25
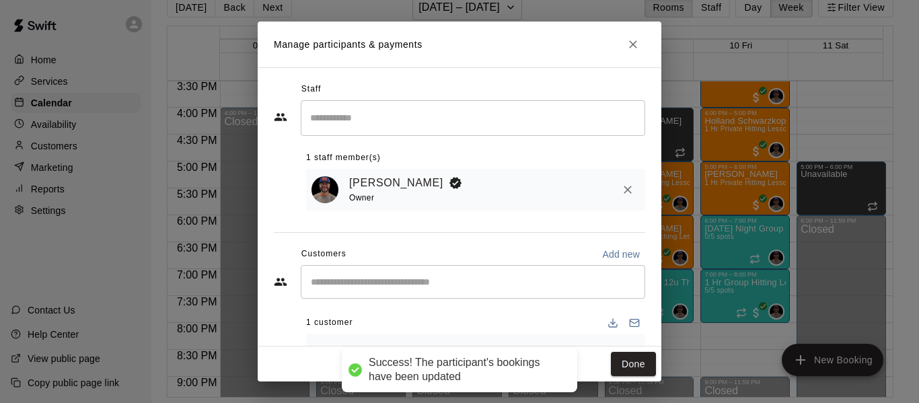
click at [631, 367] on button "Done" at bounding box center [633, 364] width 45 height 25
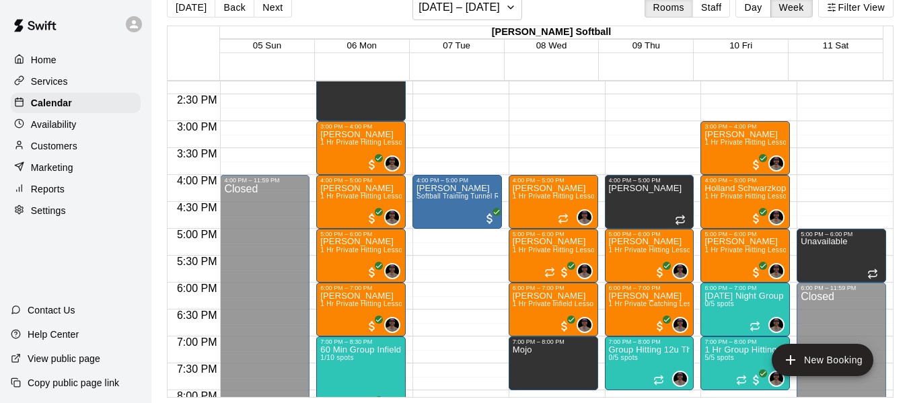
scroll to position [745, 0]
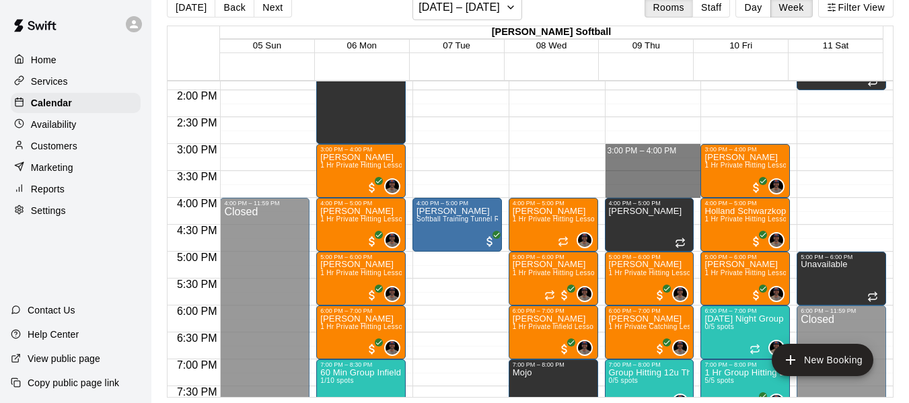
drag, startPoint x: 637, startPoint y: 149, endPoint x: 637, endPoint y: 192, distance: 43.0
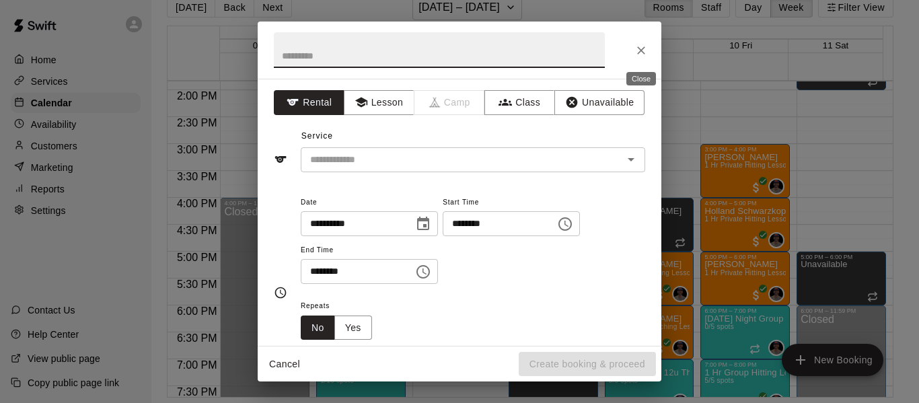
click at [645, 53] on icon "Close" at bounding box center [640, 50] width 13 height 13
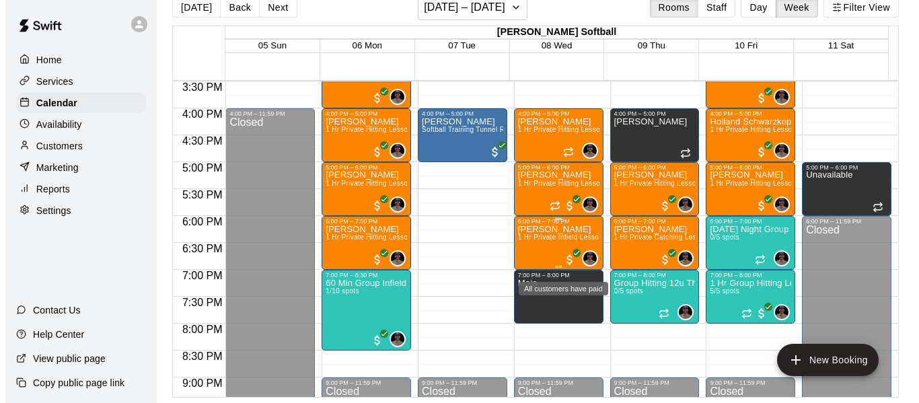
scroll to position [835, 0]
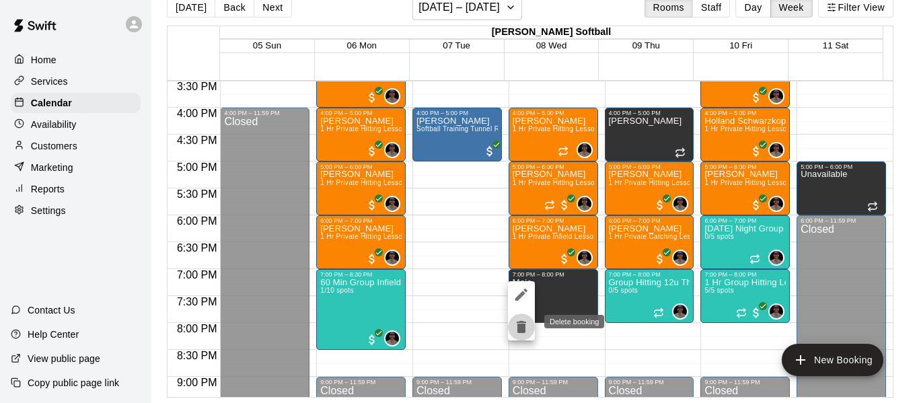
click at [519, 328] on icon "delete" at bounding box center [521, 327] width 9 height 12
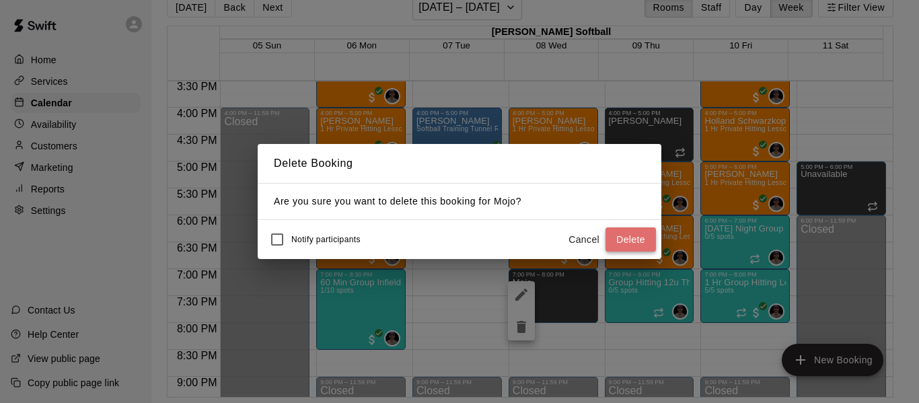
click at [628, 236] on button "Delete" at bounding box center [630, 239] width 50 height 25
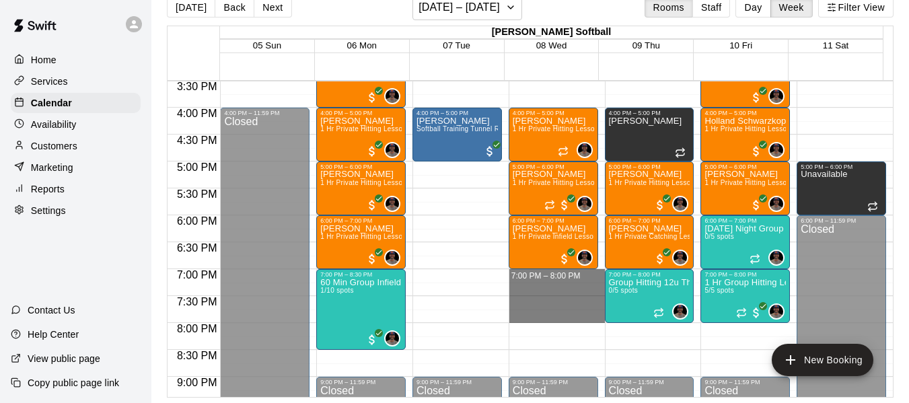
drag, startPoint x: 547, startPoint y: 278, endPoint x: 543, endPoint y: 315, distance: 37.2
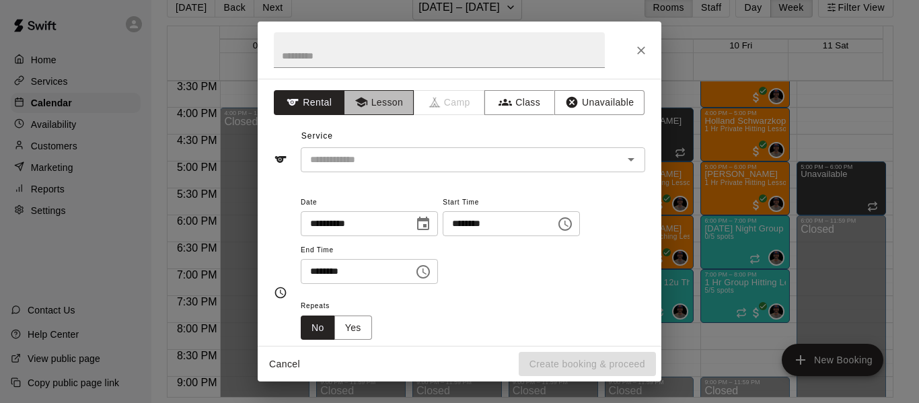
click at [381, 100] on button "Lesson" at bounding box center [379, 102] width 71 height 25
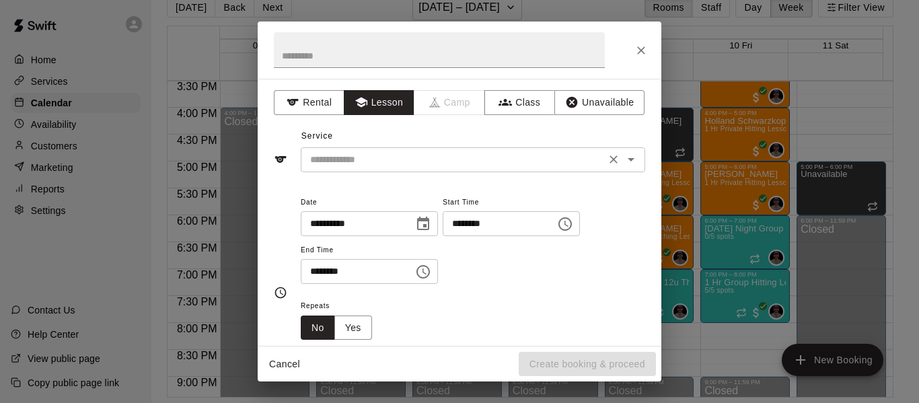
click at [383, 158] on input "text" at bounding box center [453, 159] width 297 height 17
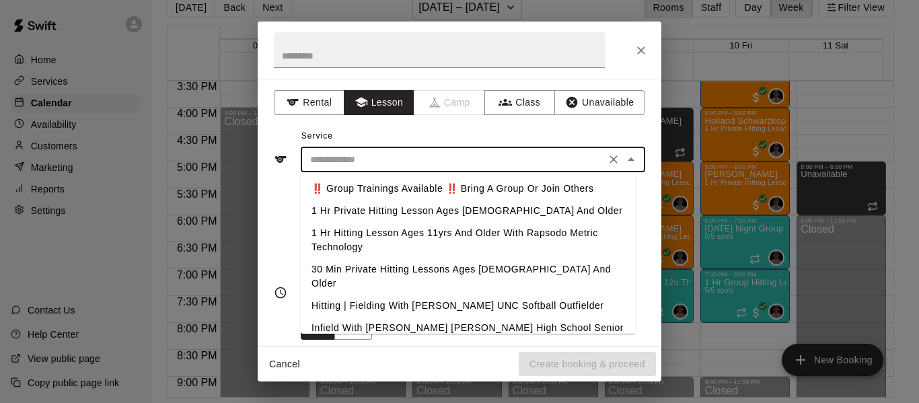
click at [402, 206] on li "1 Hr Private Hitting Lesson Ages [DEMOGRAPHIC_DATA] And Older" at bounding box center [468, 211] width 334 height 22
type input "**********"
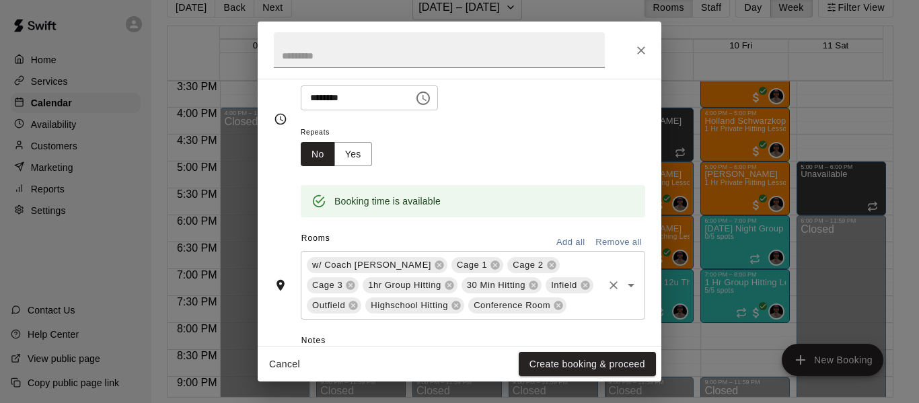
scroll to position [180, 0]
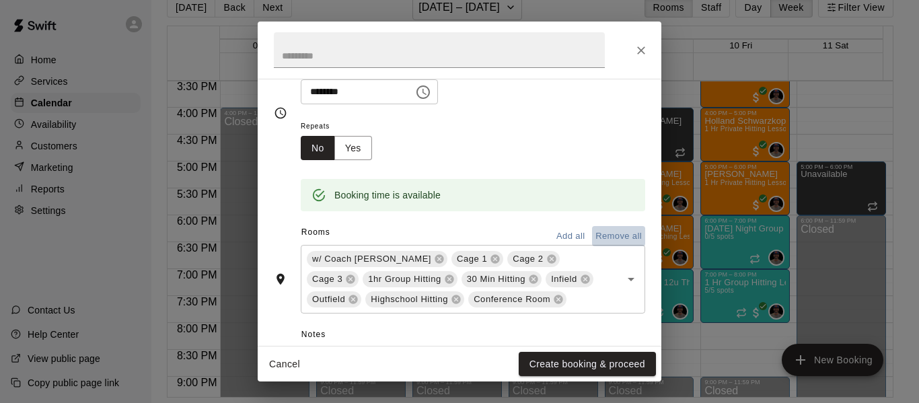
click at [592, 233] on button "Remove all" at bounding box center [618, 236] width 53 height 21
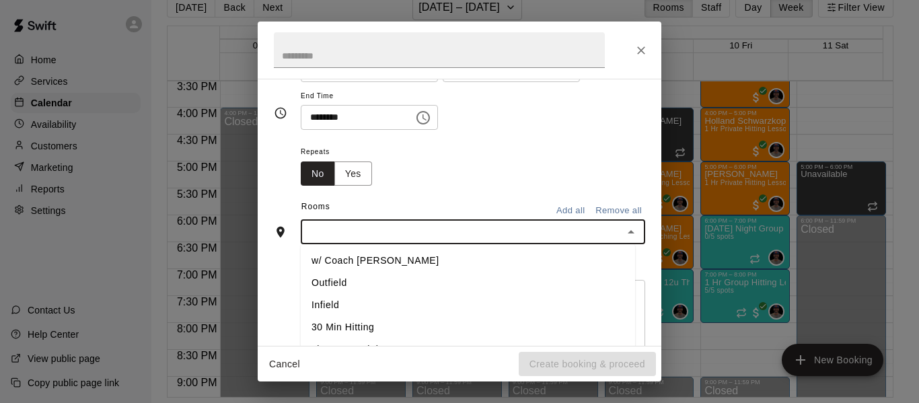
click at [408, 229] on input "text" at bounding box center [462, 231] width 314 height 17
click at [392, 263] on li "w/ Coach [PERSON_NAME]" at bounding box center [468, 261] width 334 height 22
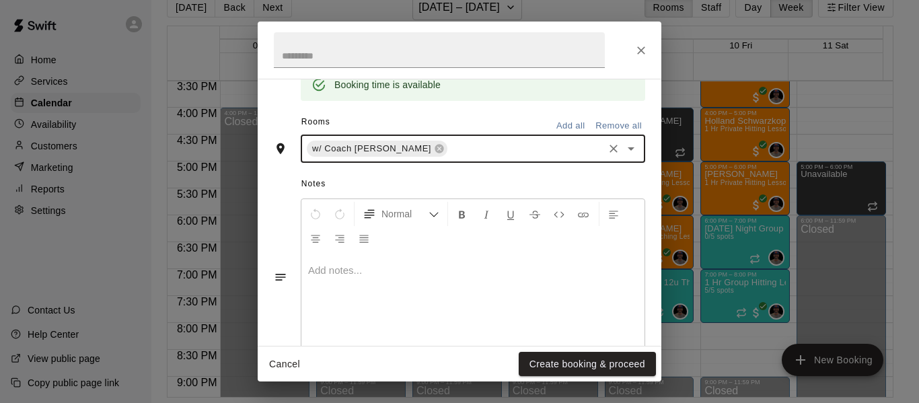
scroll to position [291, 0]
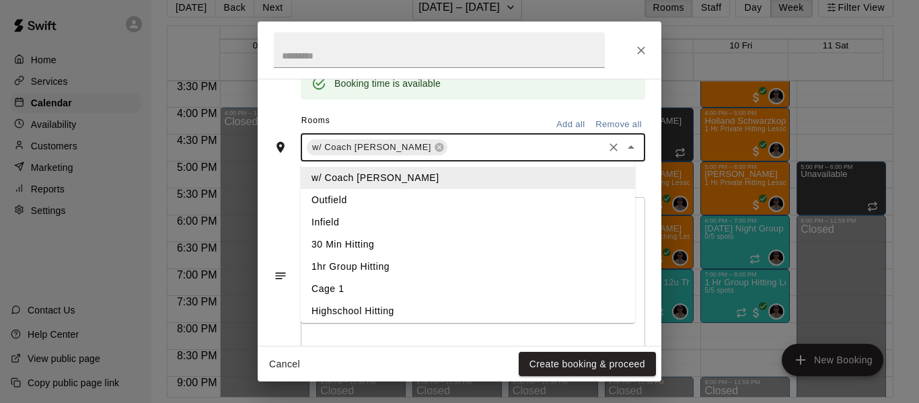
click at [459, 149] on input "text" at bounding box center [525, 147] width 152 height 17
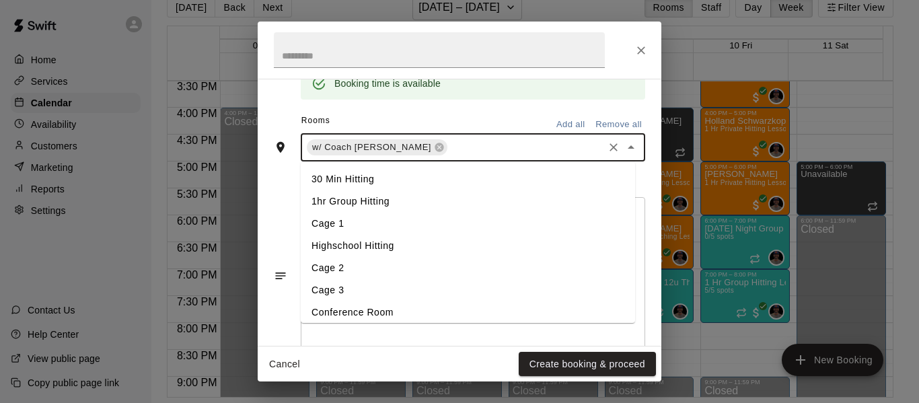
scroll to position [67, 0]
click at [354, 288] on li "Cage 3" at bounding box center [468, 288] width 334 height 22
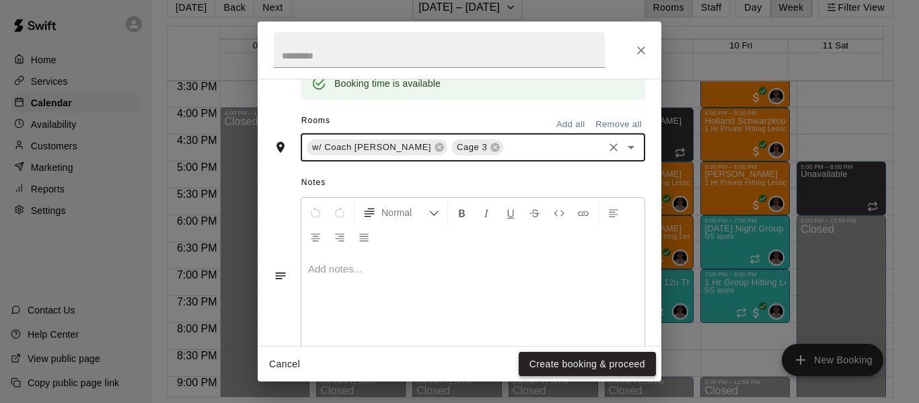
click at [576, 365] on button "Create booking & proceed" at bounding box center [587, 364] width 137 height 25
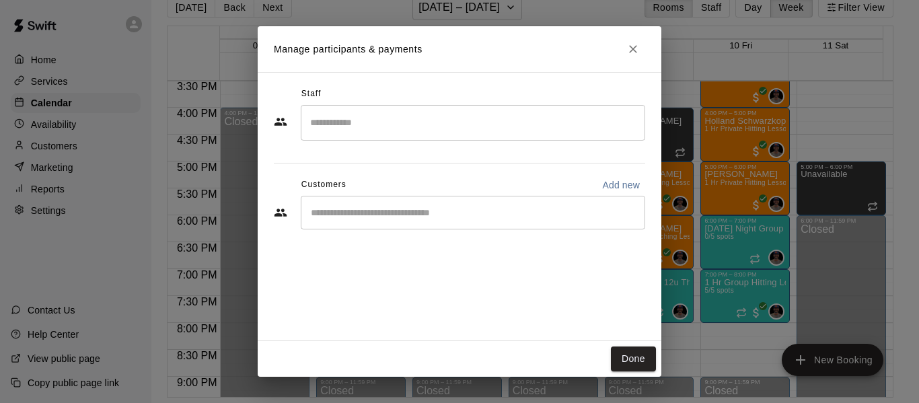
click at [379, 128] on input "Search staff" at bounding box center [473, 123] width 332 height 24
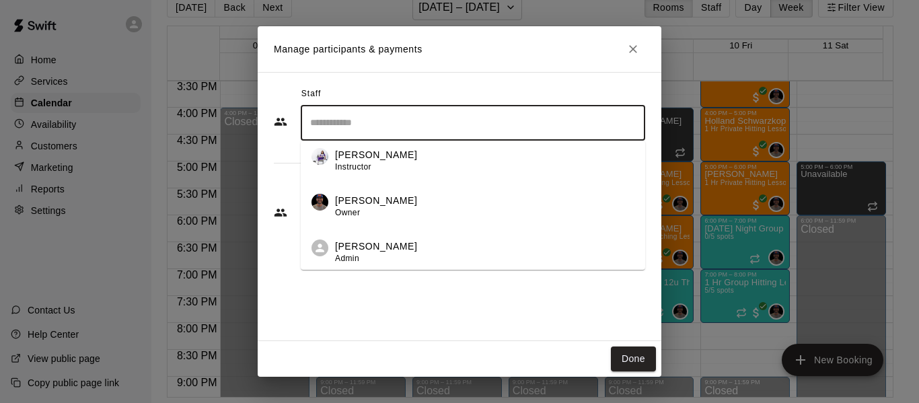
scroll to position [100, 0]
click at [375, 207] on div "[PERSON_NAME] Owner" at bounding box center [376, 206] width 82 height 26
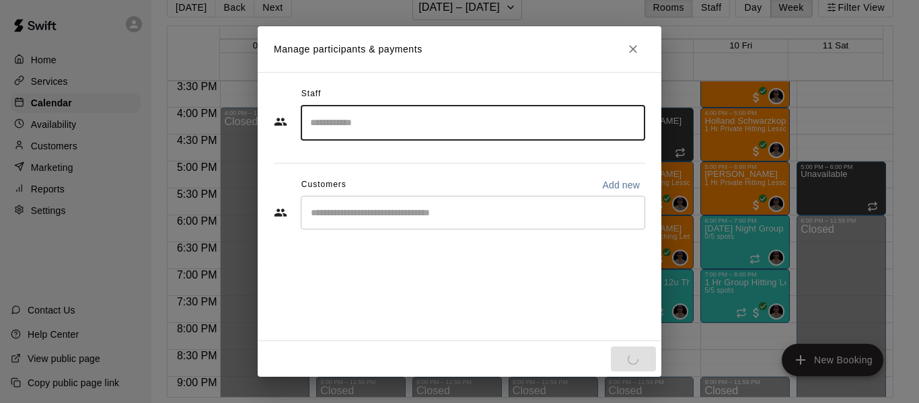
click at [499, 222] on div "​" at bounding box center [473, 213] width 344 height 34
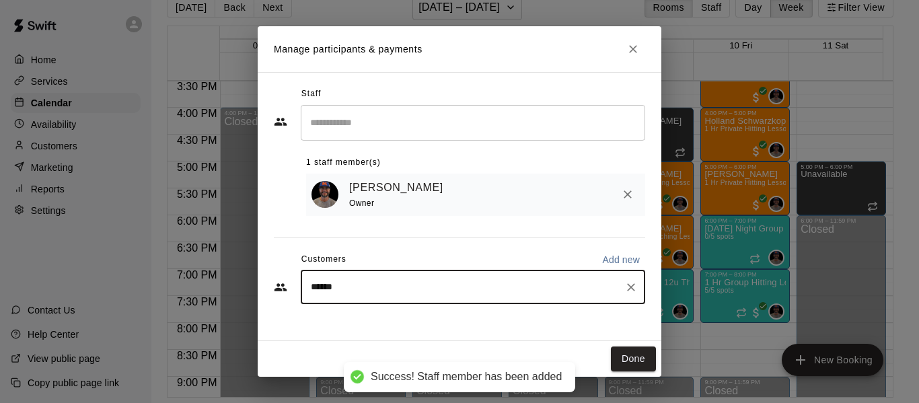
type input "*******"
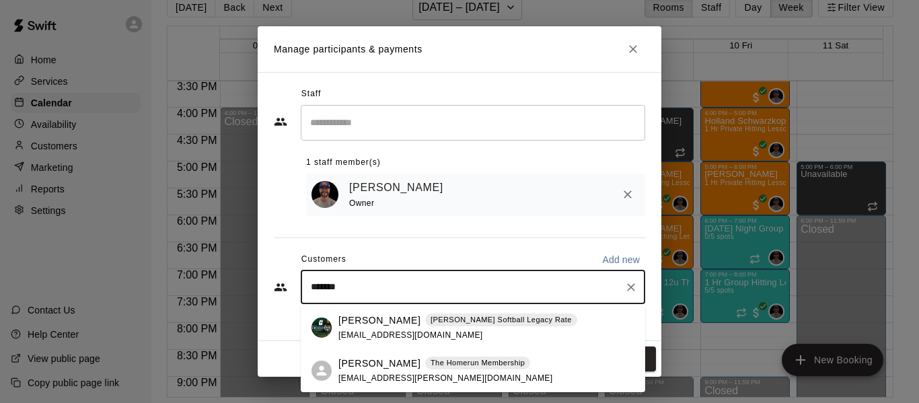
click at [380, 332] on span "[EMAIL_ADDRESS][DOMAIN_NAME]" at bounding box center [410, 334] width 145 height 9
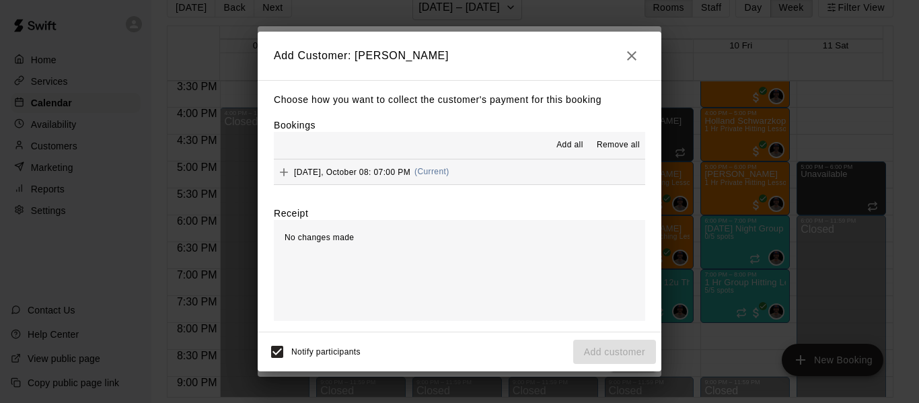
click at [518, 164] on button "[DATE], October 08: 07:00 PM (Current)" at bounding box center [459, 171] width 371 height 25
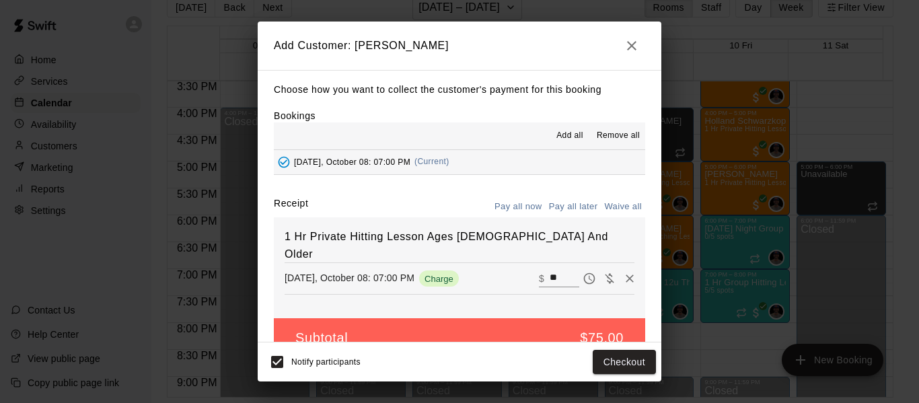
click at [606, 211] on button "Waive all" at bounding box center [623, 206] width 44 height 21
type input "*"
click at [599, 361] on button "Add customer" at bounding box center [614, 362] width 83 height 25
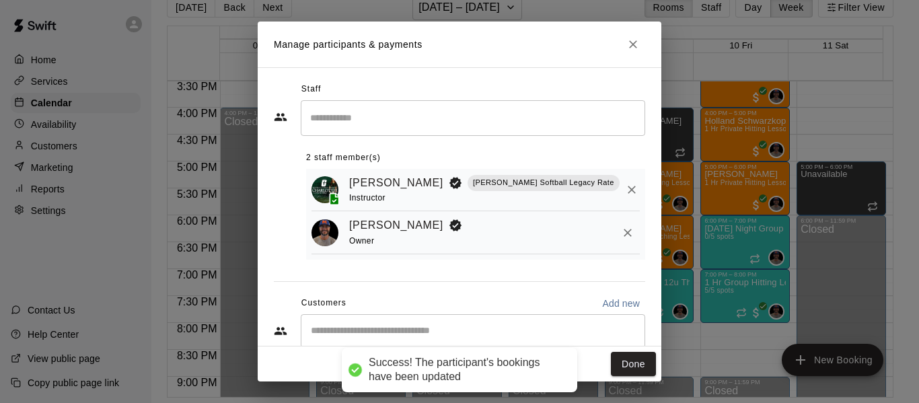
drag, startPoint x: 624, startPoint y: 364, endPoint x: 315, endPoint y: 71, distance: 425.8
click at [625, 364] on button "Done" at bounding box center [633, 364] width 45 height 25
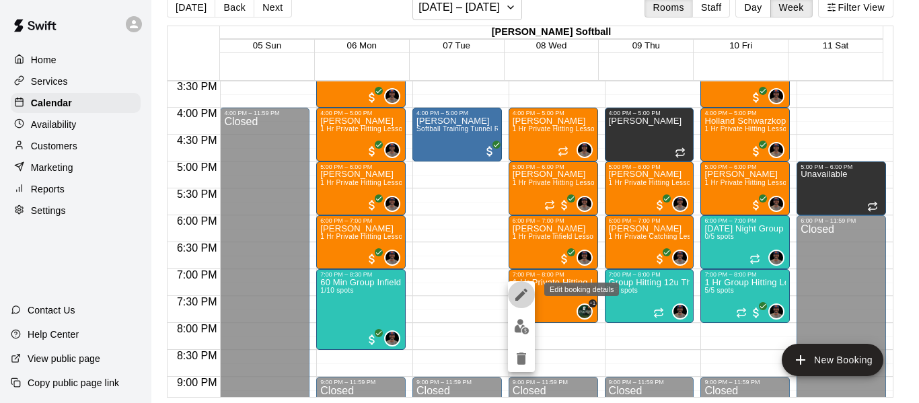
click at [519, 297] on icon "edit" at bounding box center [521, 295] width 12 height 12
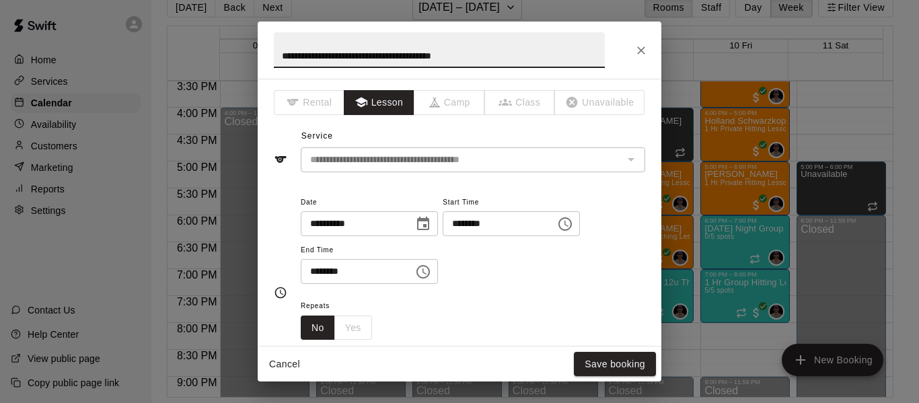
drag, startPoint x: 521, startPoint y: 58, endPoint x: 262, endPoint y: 46, distance: 259.3
click at [262, 46] on h2 "**********" at bounding box center [439, 50] width 363 height 57
click at [297, 51] on input "**********" at bounding box center [439, 50] width 331 height 36
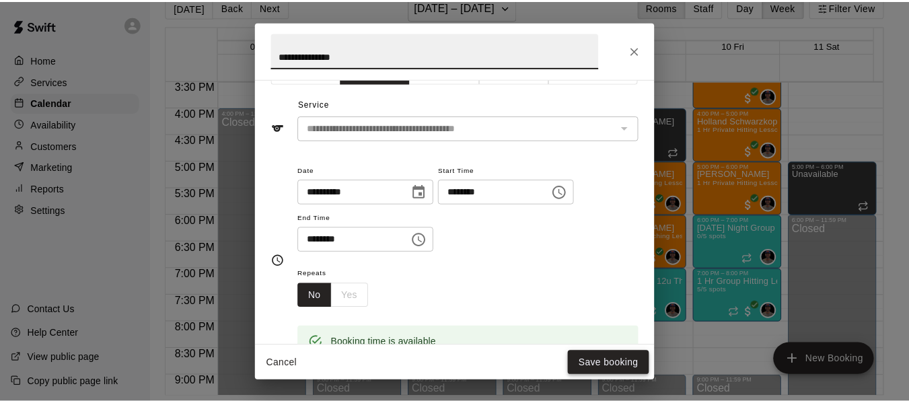
scroll to position [67, 0]
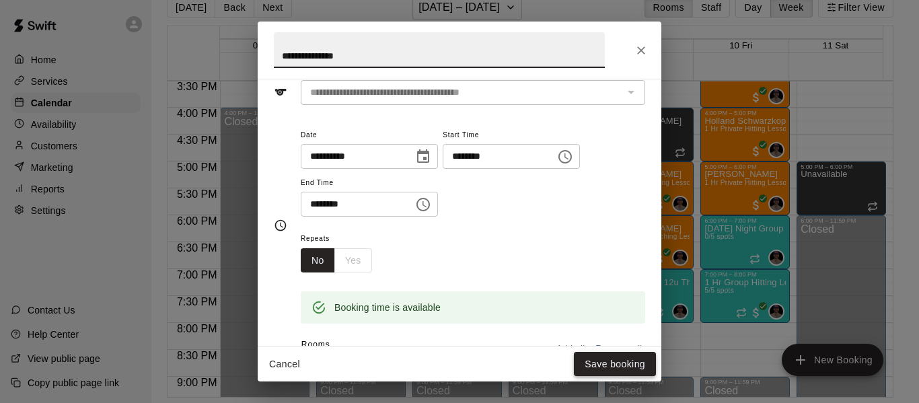
type input "**********"
click at [602, 367] on button "Save booking" at bounding box center [615, 364] width 82 height 25
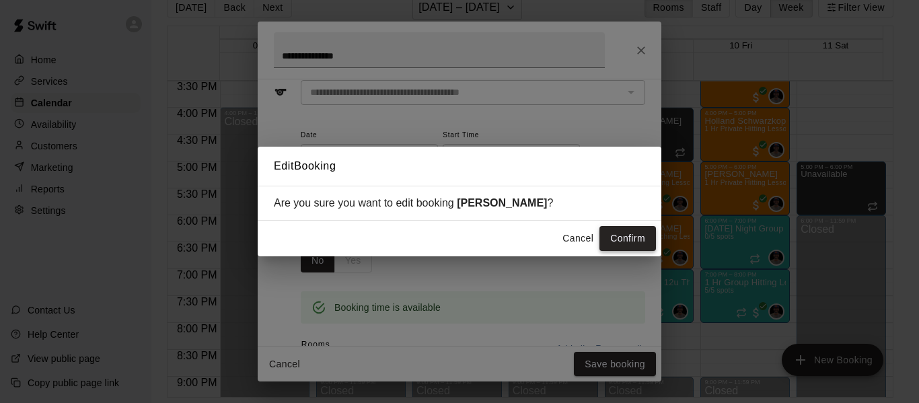
click at [646, 236] on button "Confirm" at bounding box center [627, 238] width 57 height 25
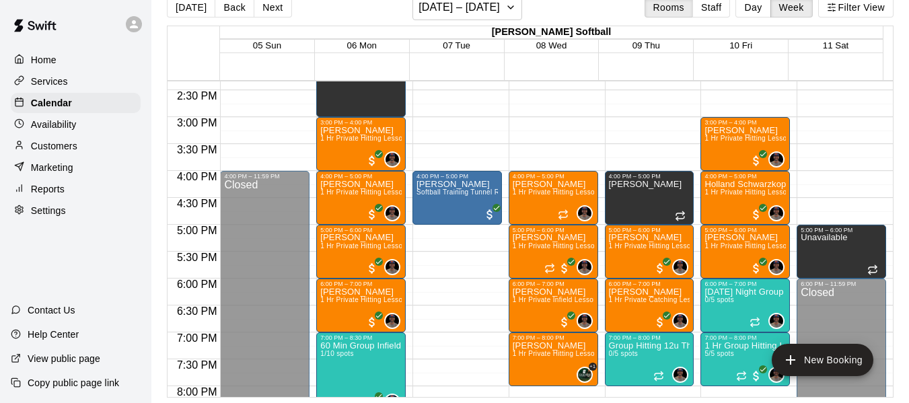
scroll to position [767, 0]
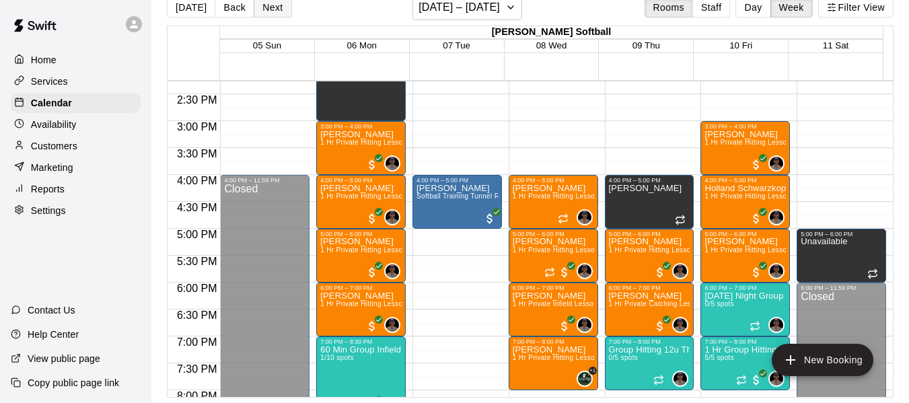
click at [273, 10] on button "Next" at bounding box center [273, 7] width 38 height 20
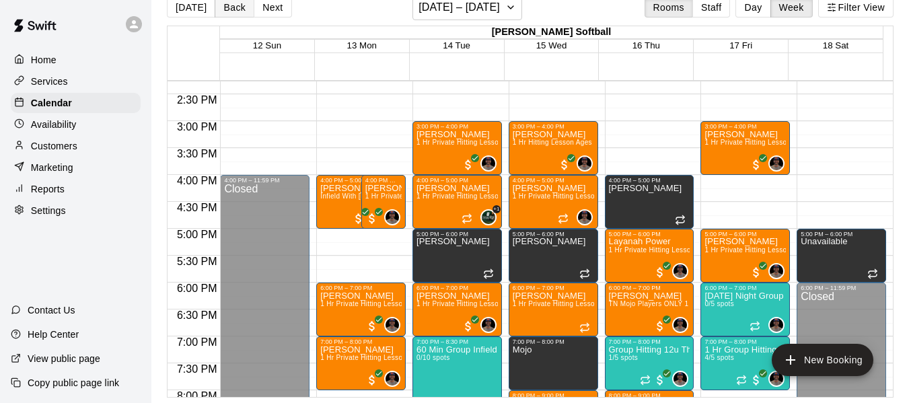
click at [225, 11] on button "Back" at bounding box center [235, 7] width 40 height 20
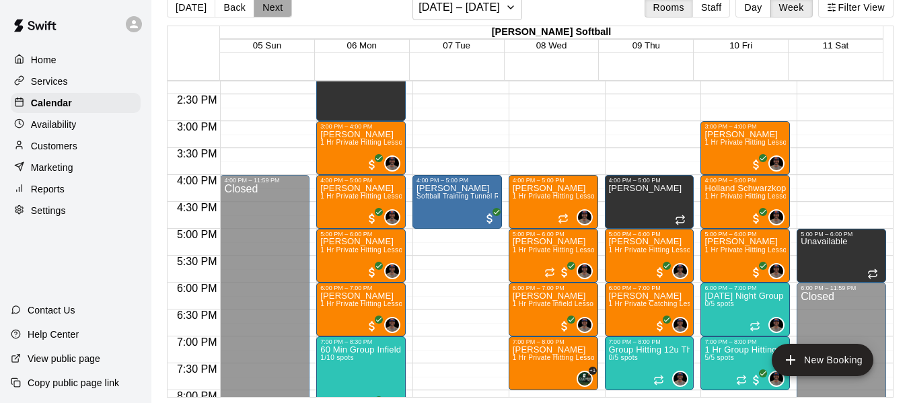
click at [278, 1] on button "Next" at bounding box center [273, 7] width 38 height 20
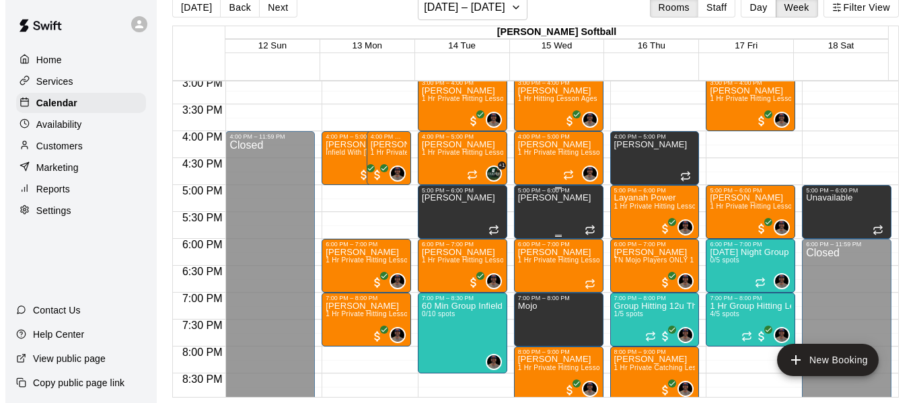
scroll to position [812, 0]
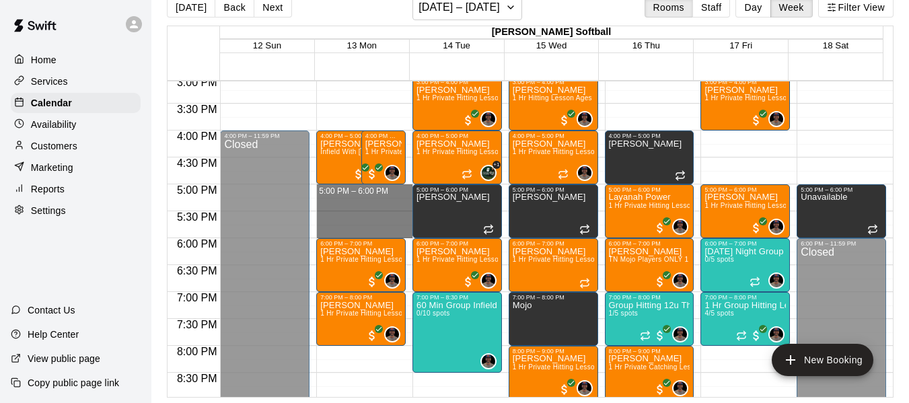
drag, startPoint x: 356, startPoint y: 189, endPoint x: 356, endPoint y: 231, distance: 41.7
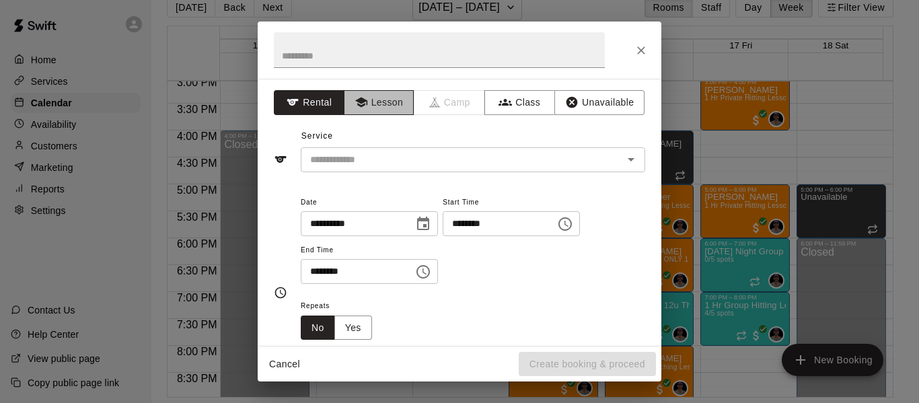
click at [365, 94] on button "Lesson" at bounding box center [379, 102] width 71 height 25
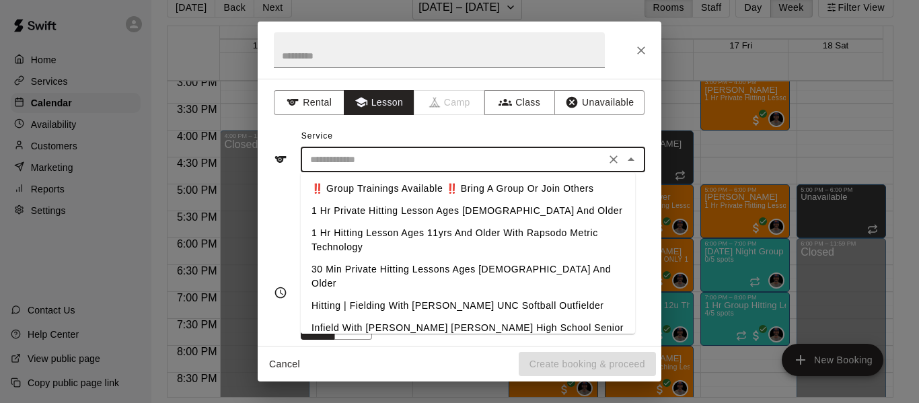
click at [381, 161] on input "text" at bounding box center [453, 159] width 297 height 17
click at [381, 210] on li "1 Hr Private Hitting Lesson Ages [DEMOGRAPHIC_DATA] And Older" at bounding box center [468, 211] width 334 height 22
type input "**********"
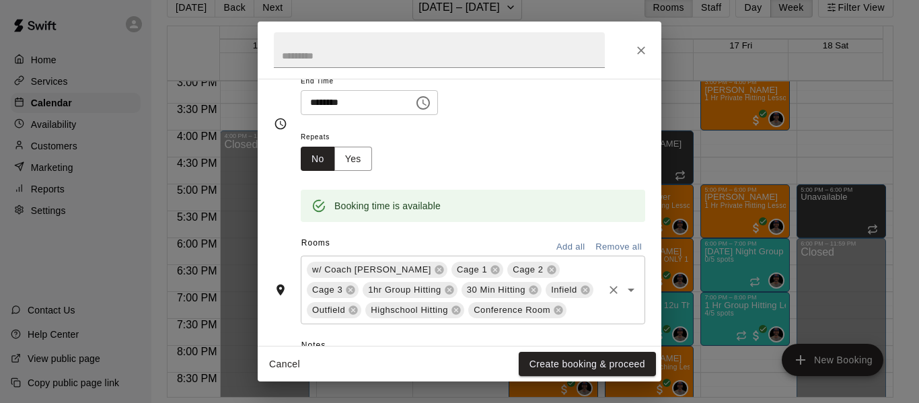
scroll to position [180, 0]
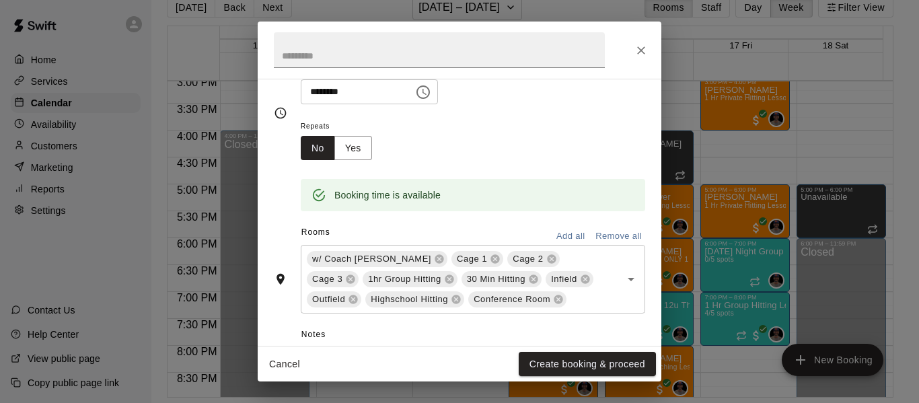
click at [613, 235] on button "Remove all" at bounding box center [618, 236] width 53 height 21
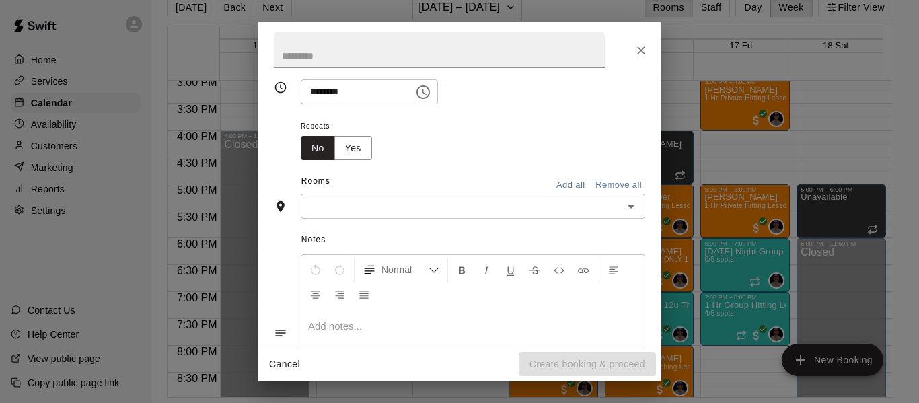
scroll to position [154, 0]
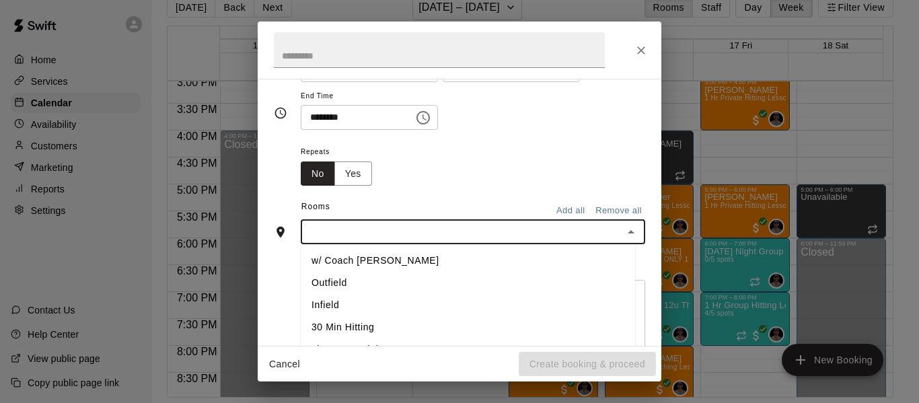
click at [481, 235] on input "text" at bounding box center [462, 231] width 314 height 17
click at [369, 264] on li "w/ Coach [PERSON_NAME]" at bounding box center [468, 261] width 334 height 22
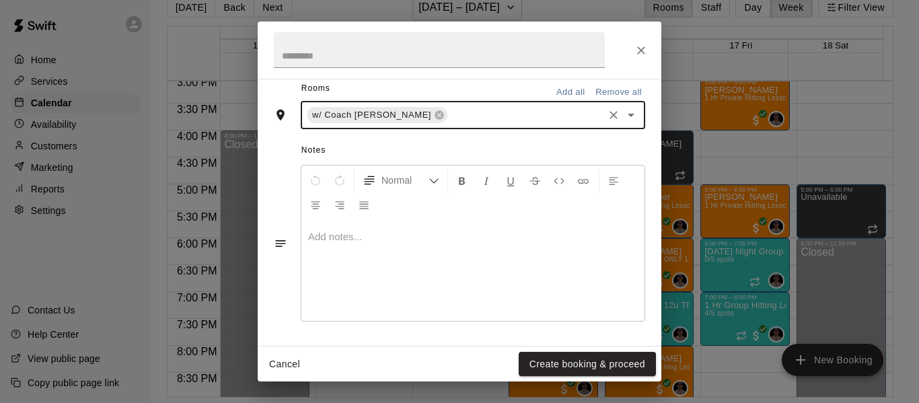
scroll to position [324, 0]
click at [478, 118] on input "text" at bounding box center [525, 114] width 152 height 17
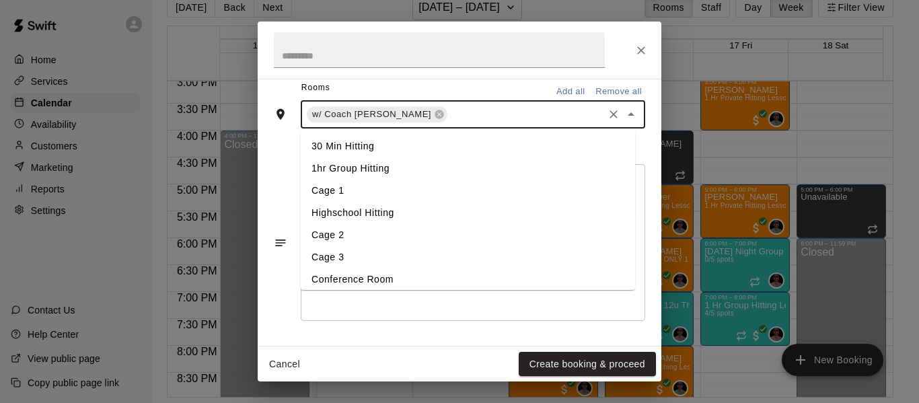
scroll to position [71, 0]
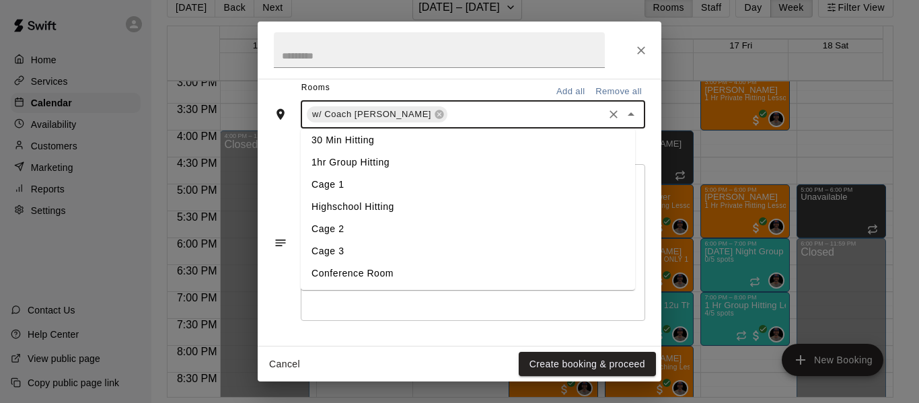
click at [371, 253] on li "Cage 3" at bounding box center [468, 251] width 334 height 22
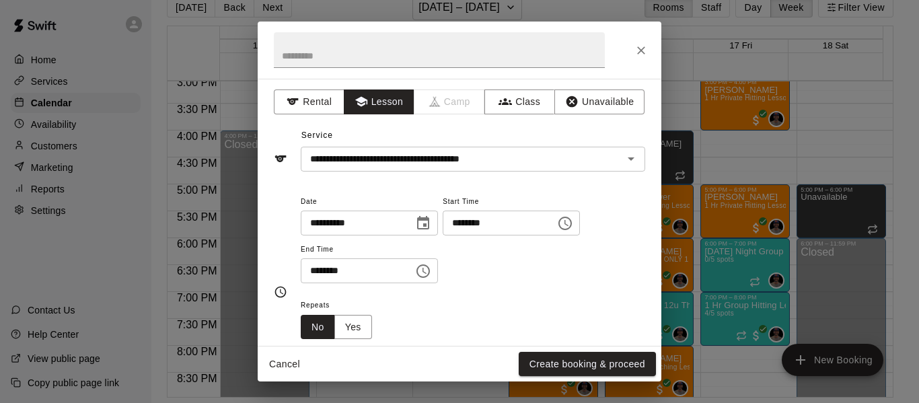
scroll to position [0, 0]
click at [605, 365] on button "Create booking & proceed" at bounding box center [587, 364] width 137 height 25
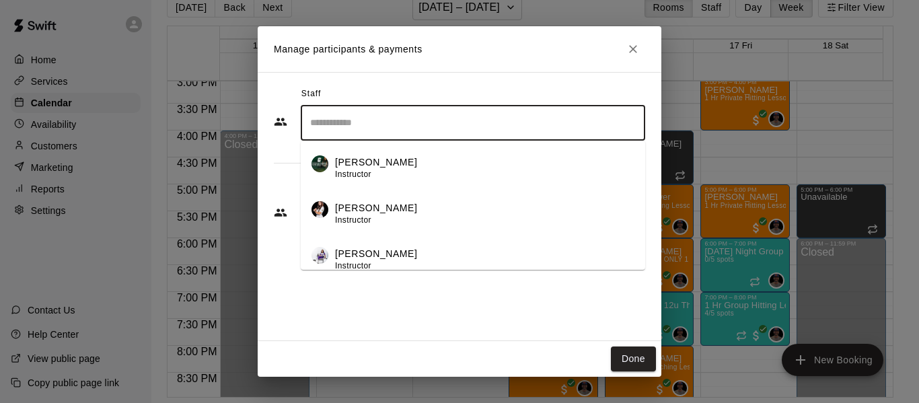
click at [382, 118] on input "Search staff" at bounding box center [473, 123] width 332 height 24
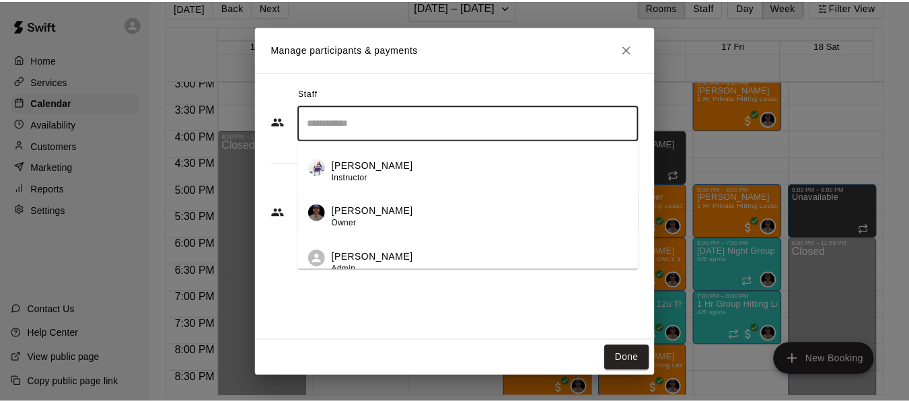
scroll to position [100, 0]
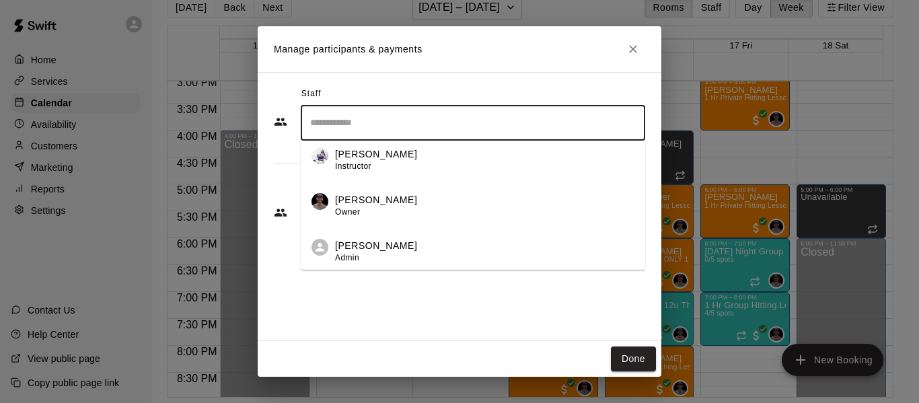
click at [390, 201] on p "[PERSON_NAME]" at bounding box center [376, 200] width 82 height 14
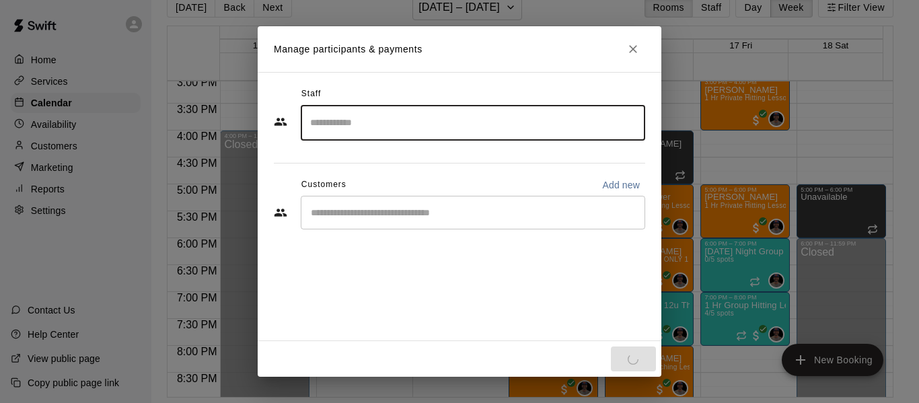
click at [391, 213] on input "Start typing to search customers..." at bounding box center [473, 212] width 332 height 13
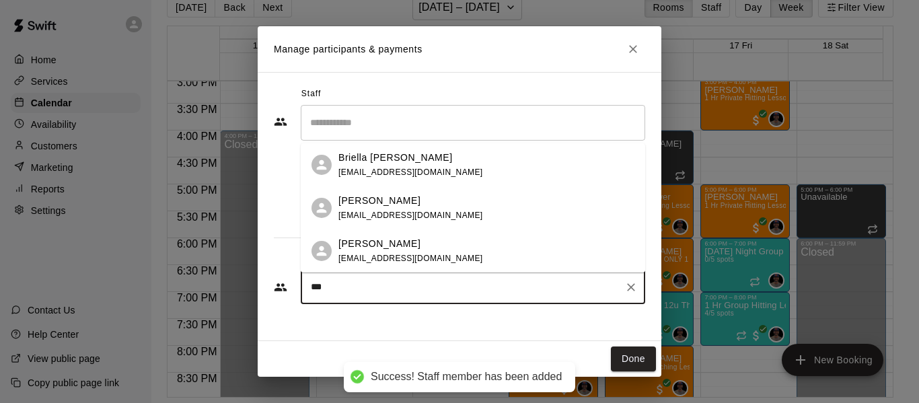
type input "****"
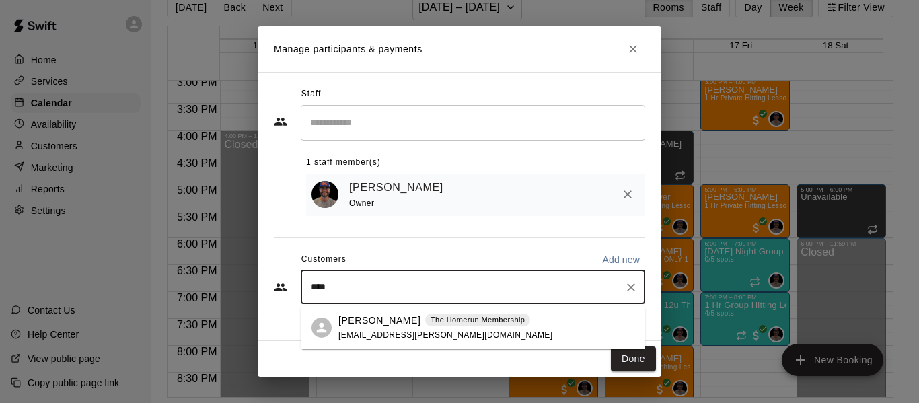
click at [441, 336] on span "[EMAIL_ADDRESS][PERSON_NAME][DOMAIN_NAME]" at bounding box center [445, 334] width 214 height 9
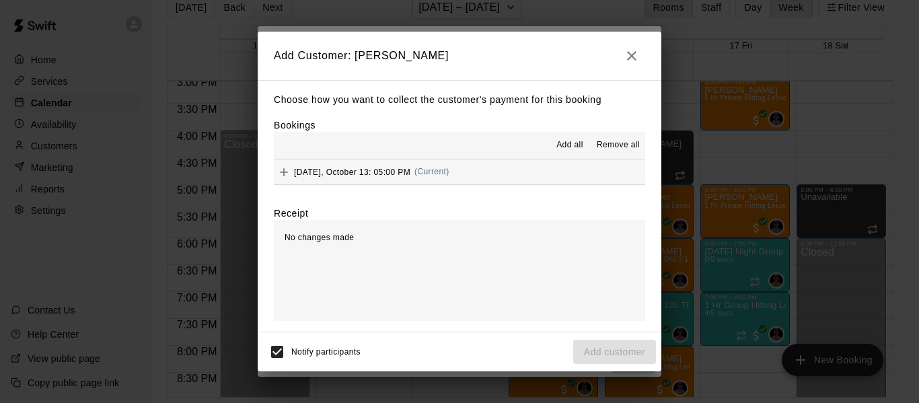
click at [472, 165] on button "[DATE], October 13: 05:00 PM (Current)" at bounding box center [459, 171] width 371 height 25
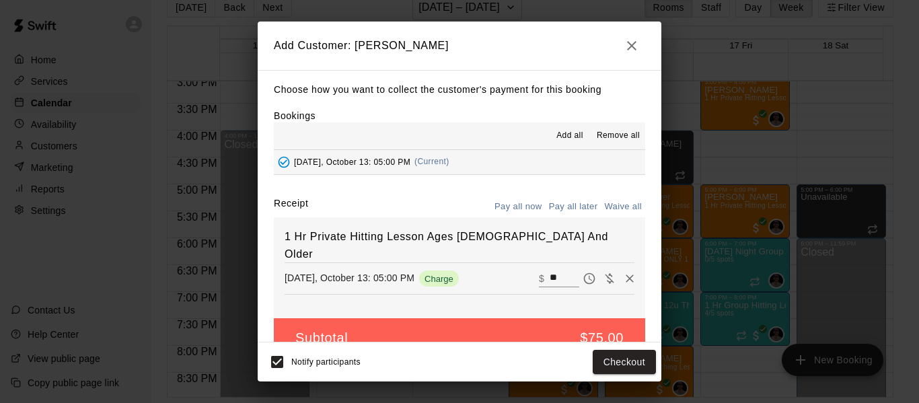
click at [608, 204] on button "Waive all" at bounding box center [623, 206] width 44 height 21
type input "*"
click at [617, 365] on button "Add customer" at bounding box center [614, 362] width 83 height 25
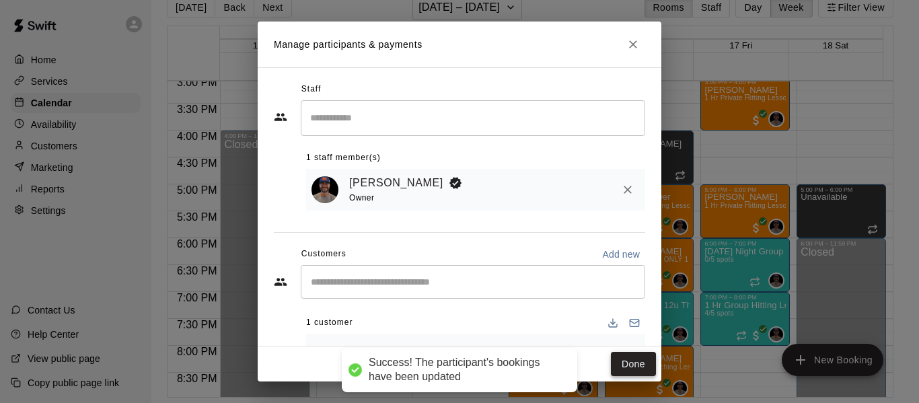
click at [633, 363] on button "Done" at bounding box center [633, 364] width 45 height 25
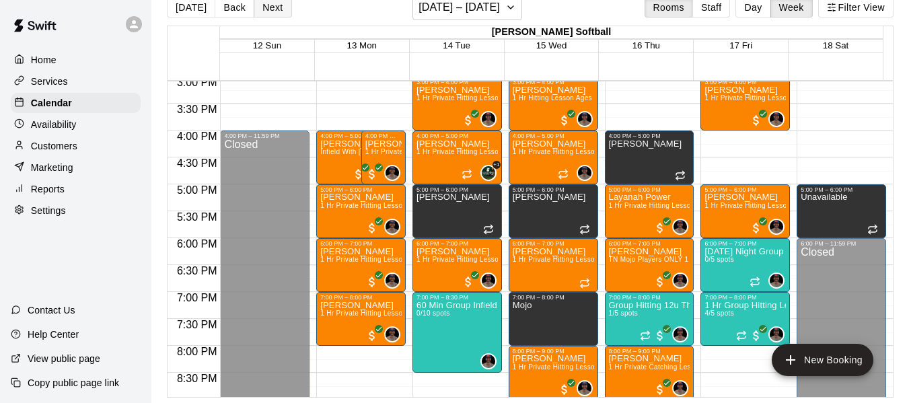
click at [275, 8] on button "Next" at bounding box center [273, 7] width 38 height 20
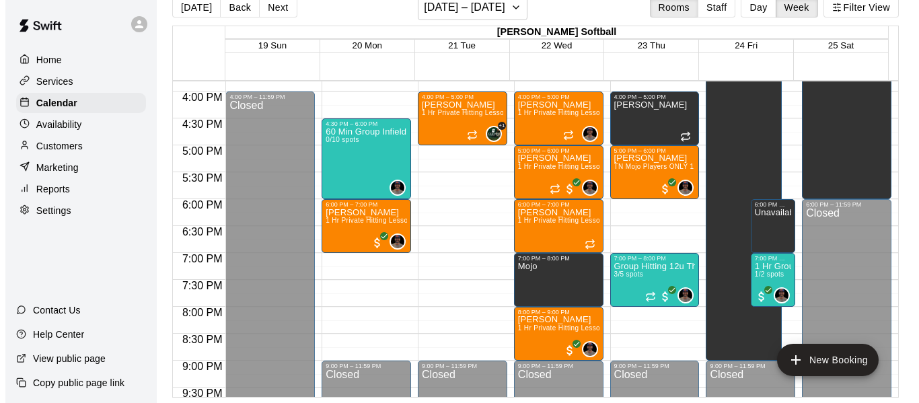
scroll to position [857, 0]
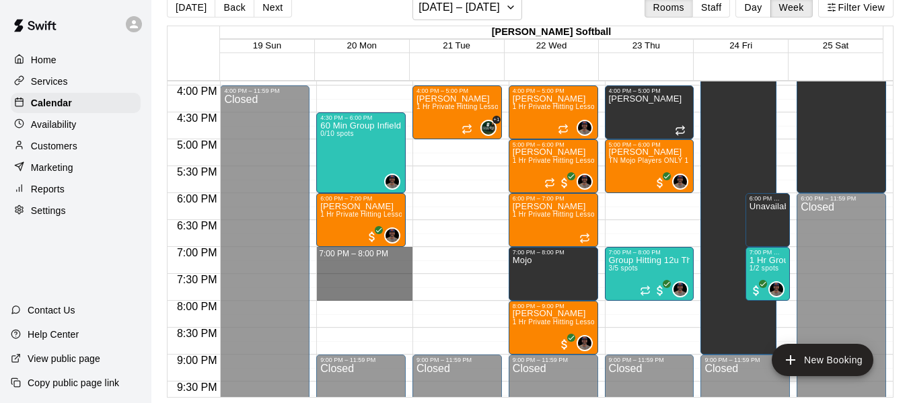
drag, startPoint x: 340, startPoint y: 250, endPoint x: 354, endPoint y: 295, distance: 47.4
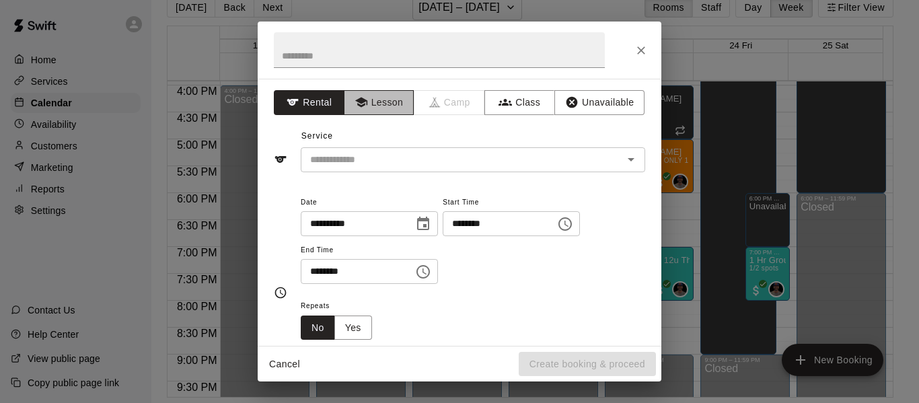
click at [373, 100] on button "Lesson" at bounding box center [379, 102] width 71 height 25
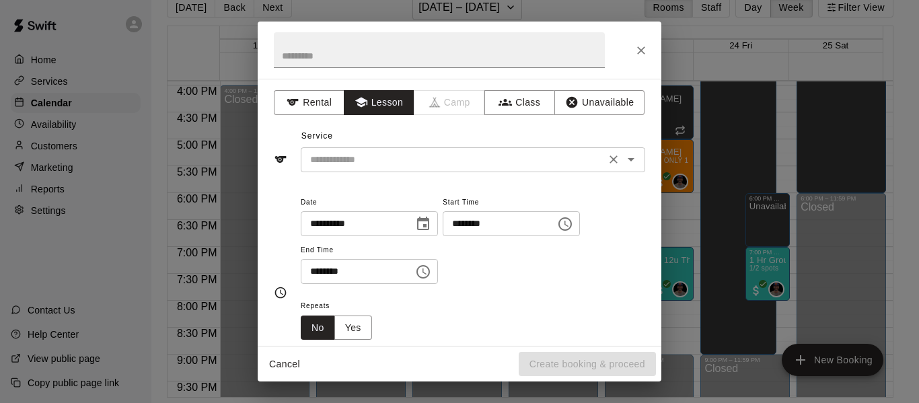
click at [373, 165] on input "text" at bounding box center [453, 159] width 297 height 17
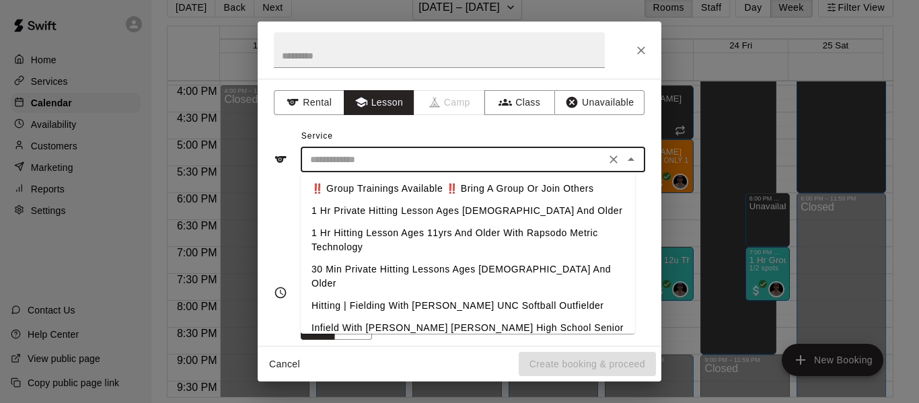
click at [371, 206] on li "1 Hr Private Hitting Lesson Ages [DEMOGRAPHIC_DATA] And Older" at bounding box center [468, 211] width 334 height 22
type input "**********"
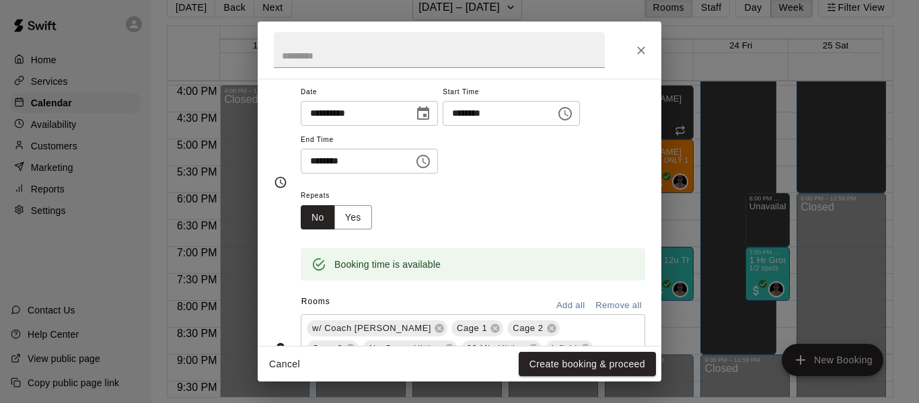
scroll to position [112, 0]
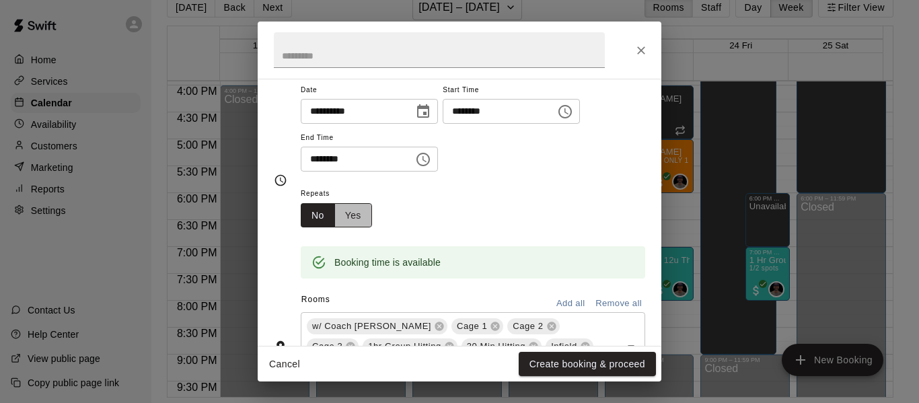
click at [344, 210] on button "Yes" at bounding box center [353, 215] width 38 height 25
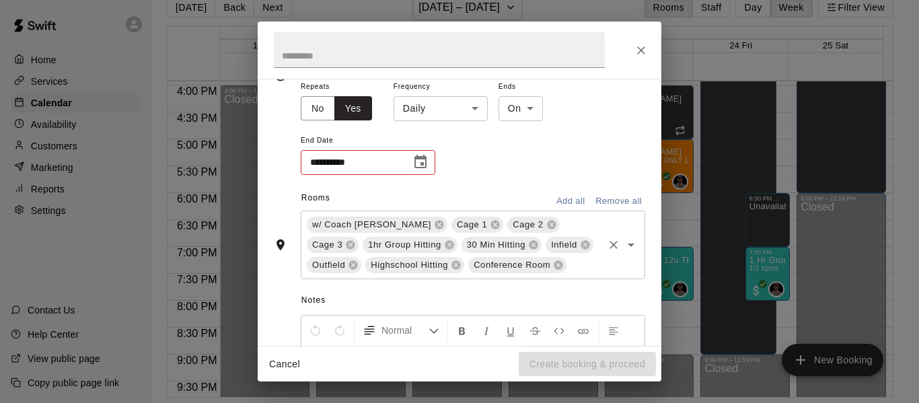
scroll to position [247, 0]
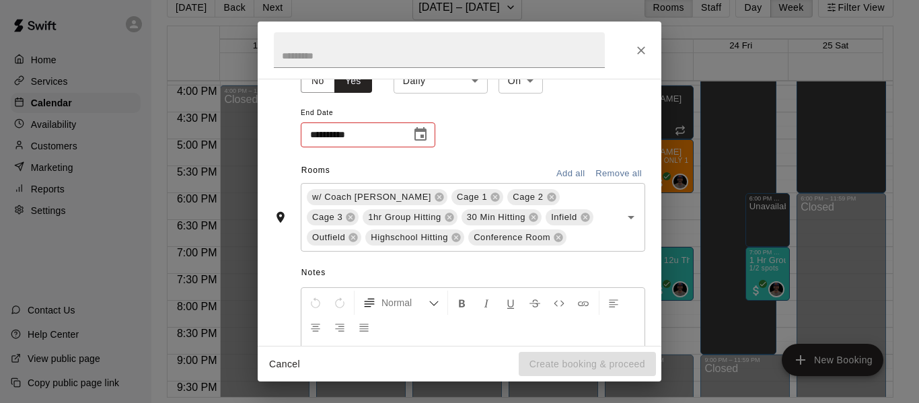
click at [595, 169] on button "Remove all" at bounding box center [618, 173] width 53 height 21
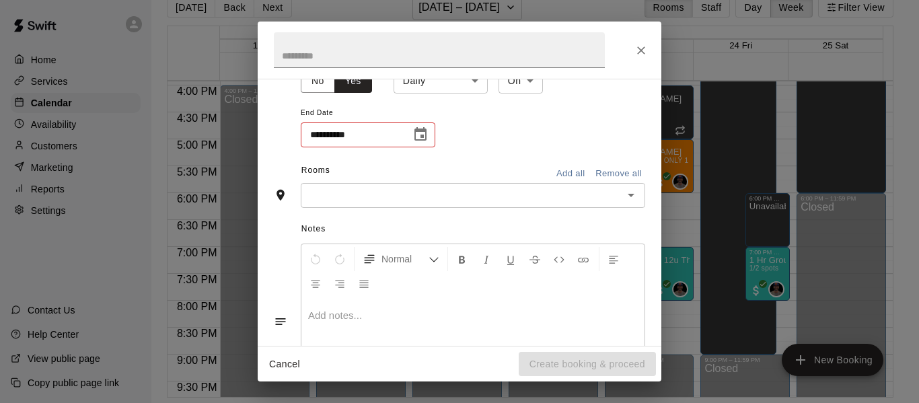
click at [449, 199] on input "text" at bounding box center [462, 195] width 314 height 17
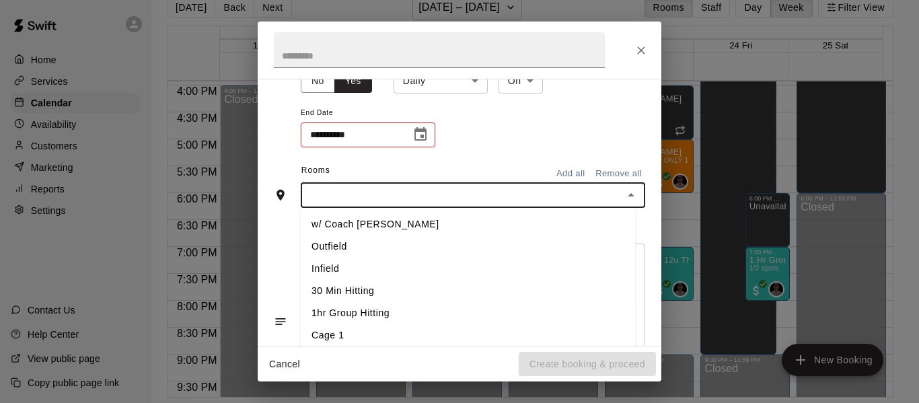
click at [385, 221] on li "w/ Coach [PERSON_NAME]" at bounding box center [468, 224] width 334 height 22
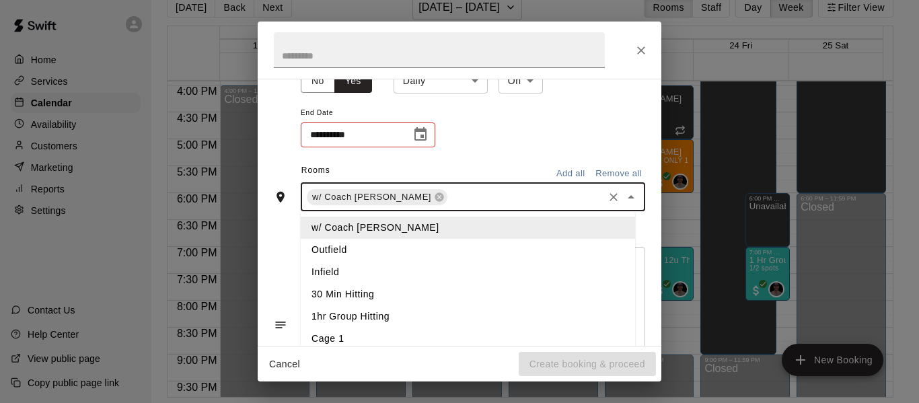
click at [449, 199] on input "text" at bounding box center [525, 196] width 152 height 17
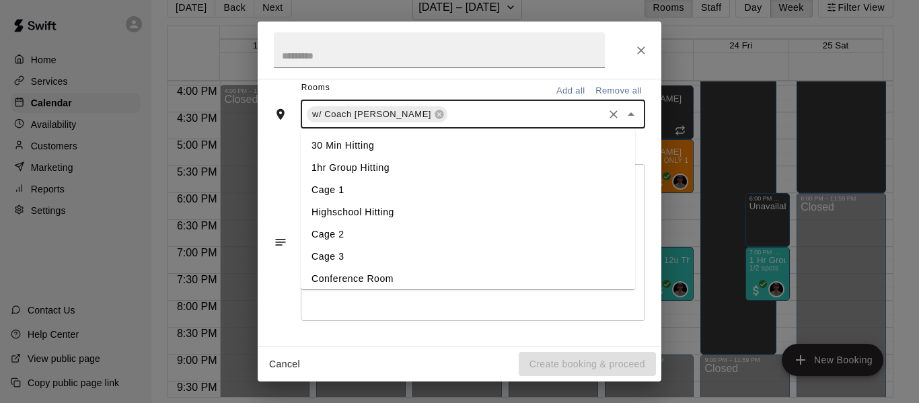
scroll to position [71, 0]
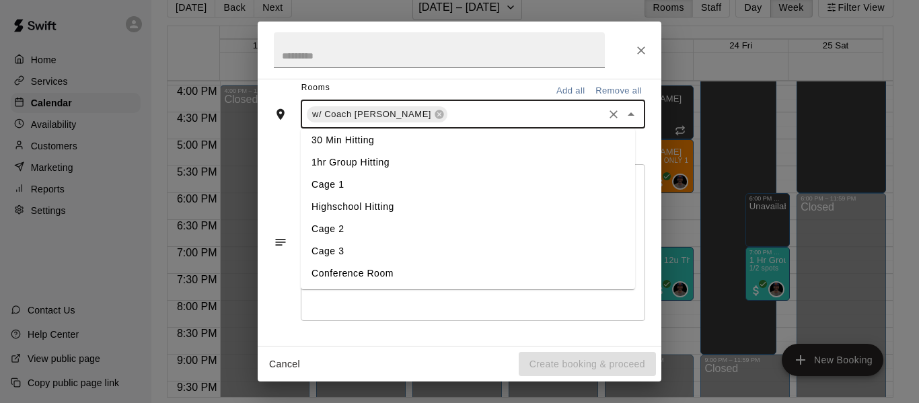
click at [362, 251] on li "Cage 3" at bounding box center [468, 251] width 334 height 22
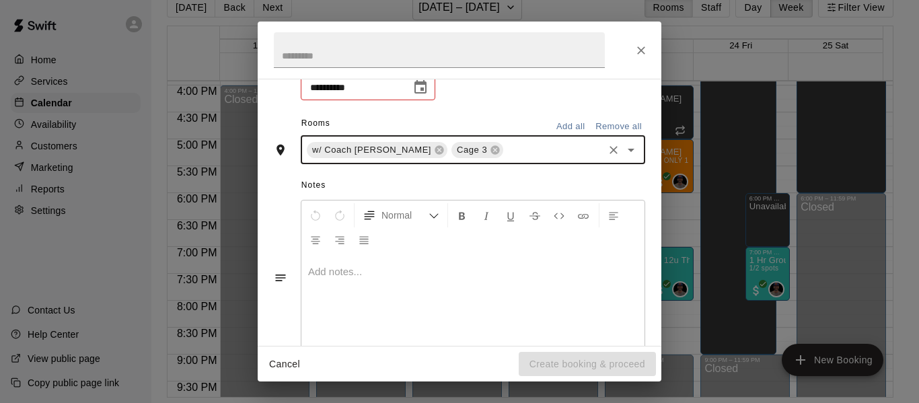
scroll to position [217, 0]
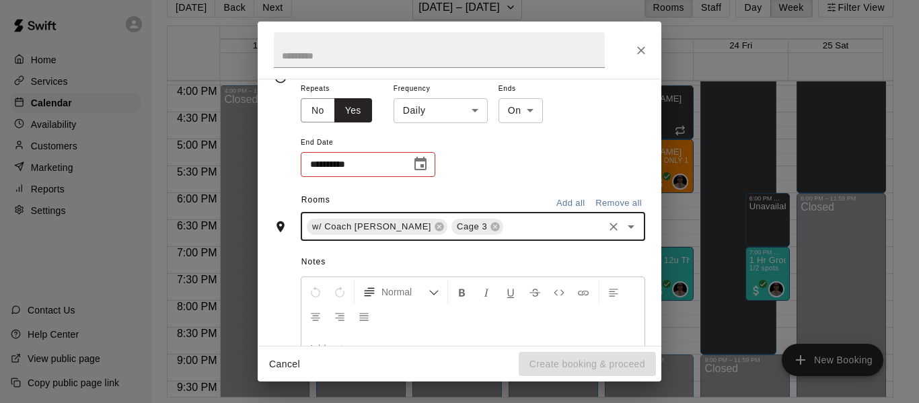
click at [472, 111] on body "Home Services Calendar Availability Customers Marketing Reports Settings Contac…" at bounding box center [459, 190] width 919 height 424
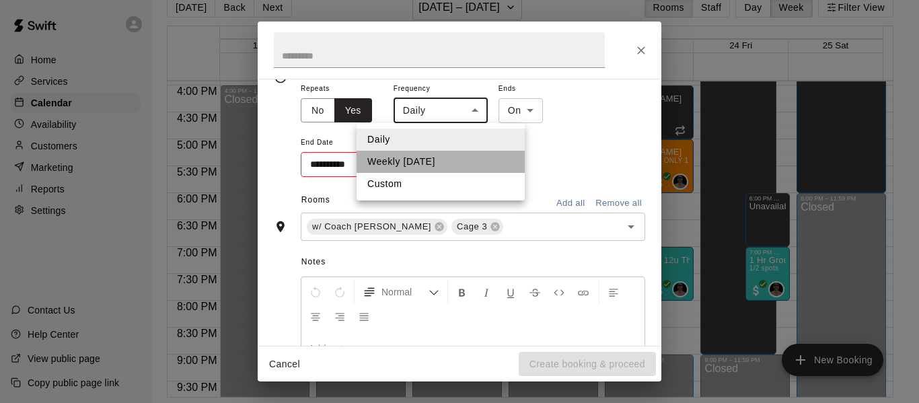
click at [442, 161] on li "Weekly [DATE]" at bounding box center [441, 162] width 168 height 22
type input "******"
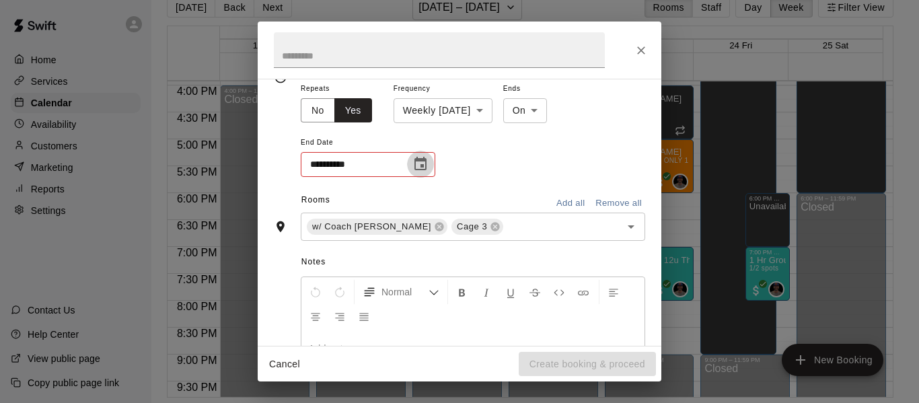
click at [414, 157] on icon "Choose date" at bounding box center [420, 164] width 16 height 16
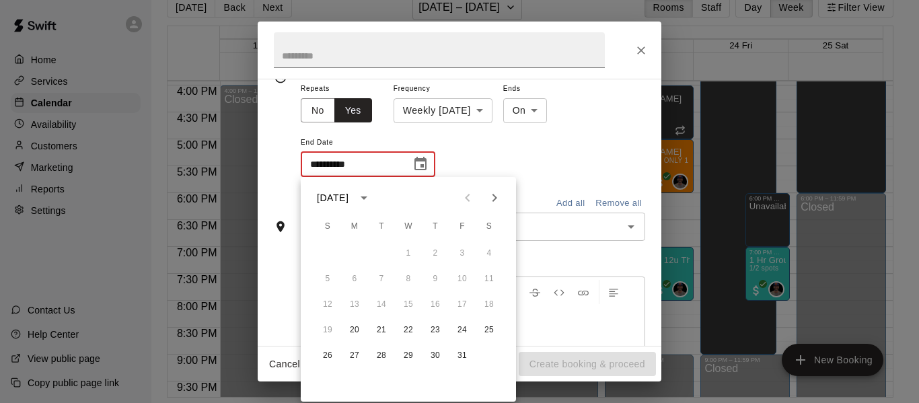
click at [367, 196] on icon "calendar view is open, switch to year view" at bounding box center [364, 197] width 7 height 3
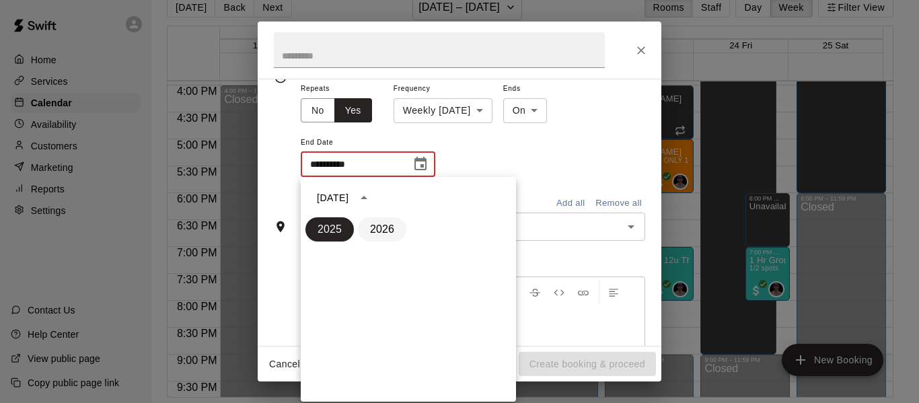
click at [381, 223] on button "2026" at bounding box center [382, 229] width 48 height 24
type input "**********"
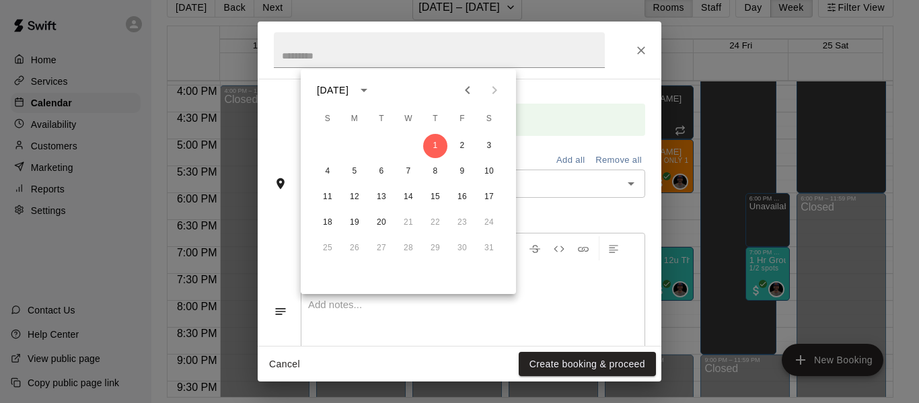
scroll to position [340, 0]
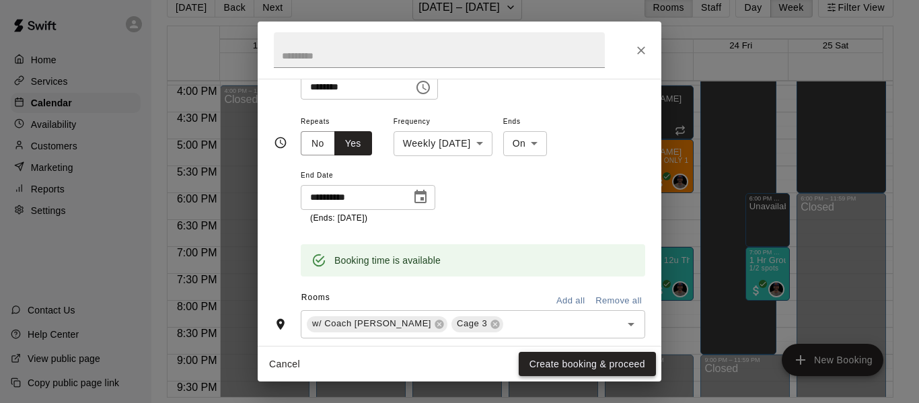
scroll to position [191, 0]
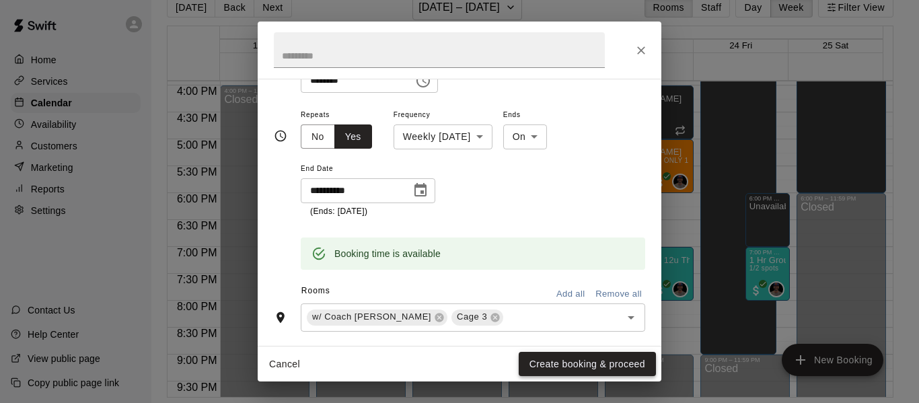
click at [612, 365] on button "Create booking & proceed" at bounding box center [587, 364] width 137 height 25
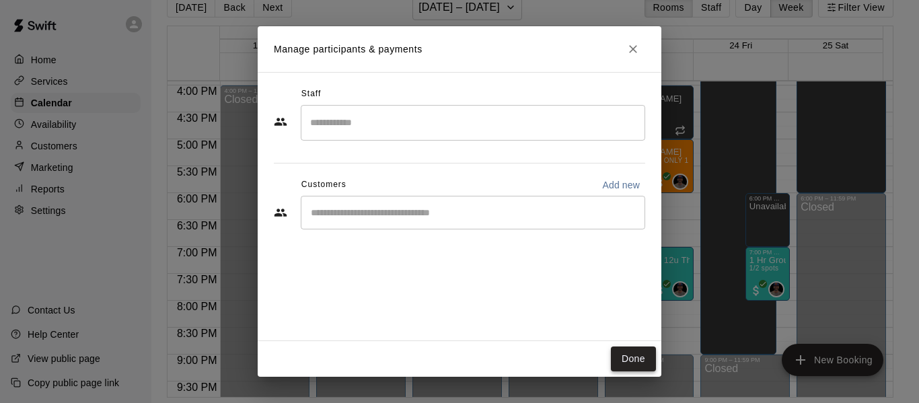
click at [643, 360] on button "Done" at bounding box center [633, 358] width 45 height 25
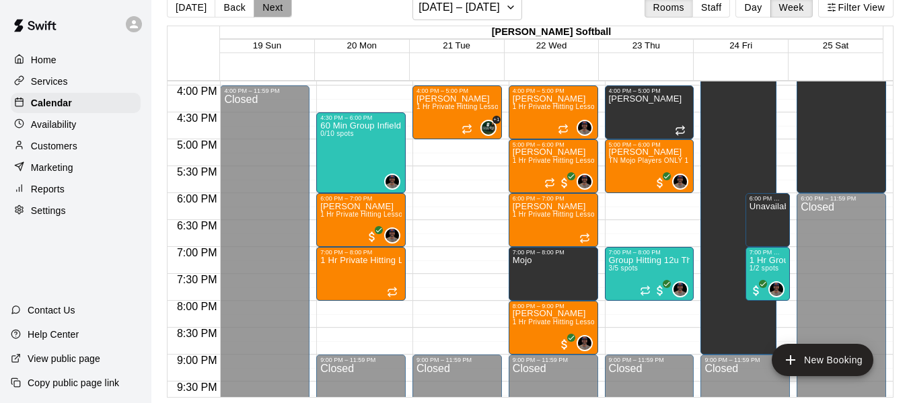
click at [285, 7] on button "Next" at bounding box center [273, 7] width 38 height 20
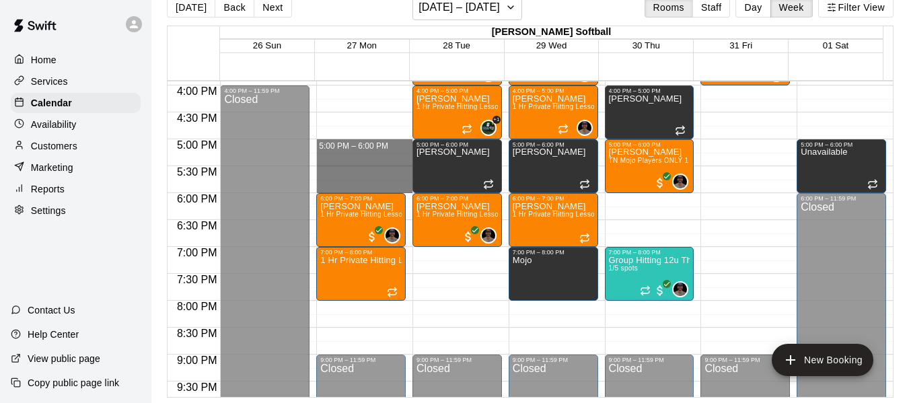
drag, startPoint x: 357, startPoint y: 143, endPoint x: 366, endPoint y: 193, distance: 51.3
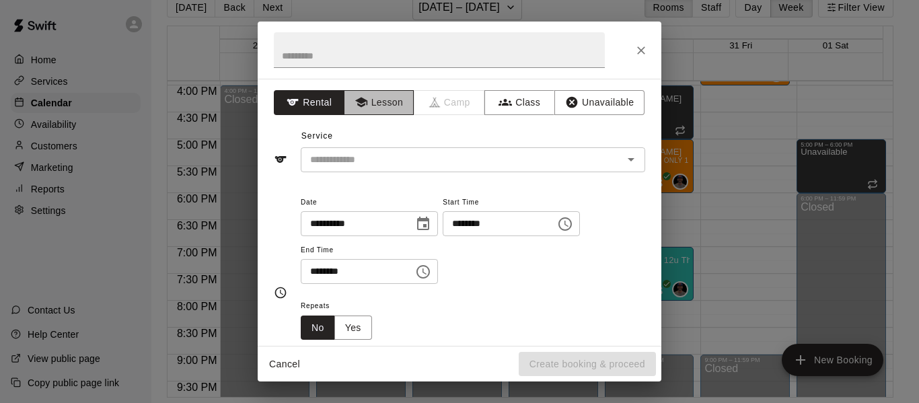
click at [376, 103] on button "Lesson" at bounding box center [379, 102] width 71 height 25
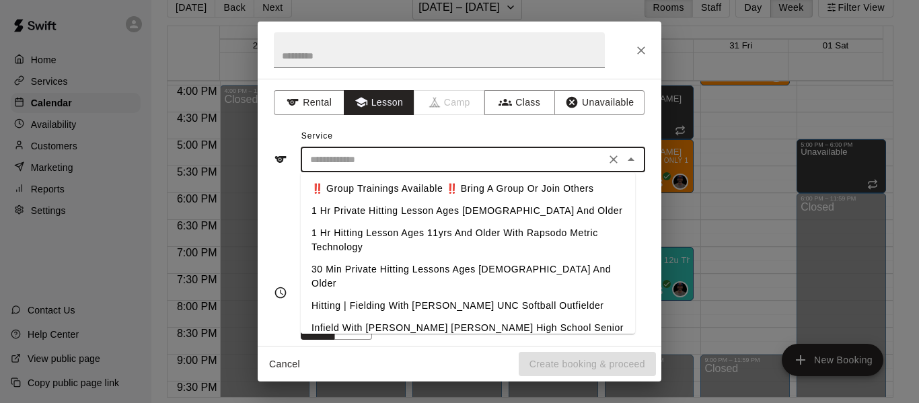
click at [373, 158] on input "text" at bounding box center [453, 159] width 297 height 17
click at [371, 212] on li "1 Hr Private Hitting Lesson Ages [DEMOGRAPHIC_DATA] And Older" at bounding box center [468, 211] width 334 height 22
type input "**********"
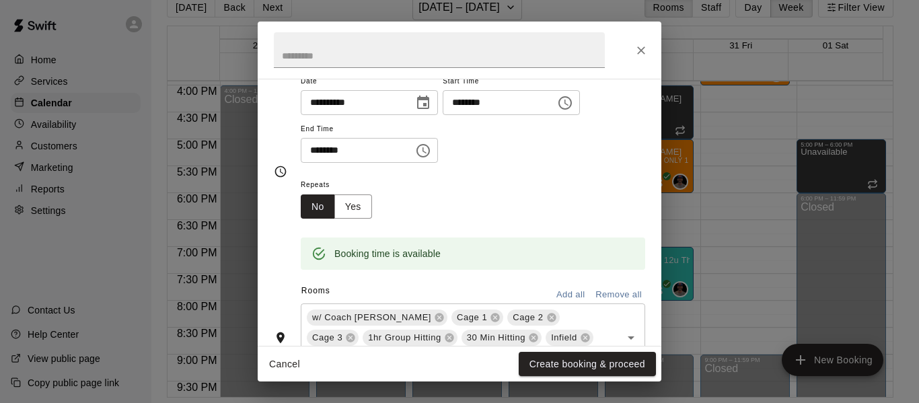
scroll to position [135, 0]
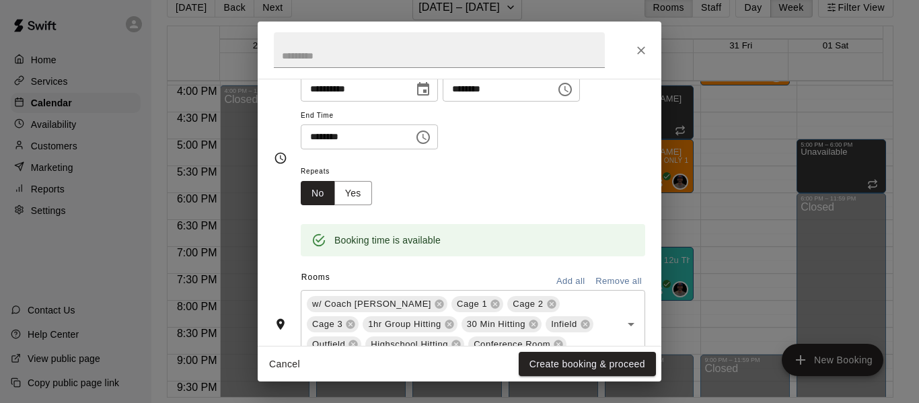
click at [615, 278] on button "Remove all" at bounding box center [618, 281] width 53 height 21
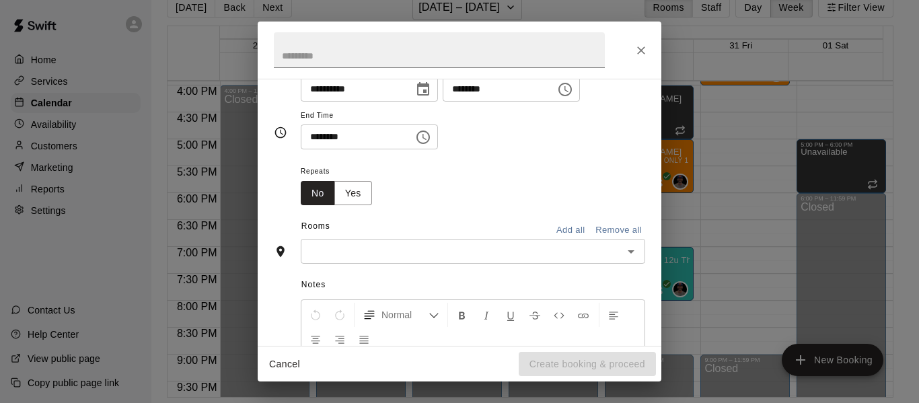
scroll to position [109, 0]
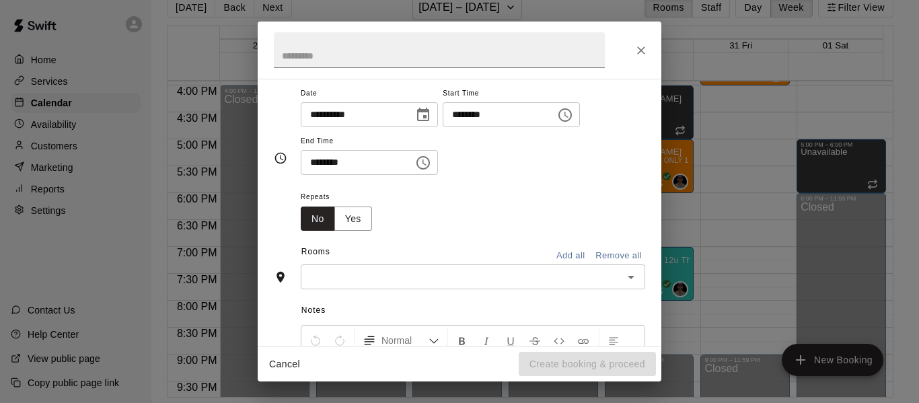
click at [517, 266] on div "​" at bounding box center [473, 276] width 344 height 25
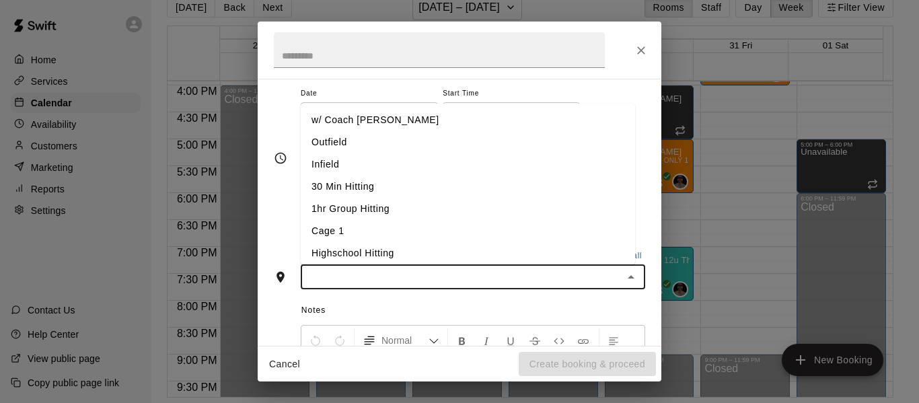
click at [361, 116] on li "w/ Coach [PERSON_NAME]" at bounding box center [468, 120] width 334 height 22
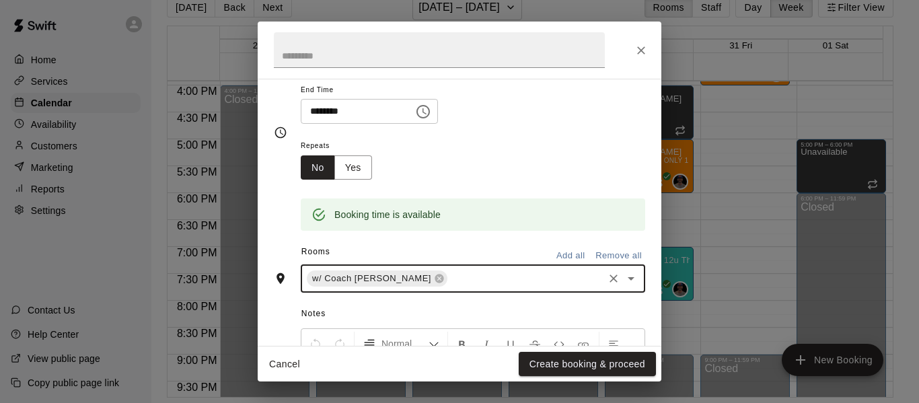
scroll to position [176, 0]
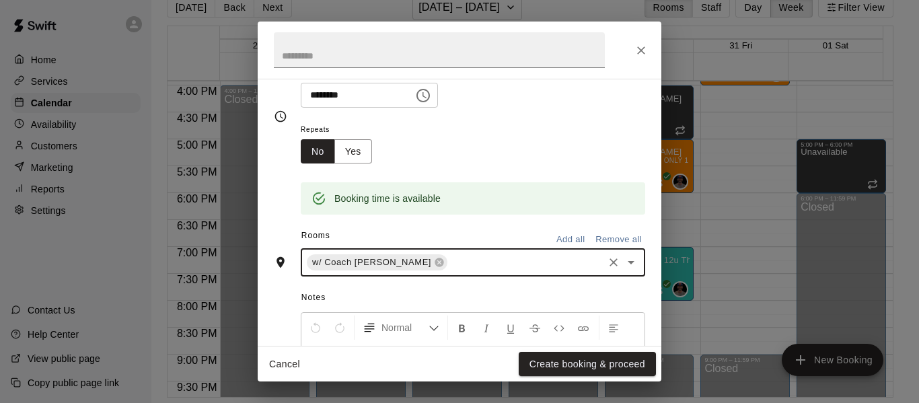
click at [449, 264] on input "text" at bounding box center [525, 262] width 152 height 17
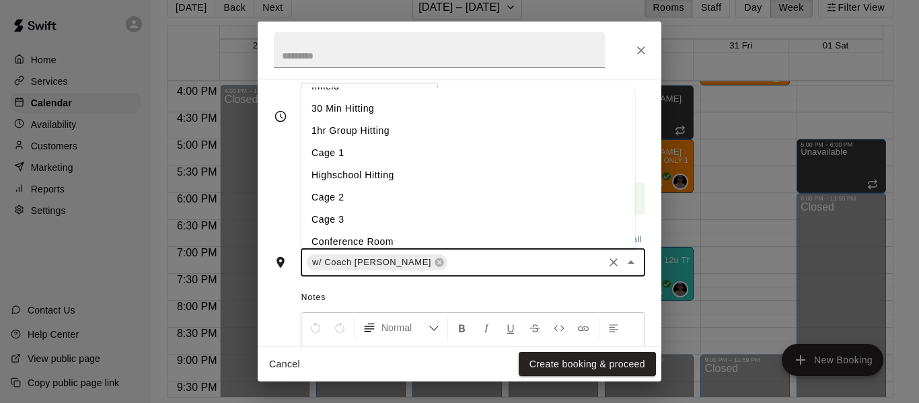
scroll to position [71, 0]
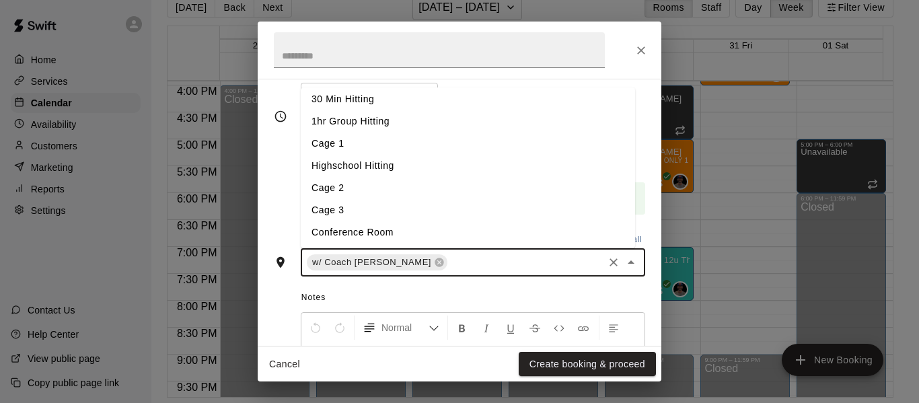
click at [346, 204] on li "Cage 3" at bounding box center [468, 210] width 334 height 22
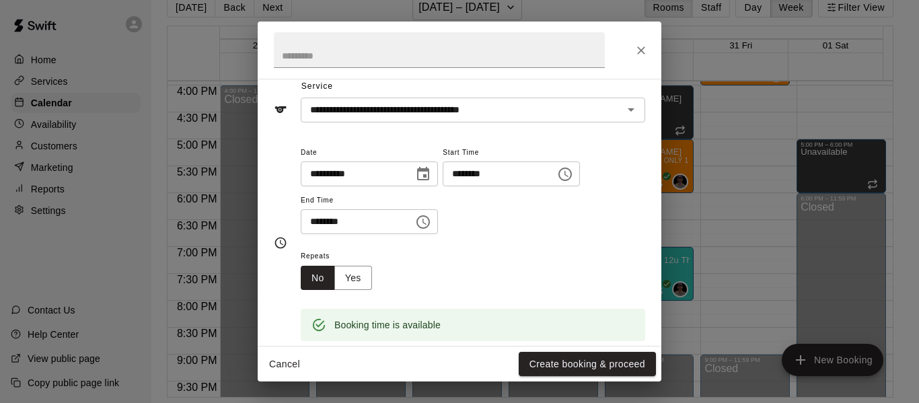
scroll to position [42, 0]
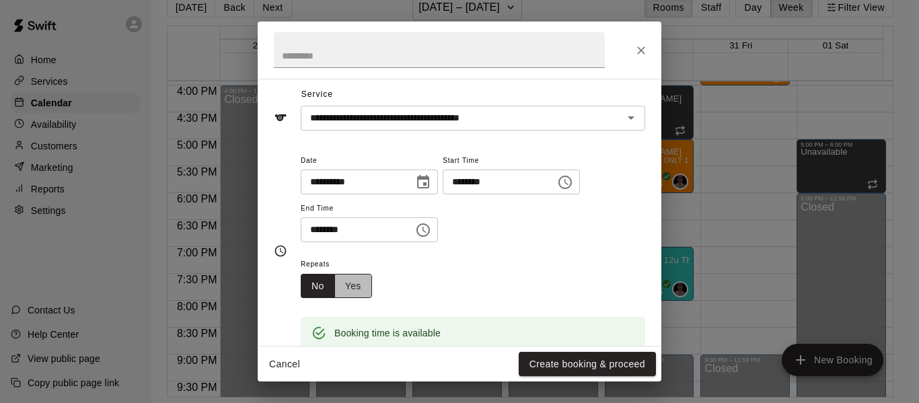
click at [354, 288] on button "Yes" at bounding box center [353, 286] width 38 height 25
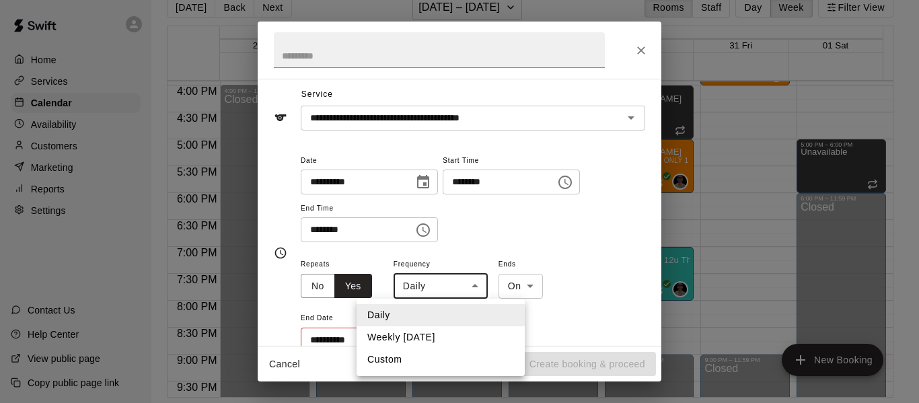
click at [459, 287] on body "Home Services Calendar Availability Customers Marketing Reports Settings Contac…" at bounding box center [459, 190] width 919 height 424
drag, startPoint x: 435, startPoint y: 340, endPoint x: 435, endPoint y: 330, distance: 10.1
click at [435, 338] on li "Weekly [DATE]" at bounding box center [441, 337] width 168 height 22
type input "******"
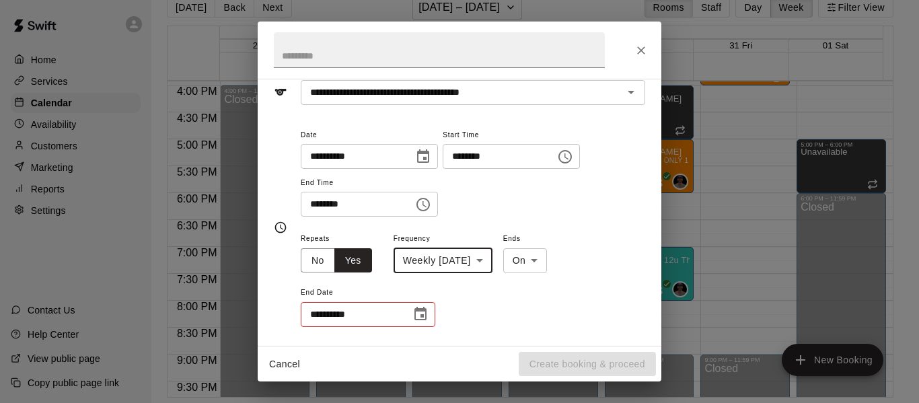
scroll to position [154, 0]
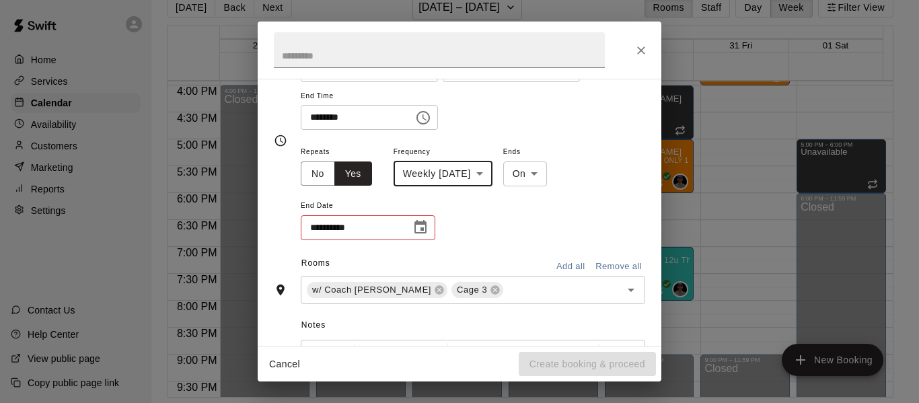
click at [420, 227] on icon "Choose date" at bounding box center [420, 227] width 16 height 16
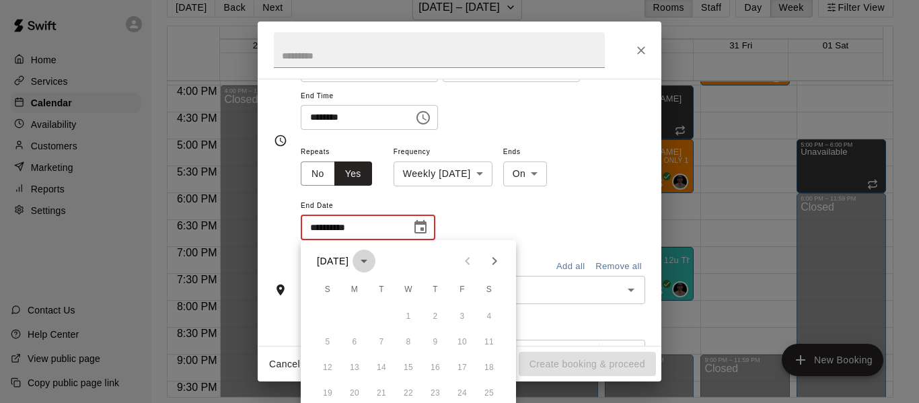
click at [372, 261] on icon "calendar view is open, switch to year view" at bounding box center [364, 261] width 16 height 16
click at [381, 291] on button "2026" at bounding box center [382, 292] width 48 height 24
type input "**********"
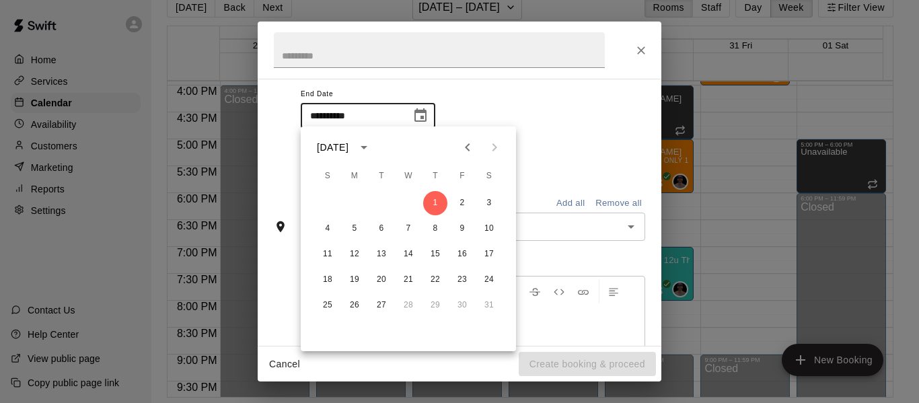
scroll to position [268, 0]
click at [578, 154] on div "Checking availability..." at bounding box center [473, 159] width 344 height 35
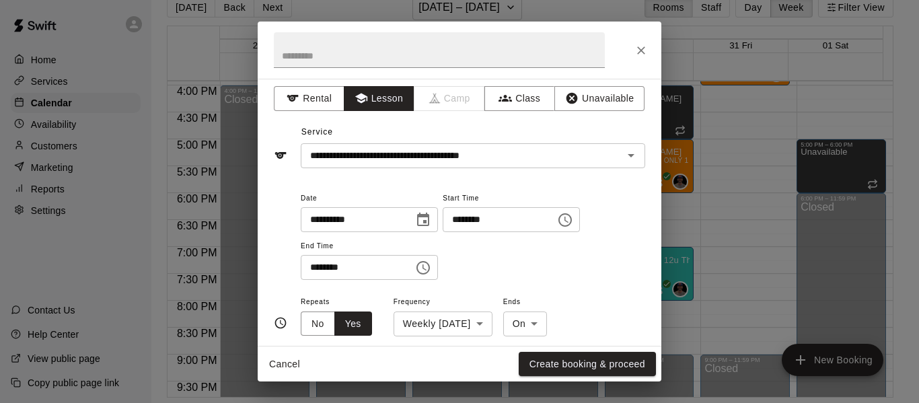
scroll to position [0, 0]
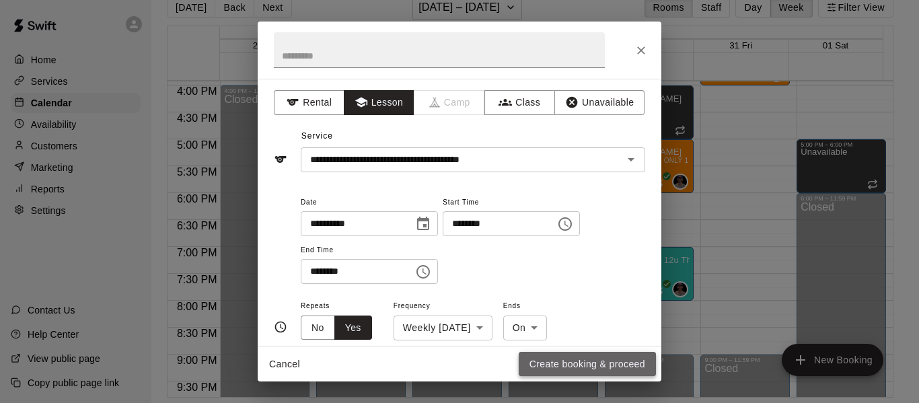
click at [573, 363] on button "Create booking & proceed" at bounding box center [587, 364] width 137 height 25
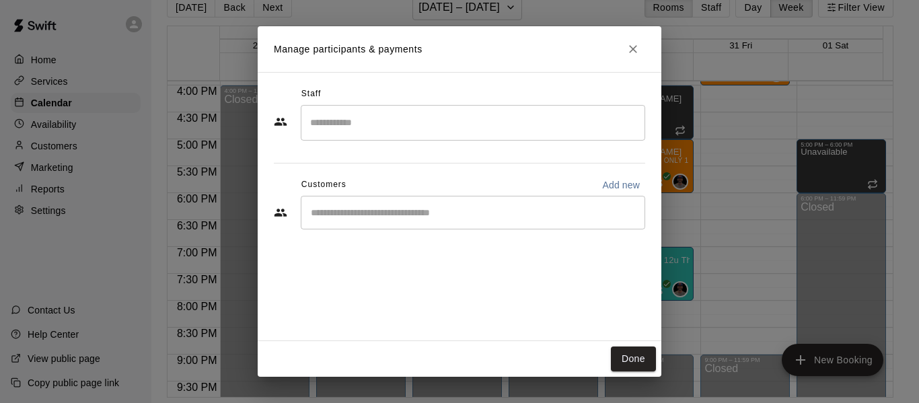
click at [399, 120] on input "Search staff" at bounding box center [473, 123] width 332 height 24
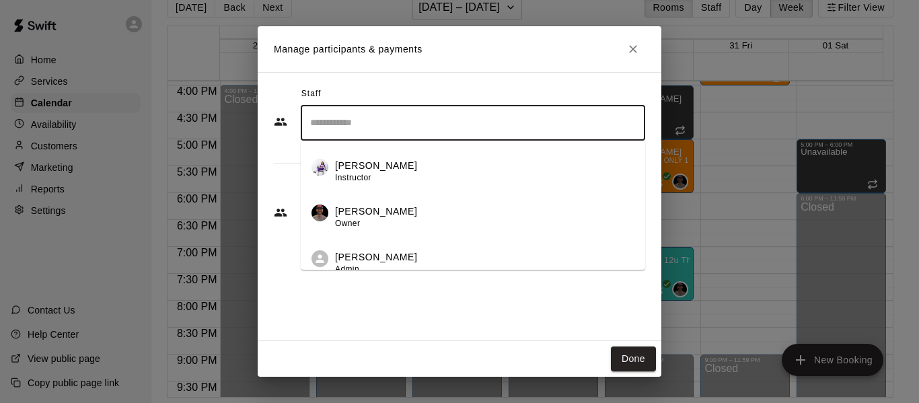
scroll to position [100, 0]
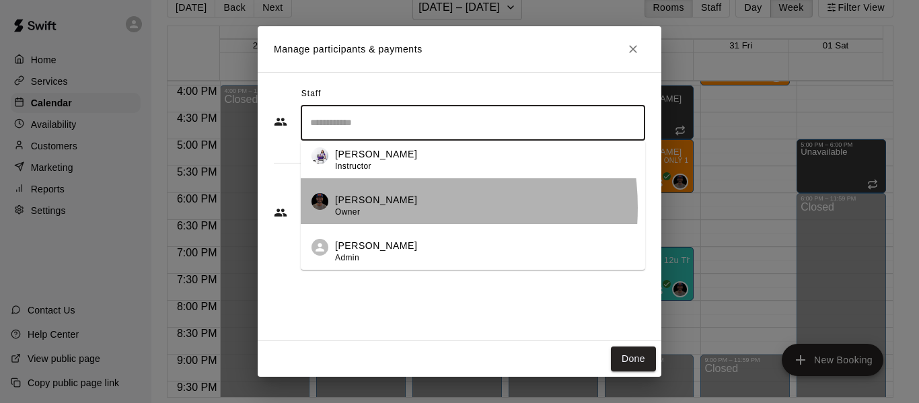
click at [383, 207] on div "[PERSON_NAME] Owner" at bounding box center [376, 206] width 82 height 26
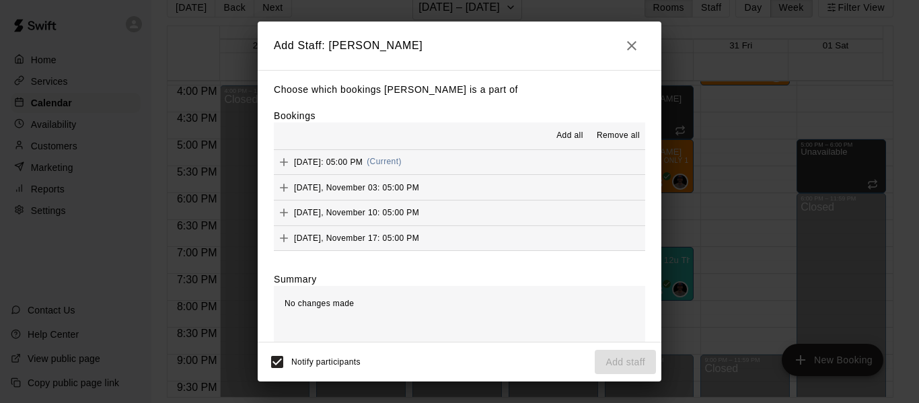
click at [556, 134] on span "Add all" at bounding box center [569, 135] width 27 height 13
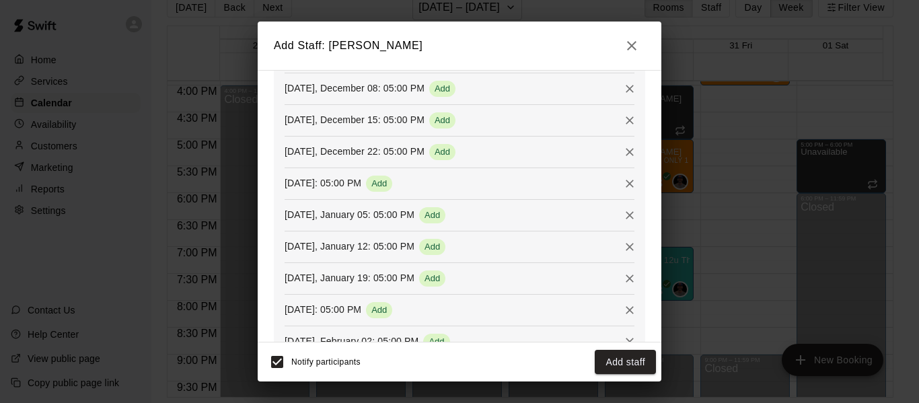
scroll to position [449, 0]
click at [606, 365] on button "Add staff" at bounding box center [625, 362] width 61 height 25
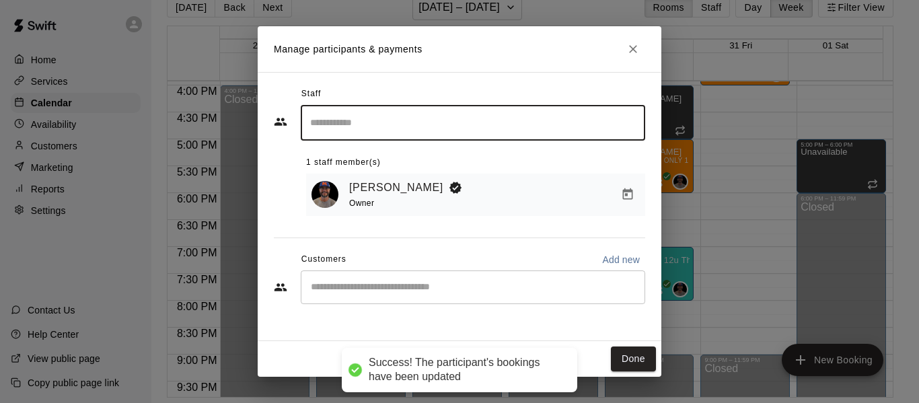
click at [463, 287] on input "Start typing to search customers..." at bounding box center [473, 286] width 332 height 13
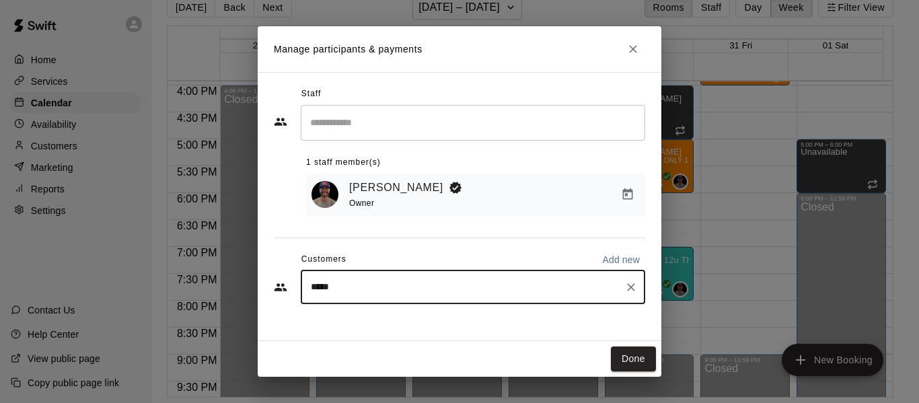
type input "****"
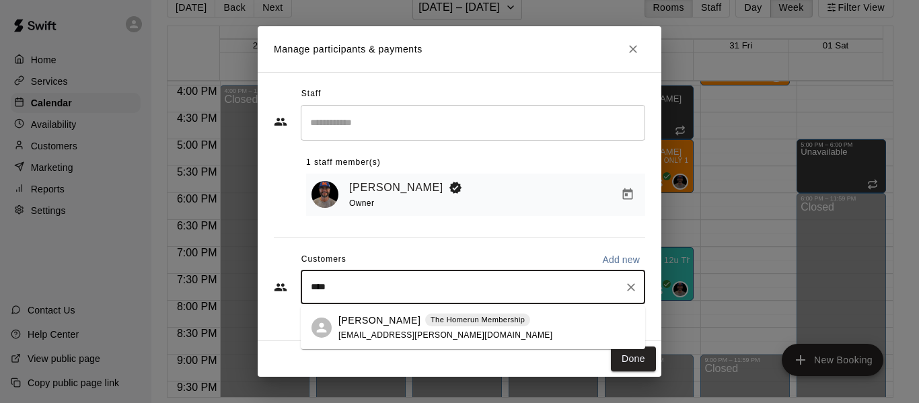
click at [390, 328] on div "[PERSON_NAME] The Homerun Membership [EMAIL_ADDRESS][PERSON_NAME][DOMAIN_NAME]" at bounding box center [445, 327] width 214 height 29
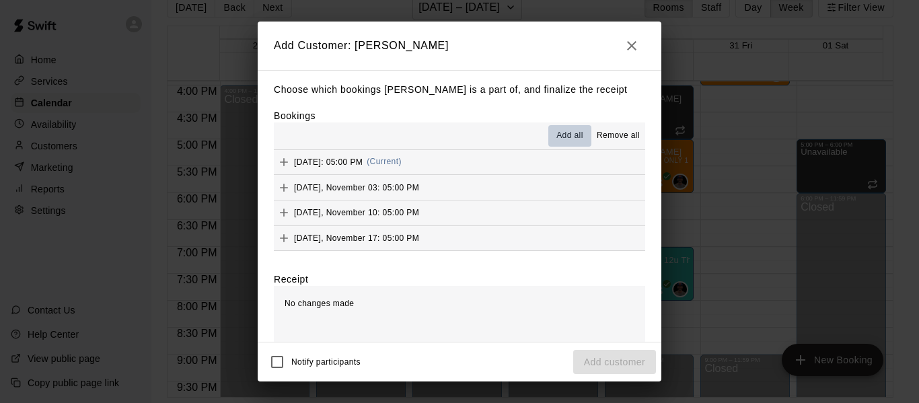
click at [563, 134] on span "Add all" at bounding box center [569, 135] width 27 height 13
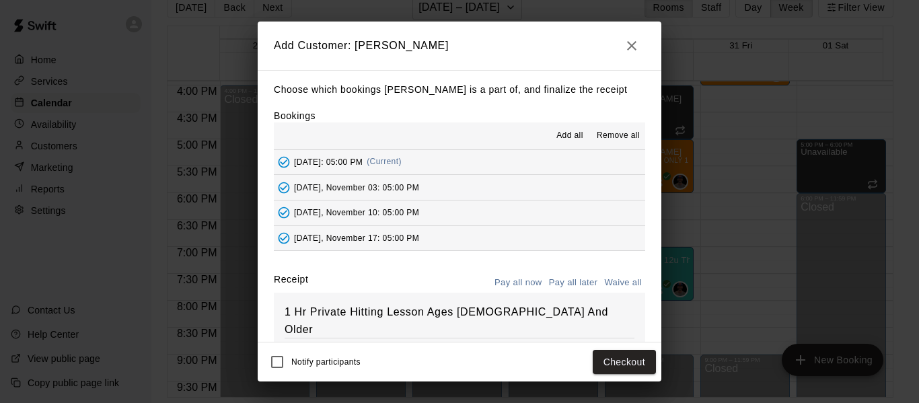
click at [609, 283] on button "Waive all" at bounding box center [623, 282] width 44 height 21
type input "*"
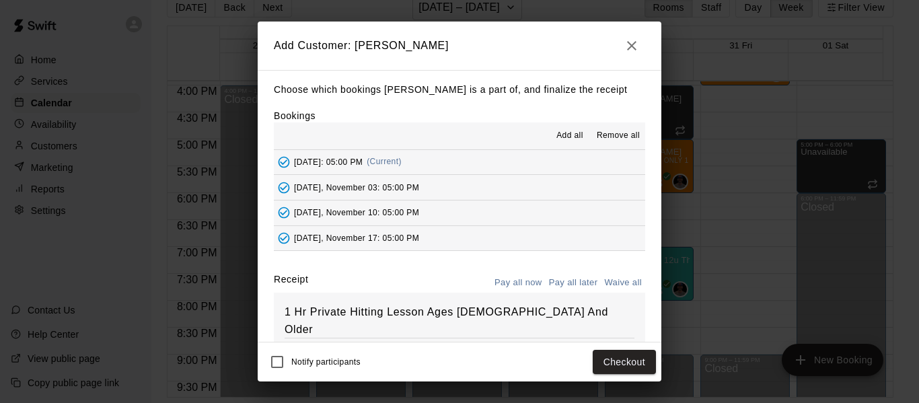
type input "*"
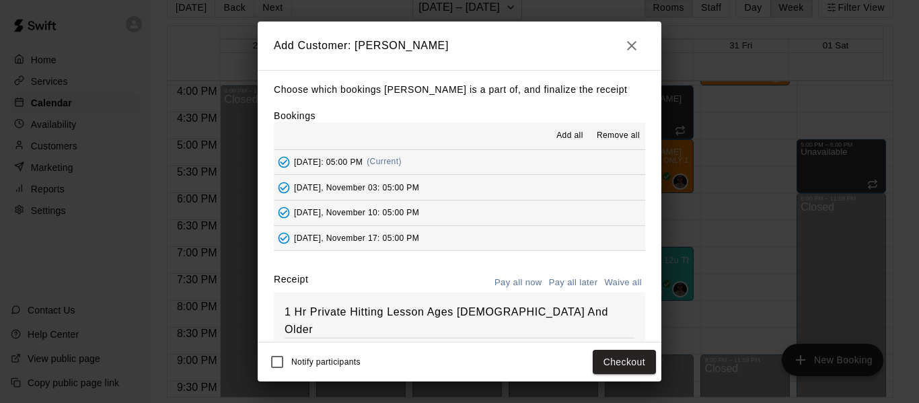
type input "*"
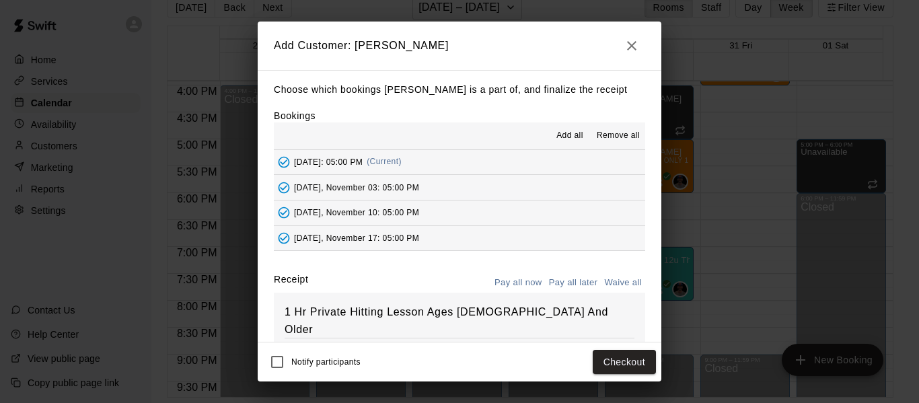
type input "*"
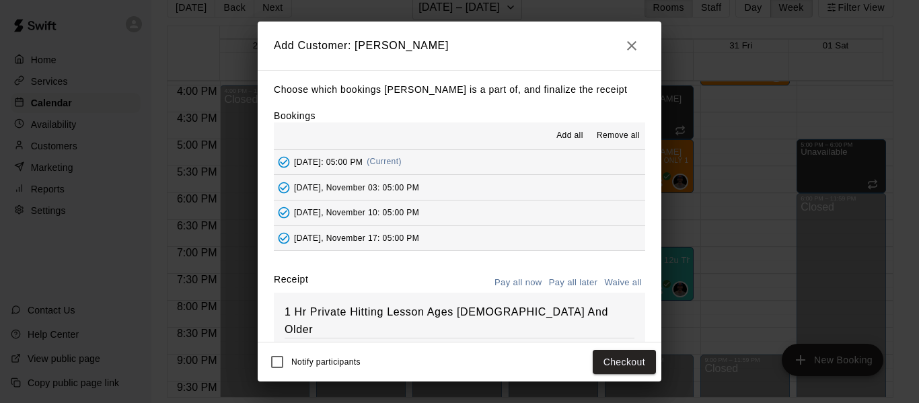
type input "*"
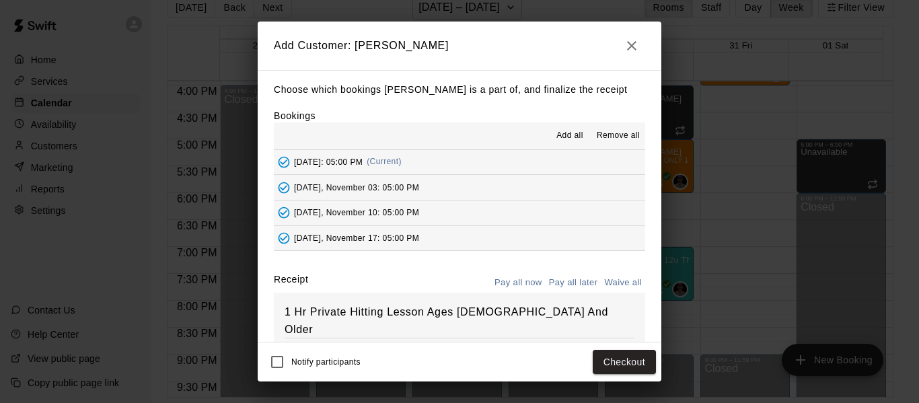
type input "*"
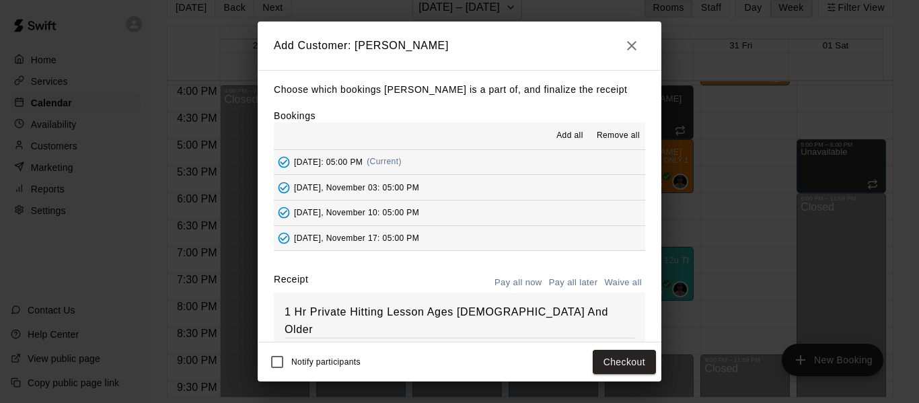
type input "*"
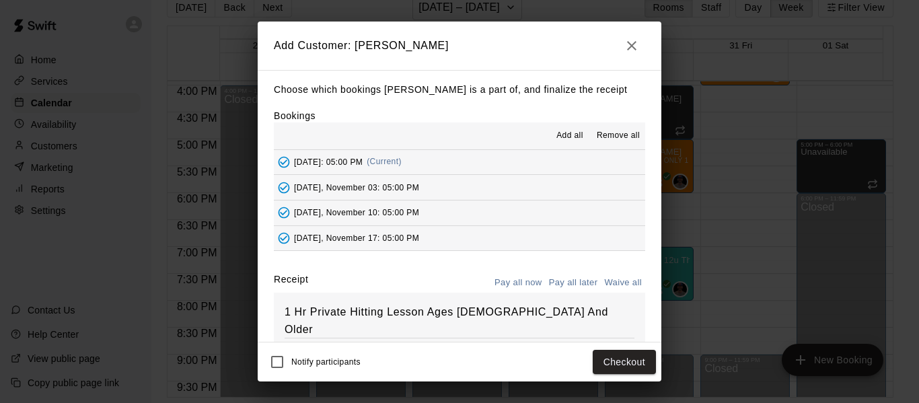
type input "*"
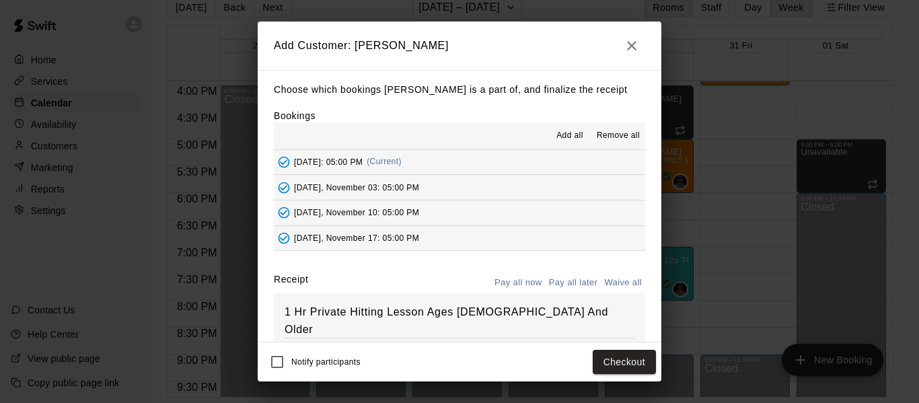
type input "*"
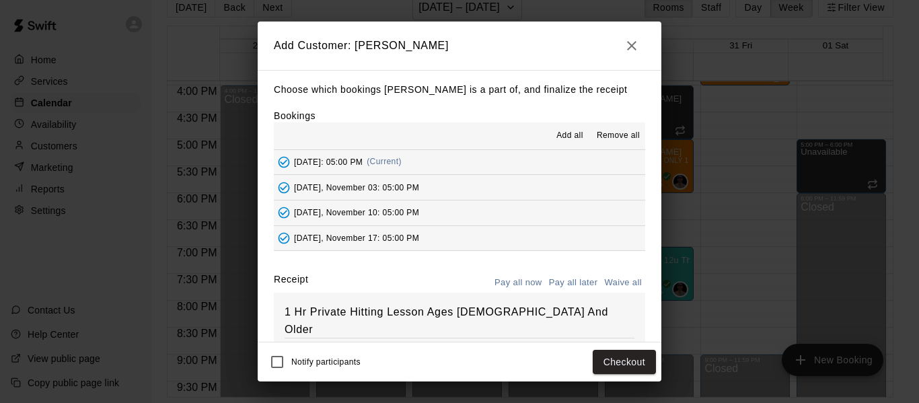
type input "*"
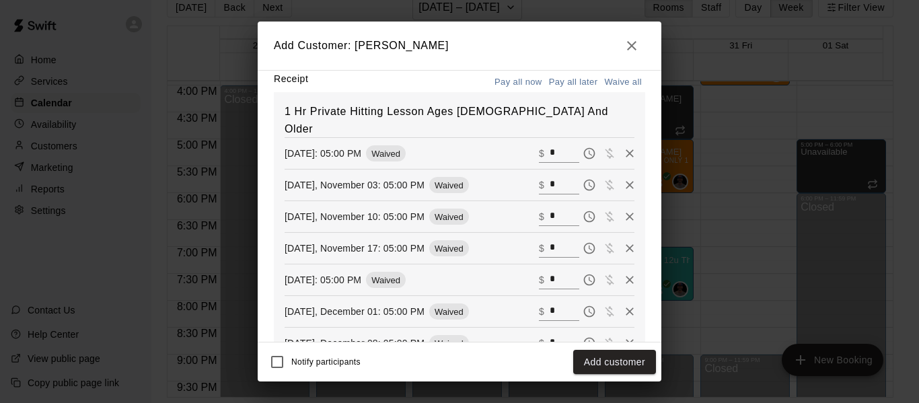
scroll to position [202, 0]
click at [598, 365] on button "Add customer" at bounding box center [614, 362] width 83 height 25
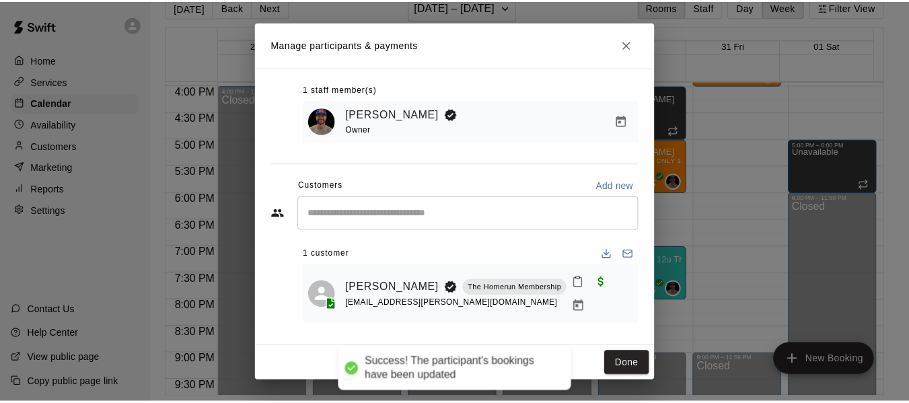
scroll to position [73, 0]
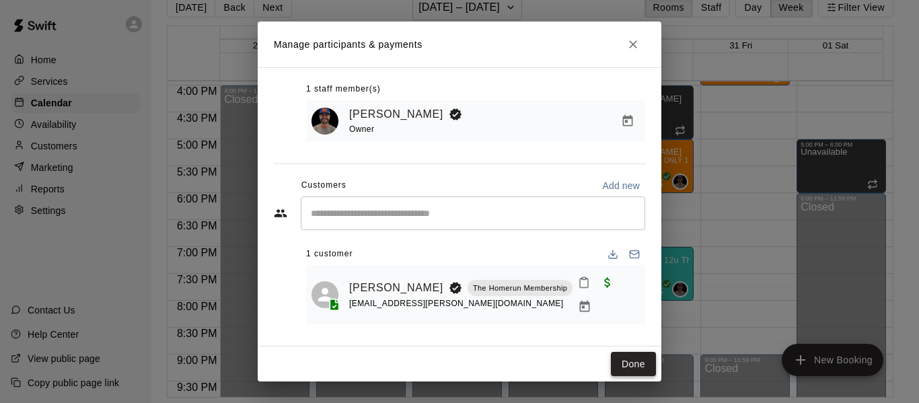
click at [626, 369] on button "Done" at bounding box center [633, 364] width 45 height 25
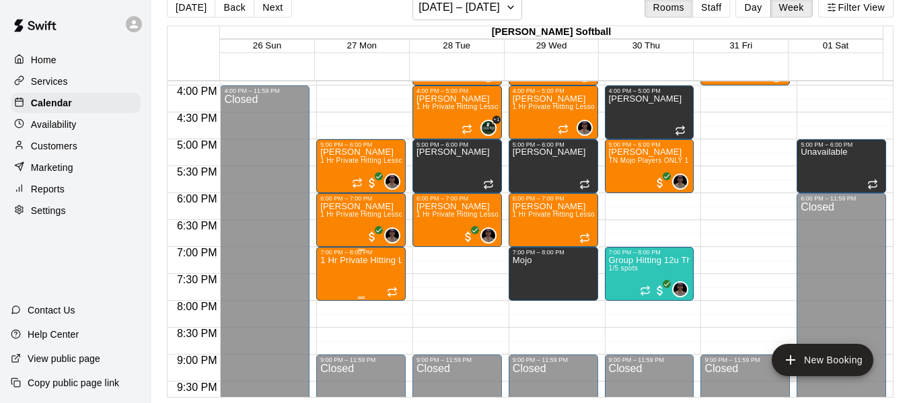
click at [359, 260] on p "1 Hr Private Hitting Lesson Ages [DEMOGRAPHIC_DATA] And Older" at bounding box center [360, 260] width 81 height 0
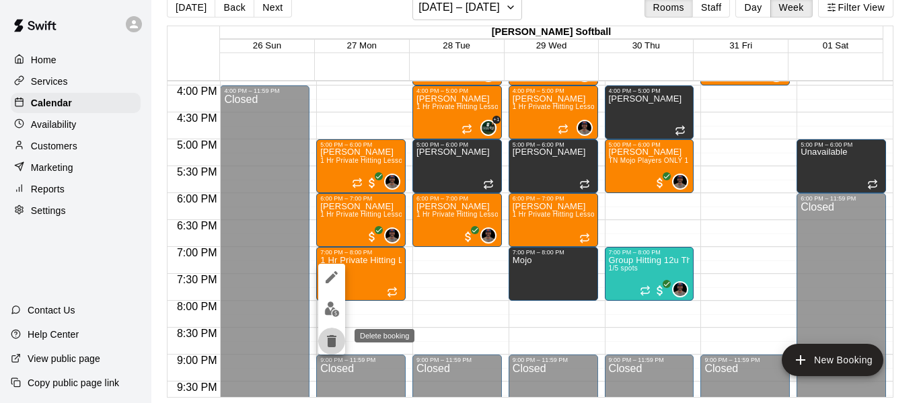
click at [332, 343] on icon "delete" at bounding box center [331, 341] width 9 height 12
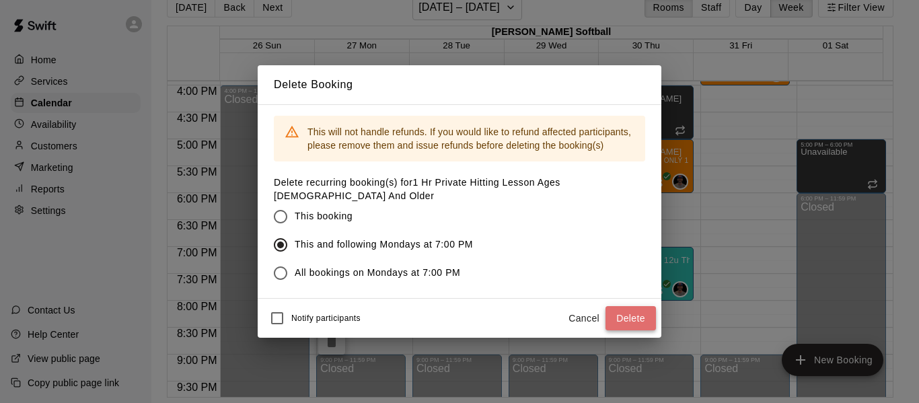
click at [634, 313] on button "Delete" at bounding box center [630, 318] width 50 height 25
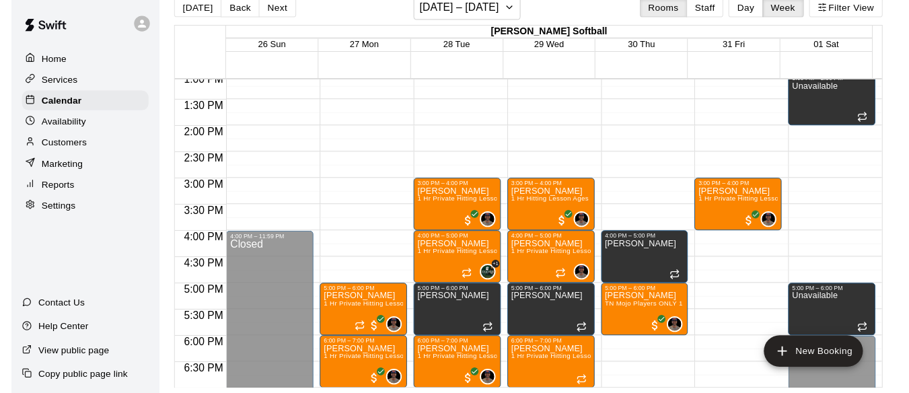
scroll to position [745, 0]
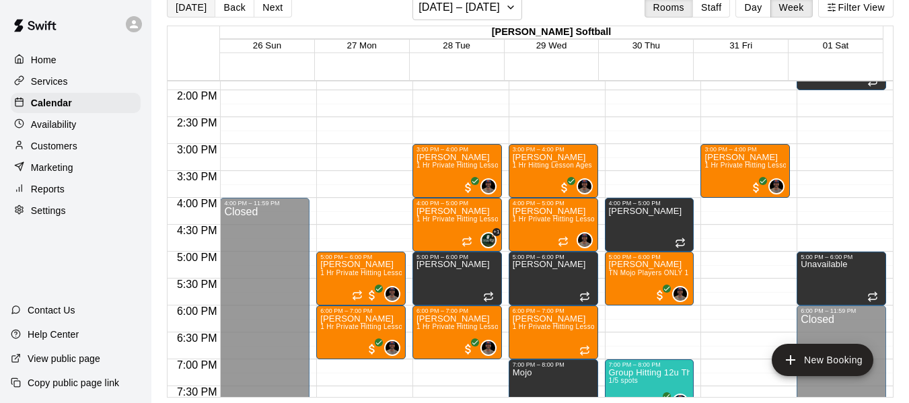
click at [182, 15] on button "[DATE]" at bounding box center [191, 7] width 48 height 20
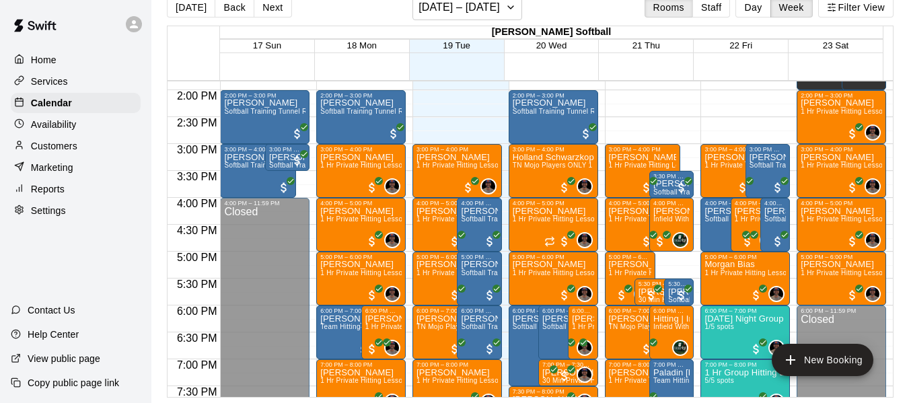
drag, startPoint x: 762, startPoint y: 4, endPoint x: 759, endPoint y: 13, distance: 9.8
click at [761, 4] on button "Day" at bounding box center [752, 7] width 35 height 20
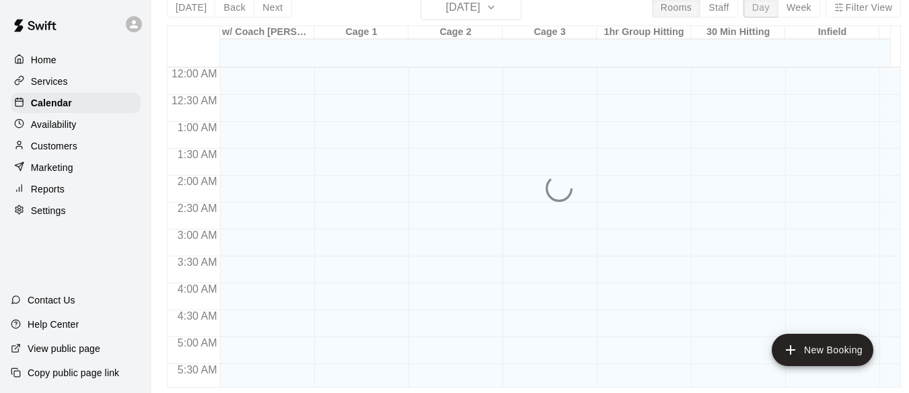
scroll to position [673, 0]
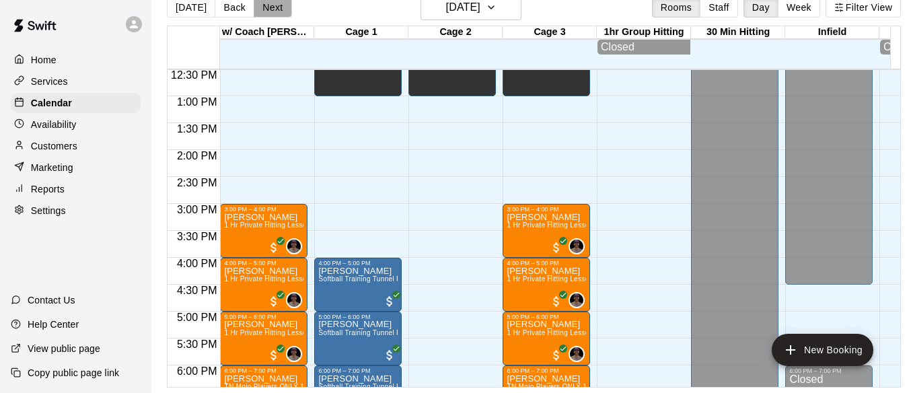
click at [275, 9] on button "Next" at bounding box center [273, 7] width 38 height 20
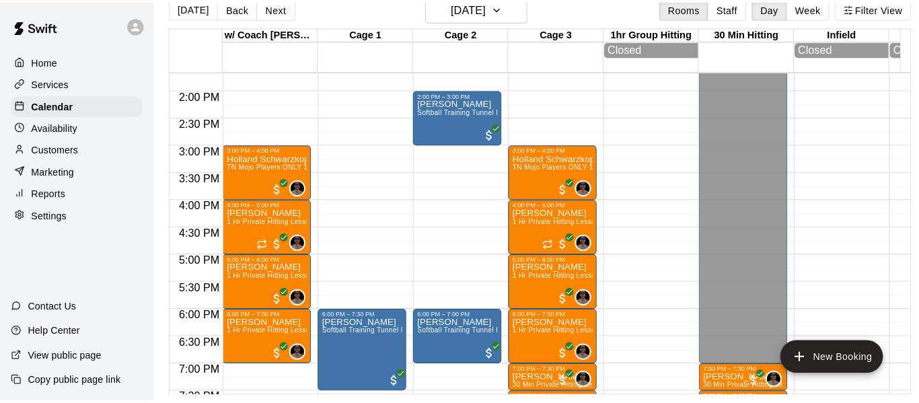
scroll to position [786, 0]
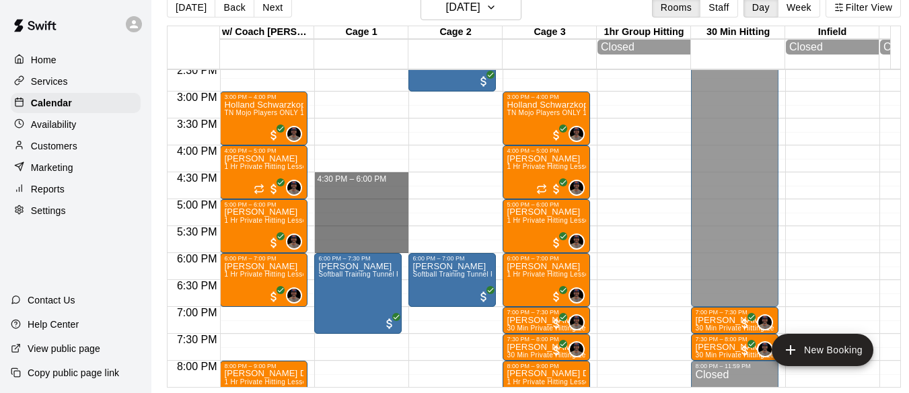
drag, startPoint x: 343, startPoint y: 176, endPoint x: 347, endPoint y: 246, distance: 69.4
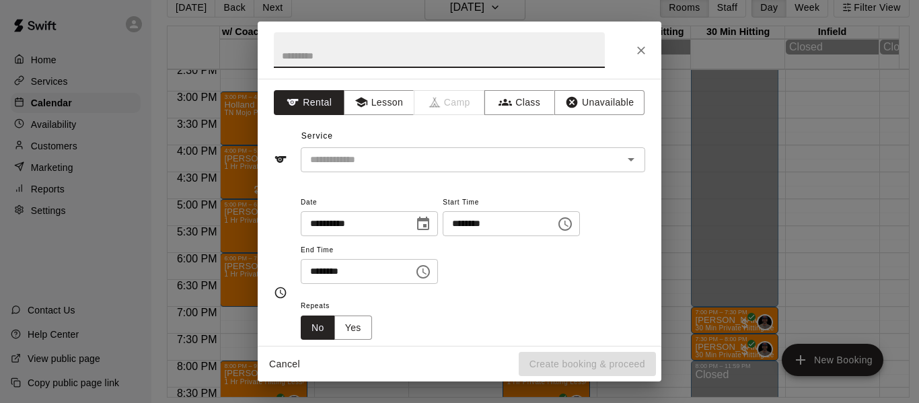
click at [368, 61] on input "text" at bounding box center [439, 50] width 331 height 36
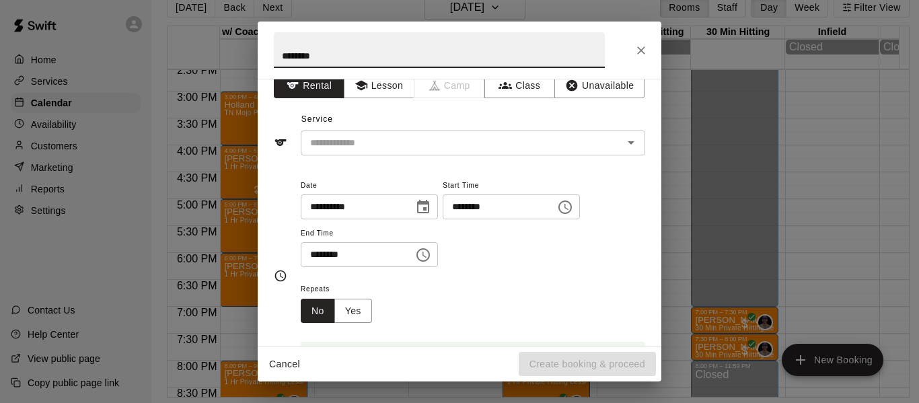
scroll to position [0, 0]
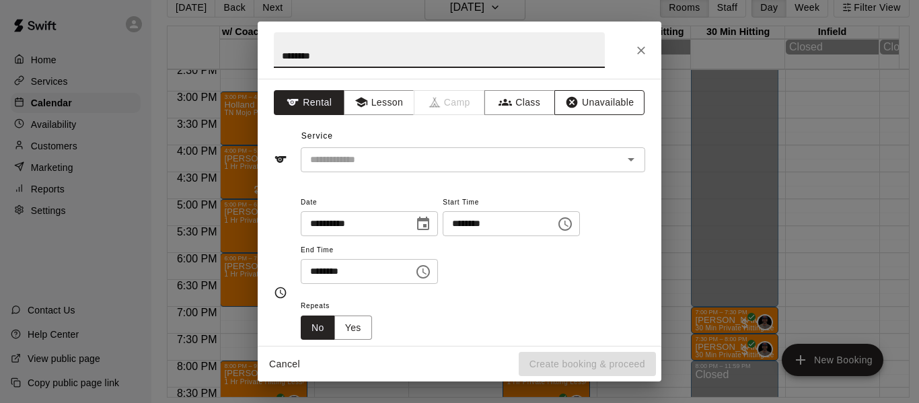
type input "********"
click at [599, 100] on button "Unavailable" at bounding box center [599, 102] width 90 height 25
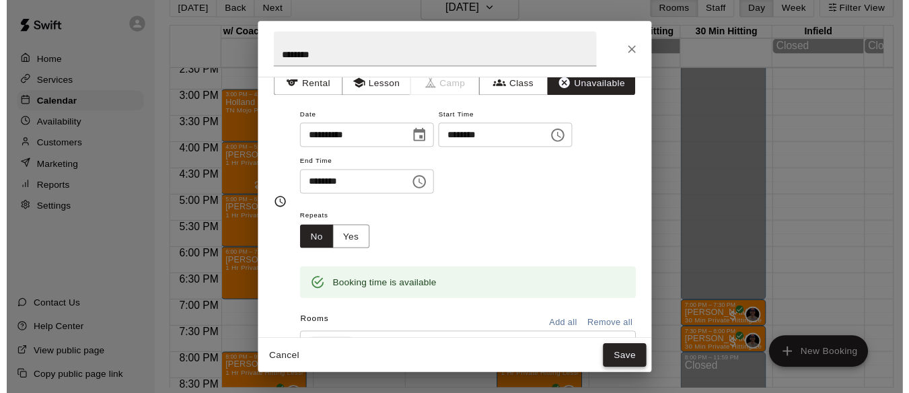
scroll to position [22, 0]
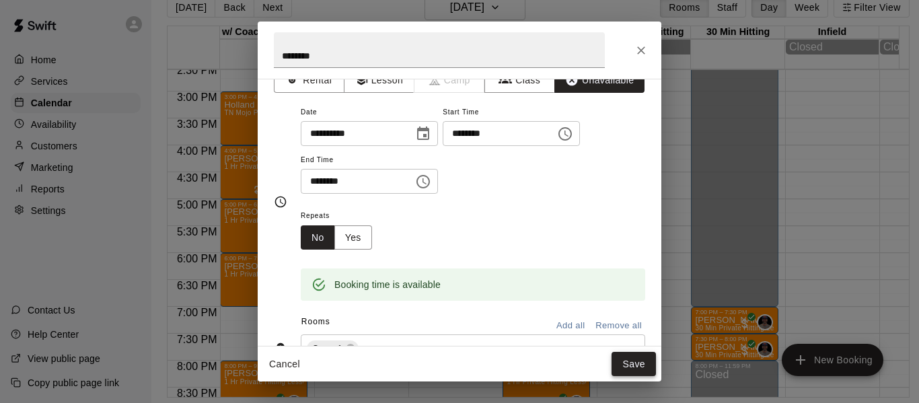
click at [626, 360] on button "Save" at bounding box center [633, 364] width 44 height 25
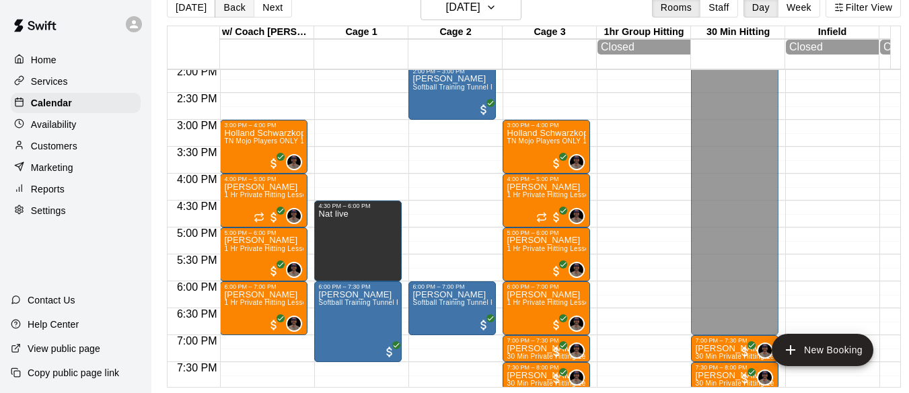
scroll to position [741, 0]
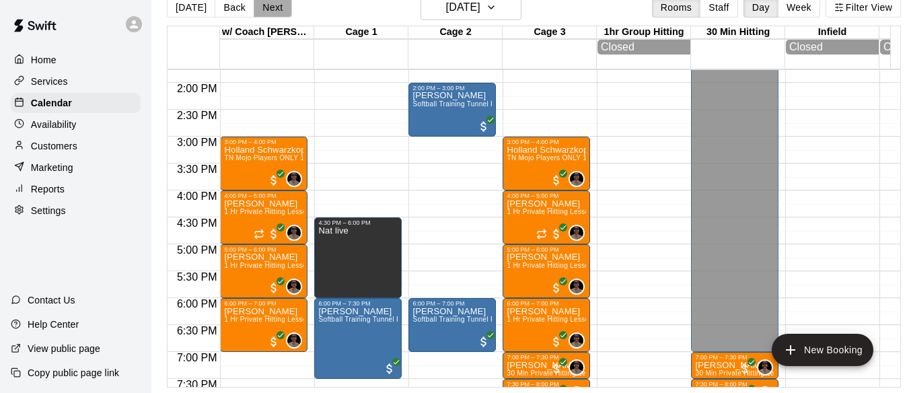
click at [268, 6] on button "Next" at bounding box center [273, 7] width 38 height 20
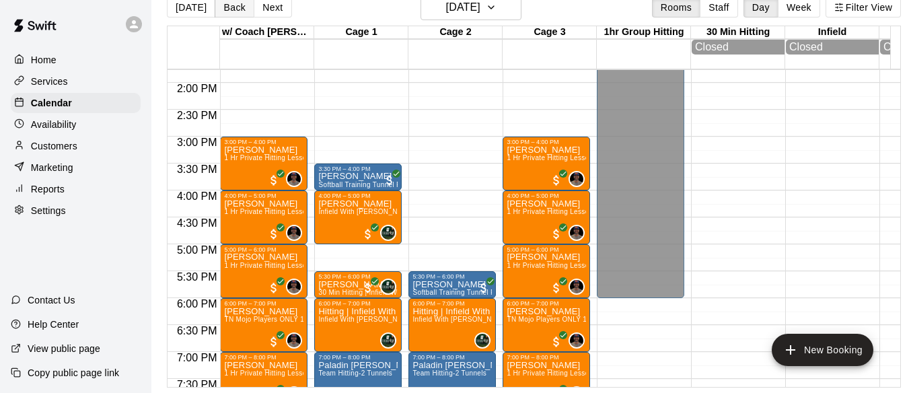
click at [239, 7] on button "Back" at bounding box center [235, 7] width 40 height 20
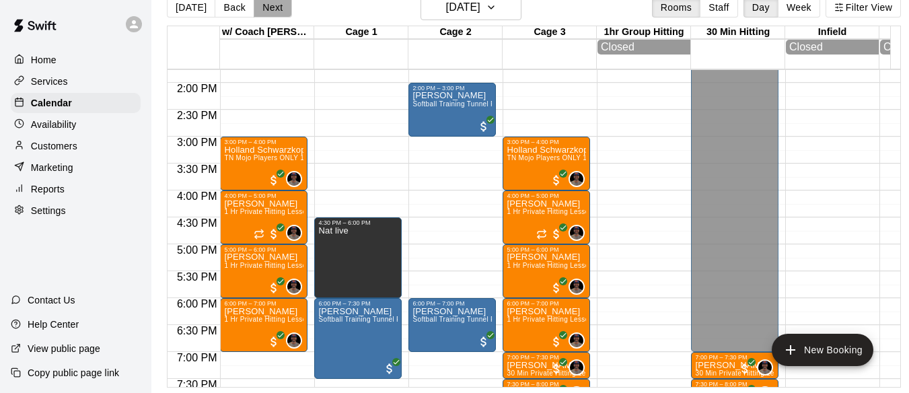
click at [264, 9] on button "Next" at bounding box center [273, 7] width 38 height 20
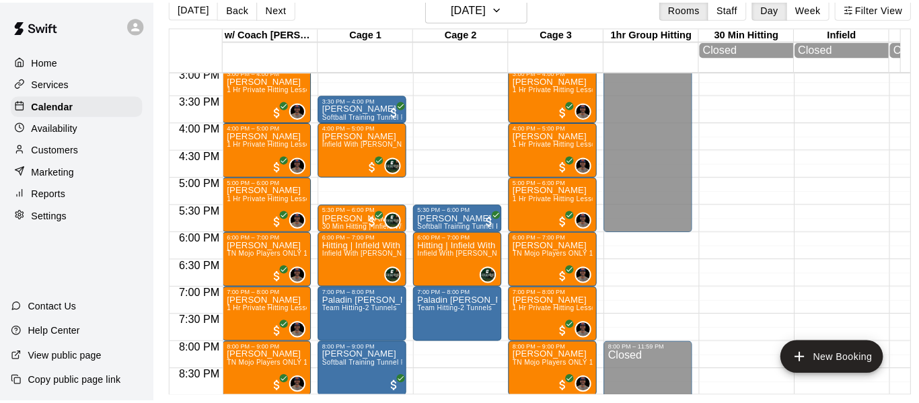
scroll to position [853, 0]
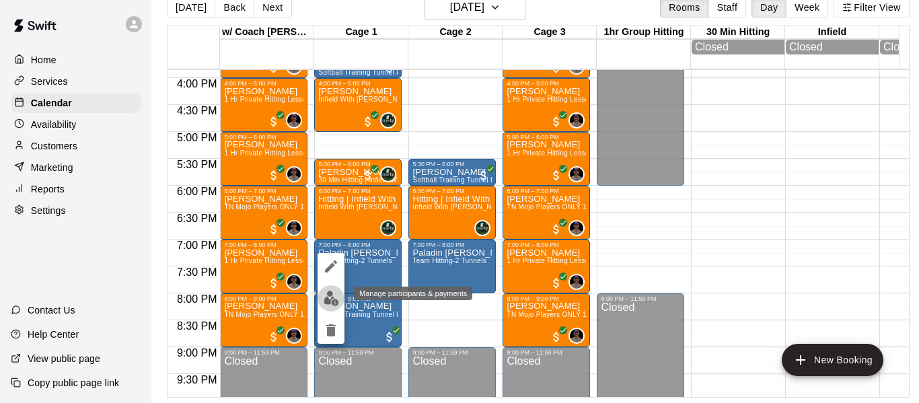
click at [327, 303] on img "edit" at bounding box center [331, 298] width 15 height 15
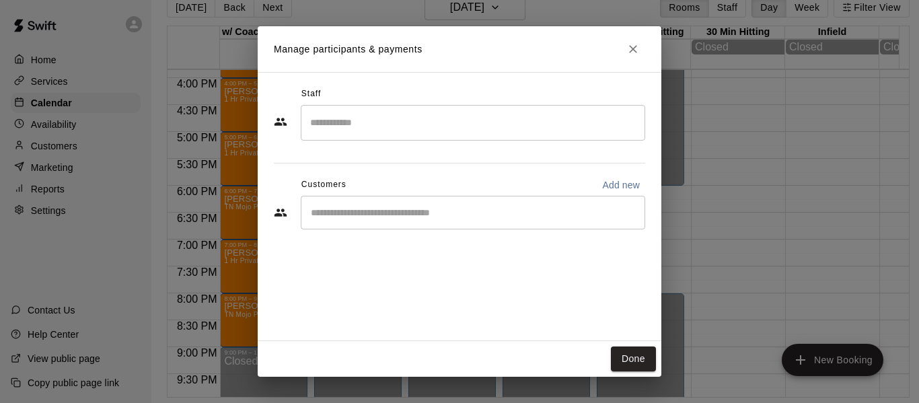
click at [433, 215] on input "Start typing to search customers..." at bounding box center [473, 212] width 332 height 13
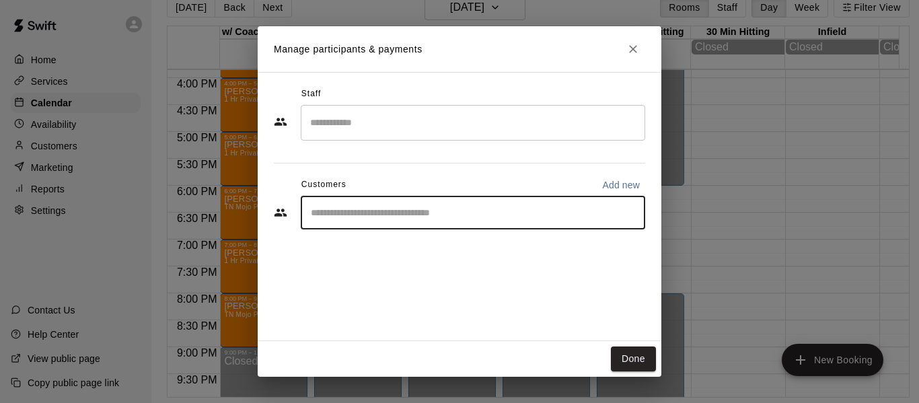
type input "*"
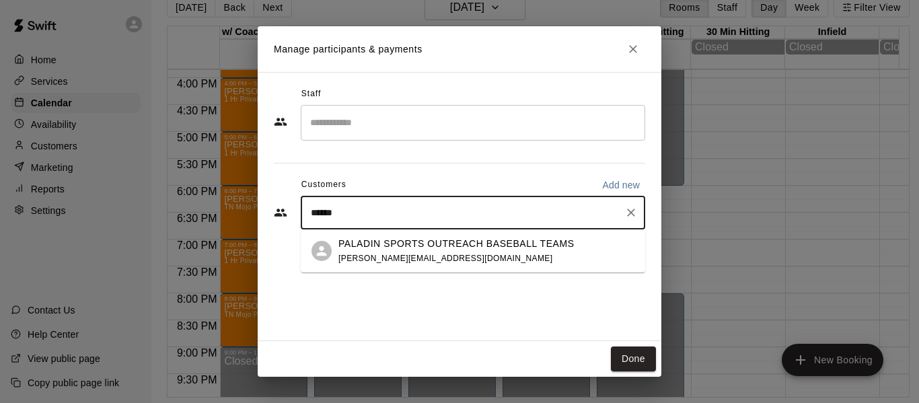
type input "*******"
click at [451, 246] on p "PALADIN SPORTS OUTREACH BASEBALL TEAMS" at bounding box center [456, 244] width 236 height 14
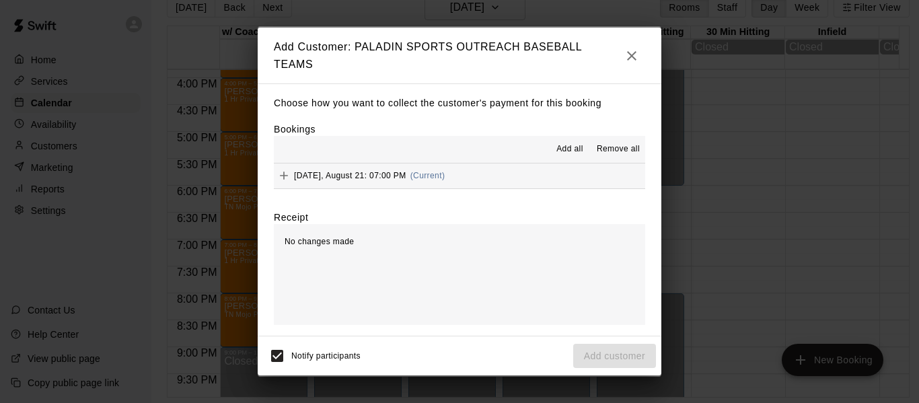
click at [524, 176] on button "[DATE], August 21: 07:00 PM (Current)" at bounding box center [459, 175] width 371 height 25
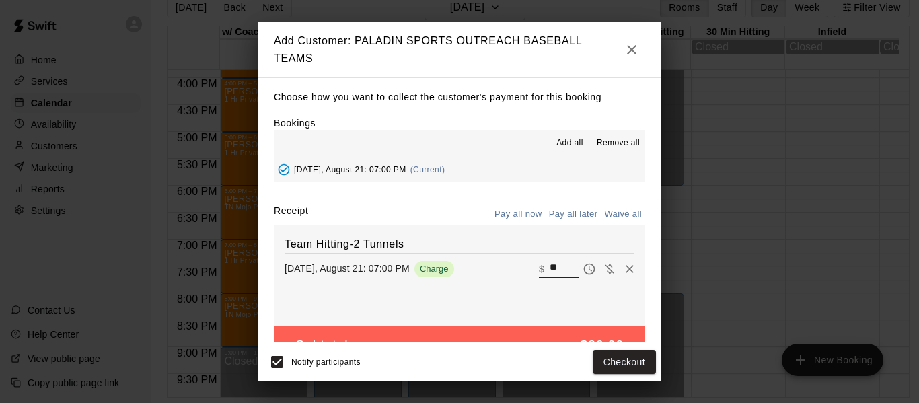
drag, startPoint x: 548, startPoint y: 267, endPoint x: 513, endPoint y: 262, distance: 35.4
click at [516, 274] on div "[DATE], August 21: 07:00 PM Charge ​ $ **" at bounding box center [460, 269] width 350 height 20
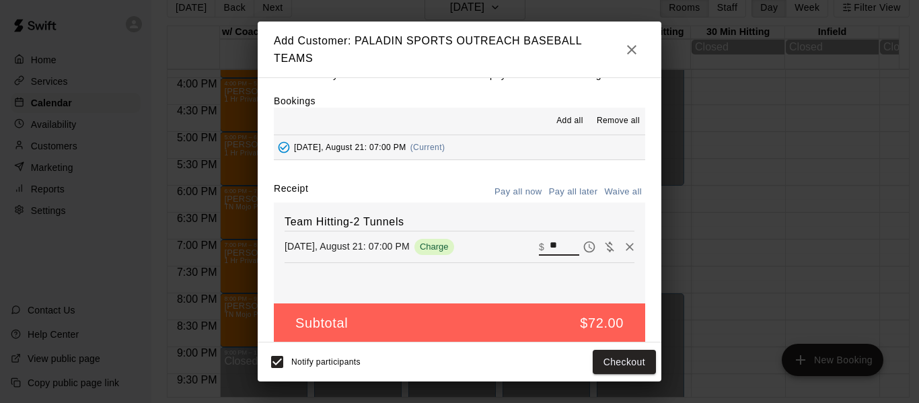
scroll to position [36, 0]
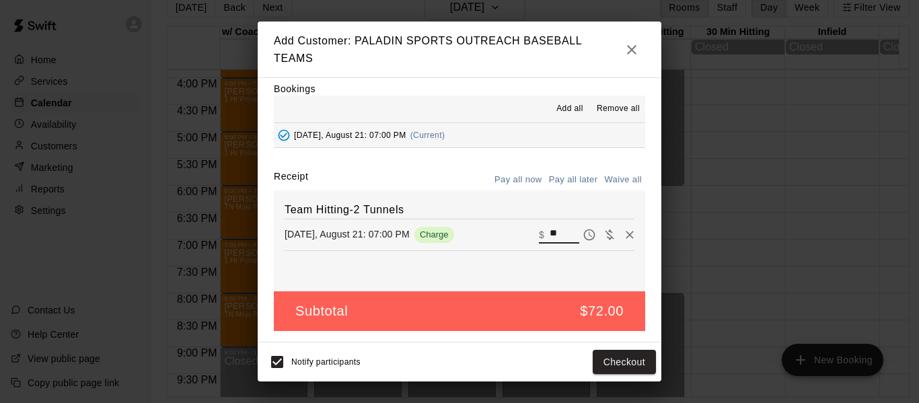
type input "**"
click at [552, 180] on button "Pay all later" at bounding box center [574, 180] width 56 height 21
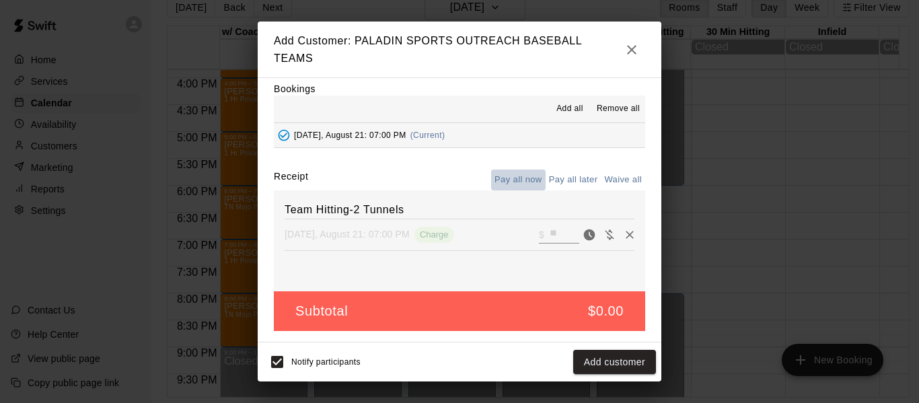
click at [531, 180] on button "Pay all now" at bounding box center [518, 180] width 54 height 21
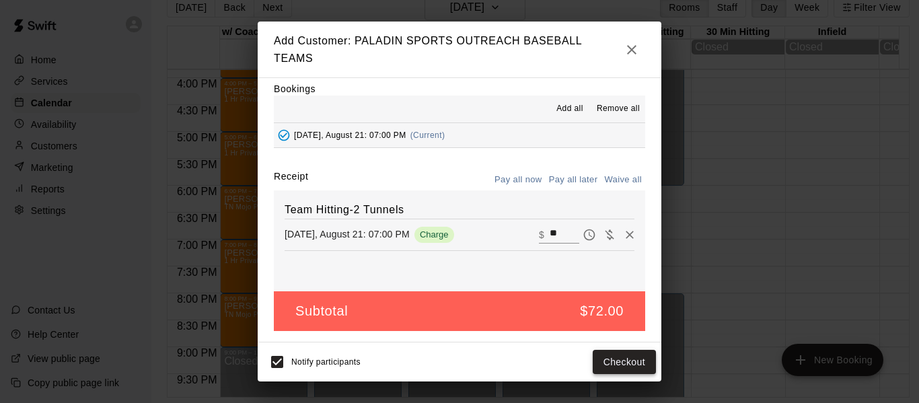
click at [630, 362] on button "Checkout" at bounding box center [624, 362] width 63 height 25
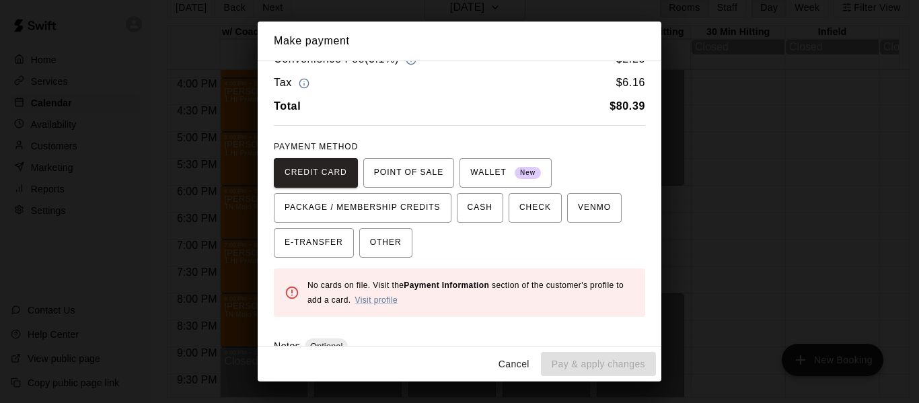
scroll to position [45, 0]
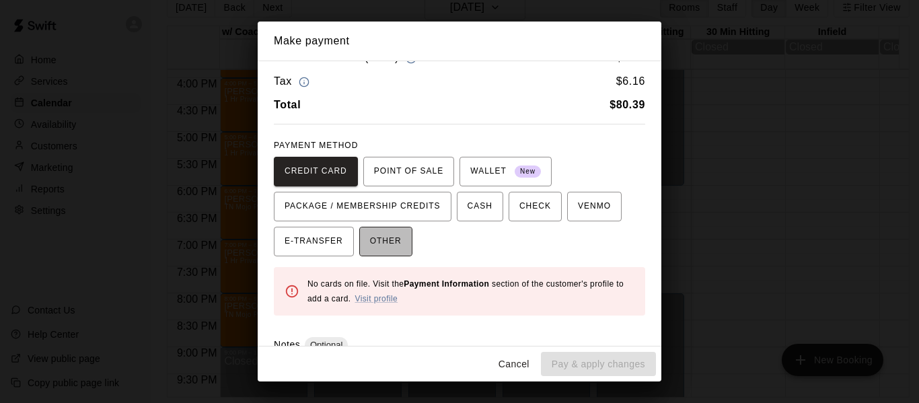
click at [391, 241] on span "OTHER" at bounding box center [386, 242] width 32 height 22
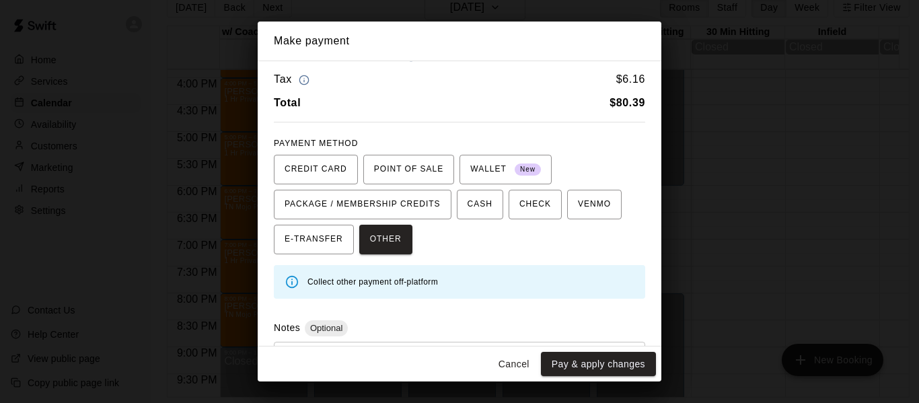
scroll to position [117, 0]
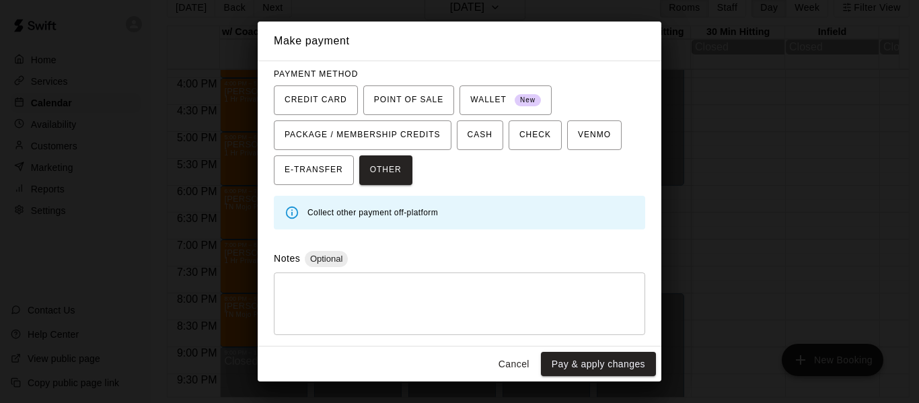
click at [358, 295] on textarea at bounding box center [459, 303] width 352 height 40
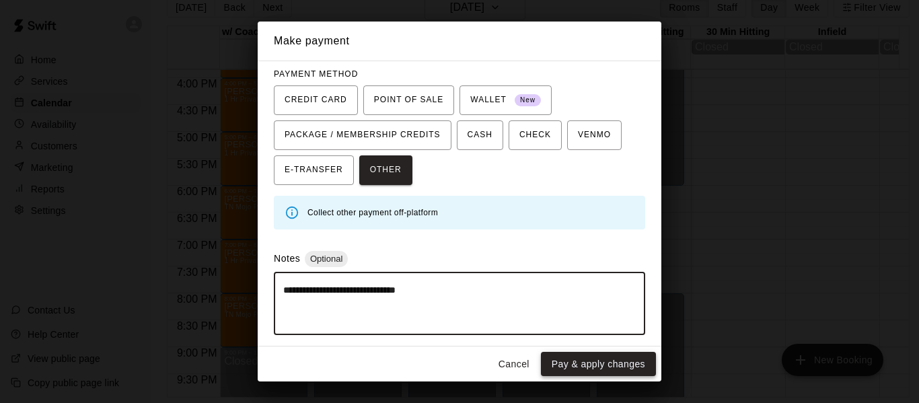
type textarea "**********"
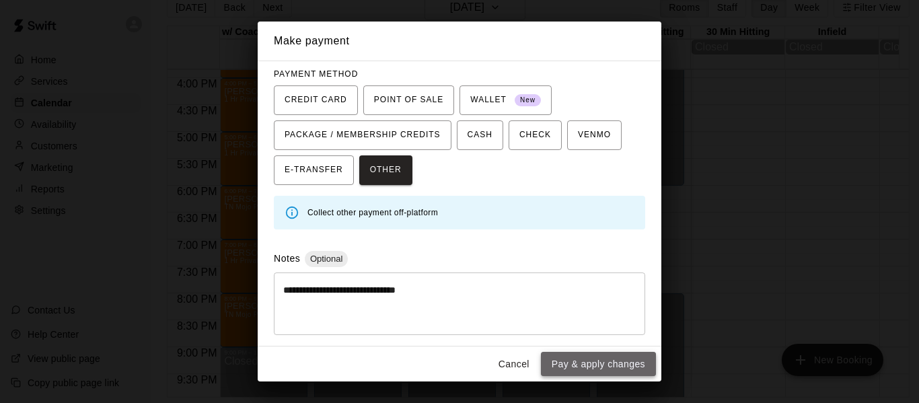
click at [596, 367] on button "Pay & apply changes" at bounding box center [598, 364] width 115 height 25
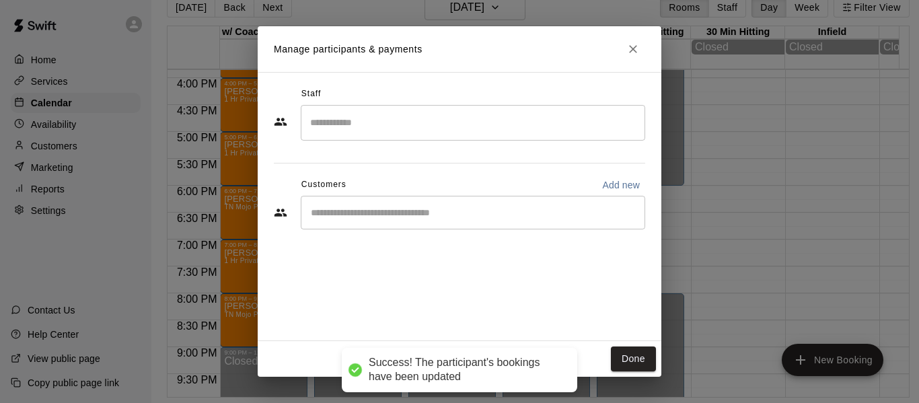
scroll to position [0, 0]
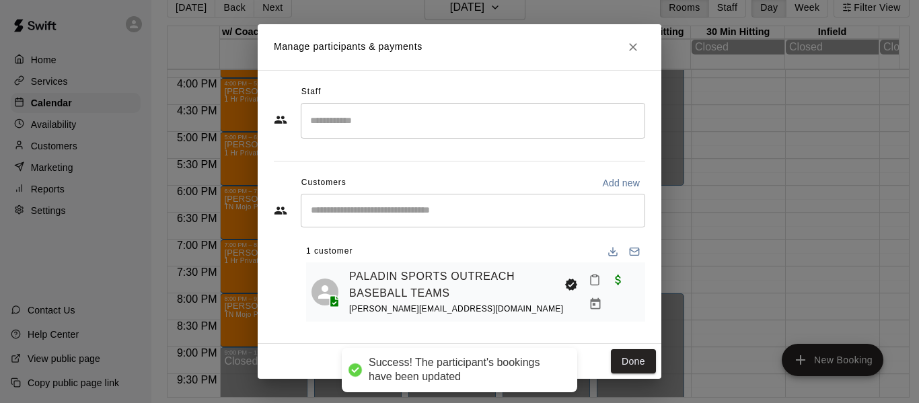
click at [454, 204] on input "Start typing to search customers..." at bounding box center [473, 210] width 332 height 13
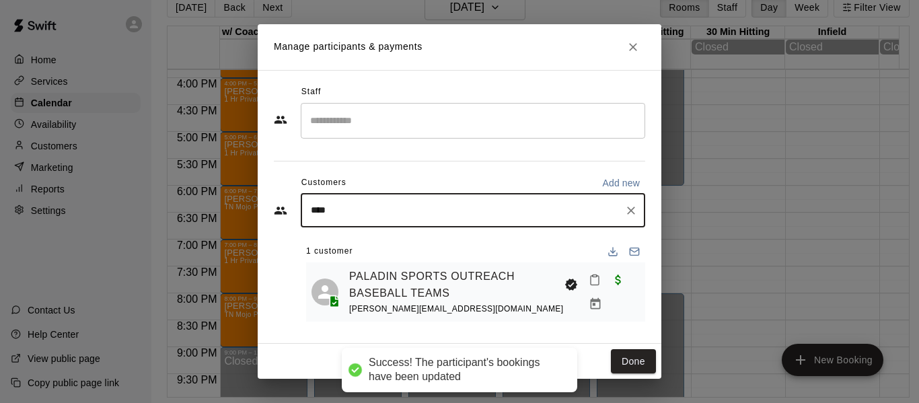
type input "****"
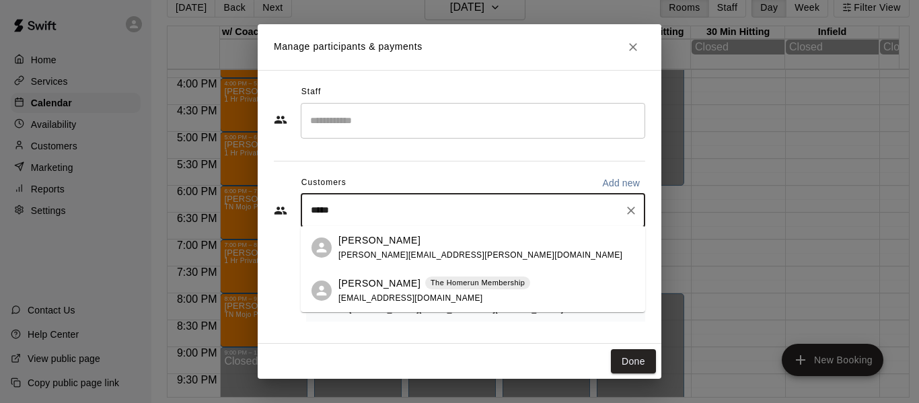
click at [377, 283] on p "[PERSON_NAME]" at bounding box center [379, 283] width 82 height 14
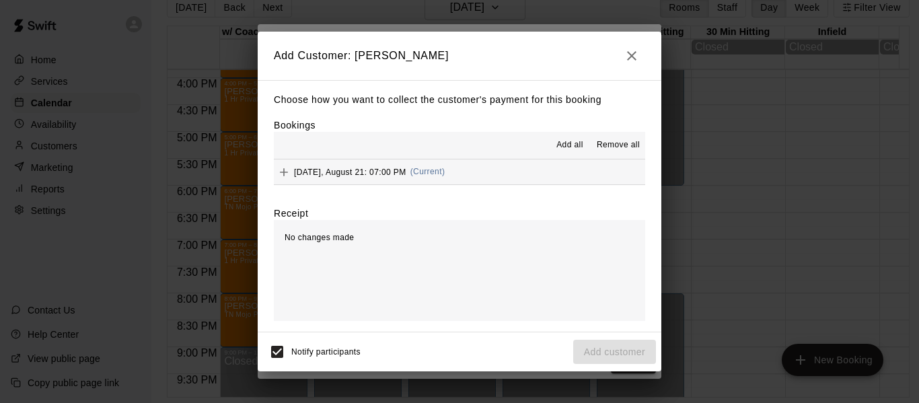
click at [457, 170] on button "[DATE], August 21: 07:00 PM (Current)" at bounding box center [459, 171] width 371 height 25
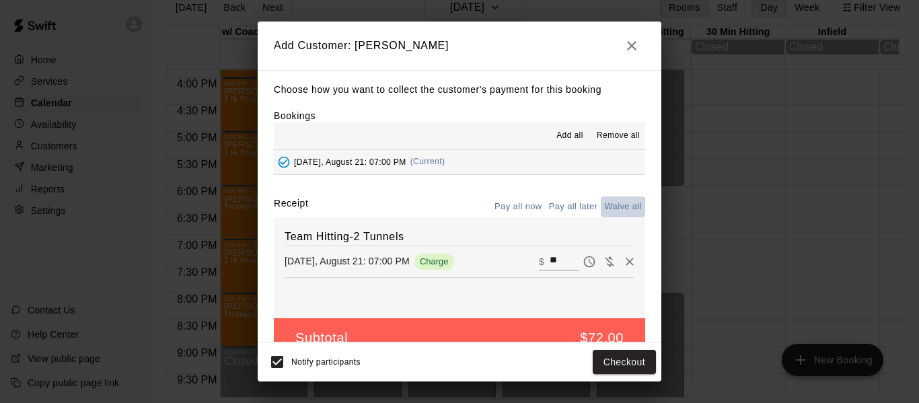
click at [605, 210] on button "Waive all" at bounding box center [623, 206] width 44 height 21
type input "*"
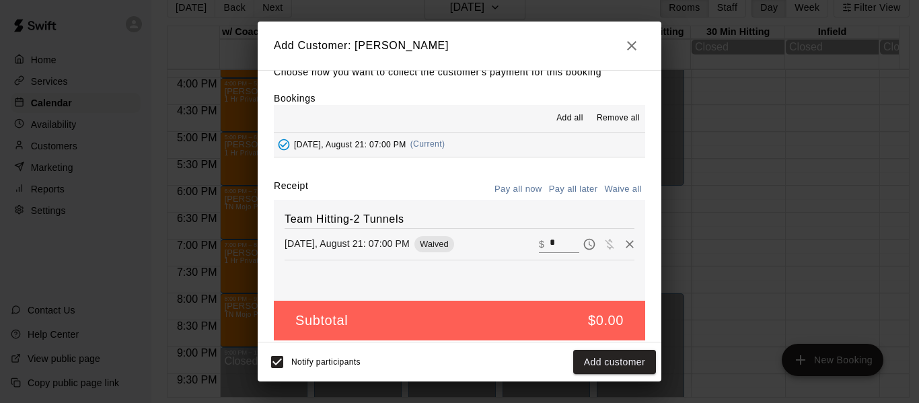
scroll to position [28, 0]
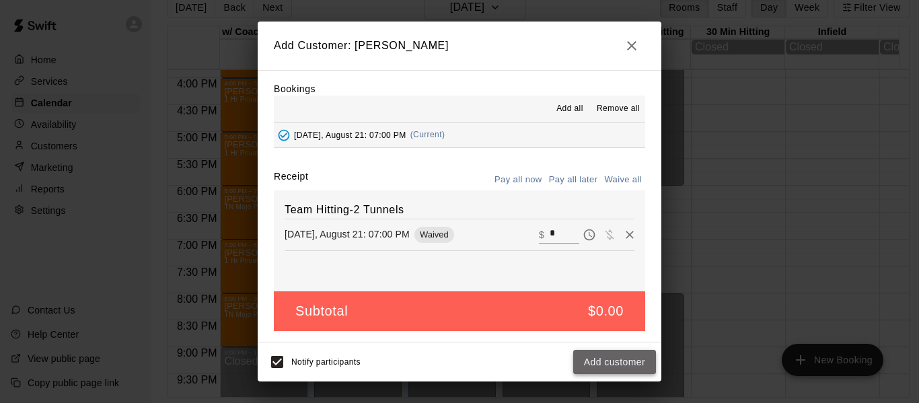
click at [611, 361] on button "Add customer" at bounding box center [614, 362] width 83 height 25
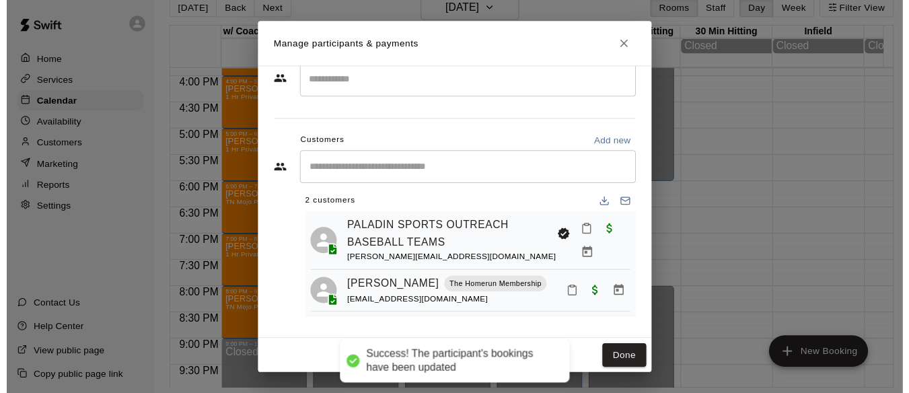
scroll to position [38, 0]
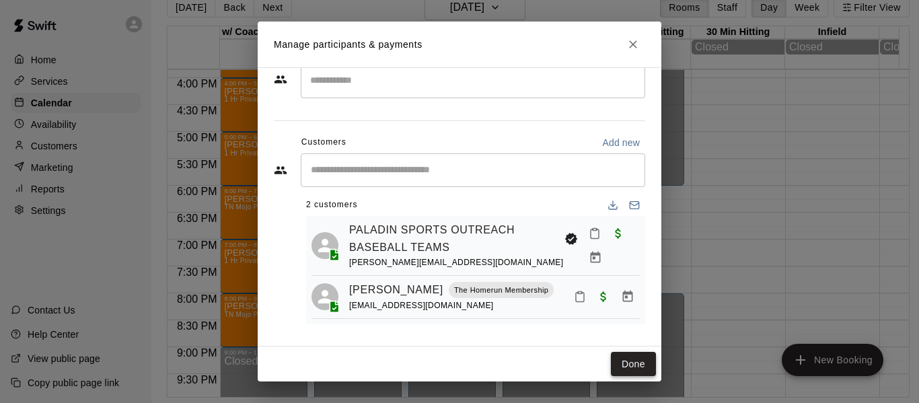
click at [634, 361] on button "Done" at bounding box center [633, 364] width 45 height 25
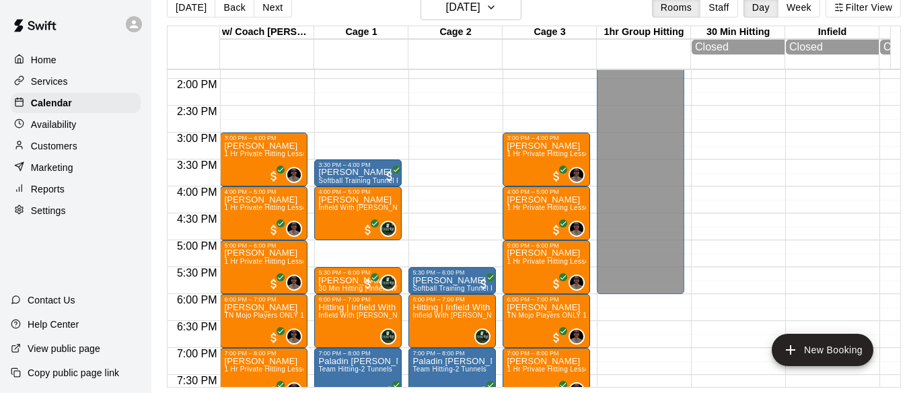
scroll to position [741, 0]
